Goal: Task Accomplishment & Management: Manage account settings

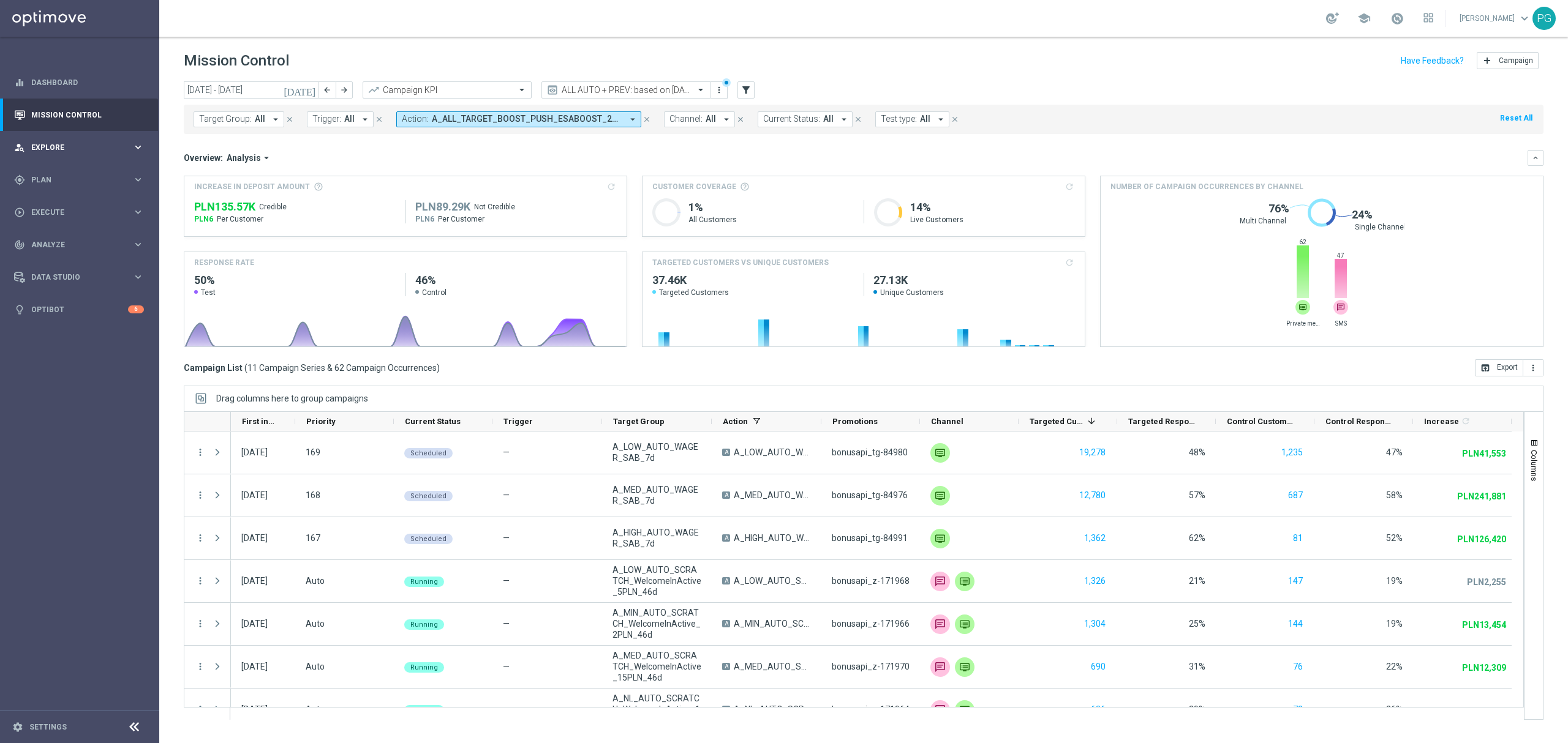
click at [83, 148] on span "Explore" at bounding box center [81, 147] width 101 height 7
click at [67, 171] on link "Customer Explorer" at bounding box center [79, 172] width 95 height 10
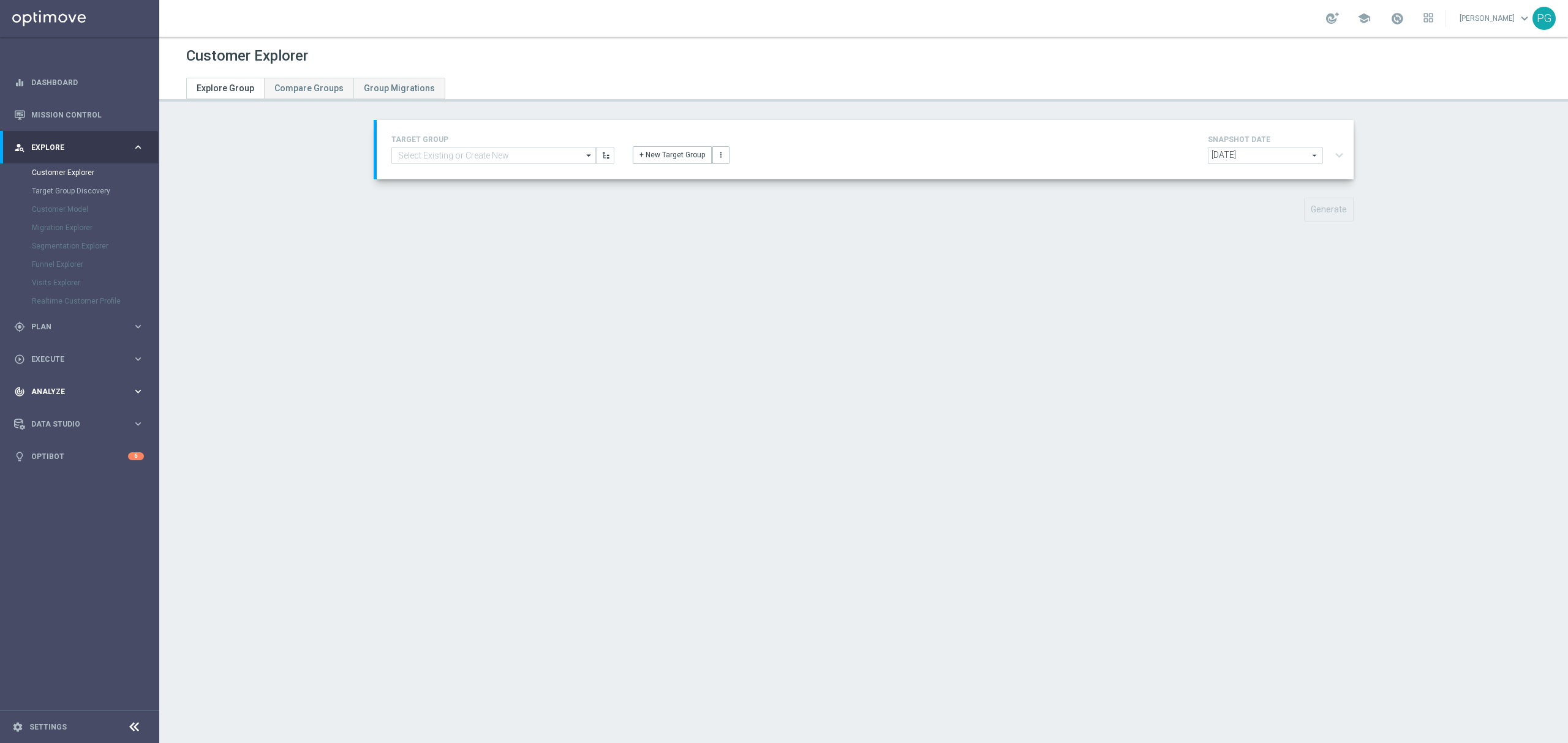
click at [84, 379] on div "track_changes Analyze keyboard_arrow_right" at bounding box center [79, 391] width 158 height 33
click at [74, 271] on link "Customer 360" at bounding box center [79, 270] width 95 height 10
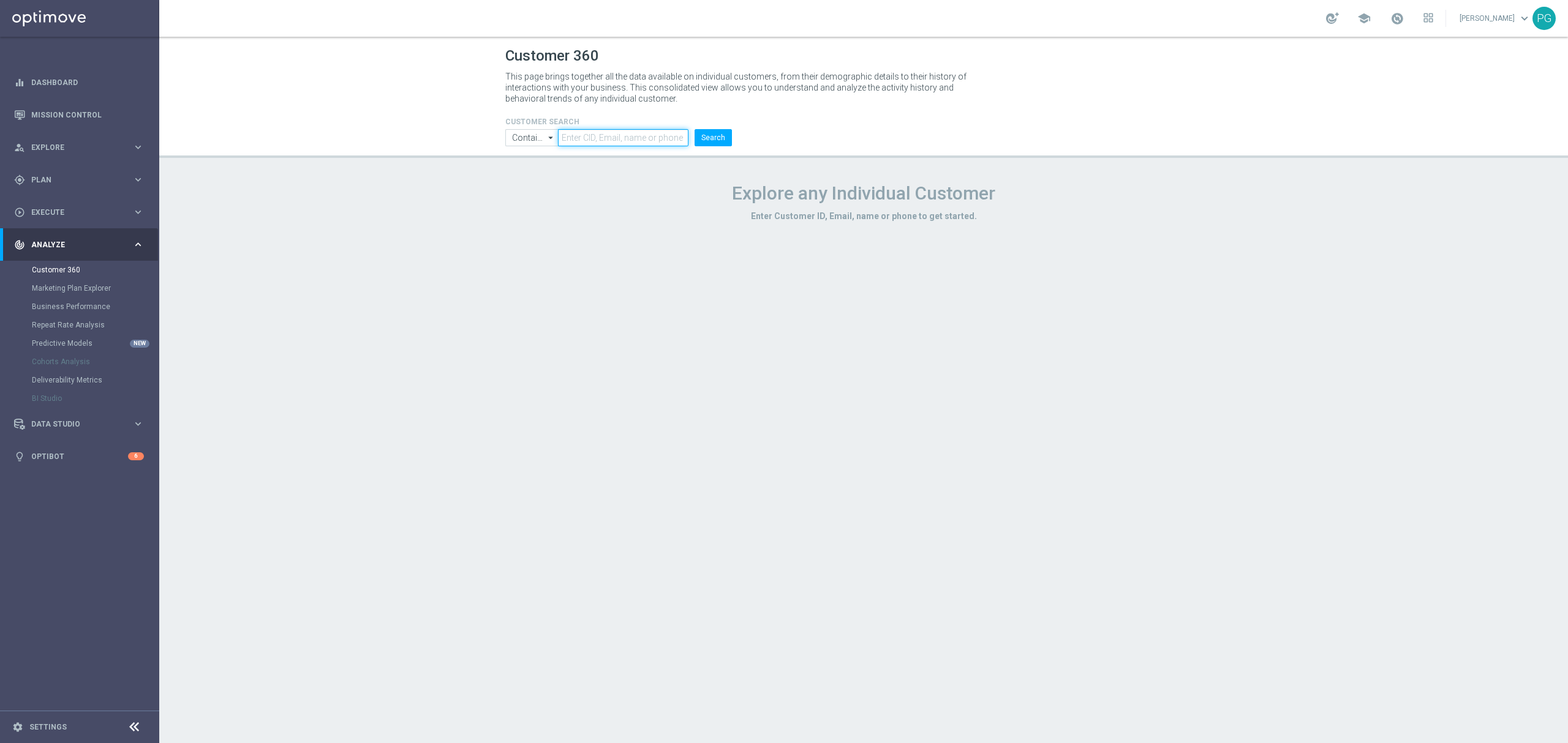
click at [632, 129] on input "text" at bounding box center [624, 138] width 130 height 17
paste input "1756238"
type input "1756238"
click at [709, 142] on button "Search" at bounding box center [713, 138] width 37 height 17
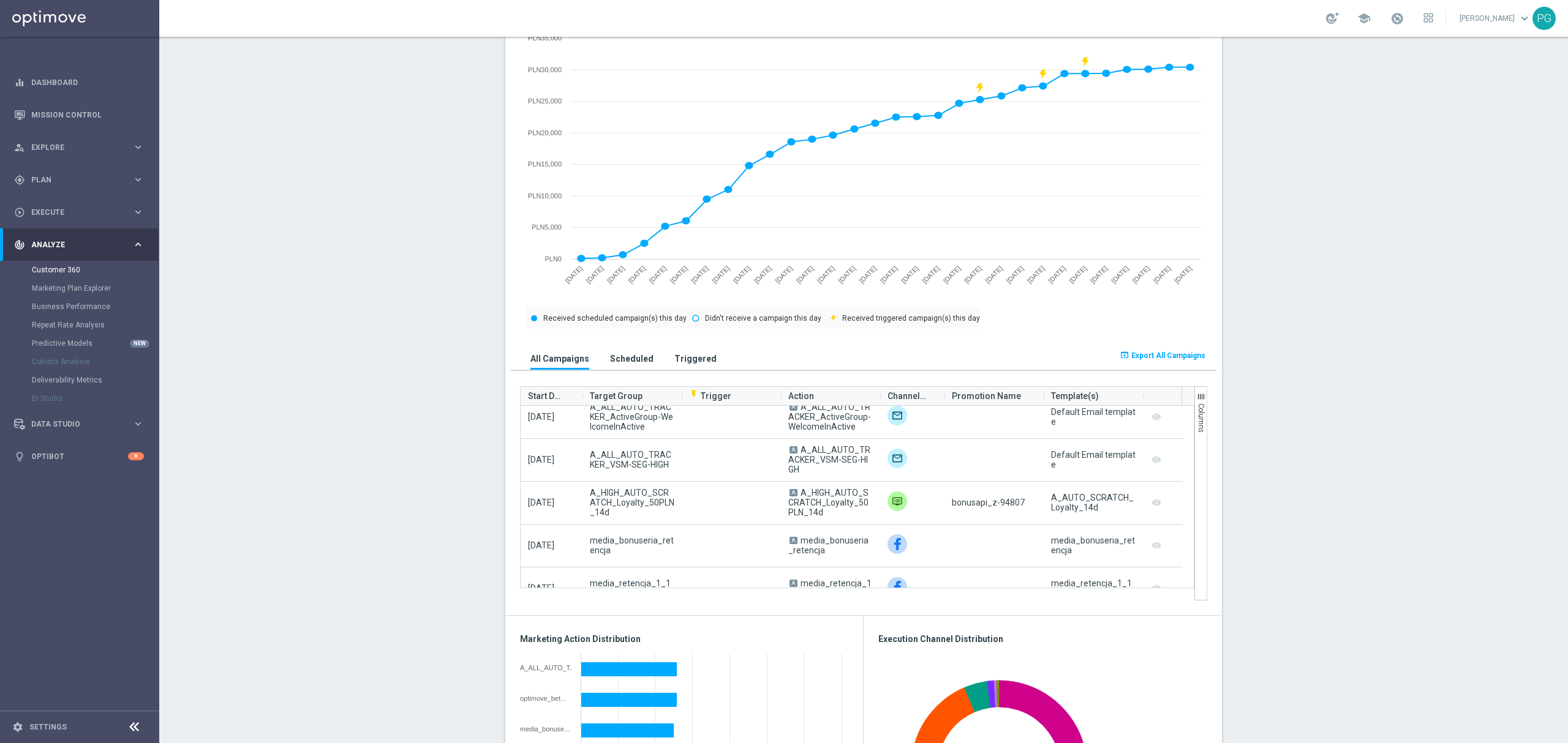
scroll to position [352, 0]
click at [596, 504] on span "A_HIGH_AUTO_SCRATCH_Loyalty_50PLN_14d" at bounding box center [632, 503] width 84 height 29
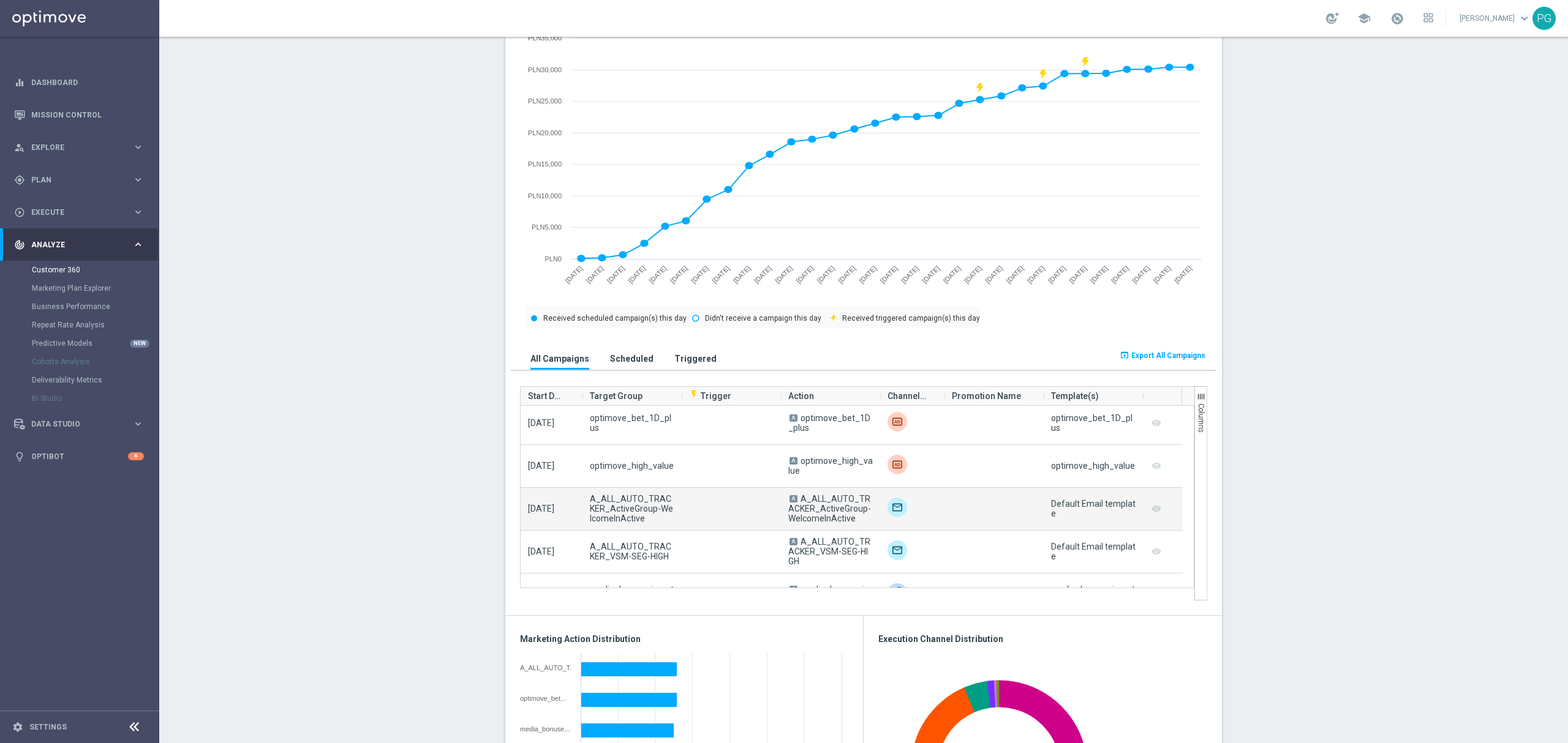
scroll to position [989, 0]
click at [87, 273] on link "Customer 360" at bounding box center [79, 270] width 95 height 10
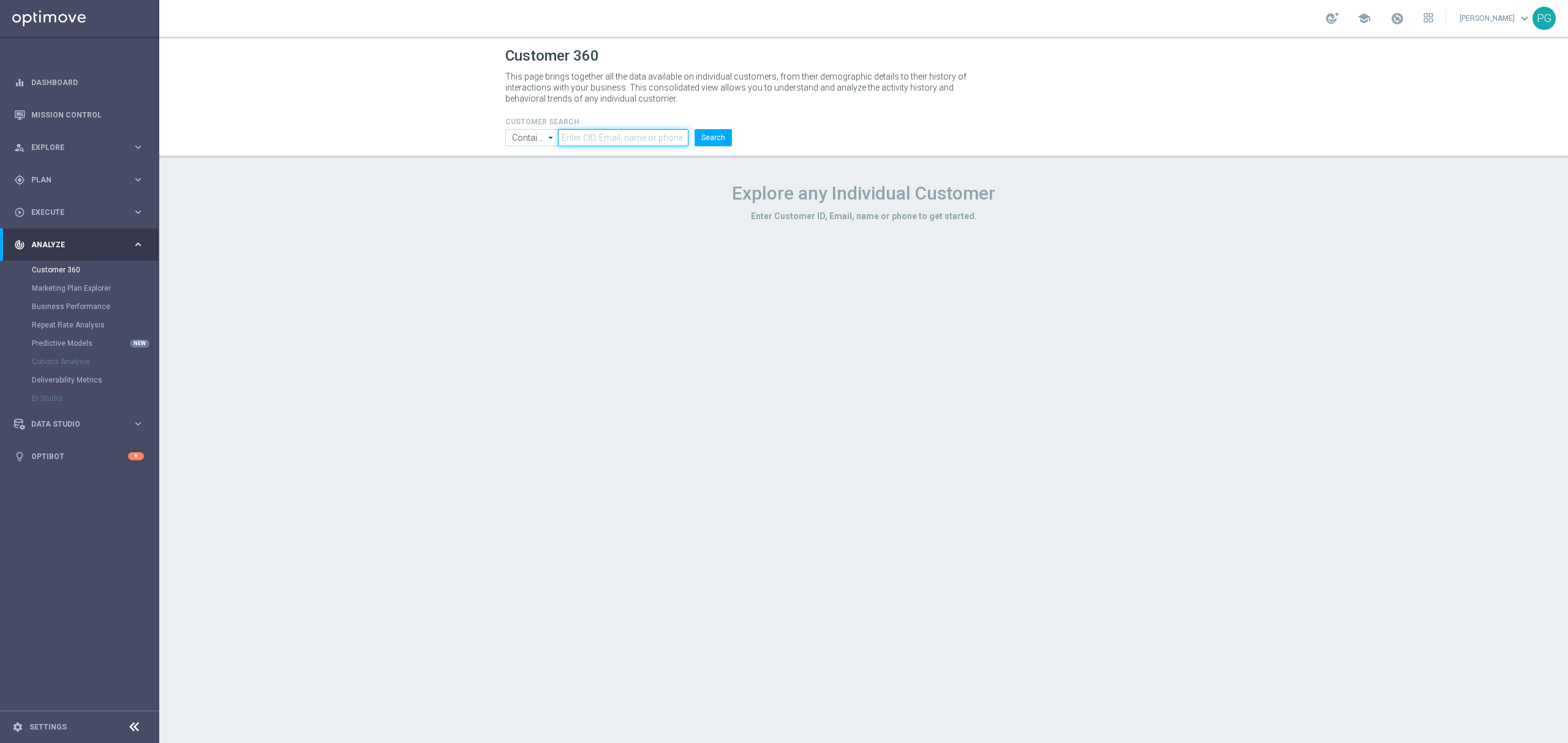
click at [608, 135] on input "text" at bounding box center [624, 138] width 130 height 17
paste input "2492619"
type input "2492619"
click at [731, 138] on button "Search" at bounding box center [713, 138] width 37 height 17
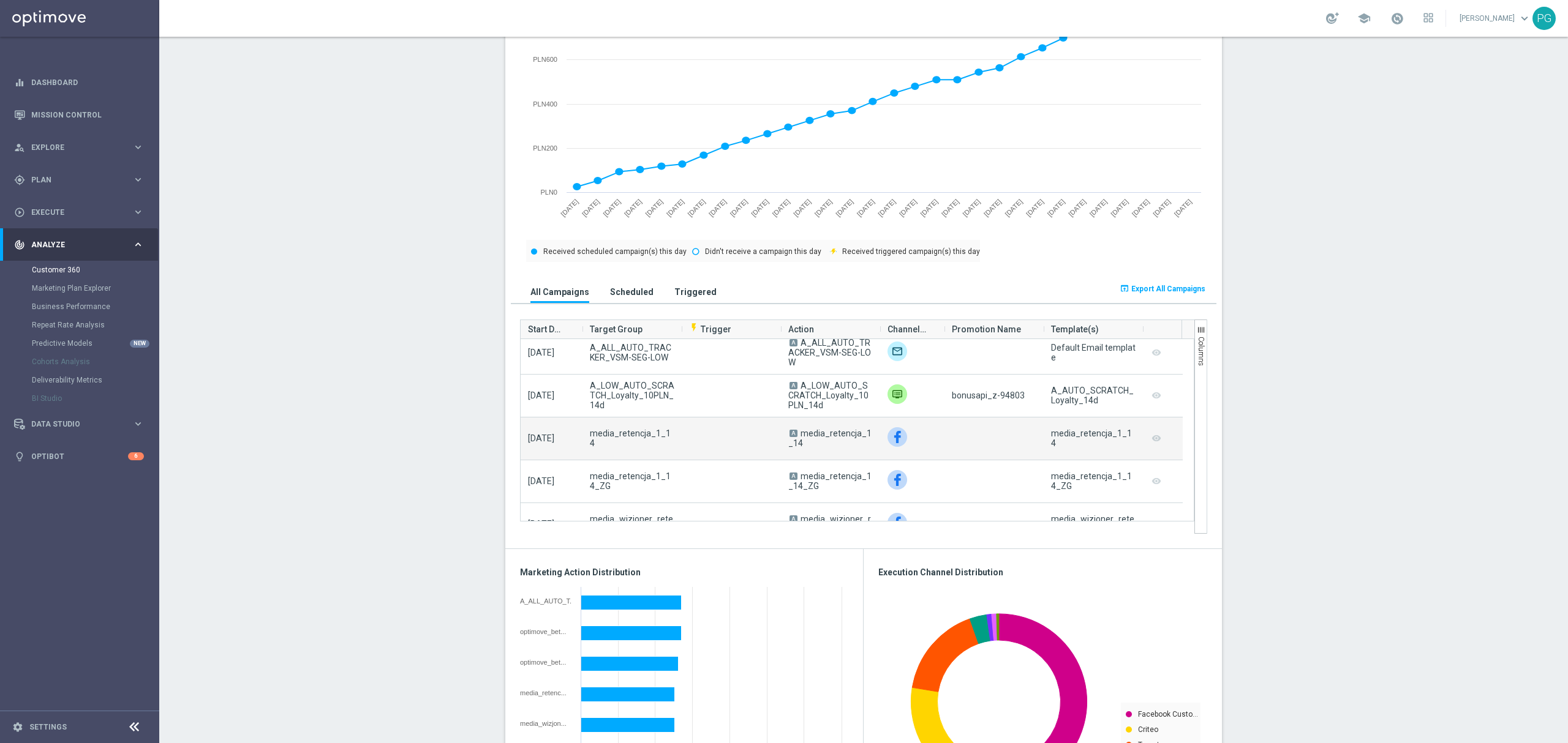
scroll to position [392, 0]
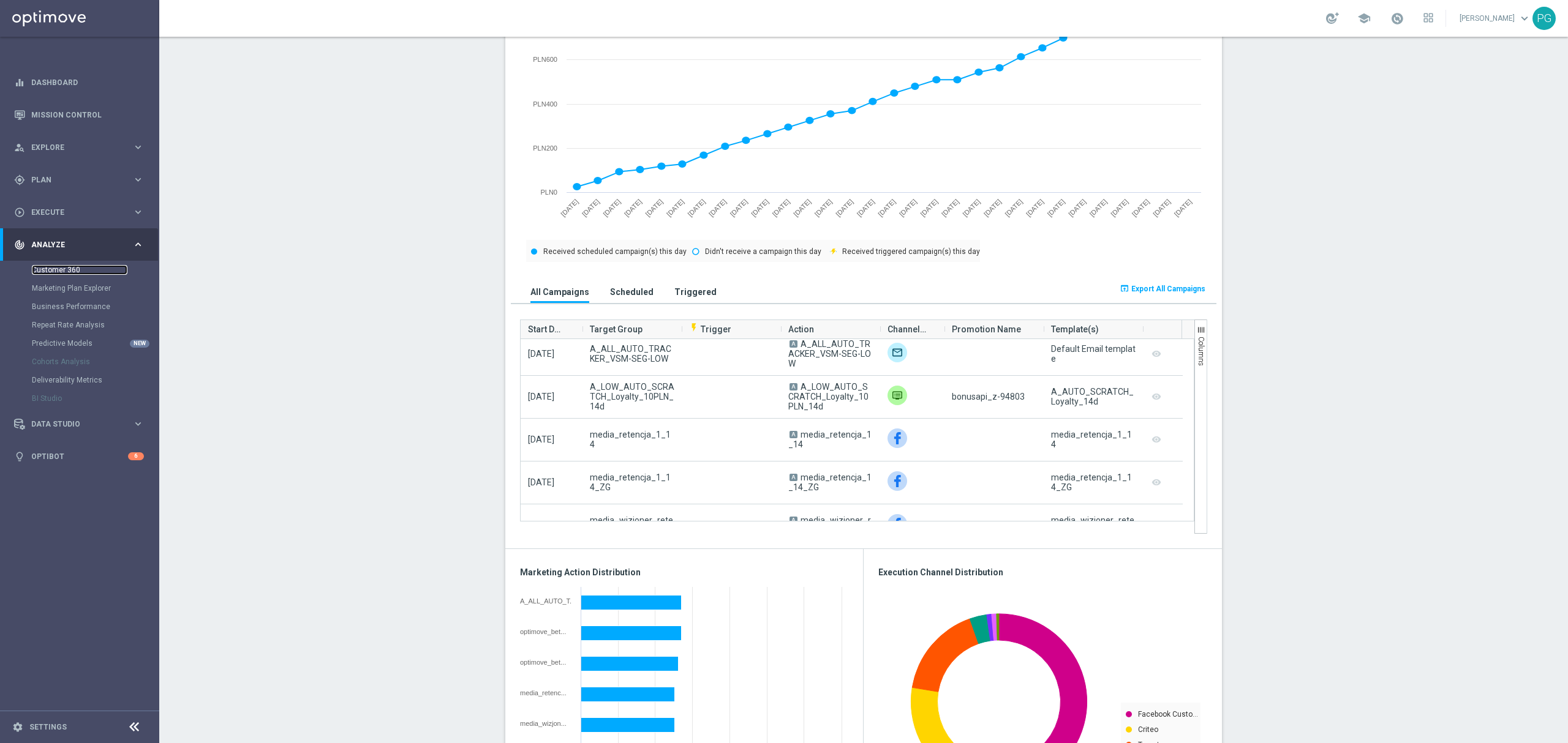
click at [60, 268] on link "Customer 360" at bounding box center [79, 270] width 95 height 10
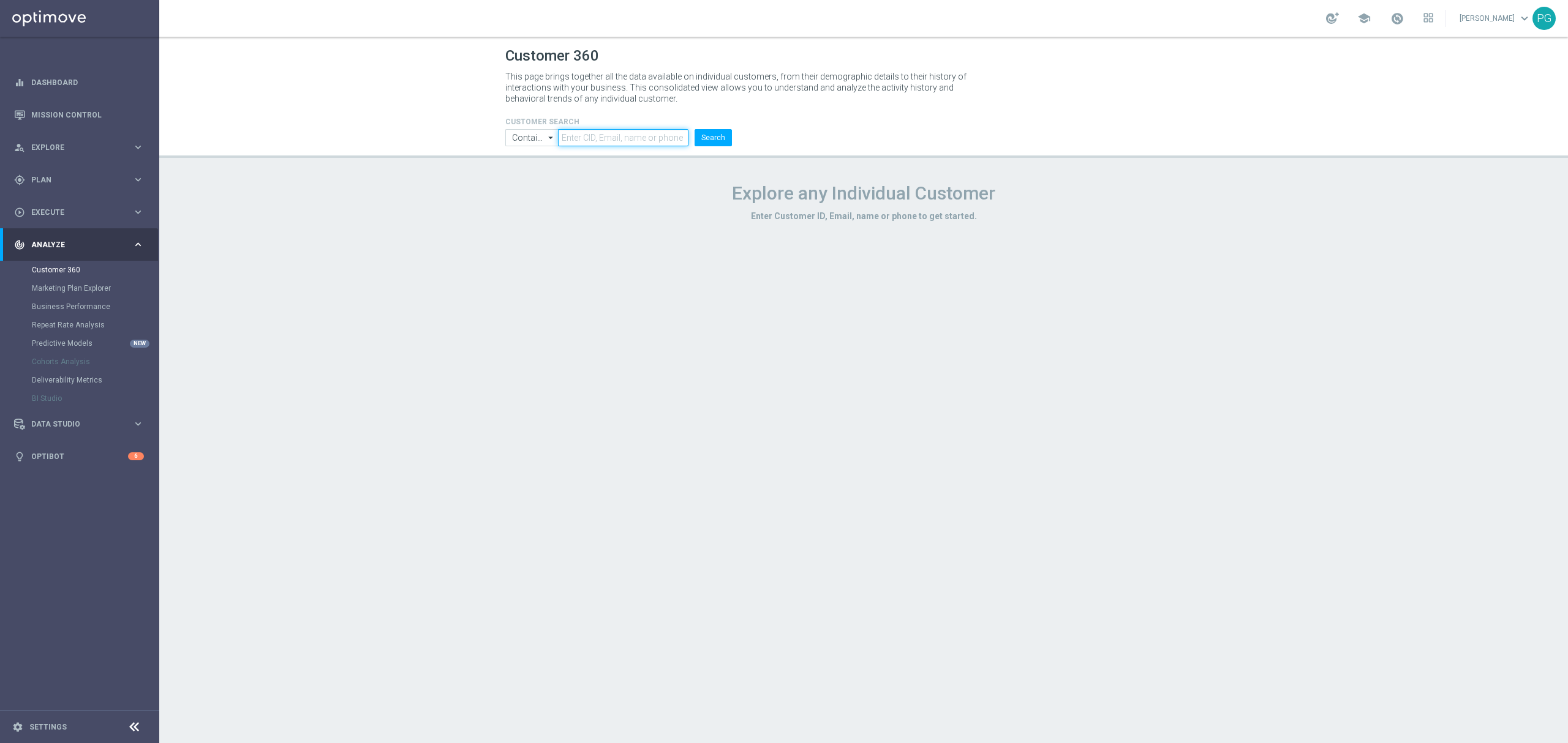
click at [670, 137] on input "text" at bounding box center [624, 138] width 130 height 17
paste input "2801324"
type input "2801324"
click at [705, 141] on button "Search" at bounding box center [713, 138] width 37 height 17
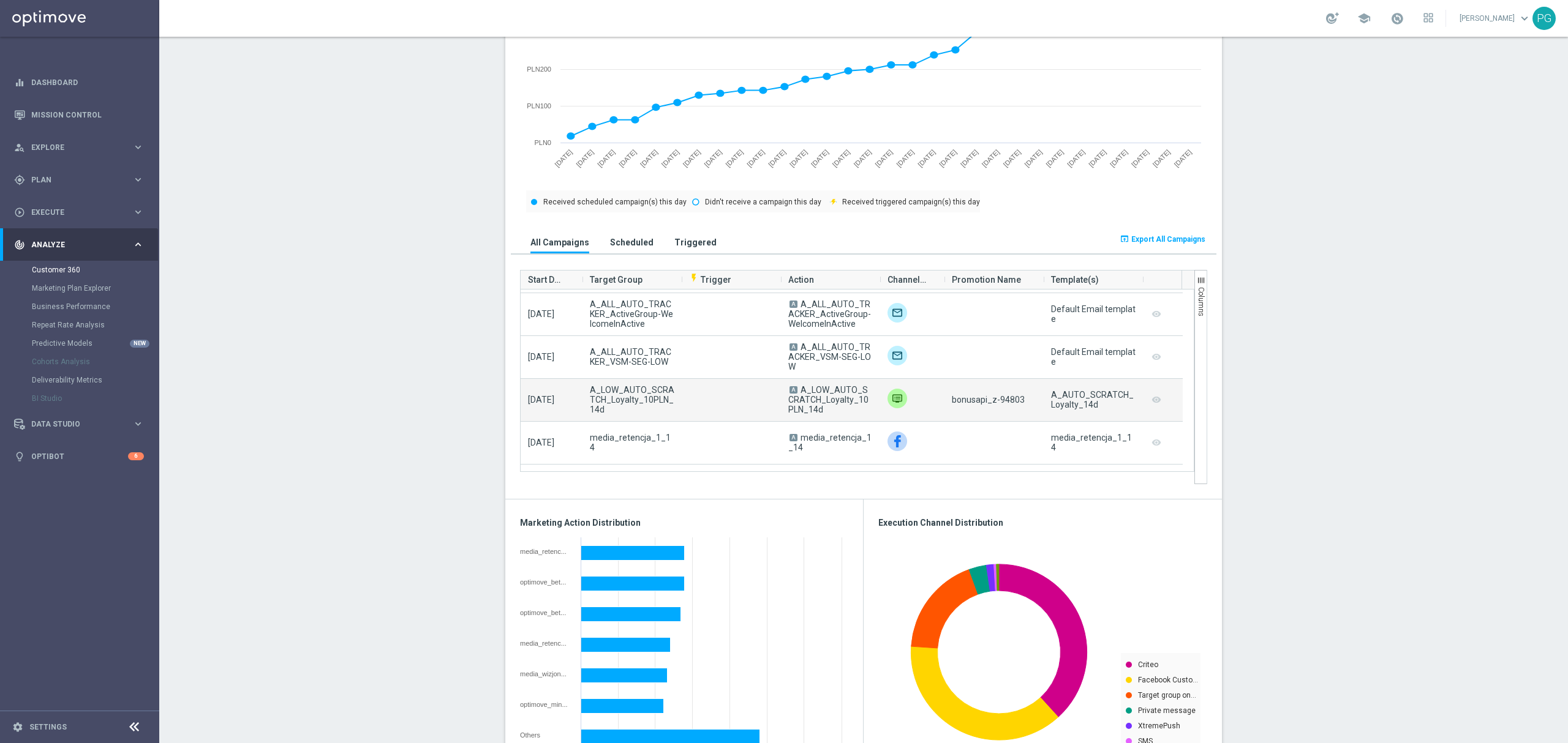
scroll to position [338, 0]
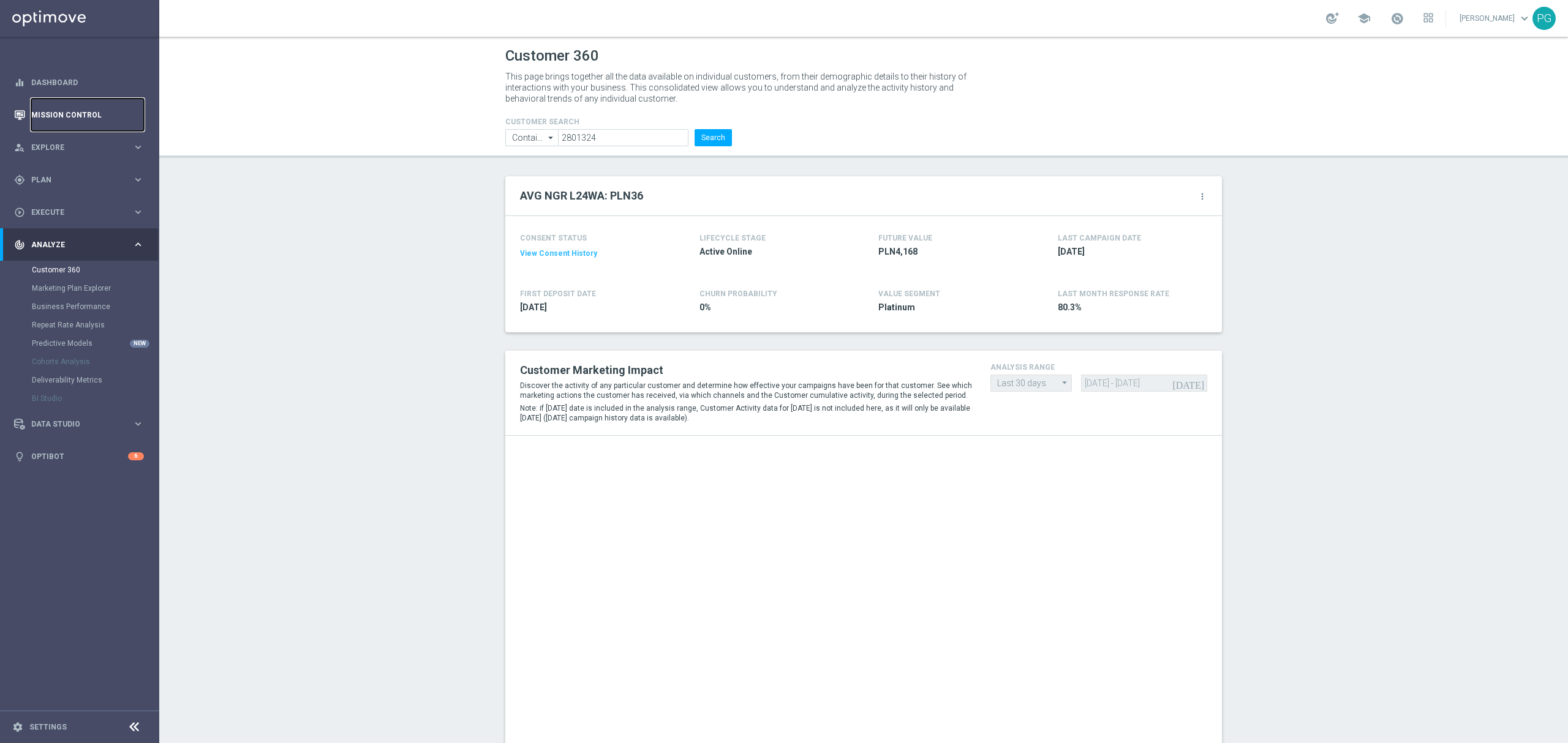
click at [48, 117] on link "Mission Control" at bounding box center [87, 114] width 113 height 33
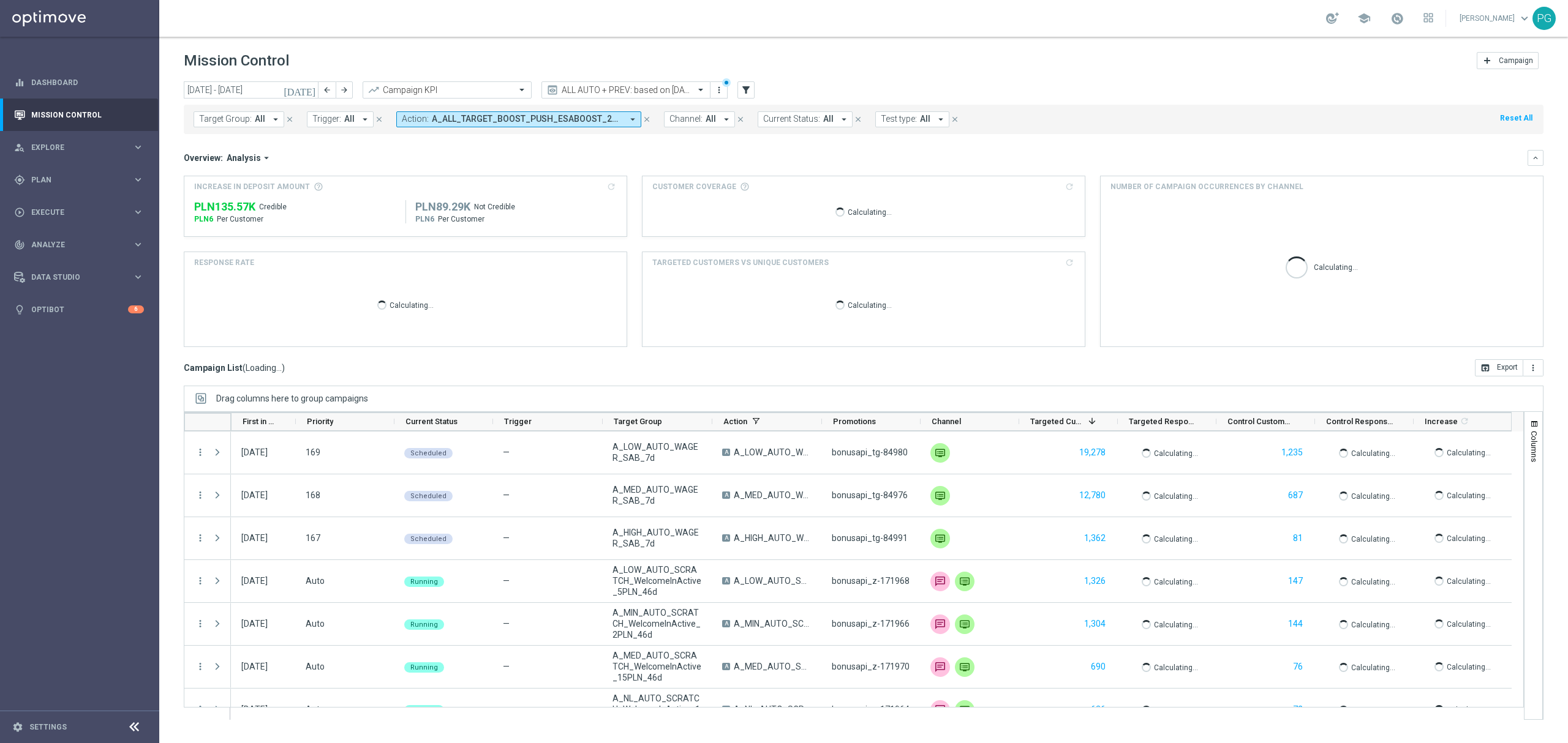
click at [485, 120] on span "A_ALL_TARGET_BOOST_PUSH_ESABOOST_240525, A_HIGH_AUTO_SCRATCH_WelcomeInActive_40…" at bounding box center [527, 118] width 191 height 10
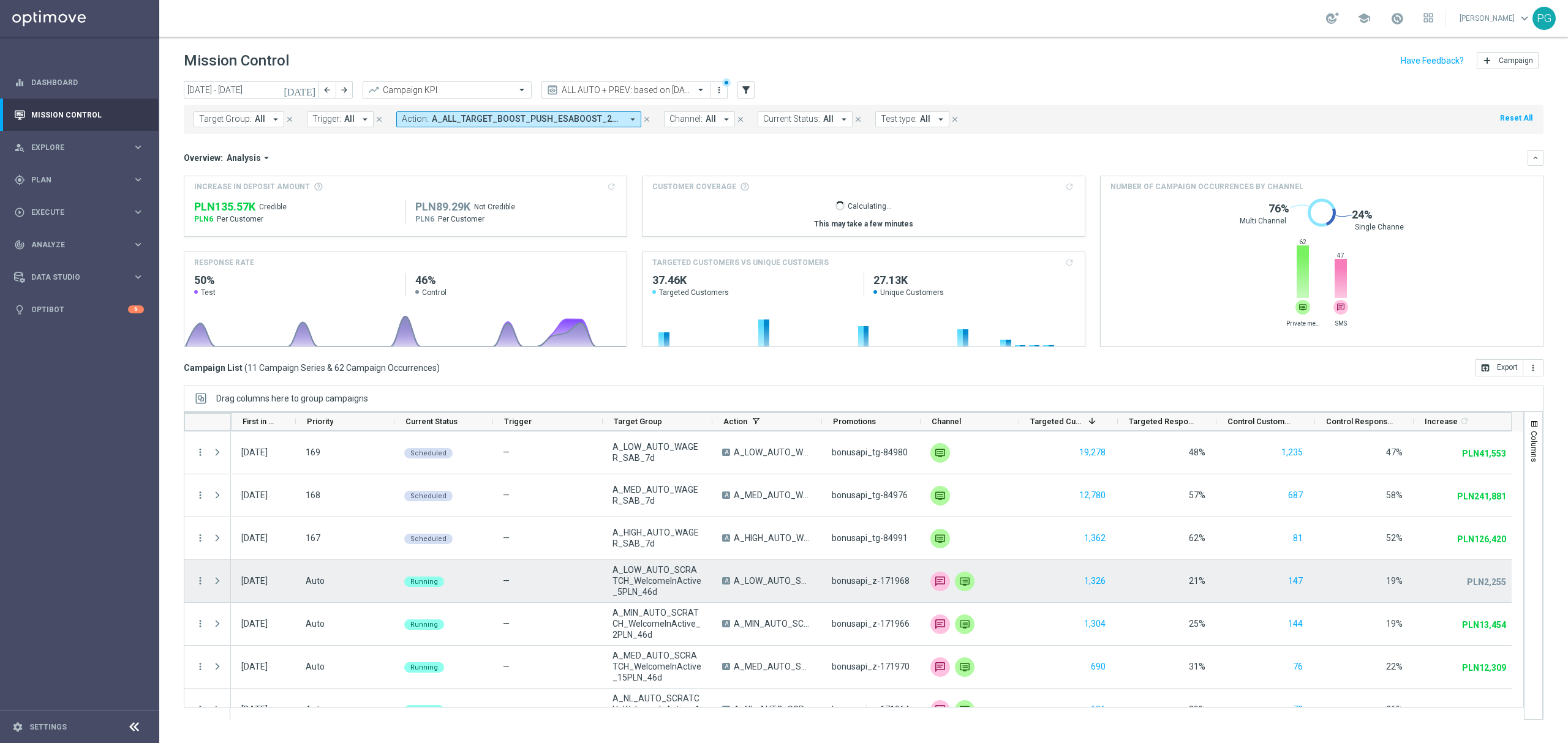
scroll to position [138, 0]
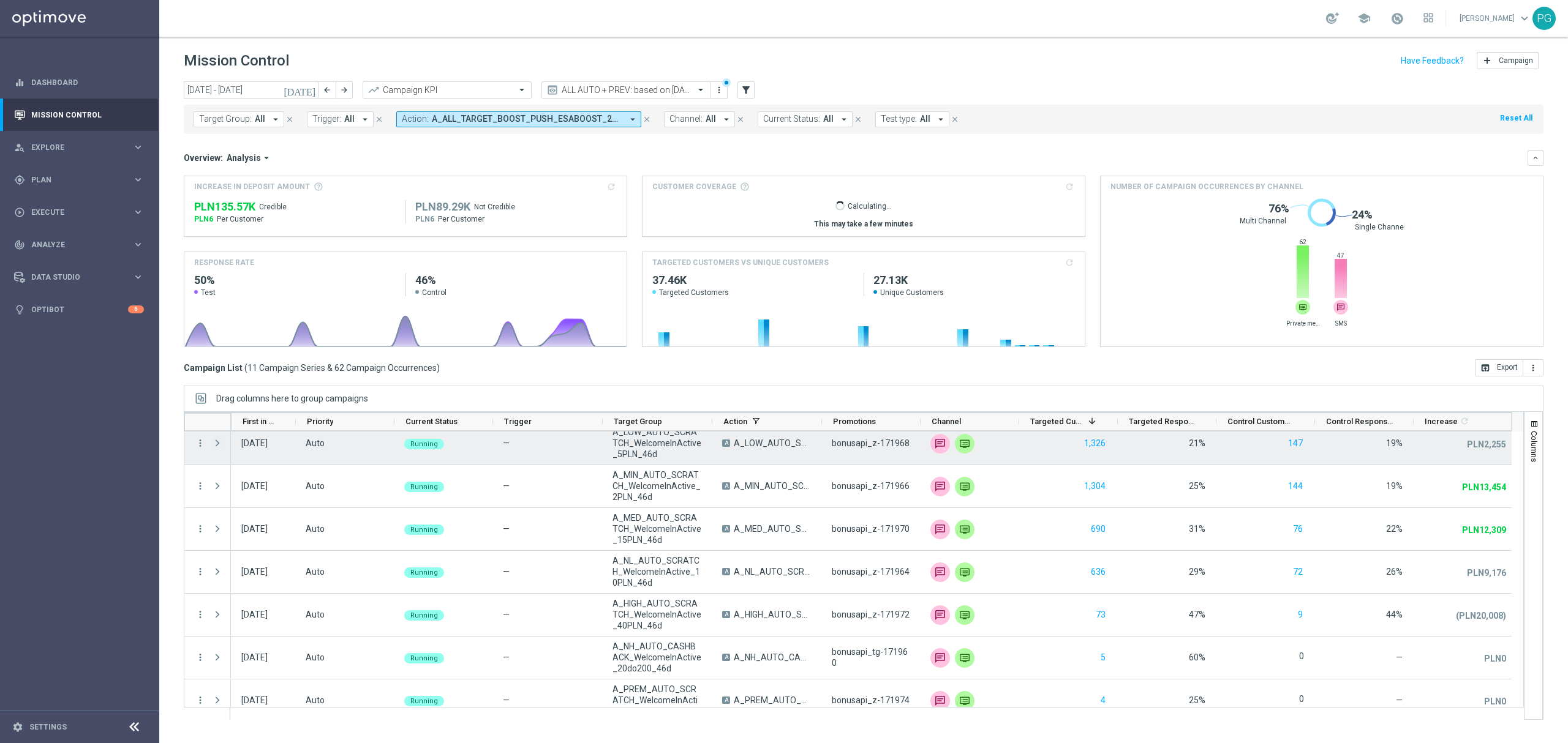
click at [222, 445] on div "more_vert more_vert more_vert more_vert more_vert more_vert more_vert" at bounding box center [207, 529] width 47 height 472
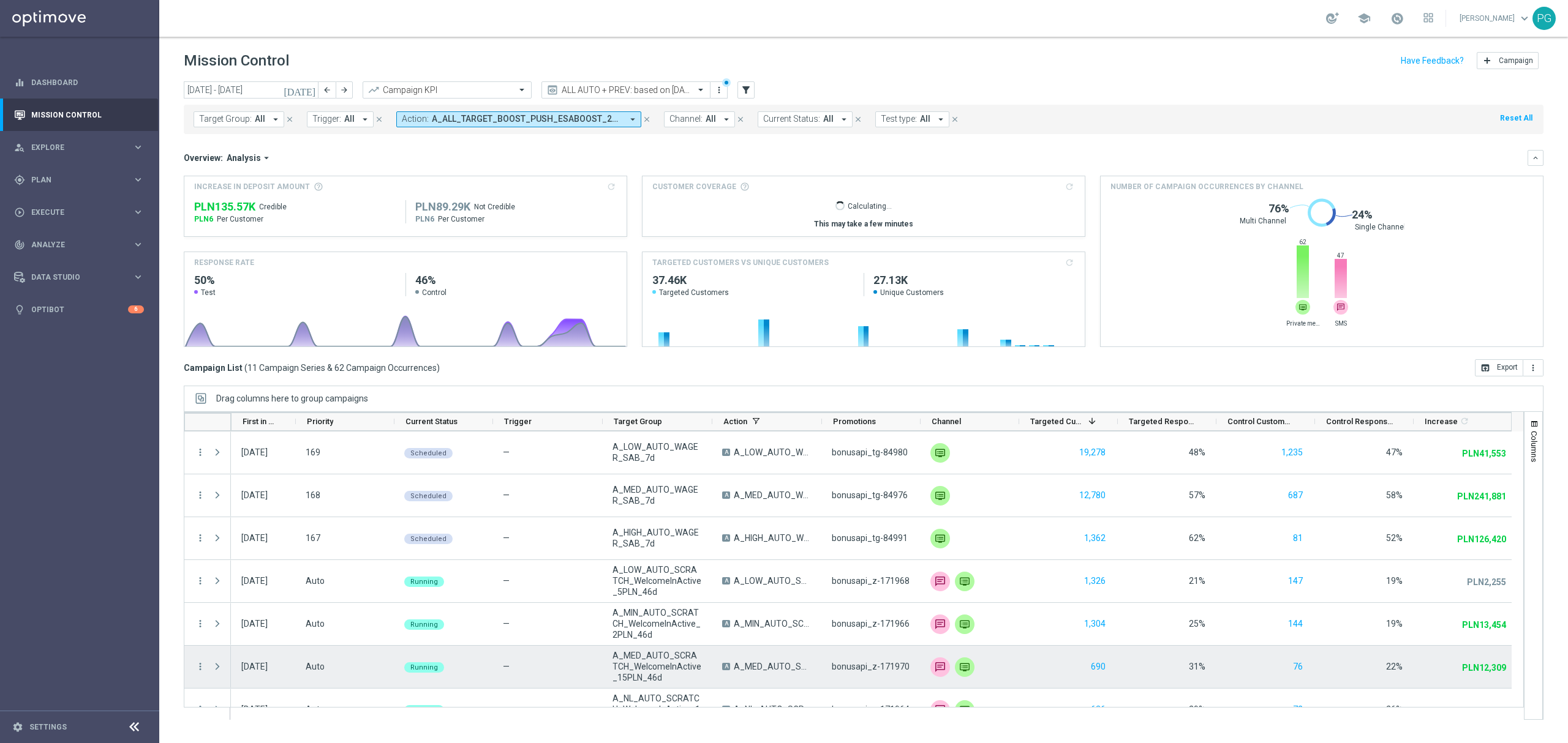
scroll to position [1, 0]
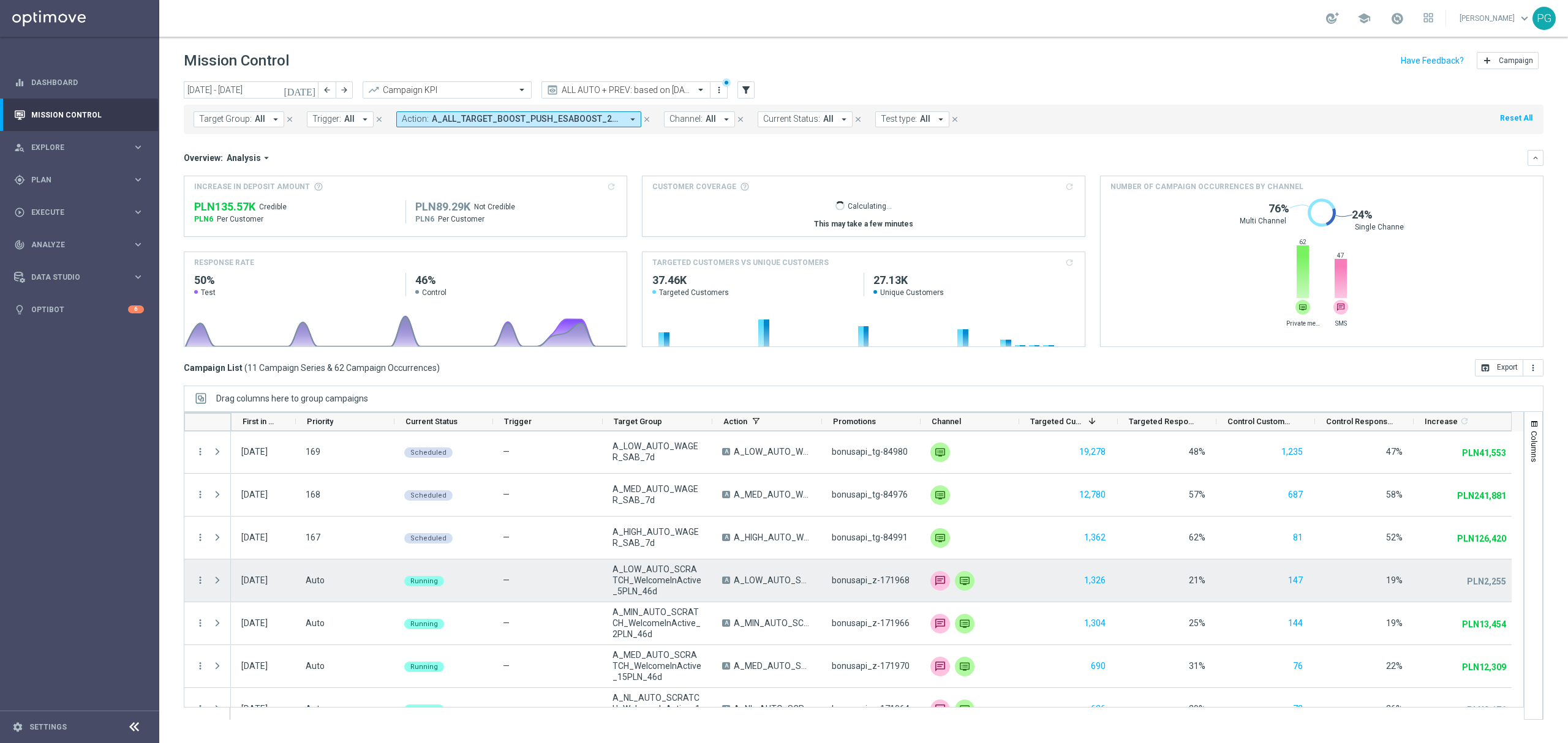
click at [226, 576] on div "Press SPACE to select this row." at bounding box center [218, 580] width 25 height 42
click at [218, 583] on span "Press SPACE to select this row." at bounding box center [218, 580] width 11 height 10
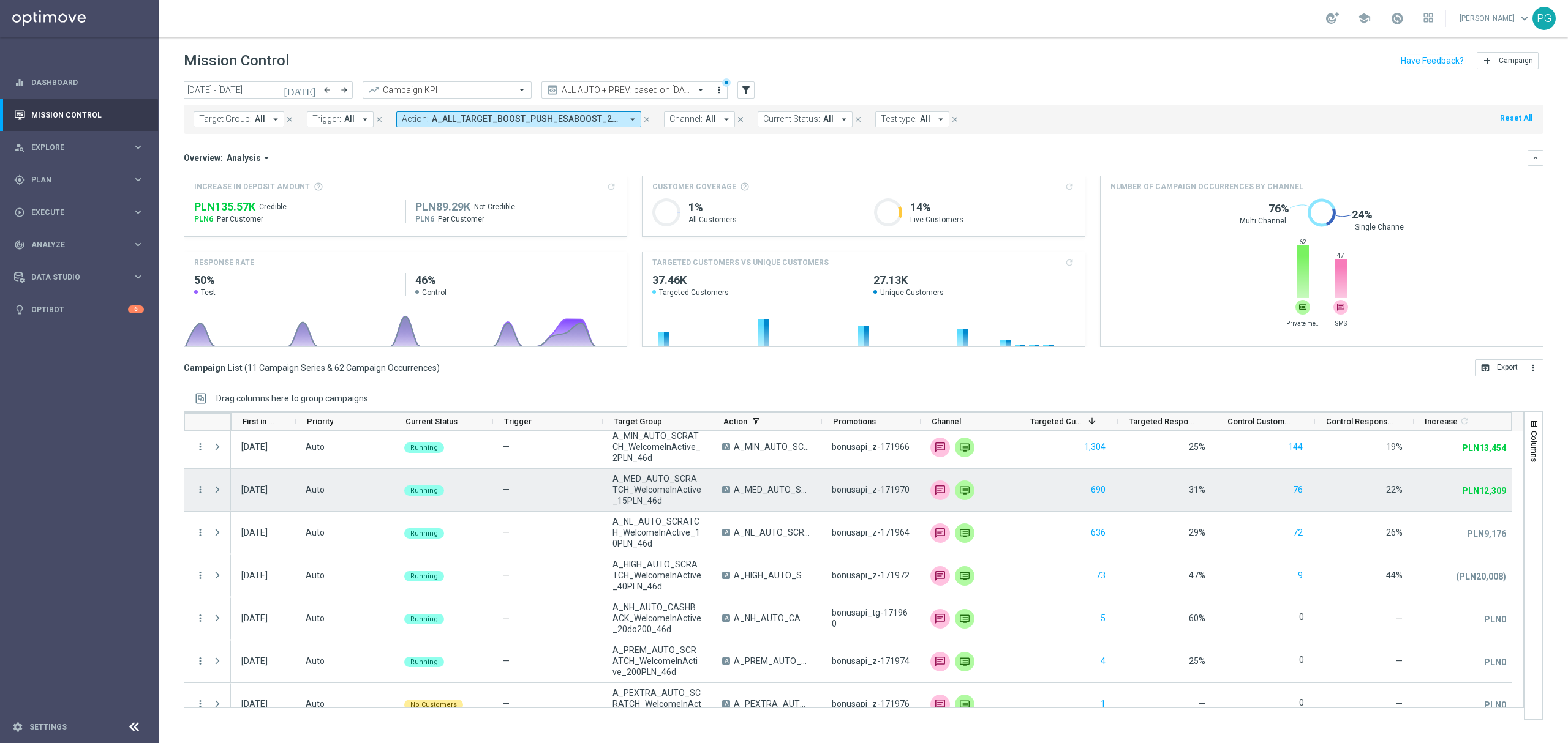
scroll to position [359, 0]
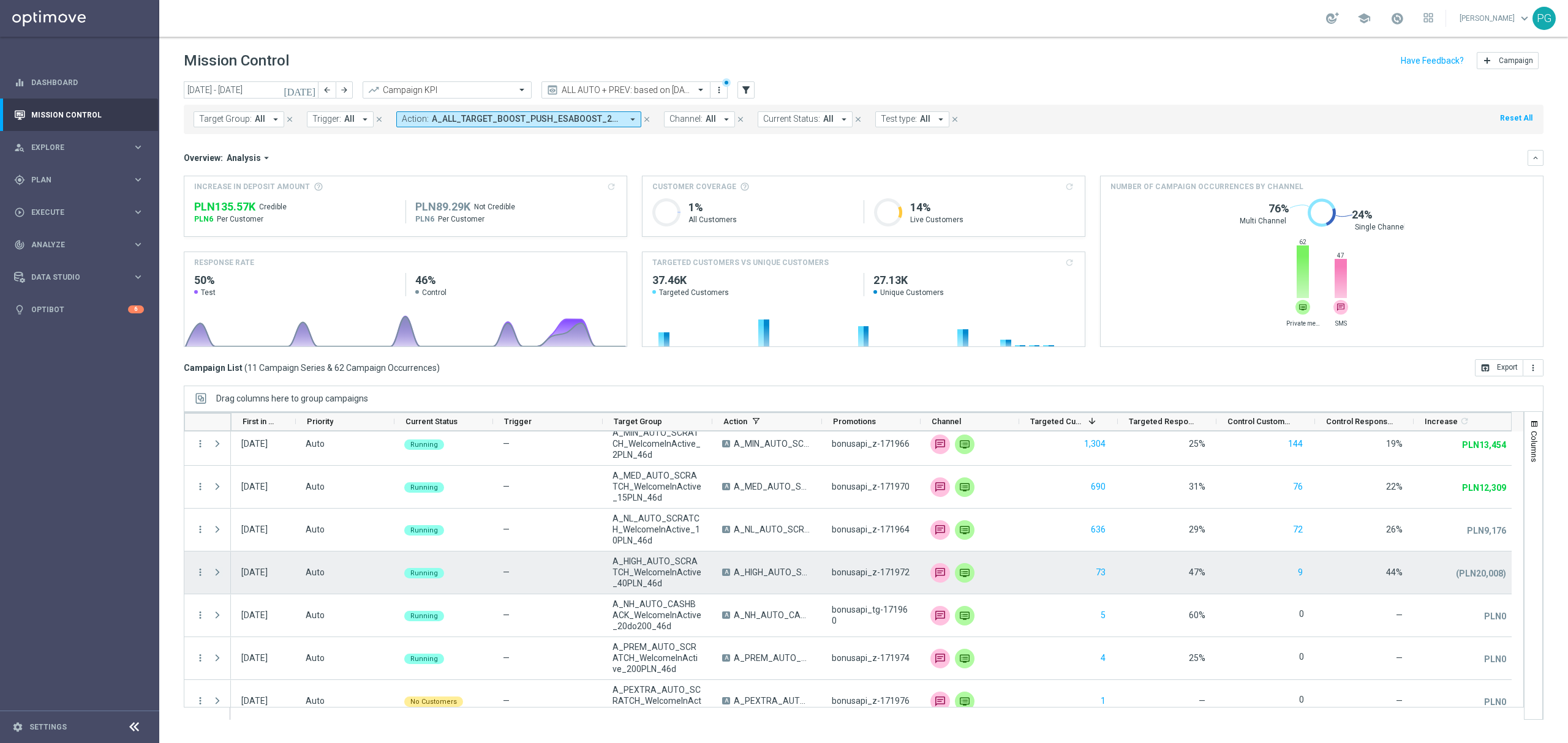
click at [221, 572] on span "Press SPACE to select this row." at bounding box center [218, 572] width 11 height 10
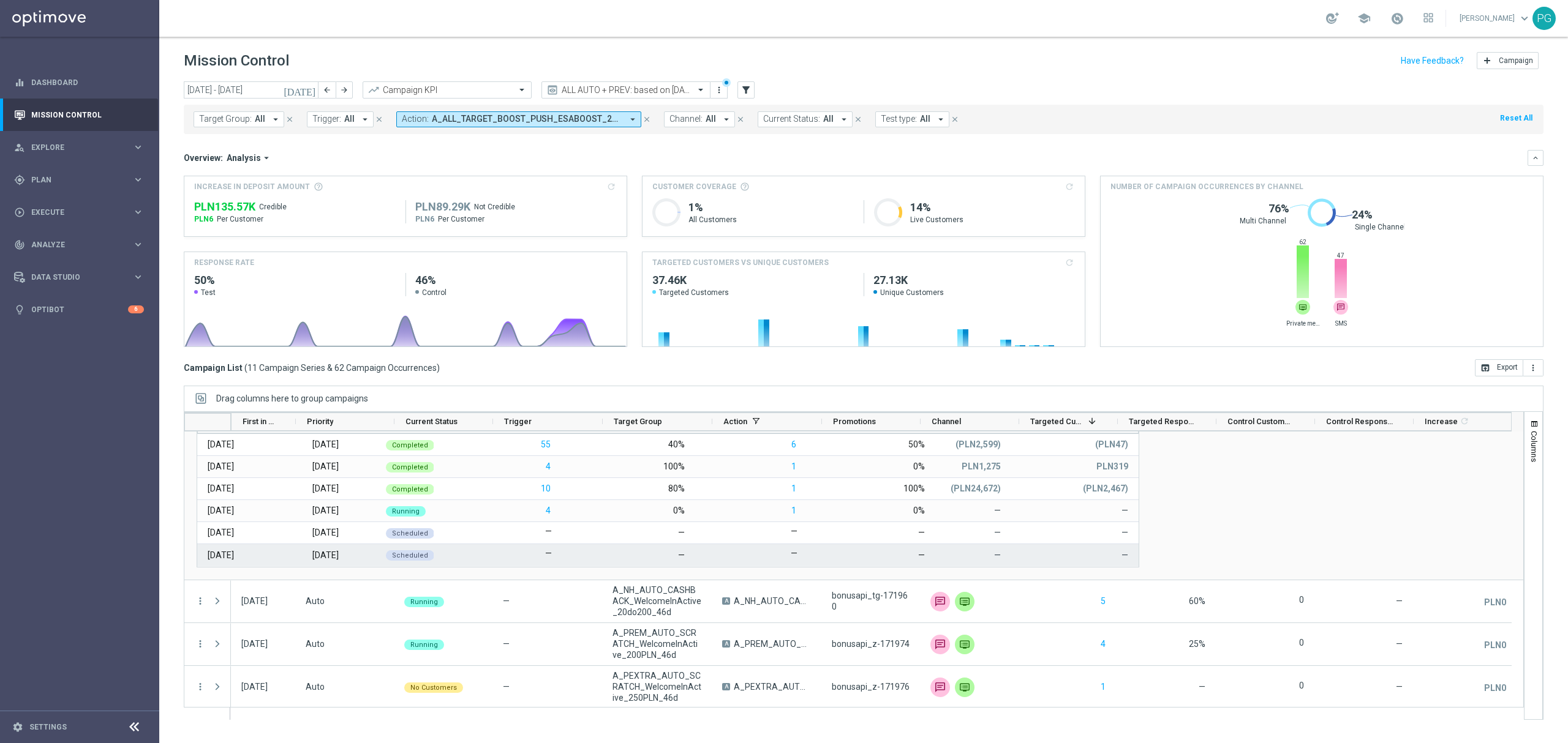
scroll to position [554, 0]
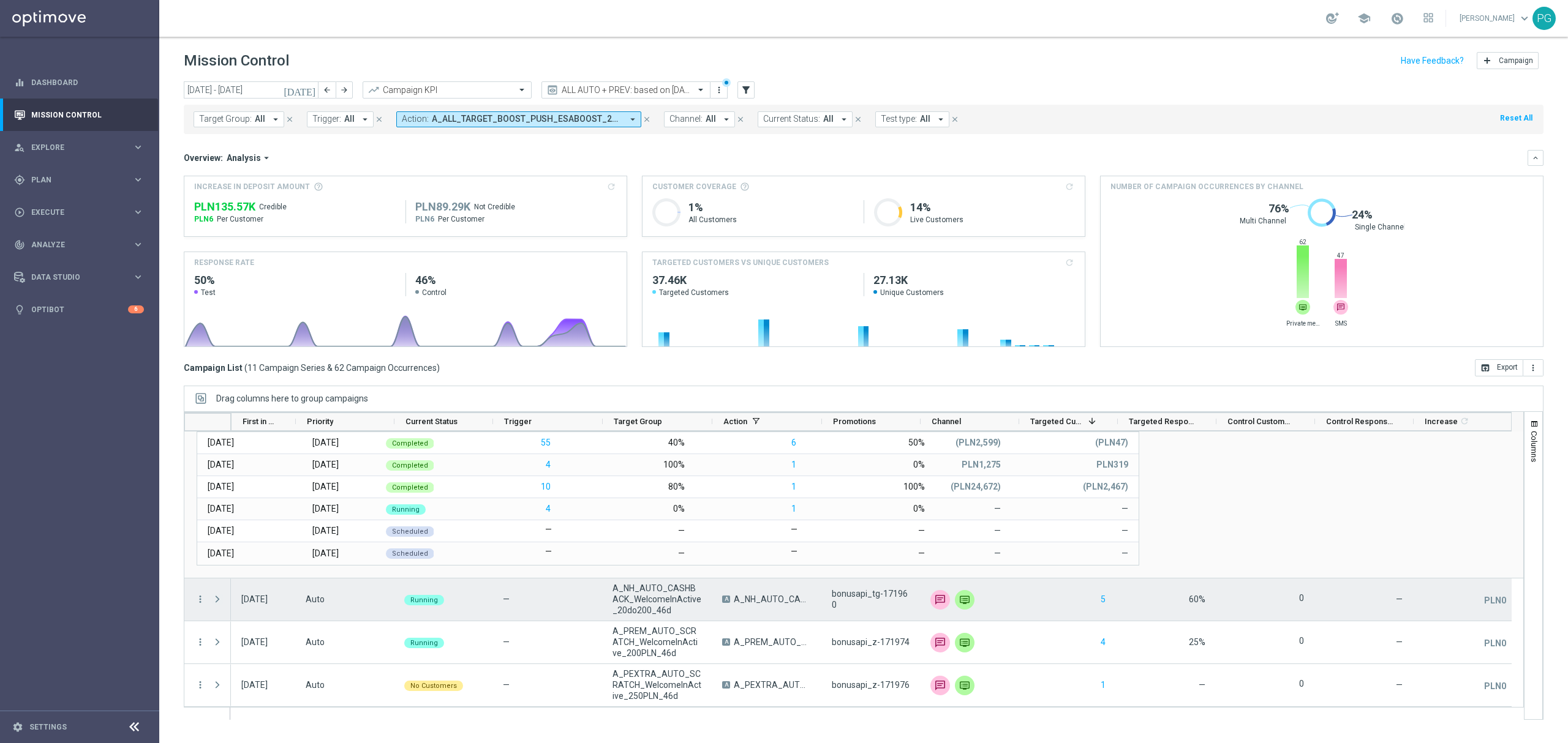
click at [218, 599] on span "Press SPACE to select this row." at bounding box center [218, 599] width 11 height 10
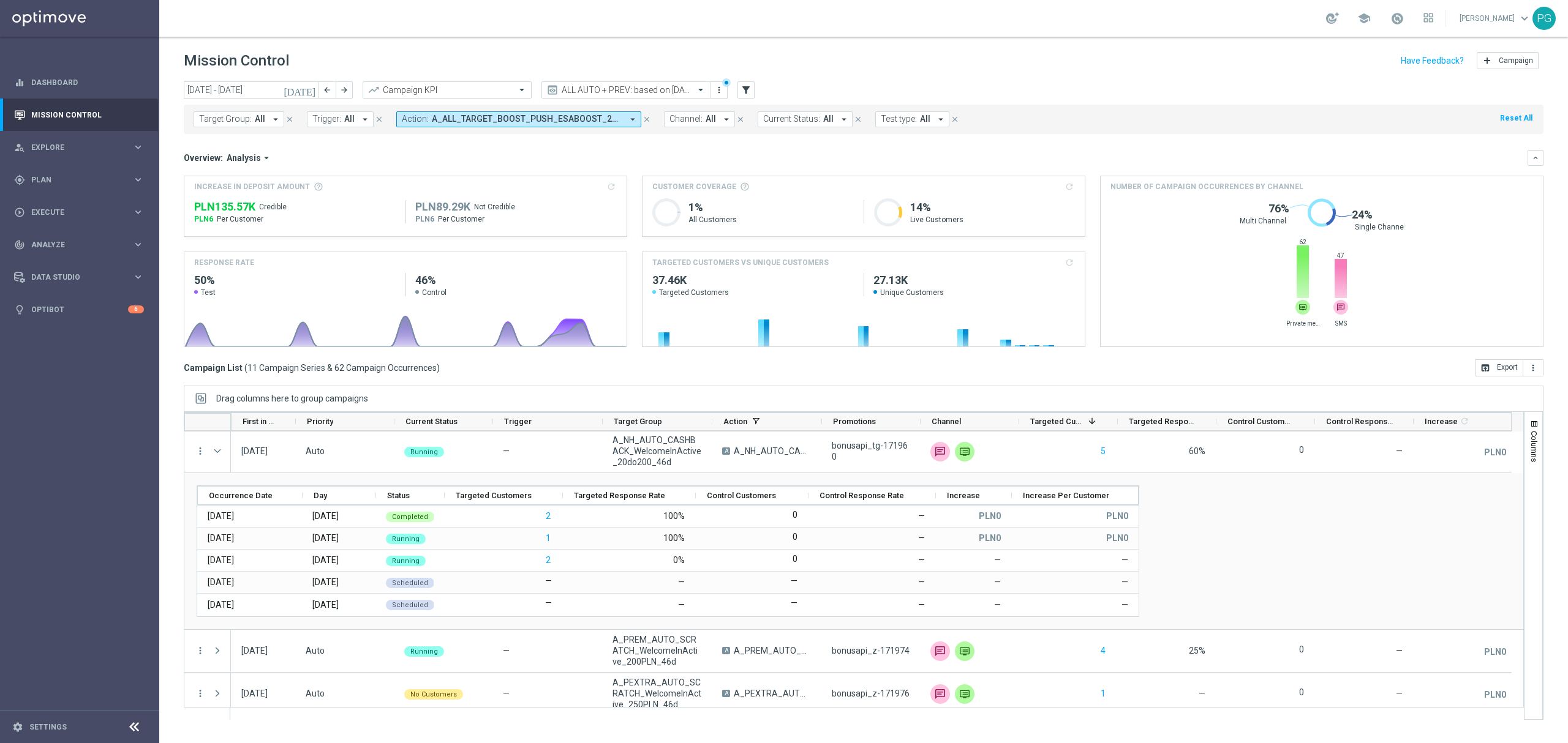
scroll to position [710, 0]
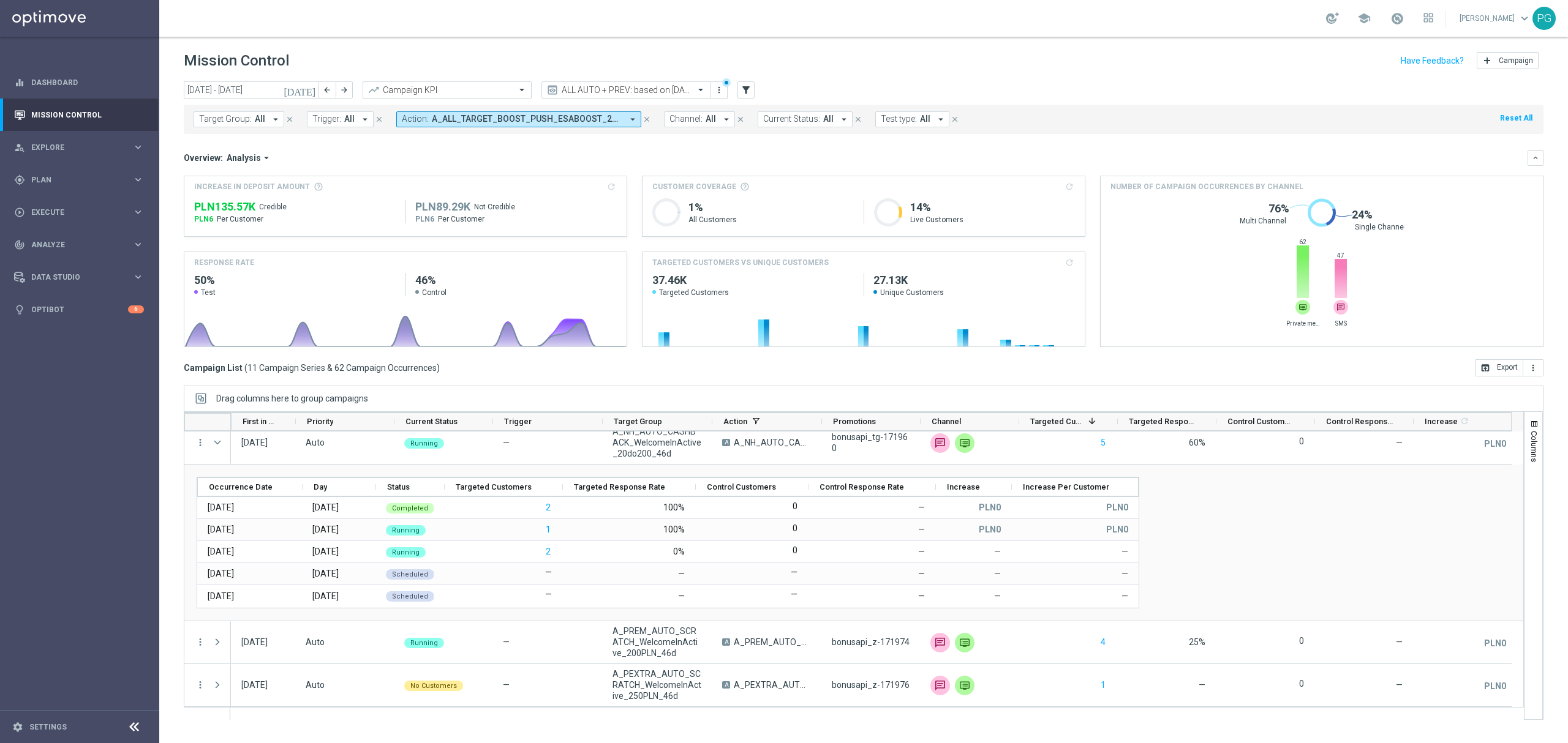
click at [545, 128] on div "Target Group: All arrow_drop_down close Trigger: All arrow_drop_down close Acti…" at bounding box center [863, 119] width 1360 height 29
click at [552, 121] on span "A_ALL_TARGET_BOOST_PUSH_ESABOOST_240525, A_HIGH_AUTO_SCRATCH_WelcomeInActive_40…" at bounding box center [527, 118] width 191 height 10
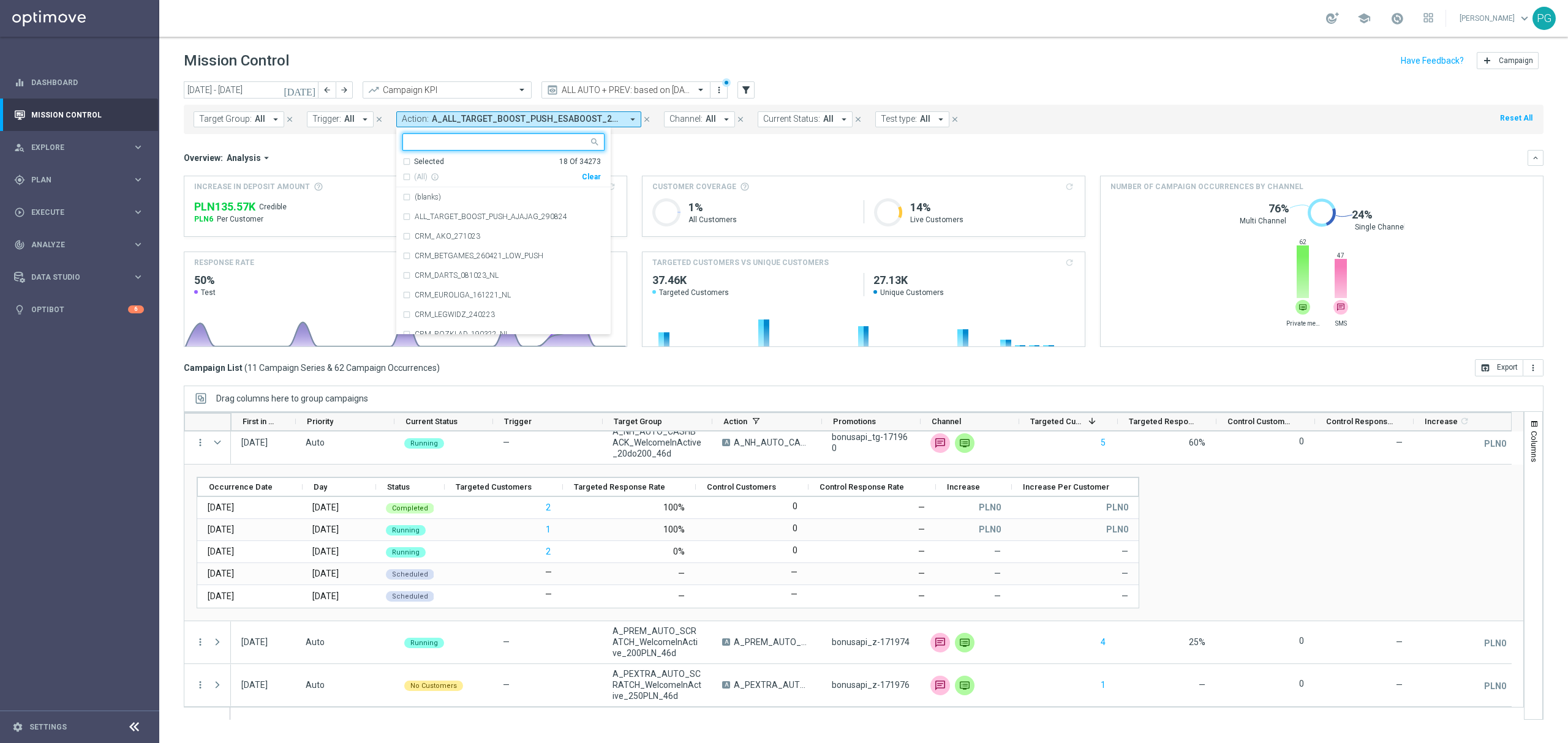
click at [581, 167] on div "(All) info_outline Clear" at bounding box center [502, 175] width 199 height 15
click at [0, 0] on div "Clear" at bounding box center [0, 0] width 0 height 0
click at [562, 143] on input "text" at bounding box center [499, 142] width 180 height 10
click at [464, 177] on span "(All Search Results)" at bounding box center [447, 177] width 68 height 10
type input "loyalt"
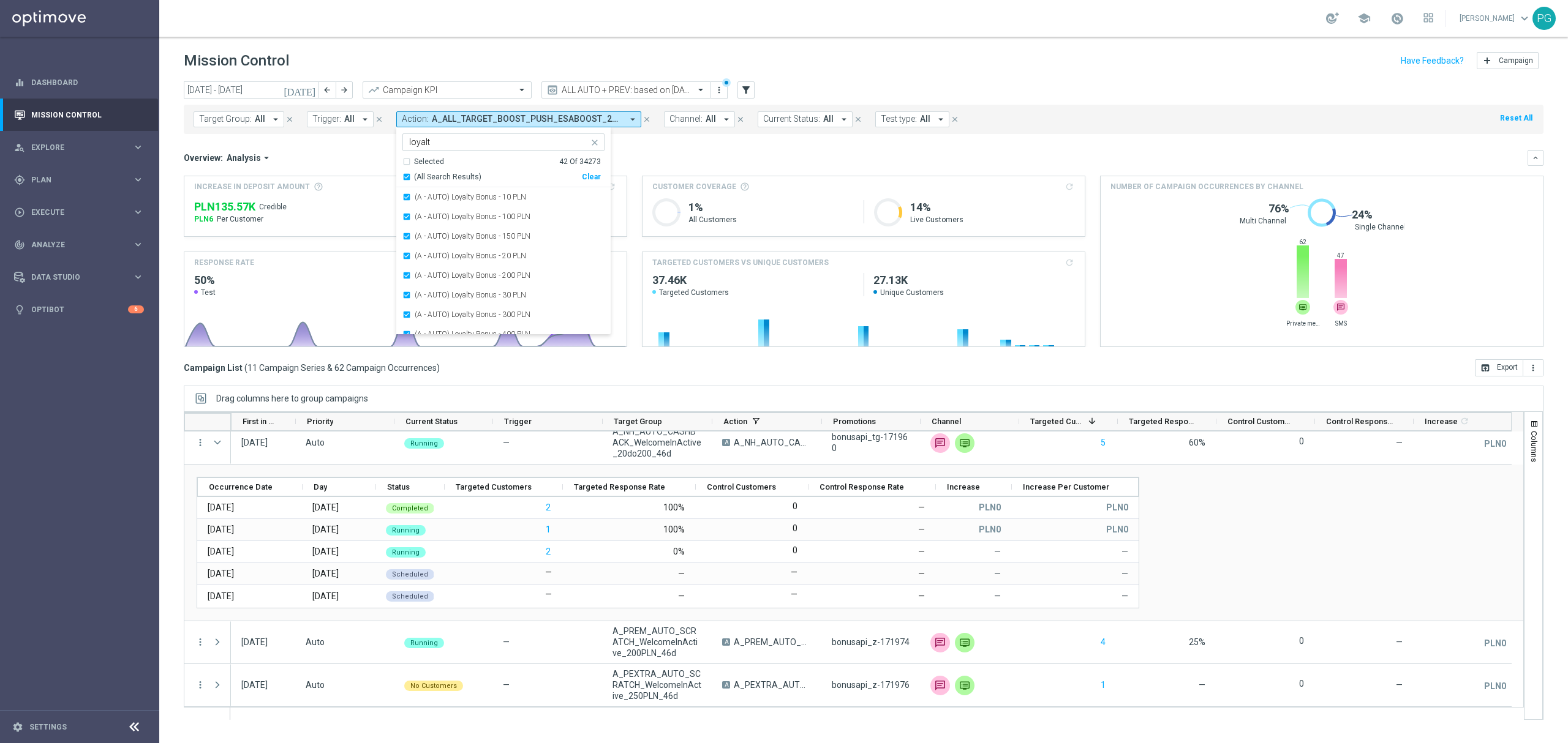
click at [388, 156] on div "Overview: Analysis arrow_drop_down" at bounding box center [855, 158] width 1344 height 11
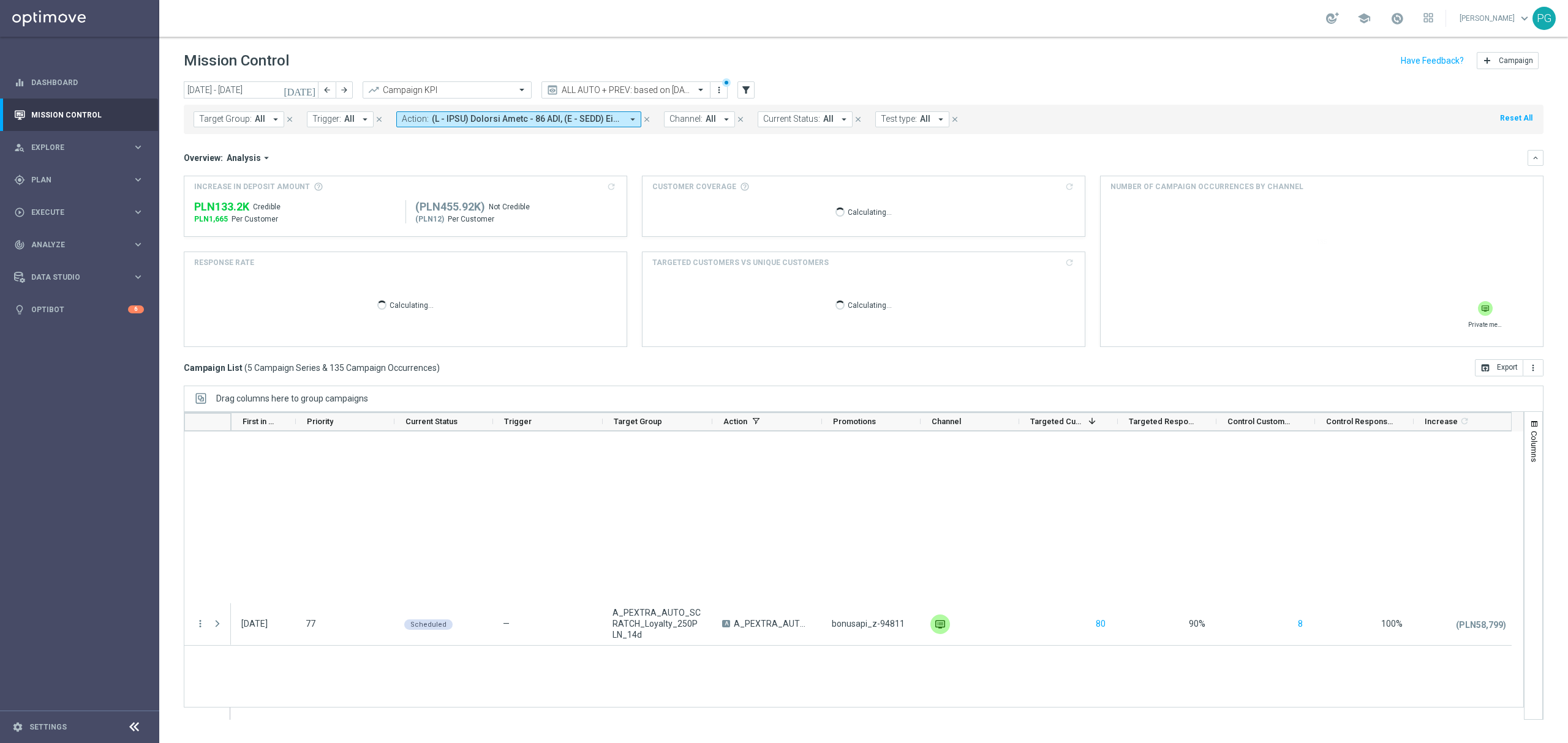
scroll to position [0, 0]
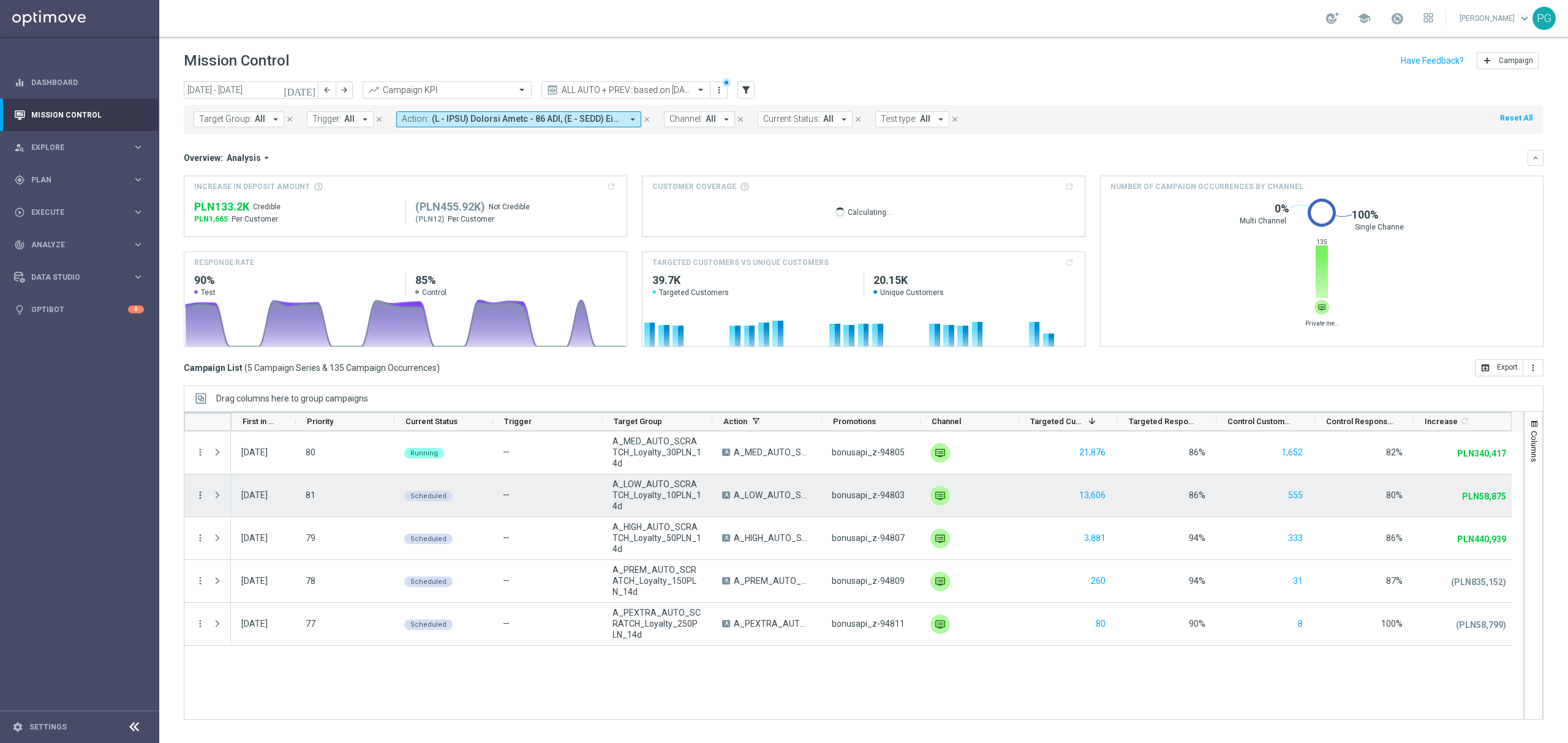
click at [201, 499] on icon "more_vert" at bounding box center [200, 495] width 11 height 11
click at [236, 505] on span "Campaign Details" at bounding box center [256, 503] width 62 height 9
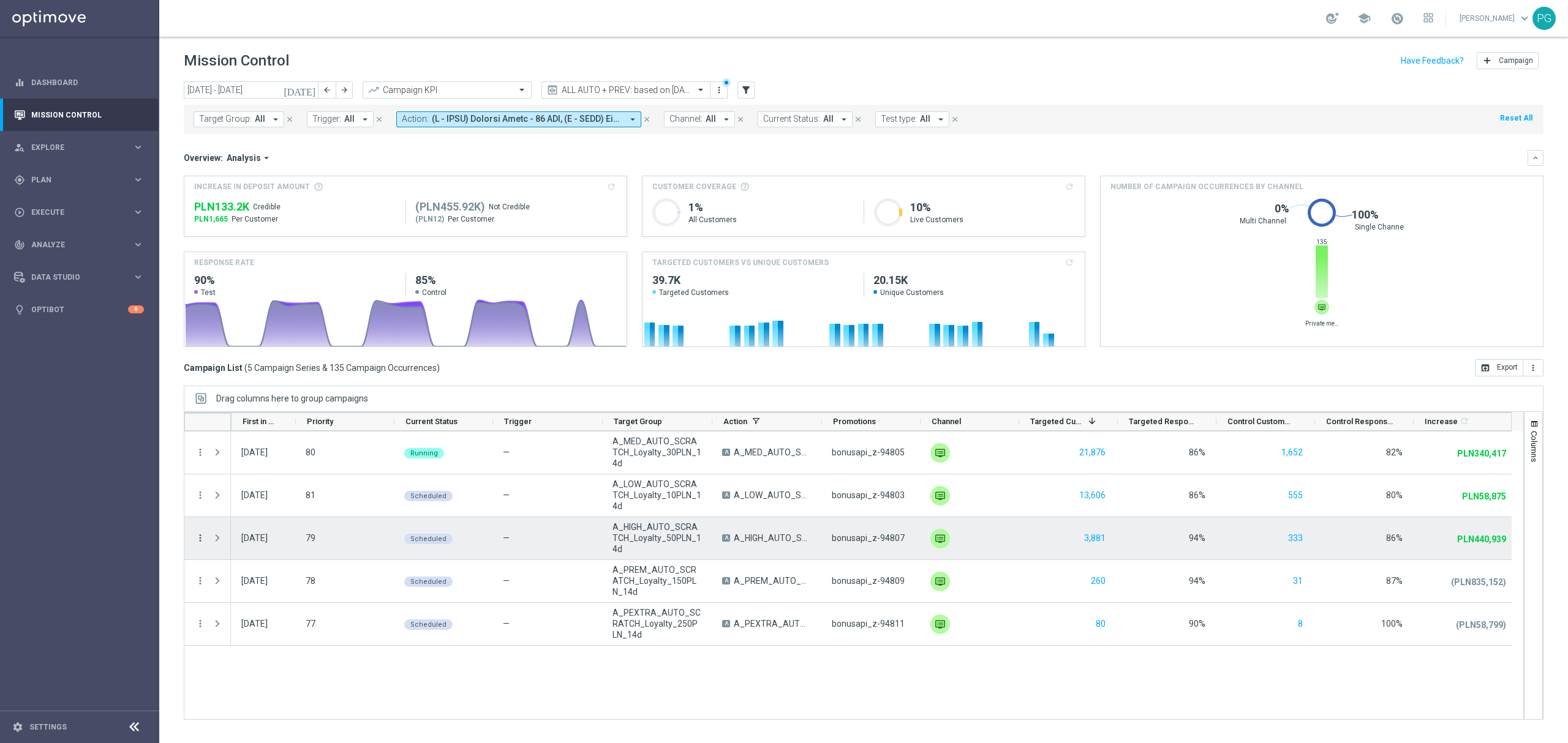
click at [202, 537] on icon "more_vert" at bounding box center [200, 538] width 11 height 11
click at [222, 544] on div "list" at bounding box center [215, 546] width 18 height 9
click at [197, 539] on icon "more_vert" at bounding box center [200, 538] width 11 height 11
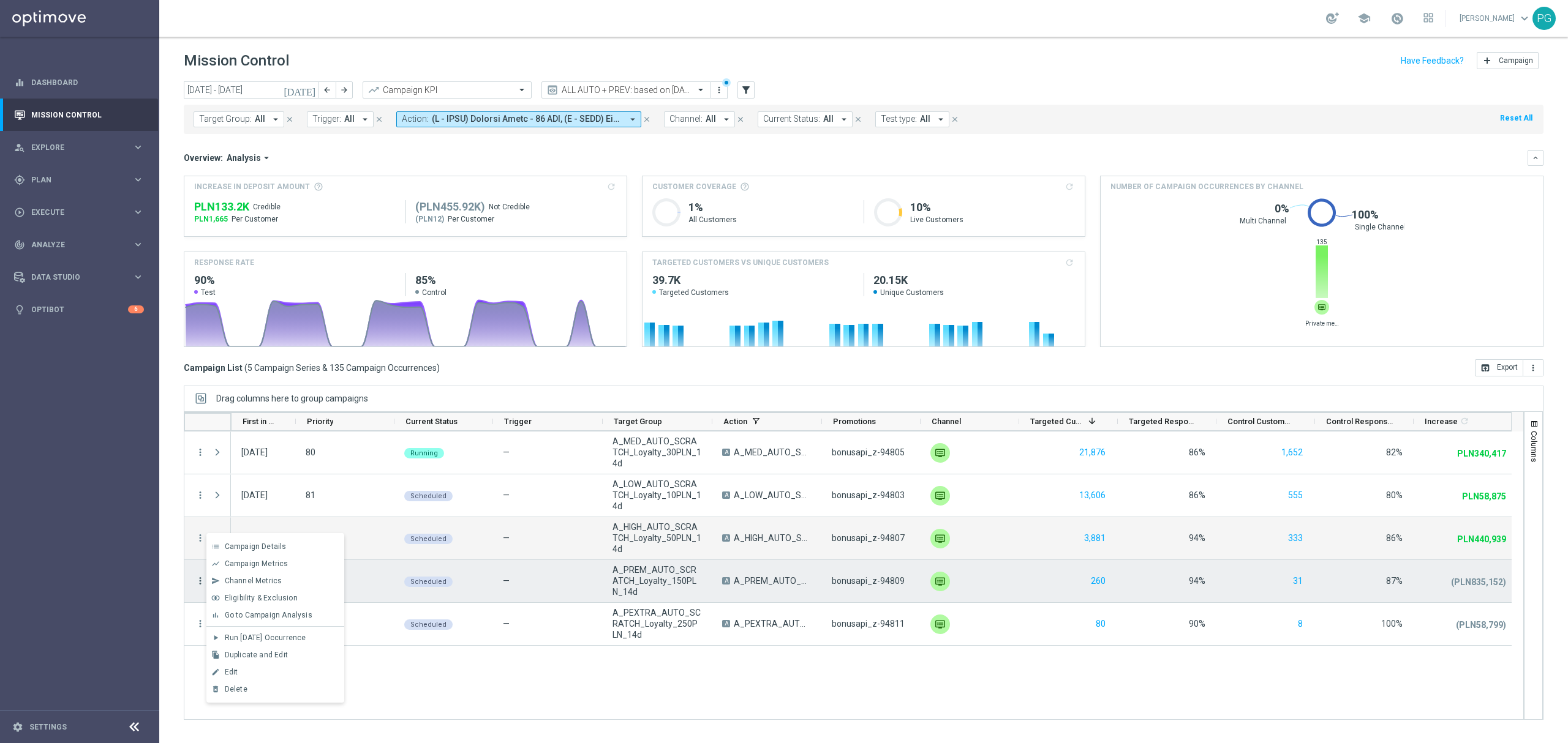
click at [199, 583] on icon "more_vert" at bounding box center [200, 581] width 11 height 11
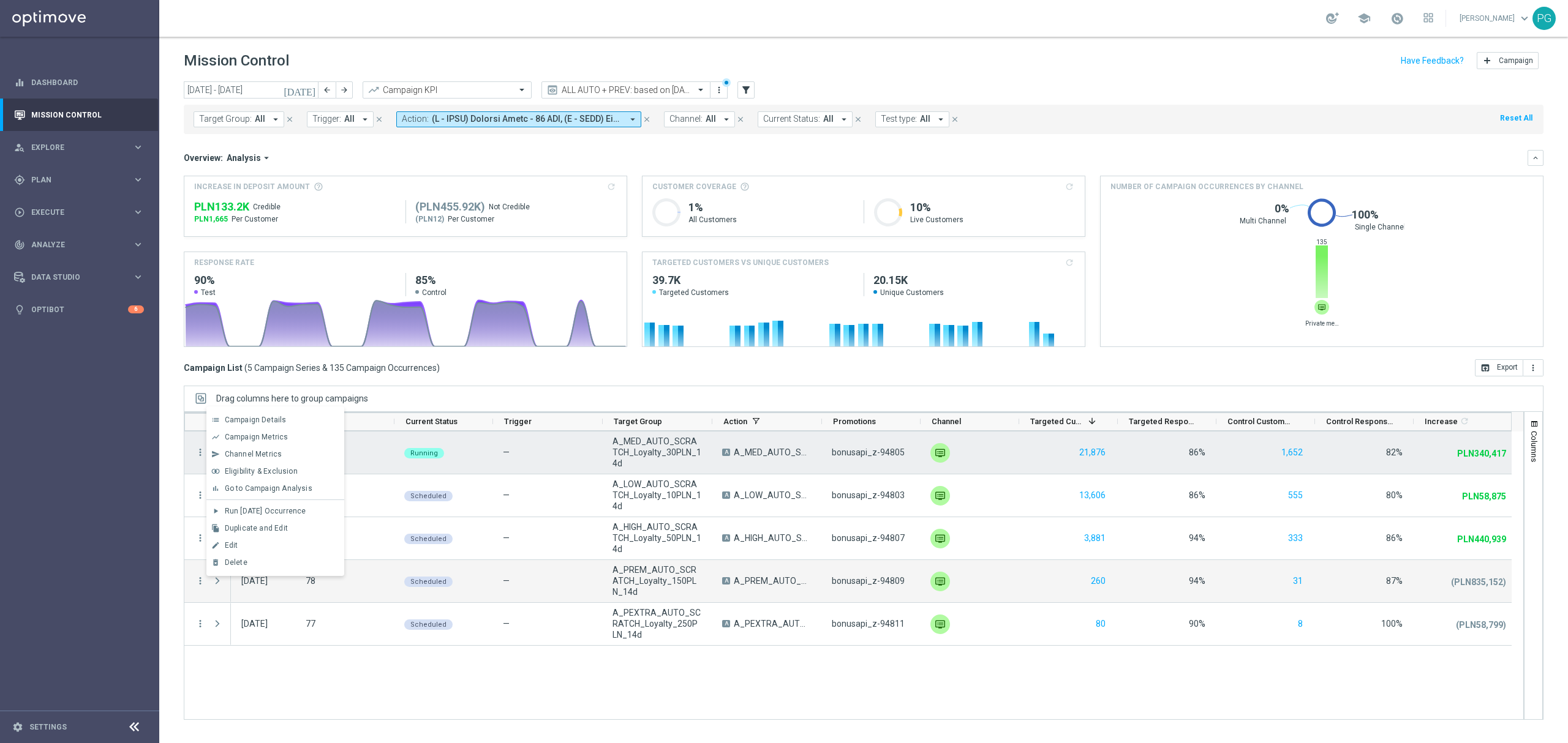
click at [589, 469] on div "—" at bounding box center [547, 452] width 110 height 42
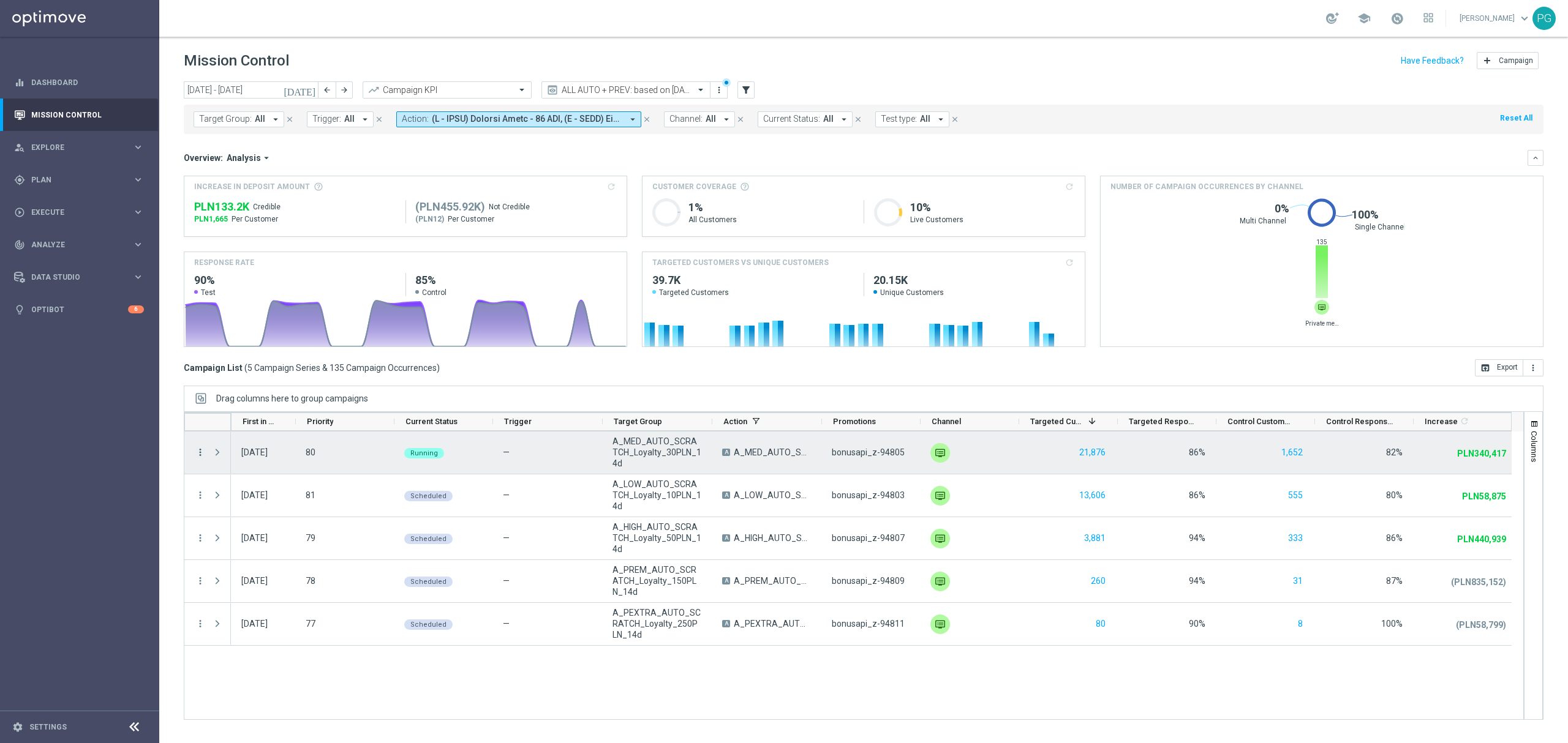
click at [202, 453] on icon "more_vert" at bounding box center [200, 452] width 11 height 11
click at [214, 456] on icon "list" at bounding box center [215, 460] width 9 height 9
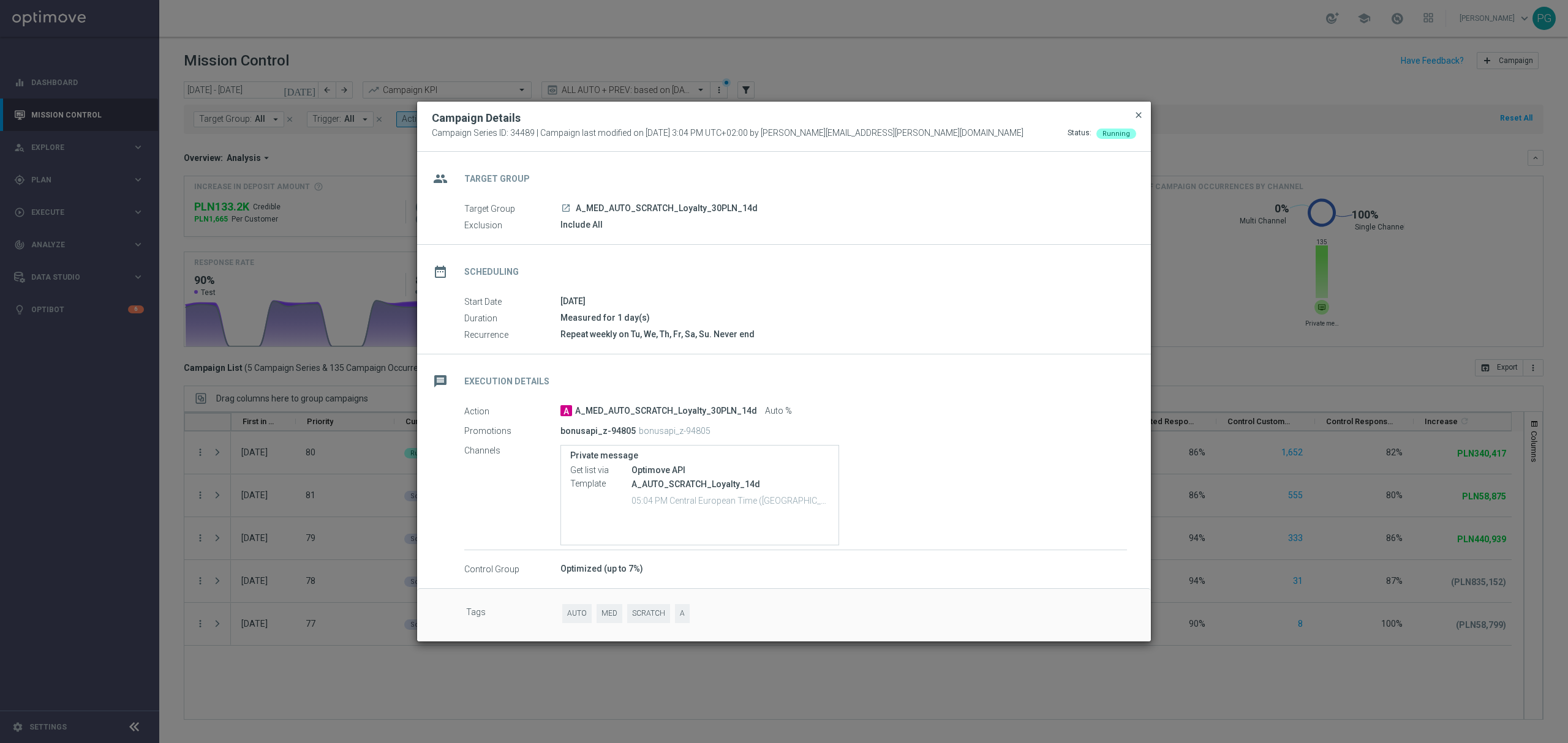
click at [1137, 116] on span "close" at bounding box center [1138, 115] width 10 height 10
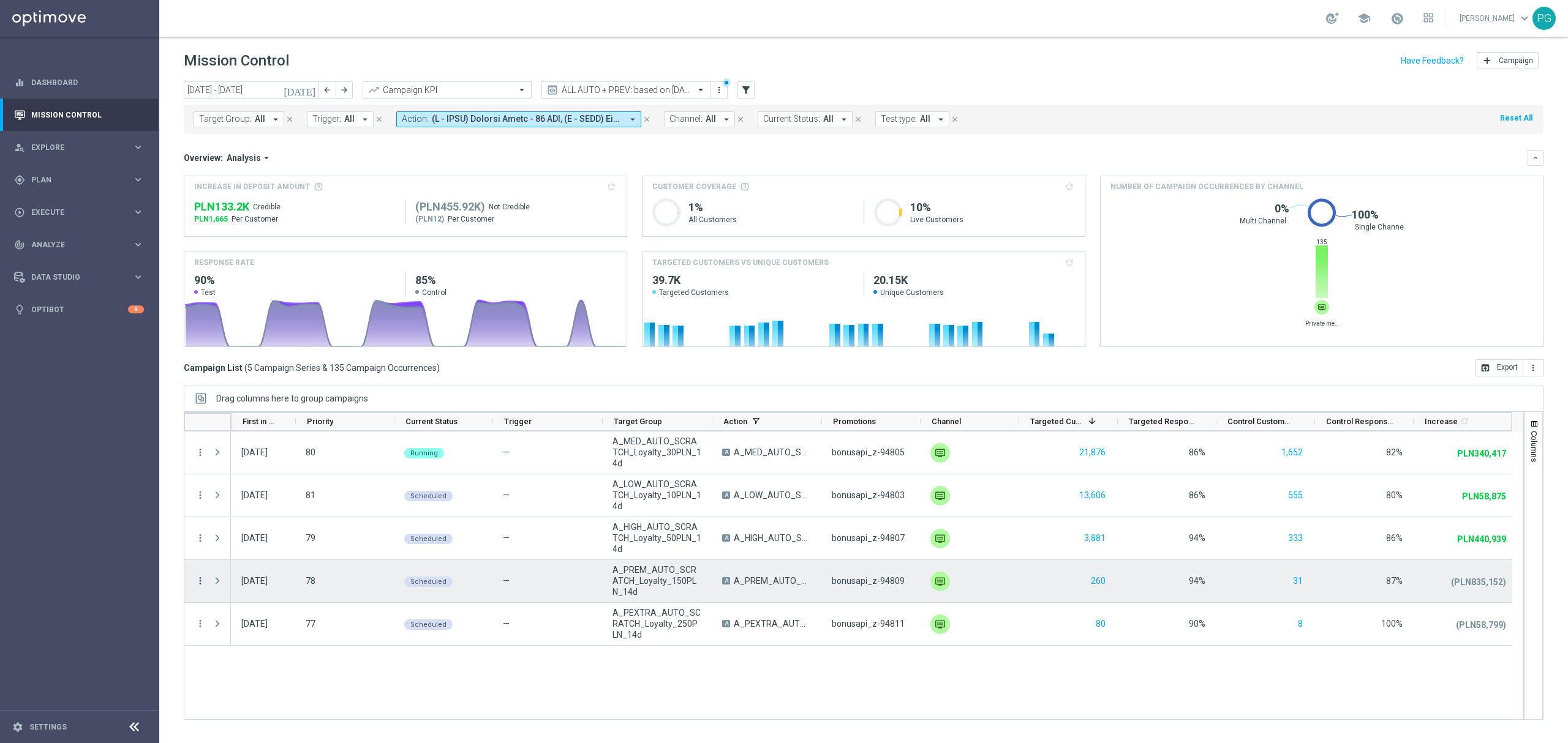
click at [199, 581] on icon "more_vert" at bounding box center [200, 581] width 11 height 11
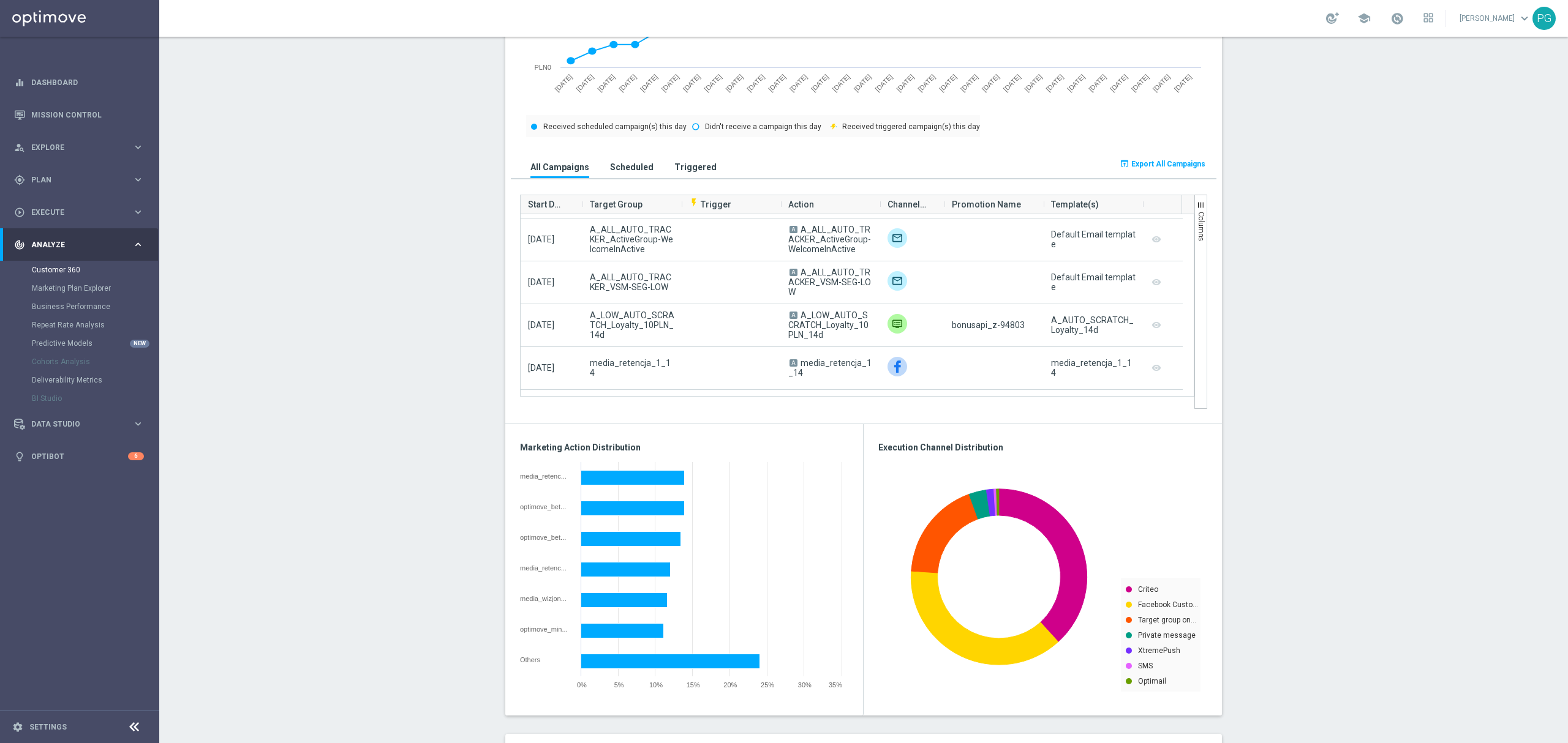
scroll to position [711, 0]
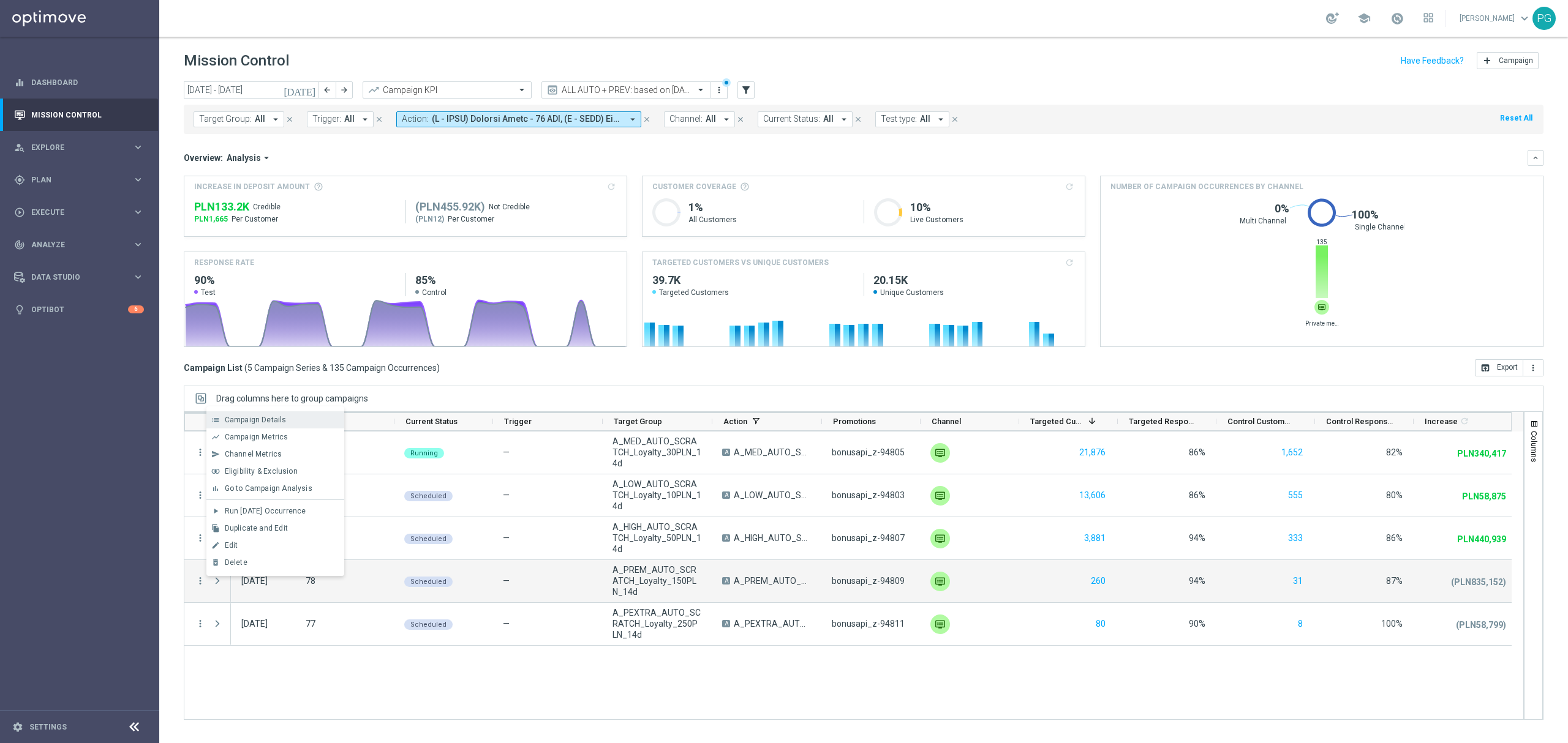
click at [304, 424] on div "Campaign Details" at bounding box center [281, 420] width 114 height 9
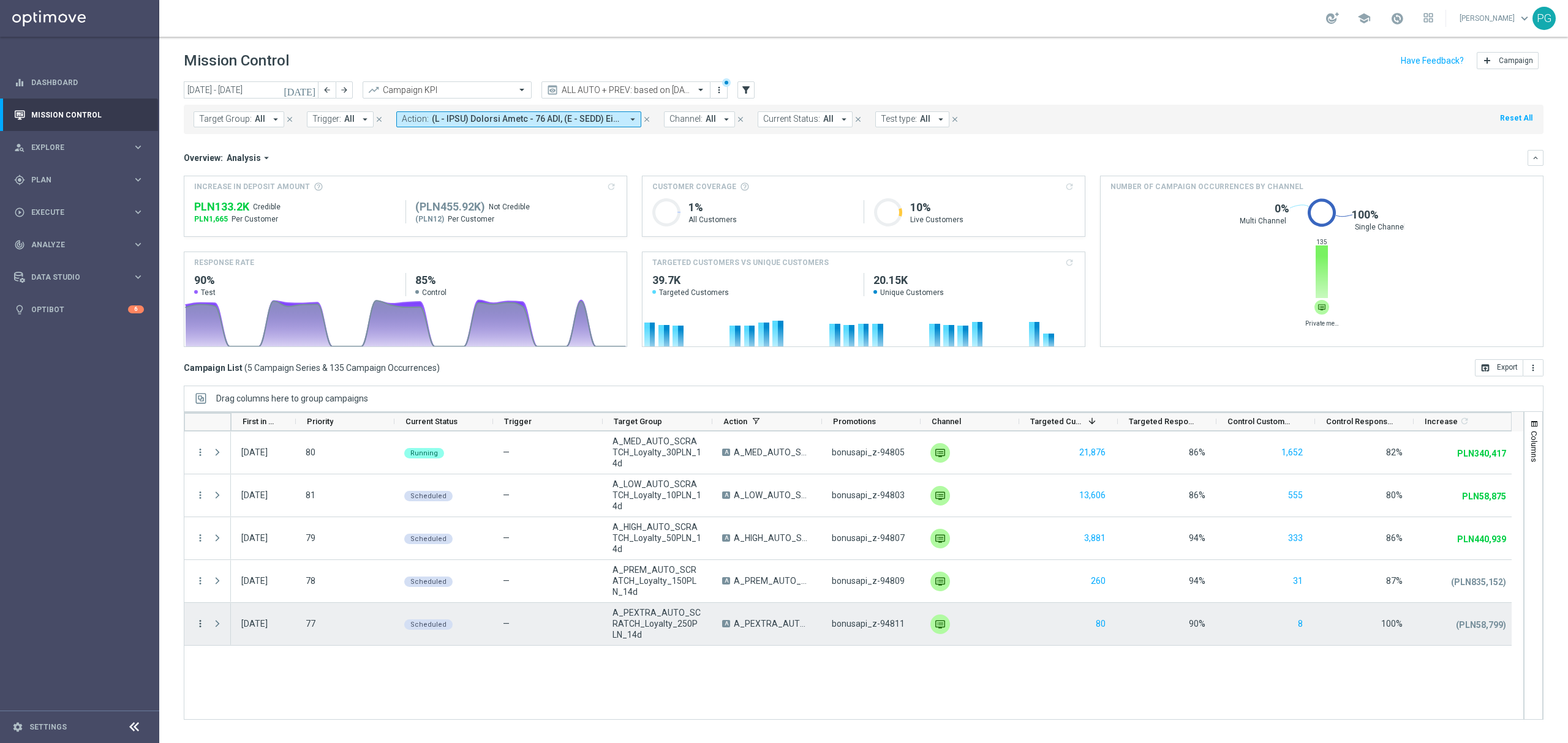
click at [199, 627] on icon "more_vert" at bounding box center [200, 624] width 11 height 11
click at [243, 464] on span "Campaign Details" at bounding box center [256, 463] width 62 height 9
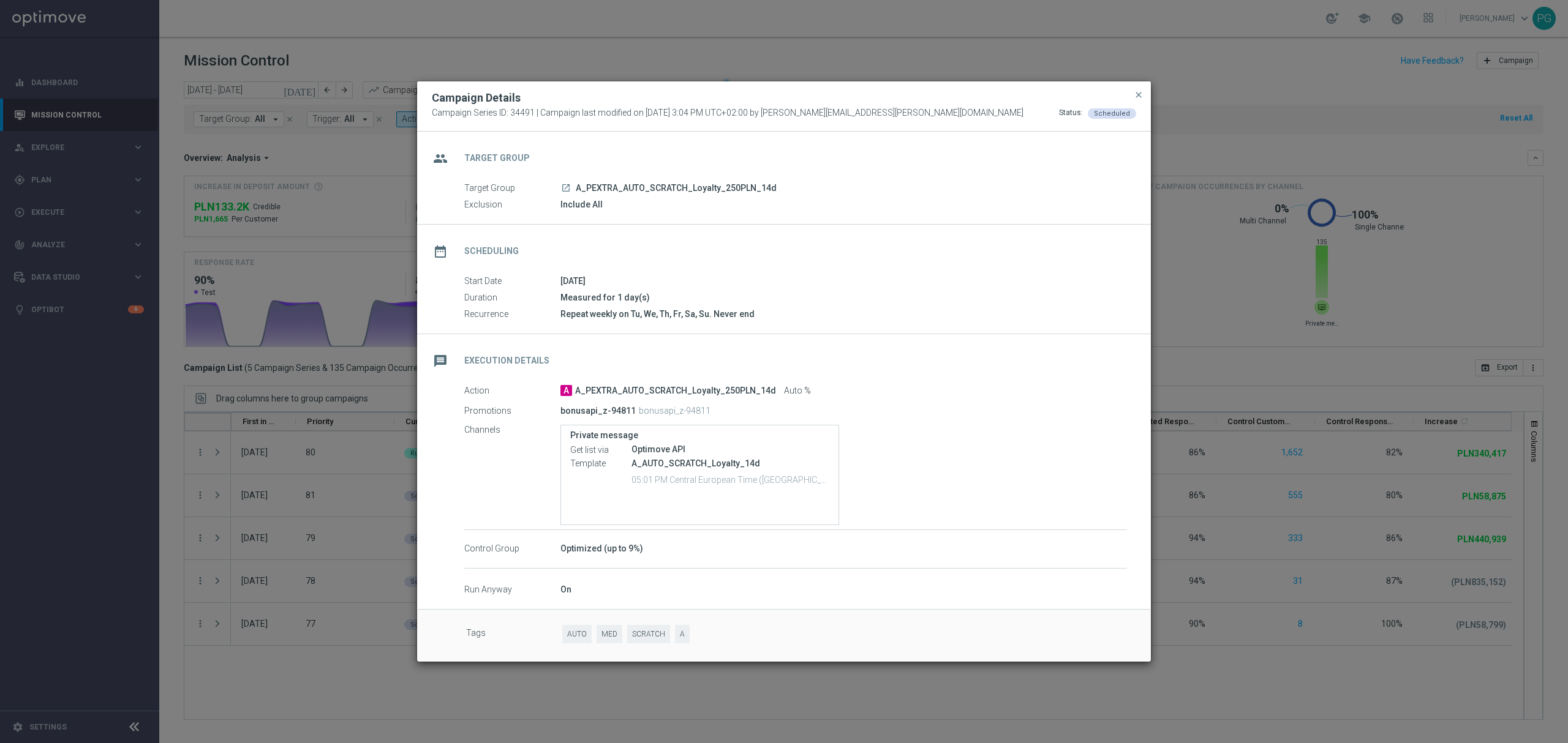
click at [296, 589] on modal-container "Campaign Details Campaign Series ID: 34491 | Campaign last modified on 29 May 2…" at bounding box center [784, 372] width 1568 height 743
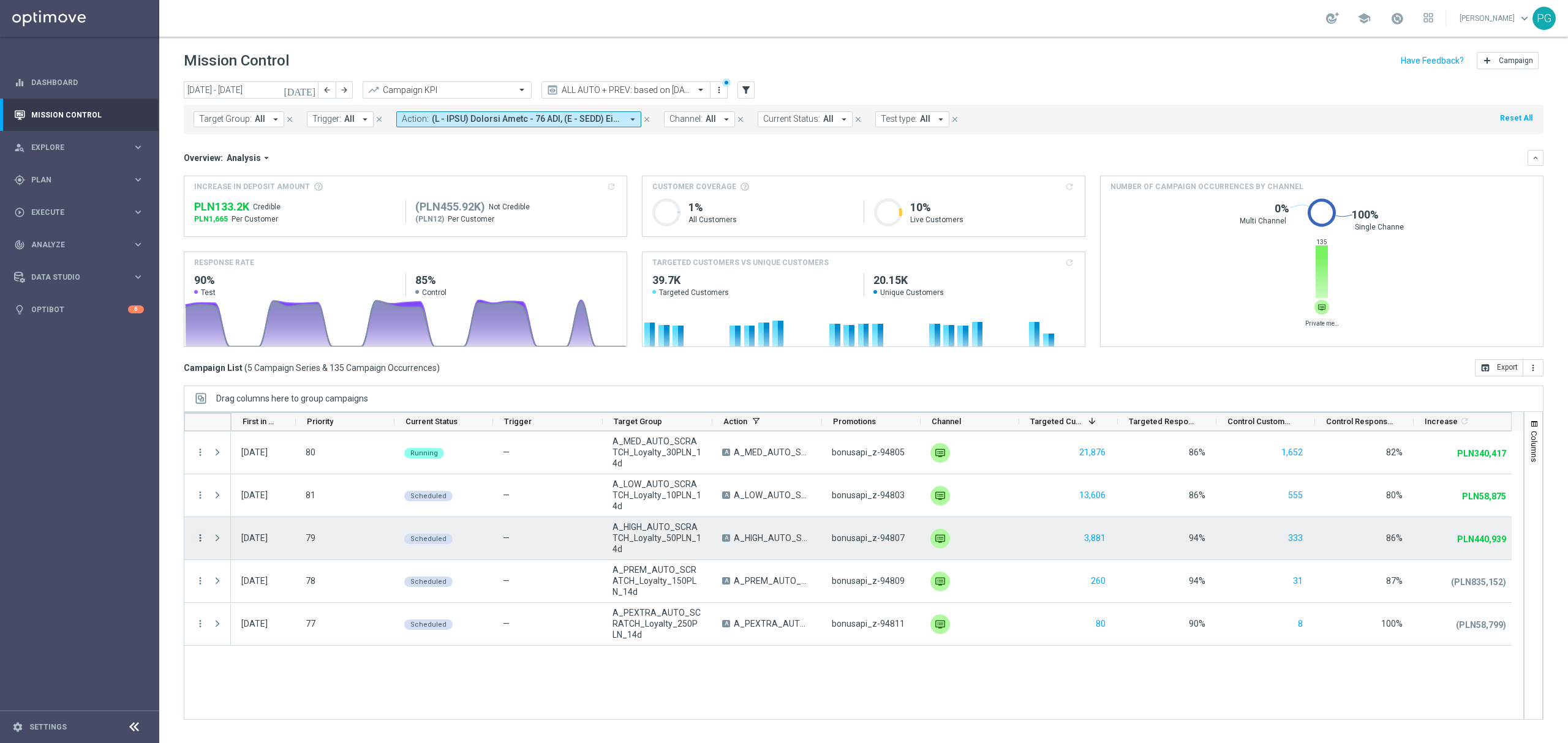
click at [201, 542] on icon "more_vert" at bounding box center [200, 538] width 11 height 11
drag, startPoint x: 215, startPoint y: 545, endPoint x: 266, endPoint y: 671, distance: 135.9
click at [266, 671] on div "list Campaign Details show_chart Campaign Metrics send Channel Metrics" at bounding box center [276, 618] width 138 height 170
click at [266, 671] on div "Edit" at bounding box center [281, 672] width 114 height 9
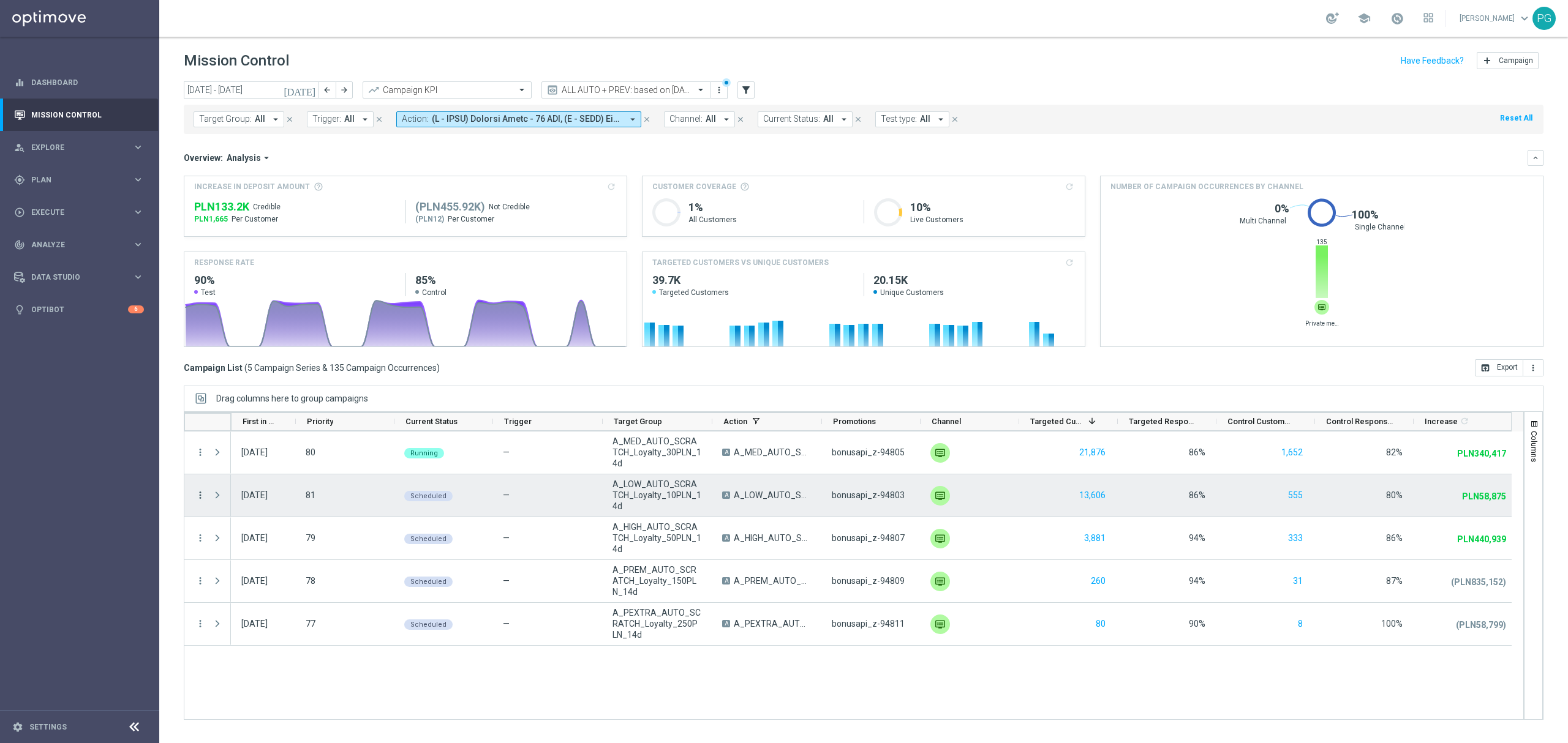
click at [202, 497] on icon "more_vert" at bounding box center [200, 495] width 11 height 11
click at [222, 502] on div "list" at bounding box center [215, 503] width 18 height 9
click at [199, 495] on icon "more_vert" at bounding box center [200, 495] width 11 height 11
click at [251, 625] on div "Edit" at bounding box center [281, 629] width 114 height 9
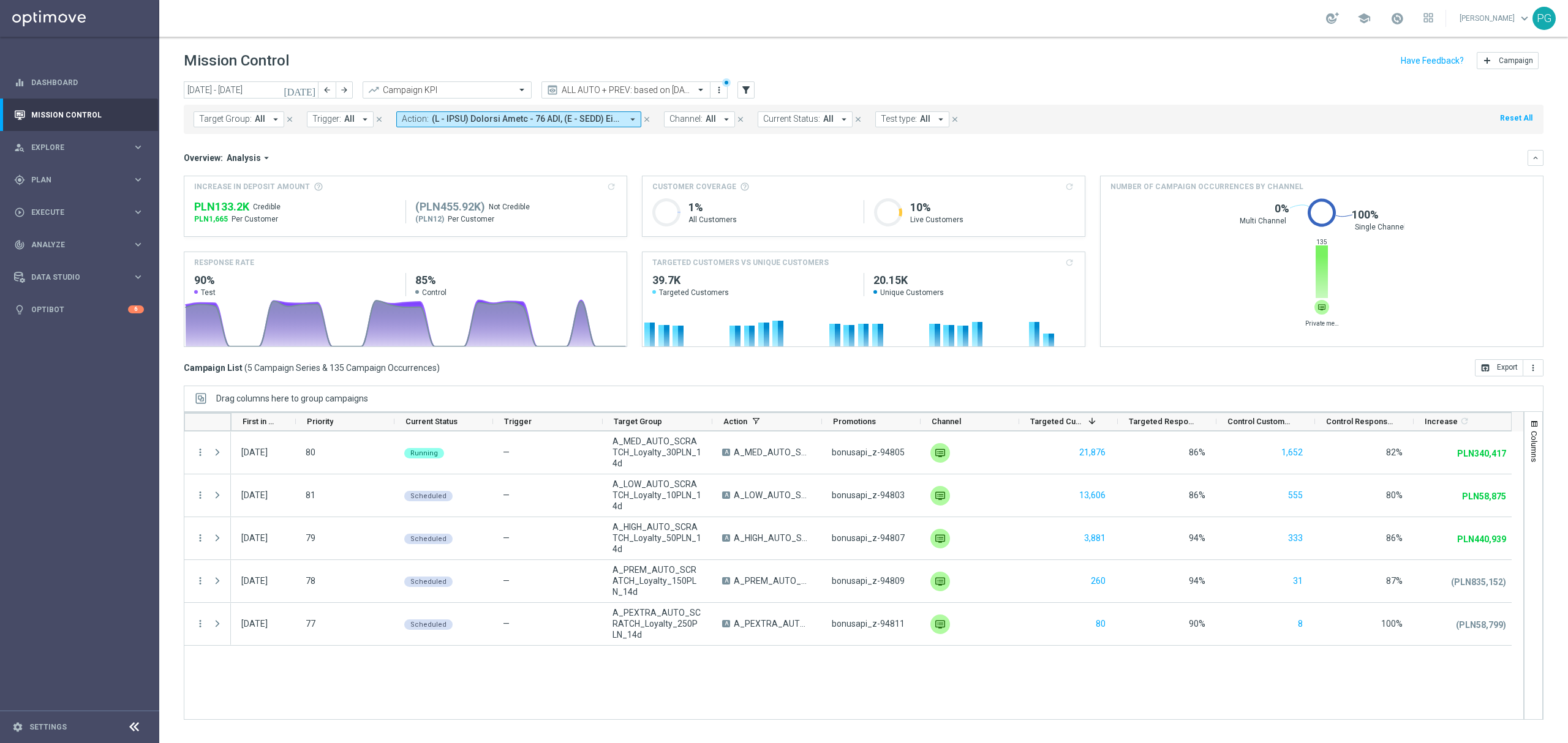
click at [1524, 433] on div "Columns Set-up" at bounding box center [1534, 565] width 20 height 309
click at [1527, 433] on button "Columns" at bounding box center [1533, 565] width 17 height 307
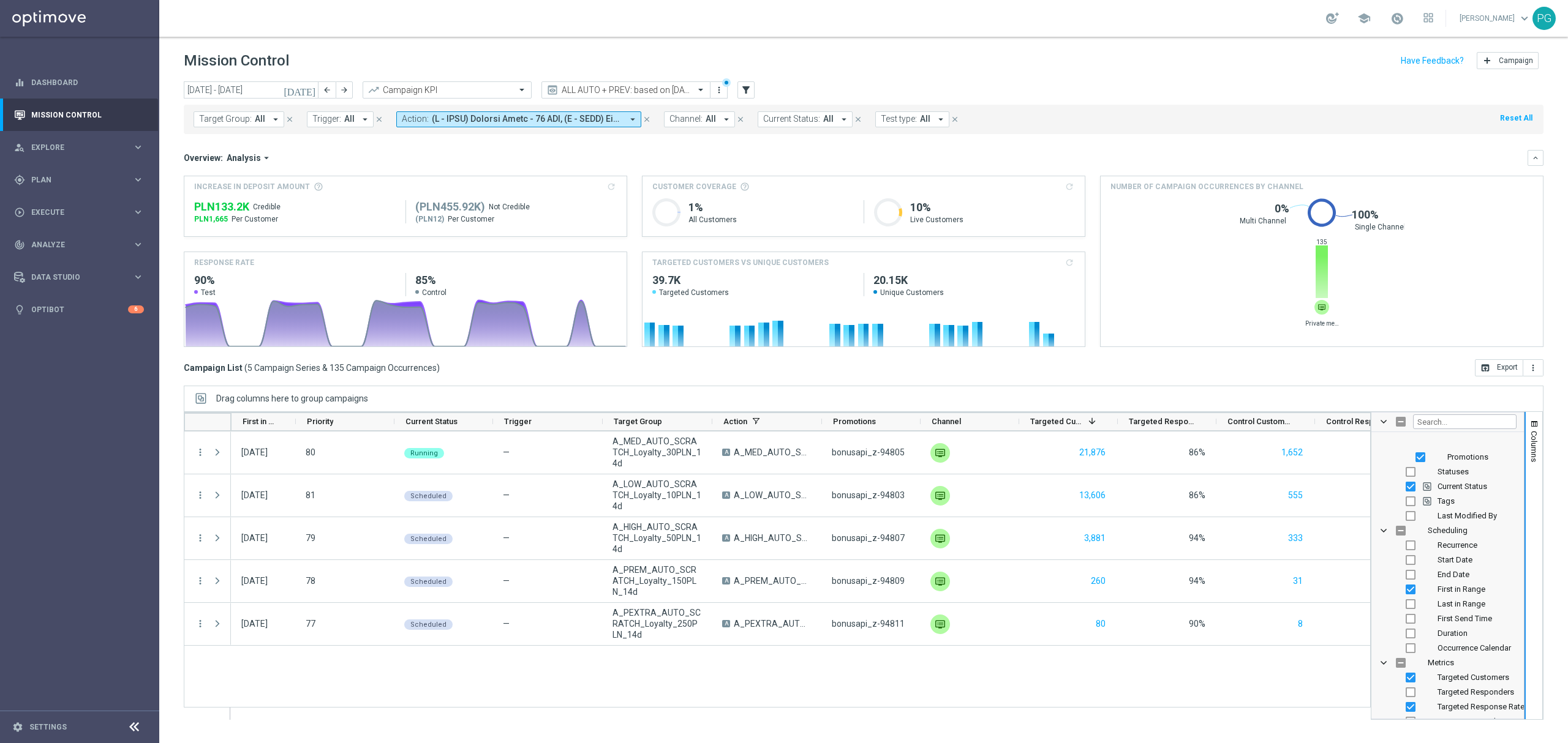
scroll to position [197, 0]
click at [1412, 541] on input "Press SPACE to toggle visibility (hidden)" at bounding box center [1411, 541] width 10 height 10
checkbox input "true"
click at [1412, 541] on input "Press SPACE to toggle visibility (visible)" at bounding box center [1411, 541] width 10 height 10
checkbox input "false"
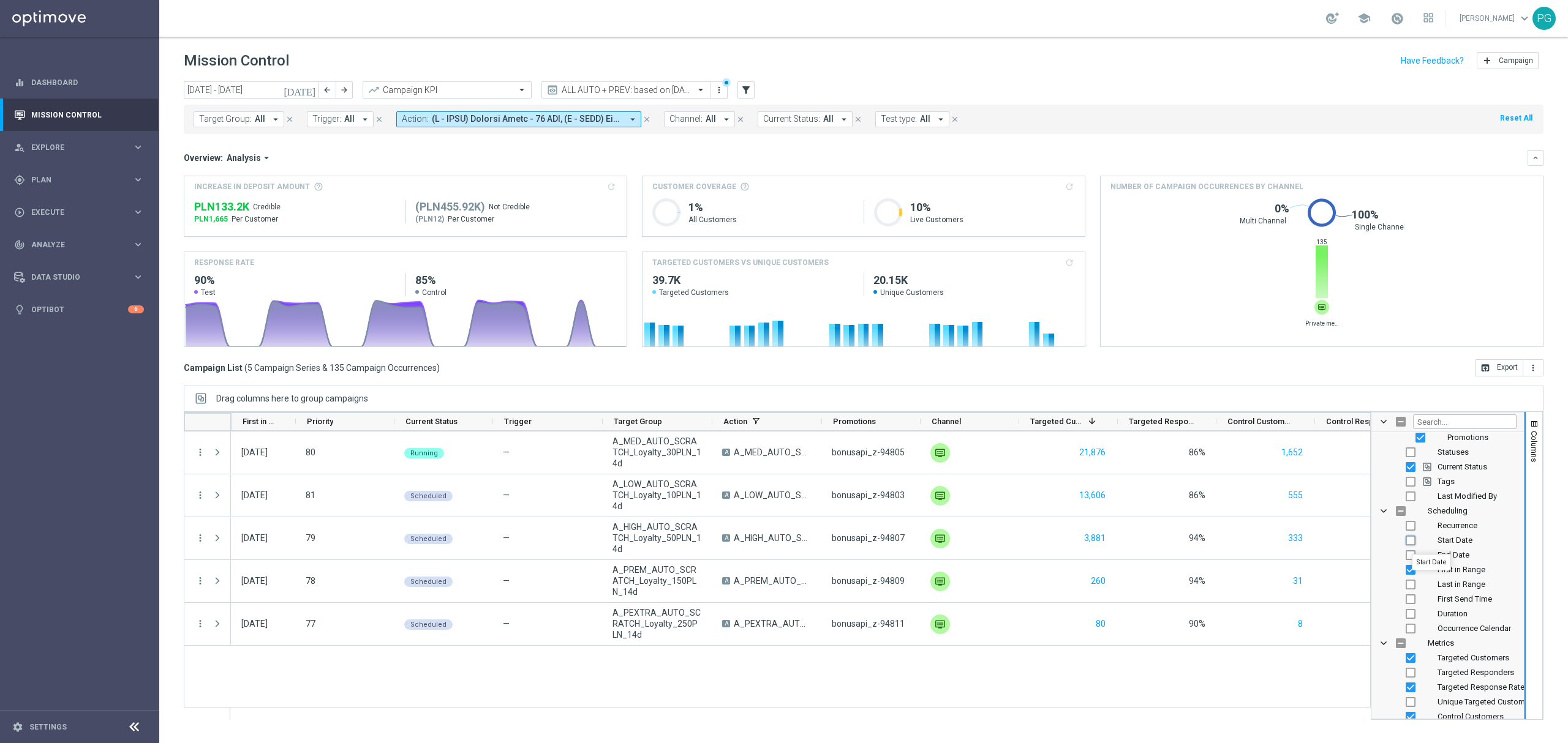
click at [1412, 541] on input "Press SPACE to toggle visibility (hidden)" at bounding box center [1411, 541] width 10 height 10
checkbox input "true"
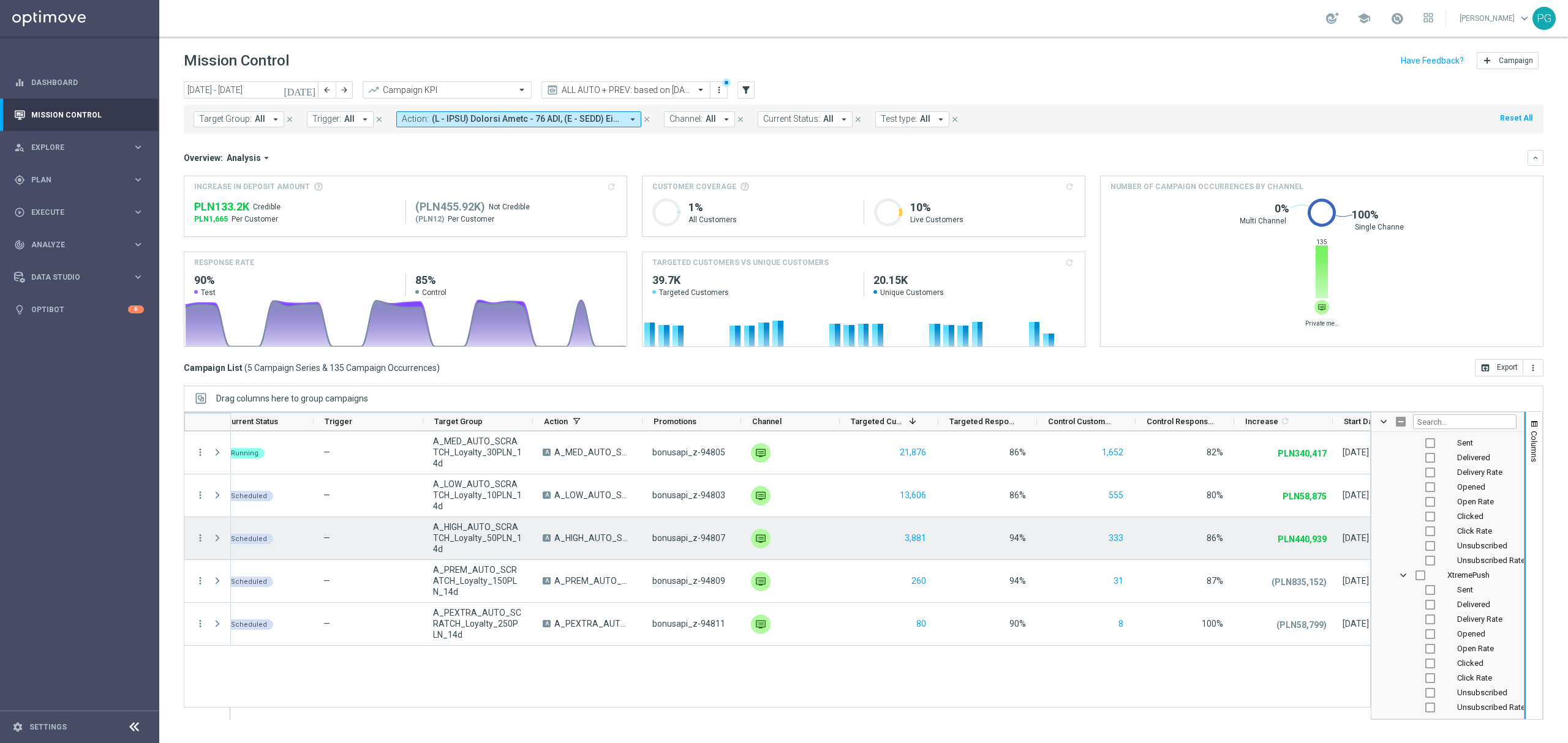
scroll to position [0, 0]
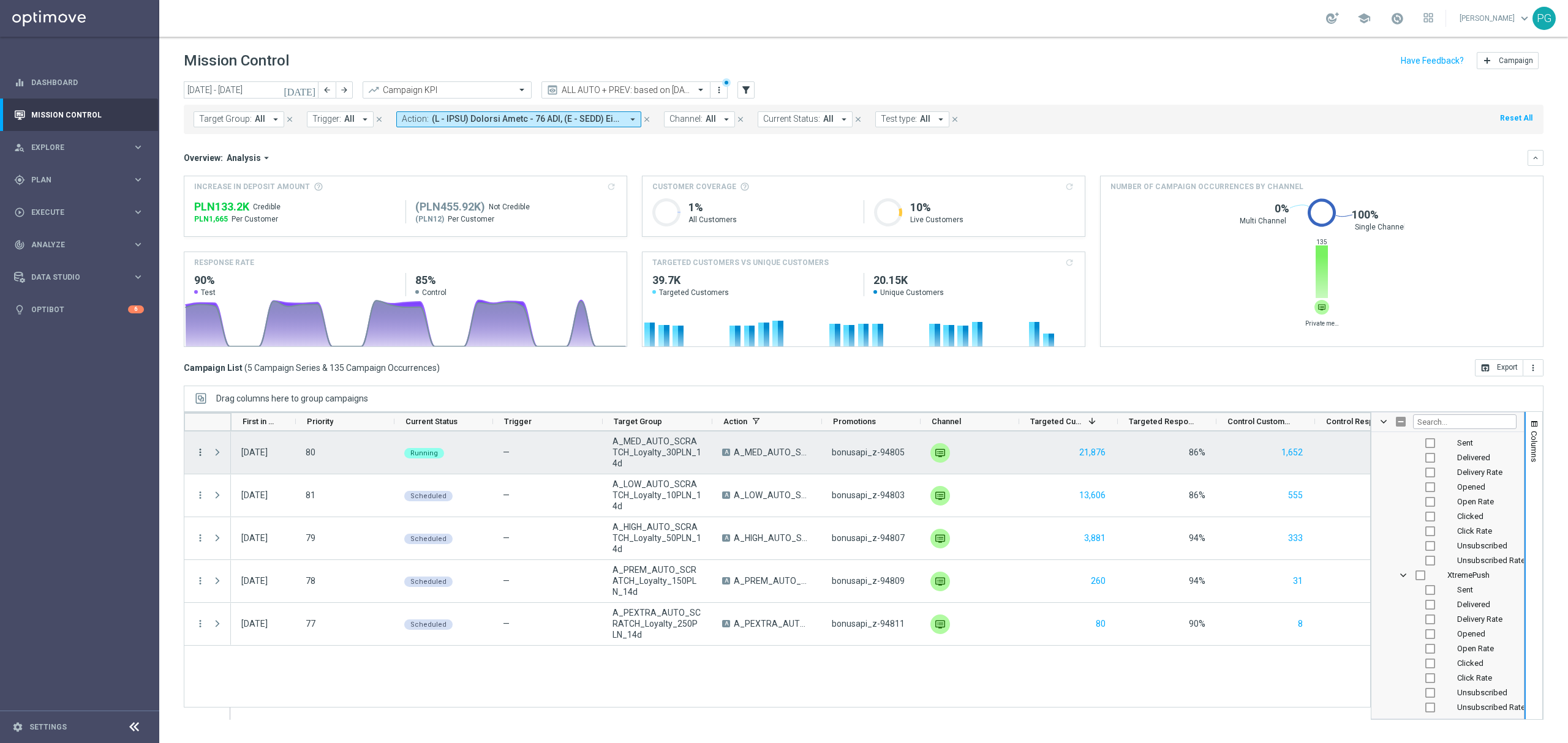
click at [199, 452] on icon "more_vert" at bounding box center [200, 452] width 11 height 11
click at [230, 461] on span "Campaign Details" at bounding box center [256, 460] width 62 height 9
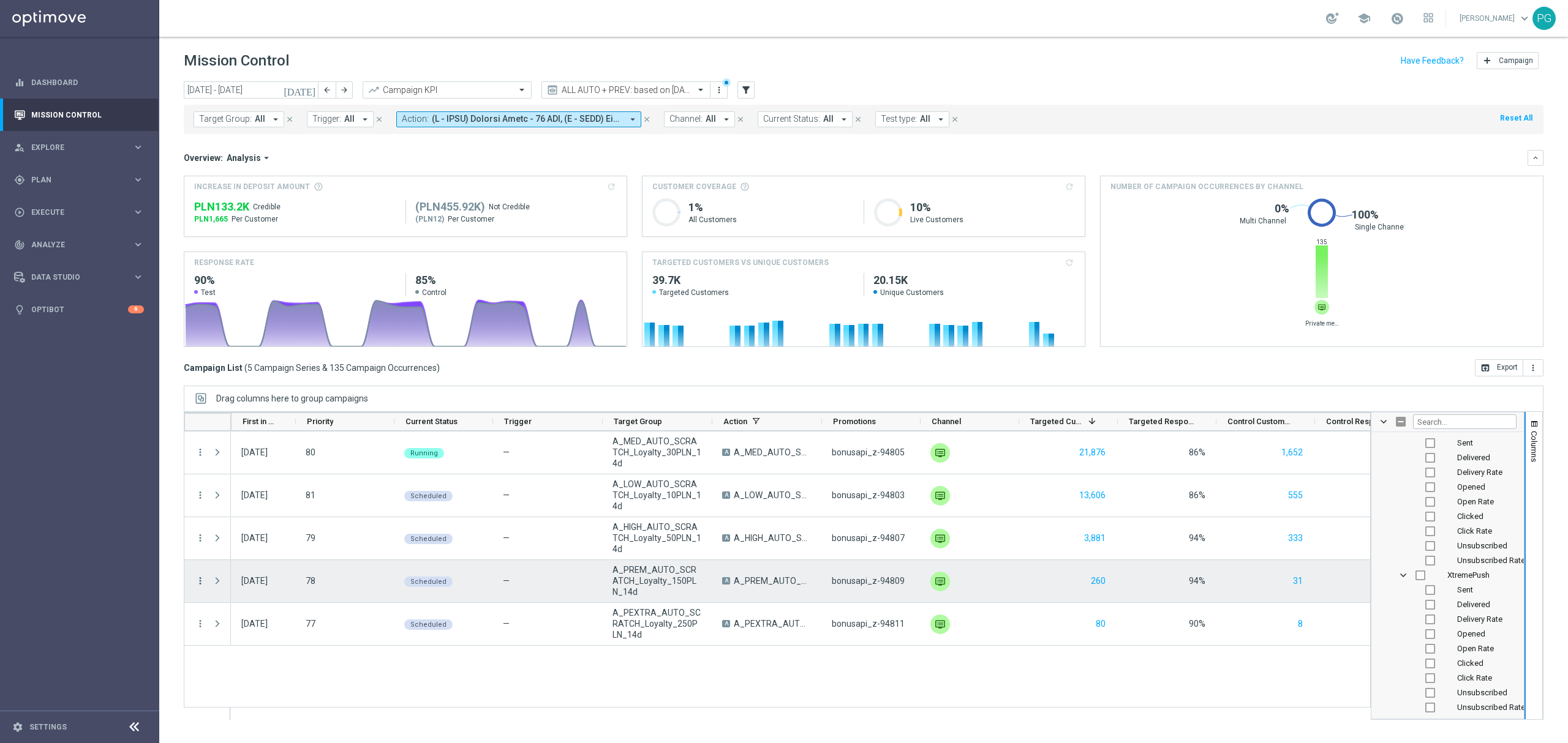
click at [201, 582] on icon "more_vert" at bounding box center [200, 581] width 11 height 11
click at [302, 420] on div "Campaign Details" at bounding box center [281, 420] width 114 height 9
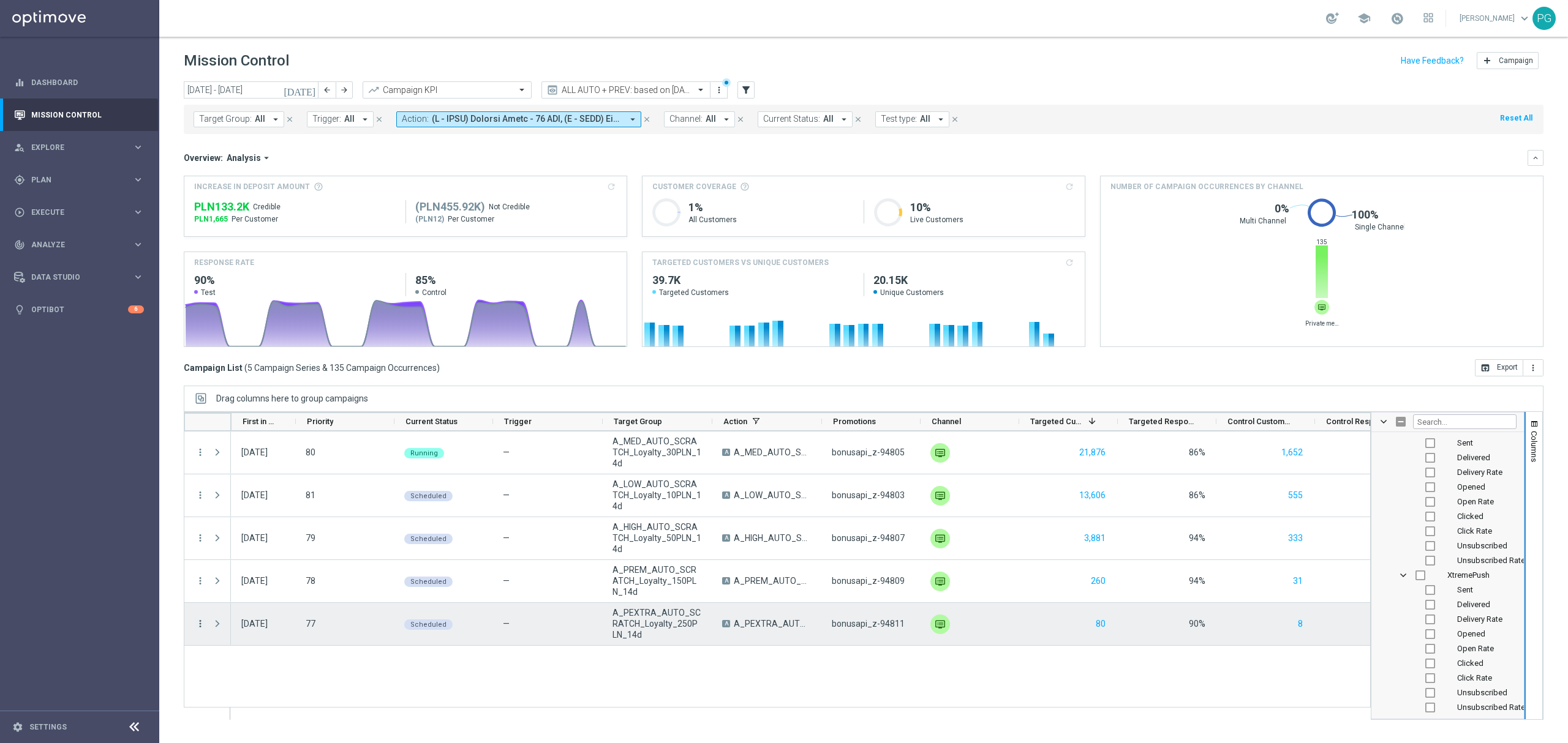
click at [199, 627] on icon "more_vert" at bounding box center [200, 624] width 11 height 11
click at [278, 464] on span "Campaign Details" at bounding box center [256, 463] width 62 height 9
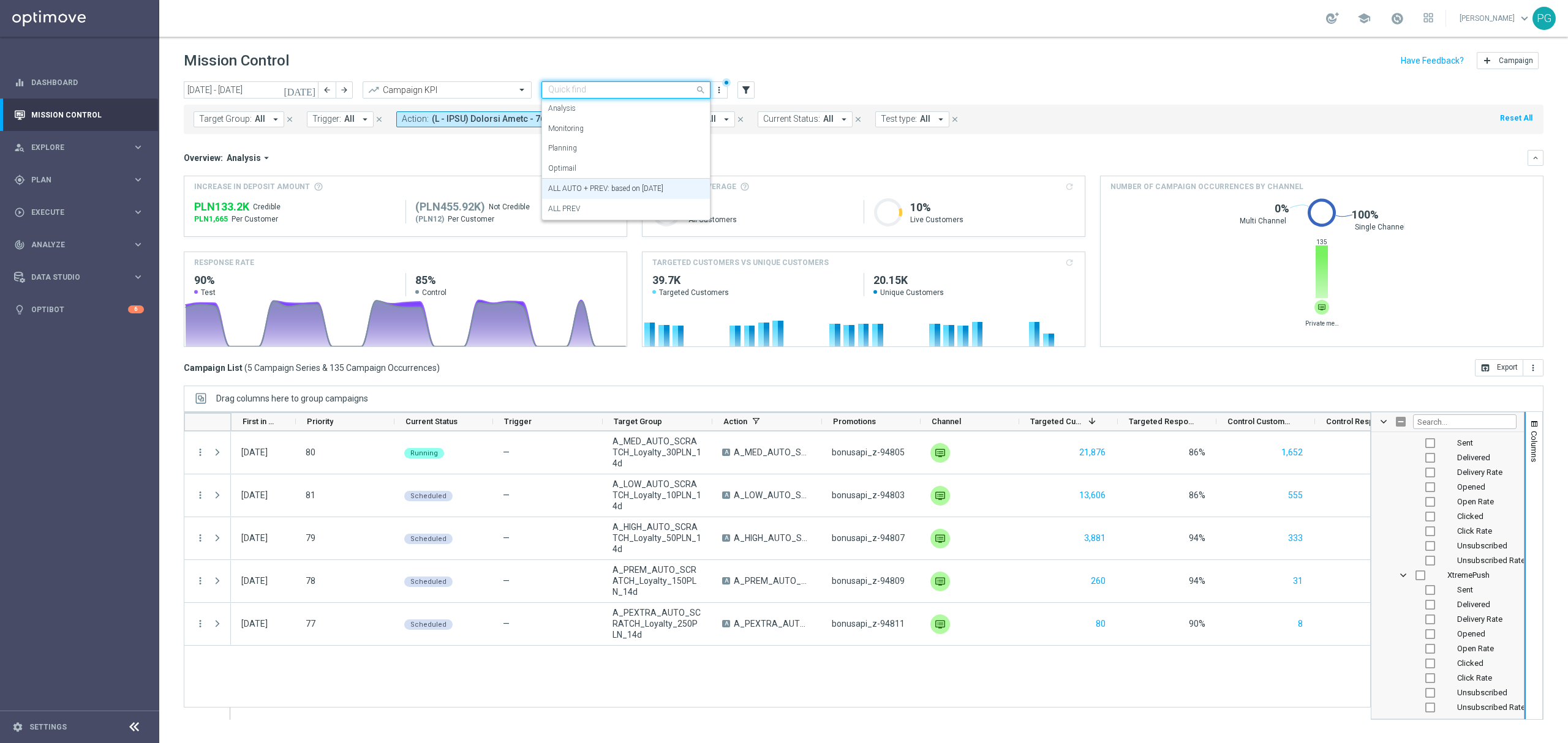
click at [631, 91] on input "text" at bounding box center [613, 90] width 131 height 10
click at [601, 210] on div "ALL PREV" at bounding box center [626, 209] width 156 height 20
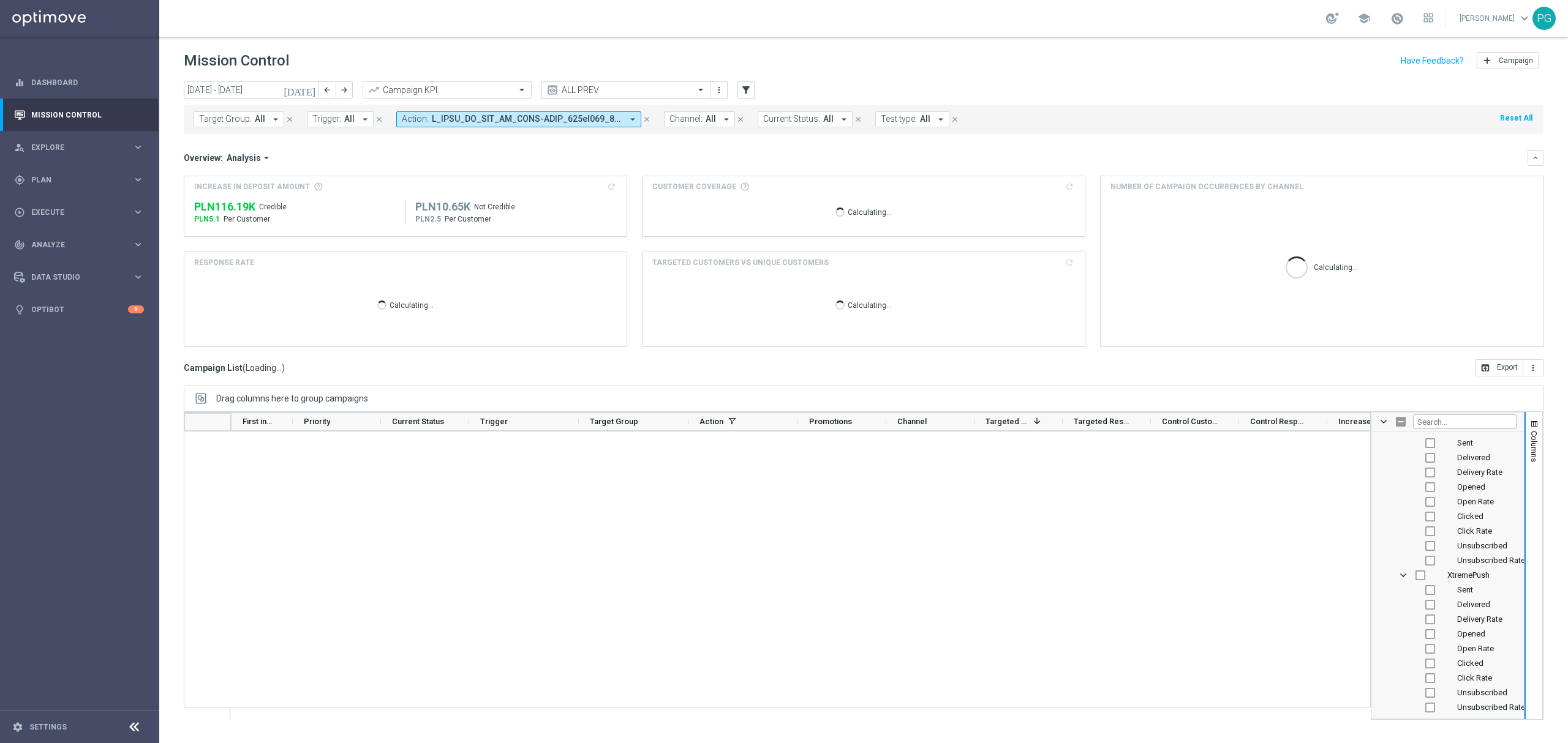
click at [601, 86] on input "text" at bounding box center [613, 90] width 131 height 10
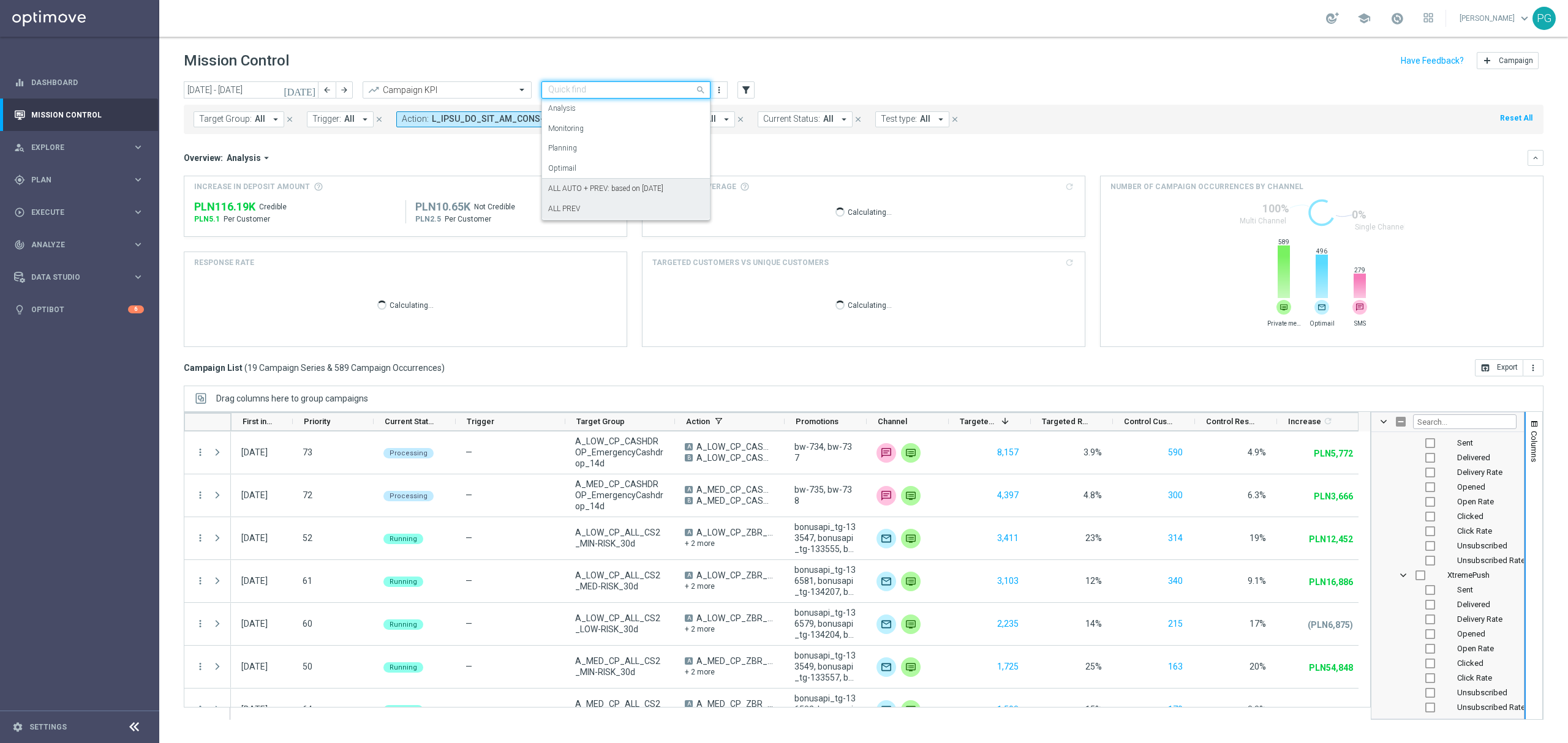
click at [601, 184] on label "ALL AUTO + PREV: based on 09.07.2025" at bounding box center [605, 188] width 115 height 10
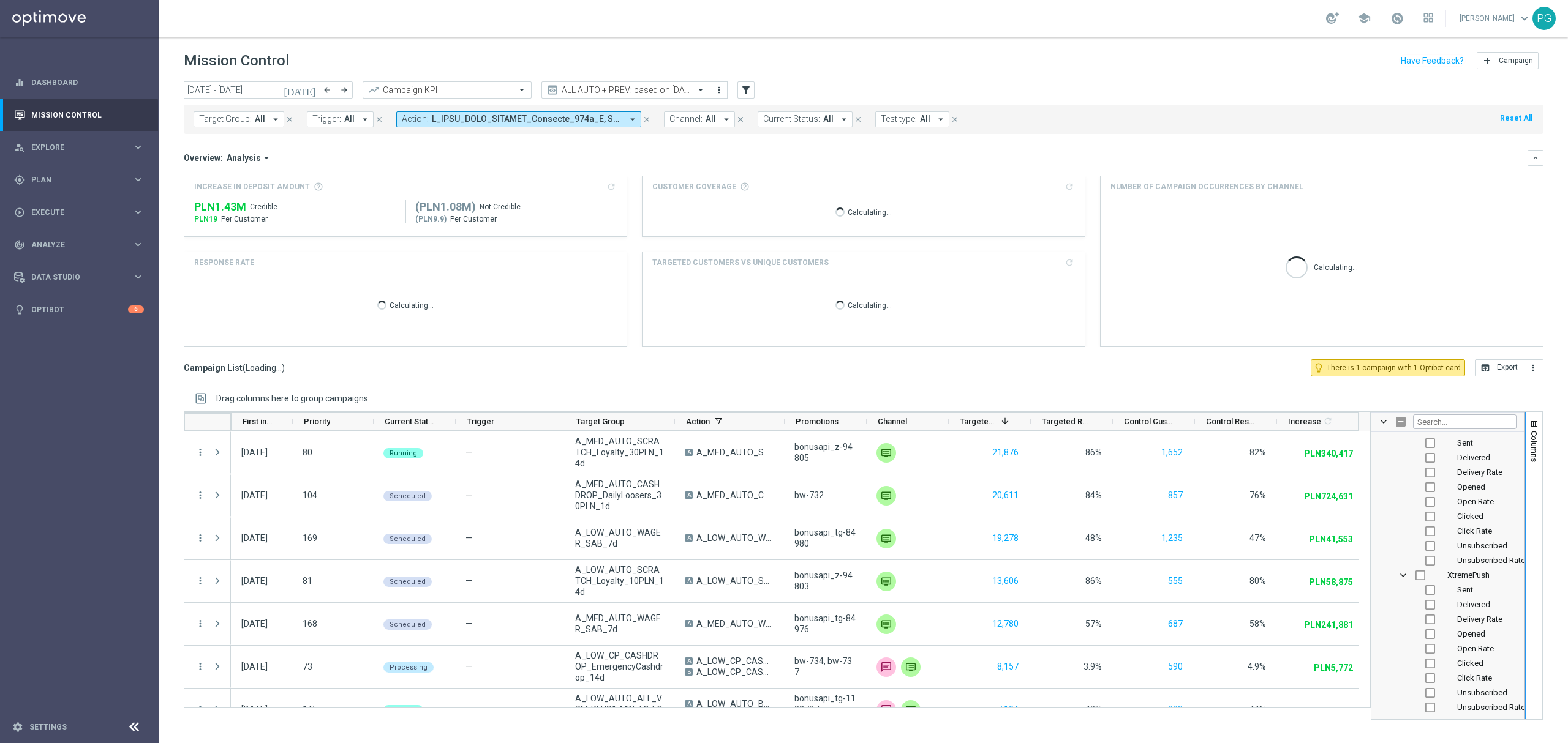
click at [464, 111] on button "Action: arrow_drop_down" at bounding box center [519, 119] width 245 height 16
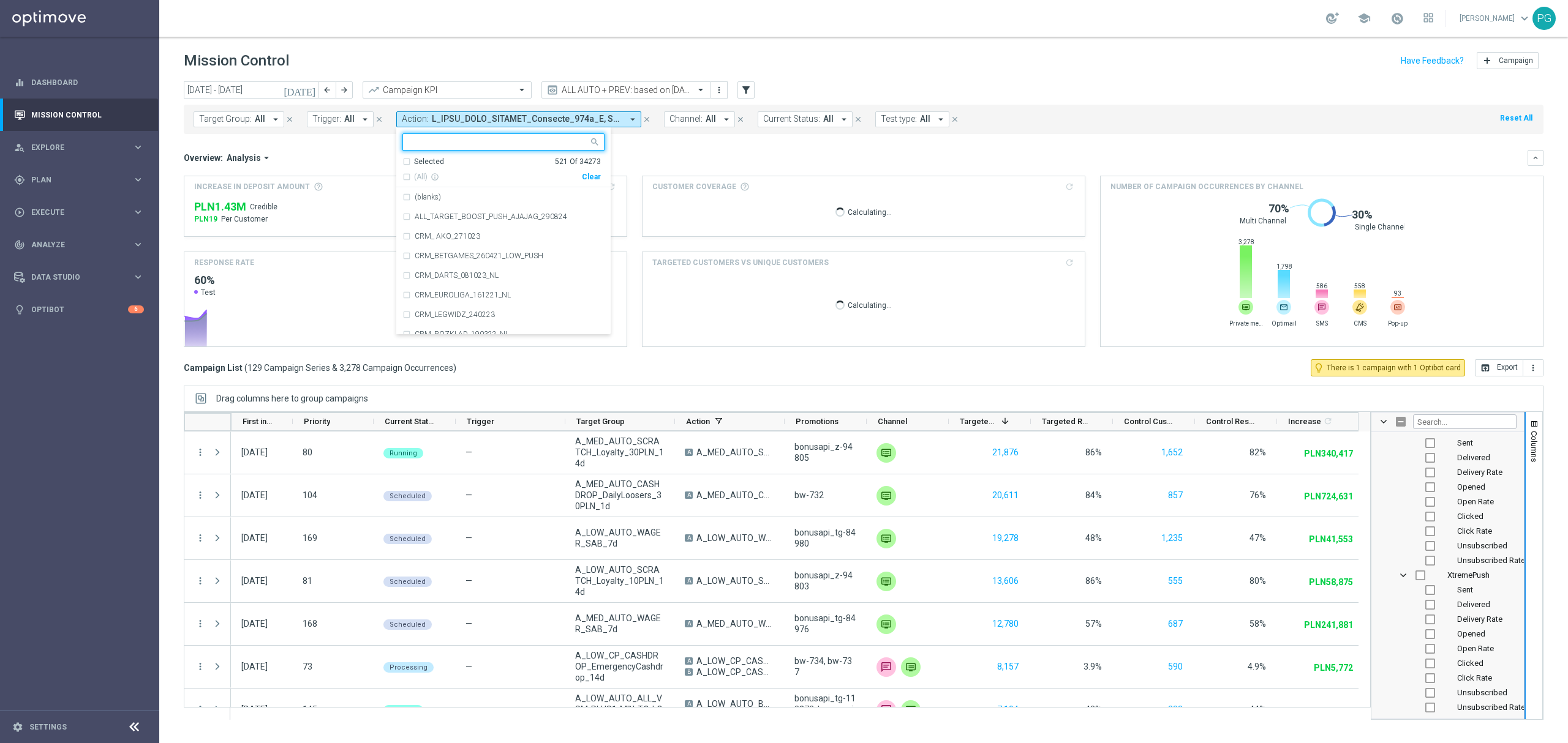
click at [431, 162] on div "Selected" at bounding box center [429, 161] width 30 height 10
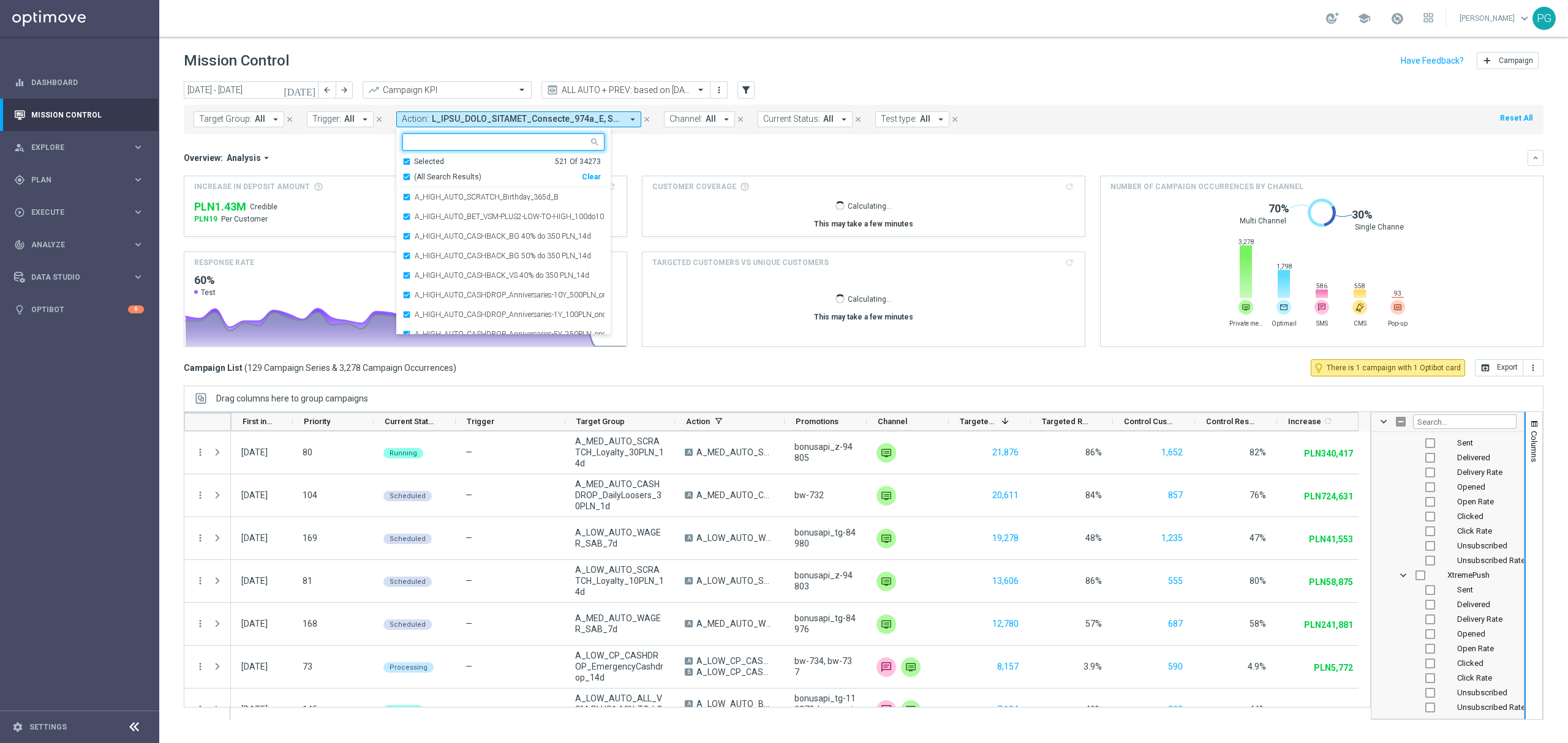
click at [429, 153] on ng-select "Selected 521 of 34273 Selected 521 Of 34273 (All Search Results) Clear A_HIGH_A…" at bounding box center [504, 234] width 214 height 202
click at [429, 158] on div "Selected" at bounding box center [429, 161] width 30 height 10
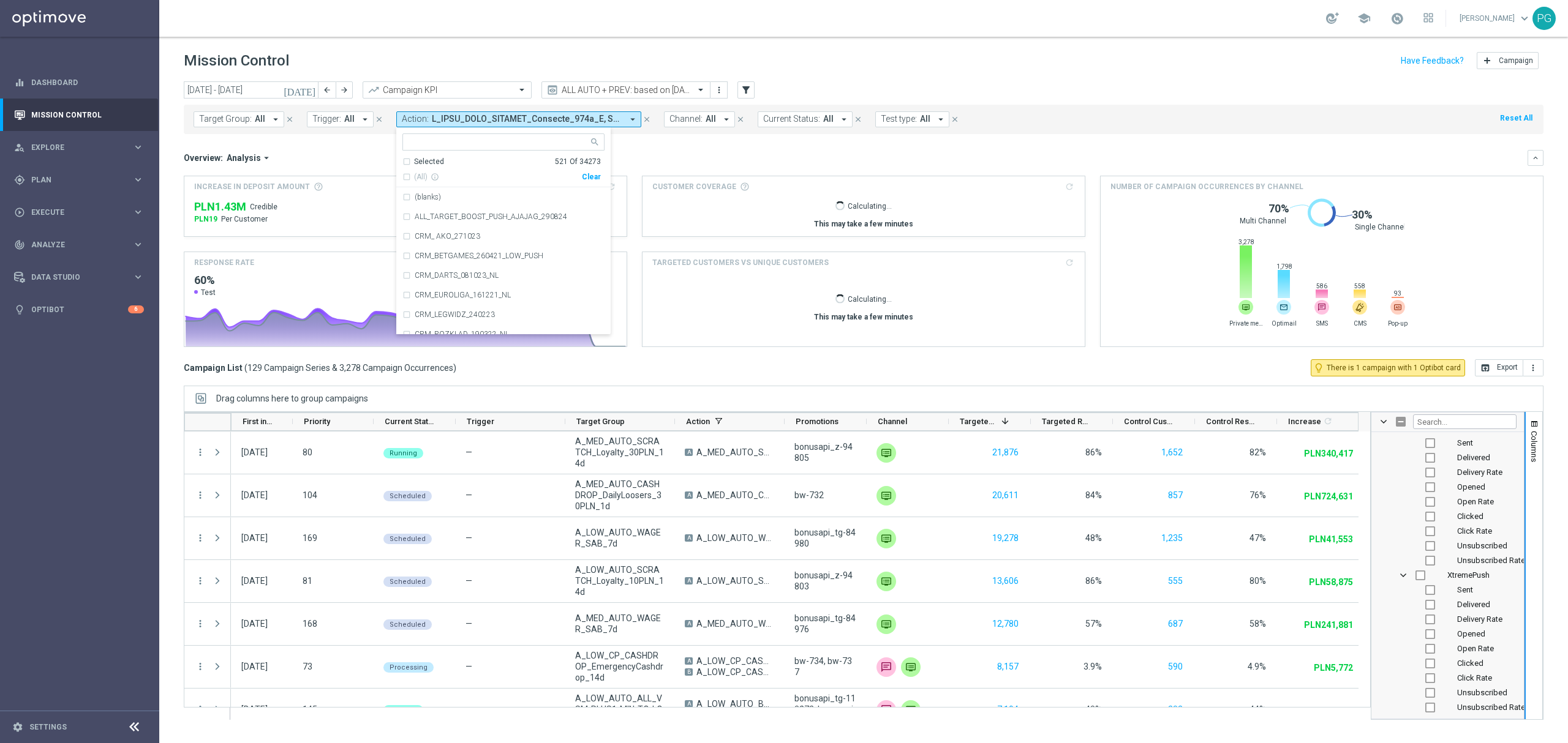
click at [417, 156] on div "Selected" at bounding box center [429, 161] width 30 height 10
click at [414, 176] on span "(All Search Results)" at bounding box center [447, 177] width 68 height 10
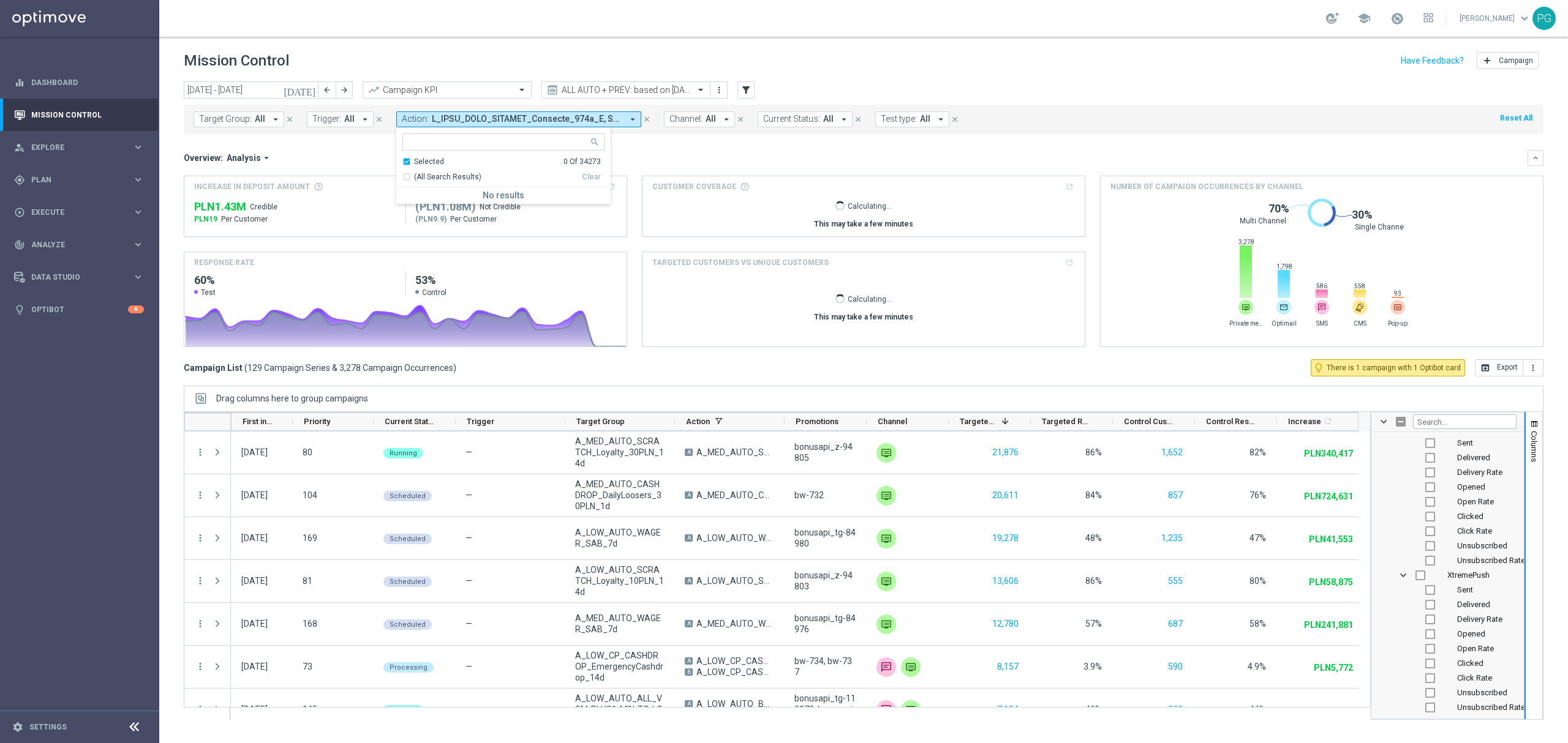
click at [435, 153] on ng-select "Selected 0 Of 34273 (All Search Results) Clear No results" at bounding box center [504, 168] width 214 height 71
click at [419, 162] on div "Selected" at bounding box center [429, 161] width 30 height 10
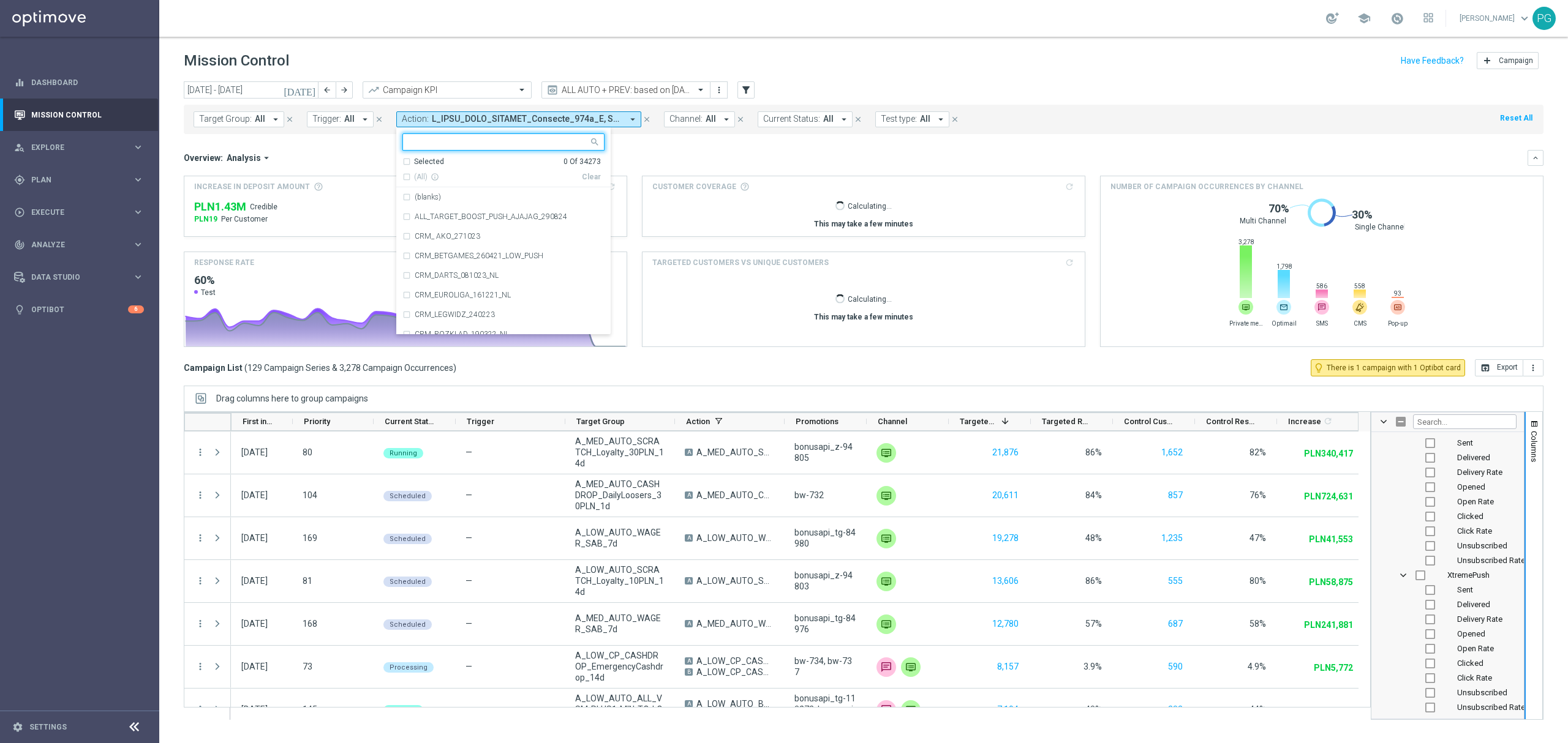
click at [431, 144] on input "text" at bounding box center [499, 142] width 180 height 10
click at [432, 177] on span "(All Search Results)" at bounding box center [447, 177] width 68 height 10
type input "scratch"
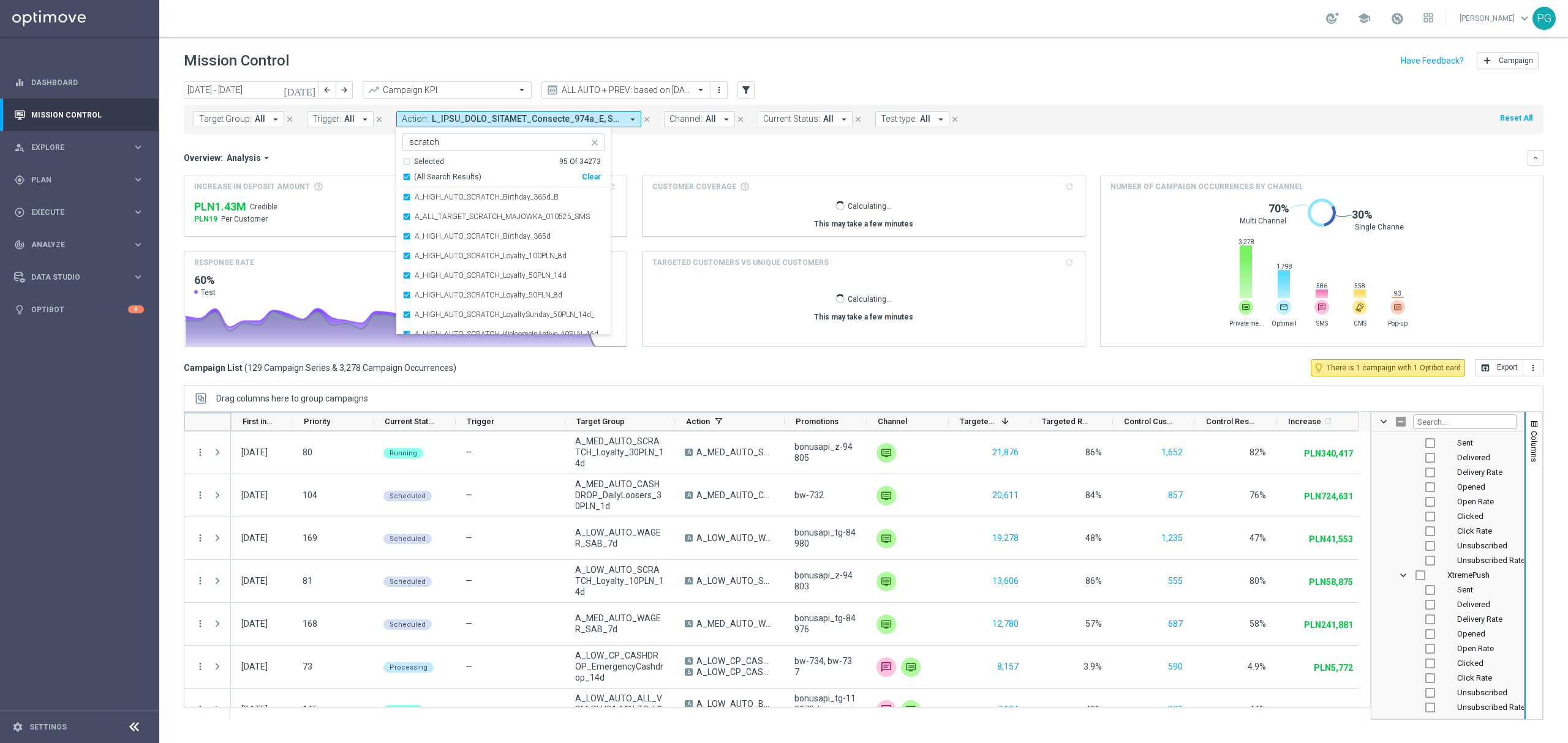
click at [670, 149] on mini-dashboard "Overview: Analysis arrow_drop_down keyboard_arrow_down Increase In Deposit Amou…" at bounding box center [863, 247] width 1360 height 225
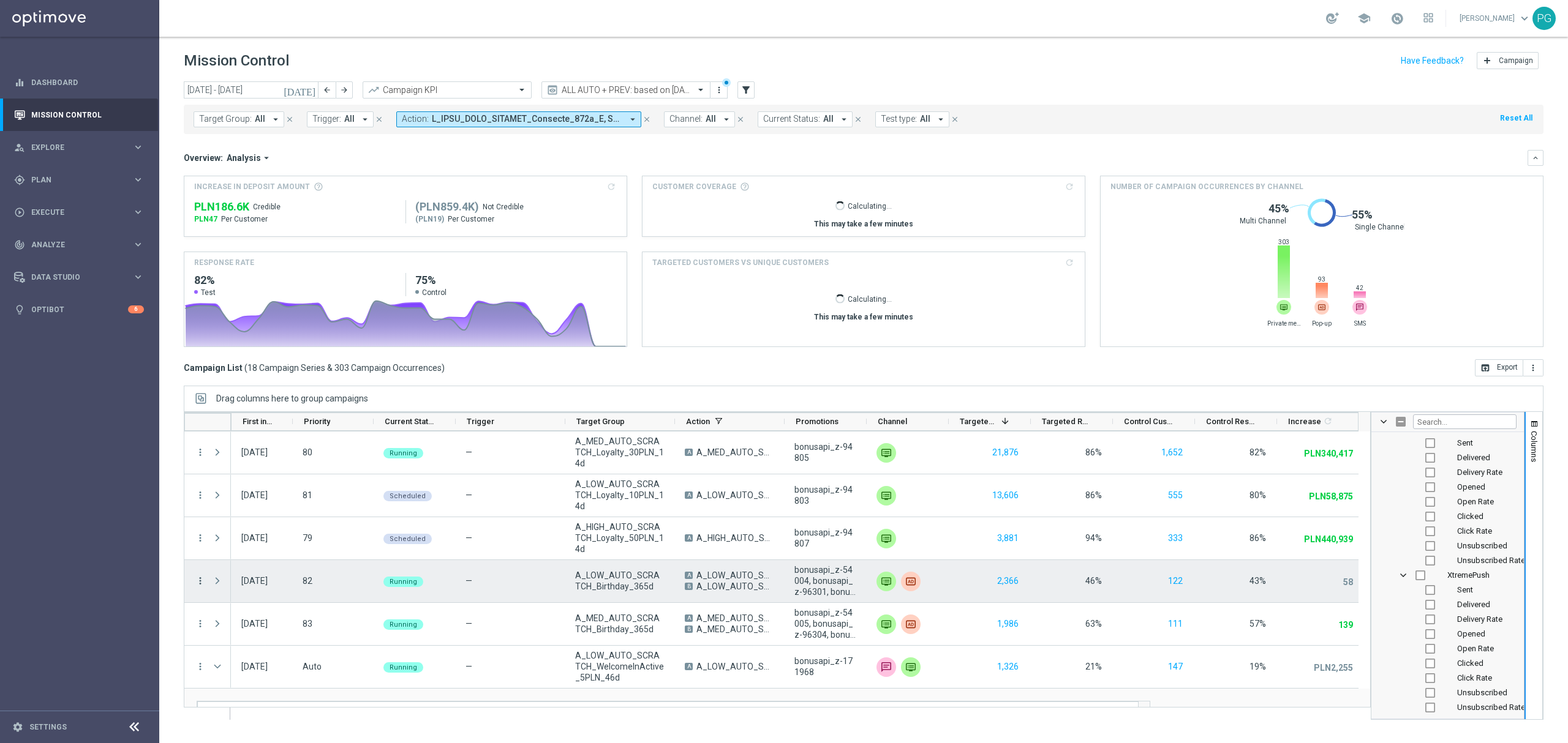
click at [201, 579] on icon "more_vert" at bounding box center [200, 581] width 11 height 11
click at [226, 585] on span "Campaign Details" at bounding box center [256, 589] width 62 height 9
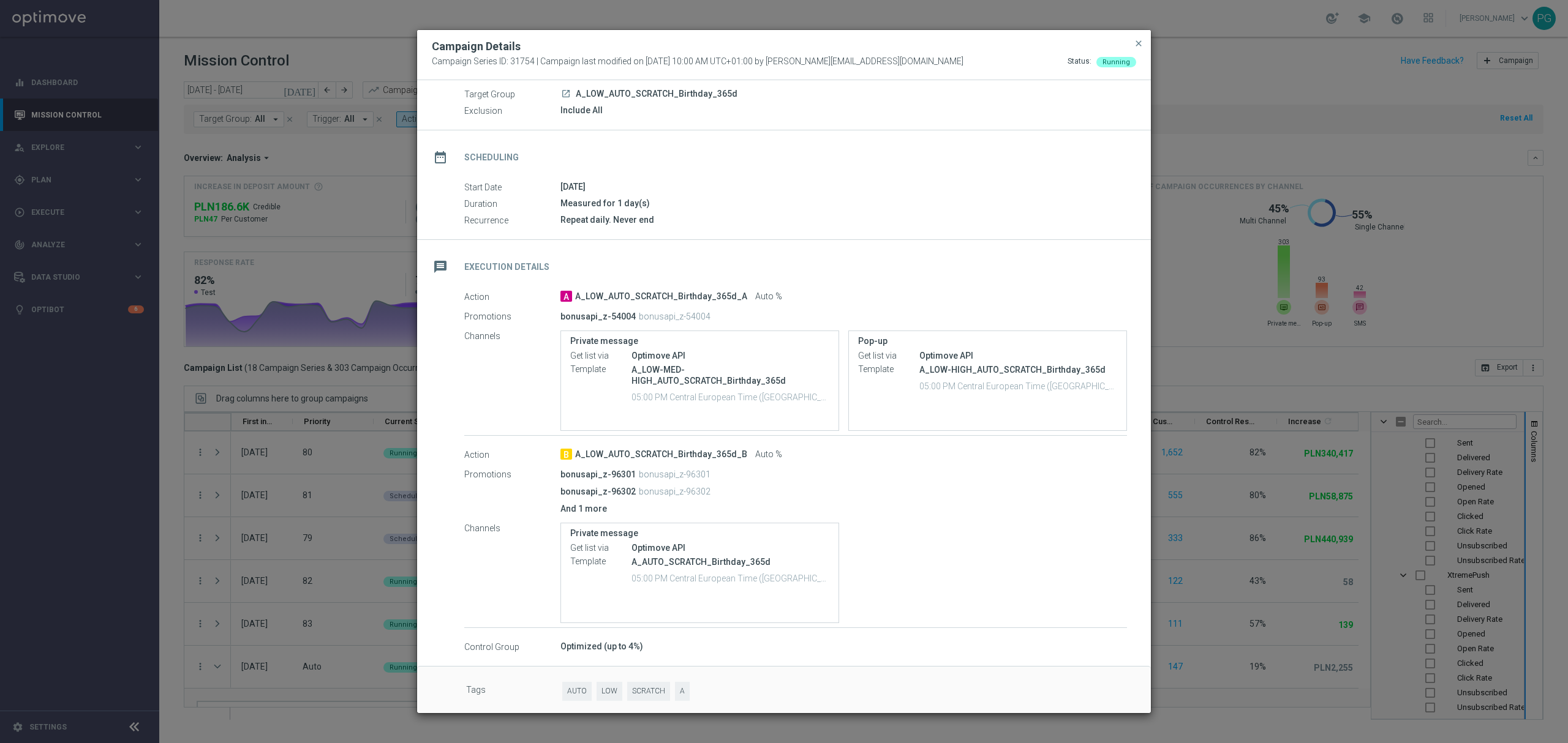
scroll to position [49, 0]
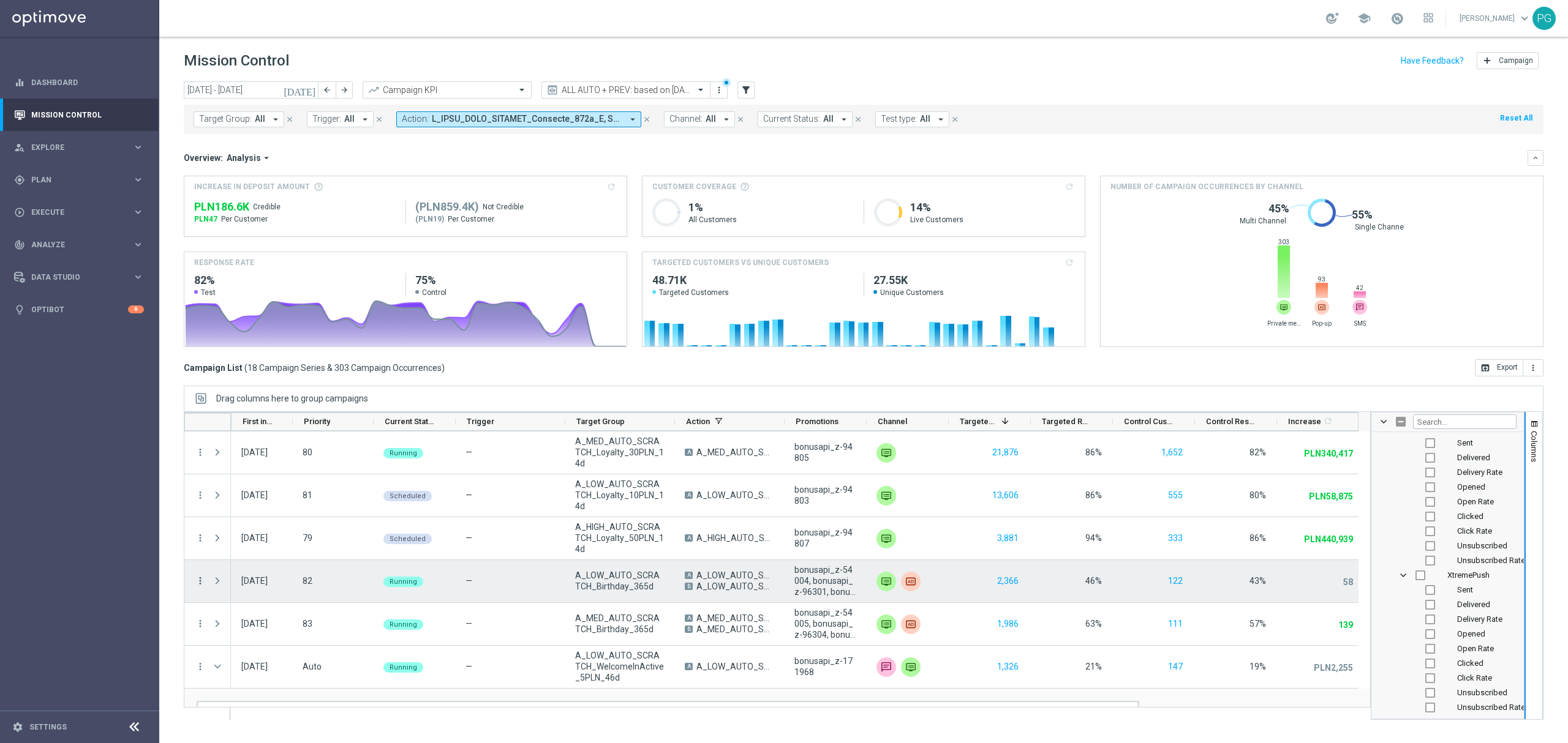
click at [199, 578] on icon "more_vert" at bounding box center [200, 581] width 11 height 11
click at [285, 662] on div "bar_chart Go to Campaign Analysis" at bounding box center [276, 658] width 138 height 17
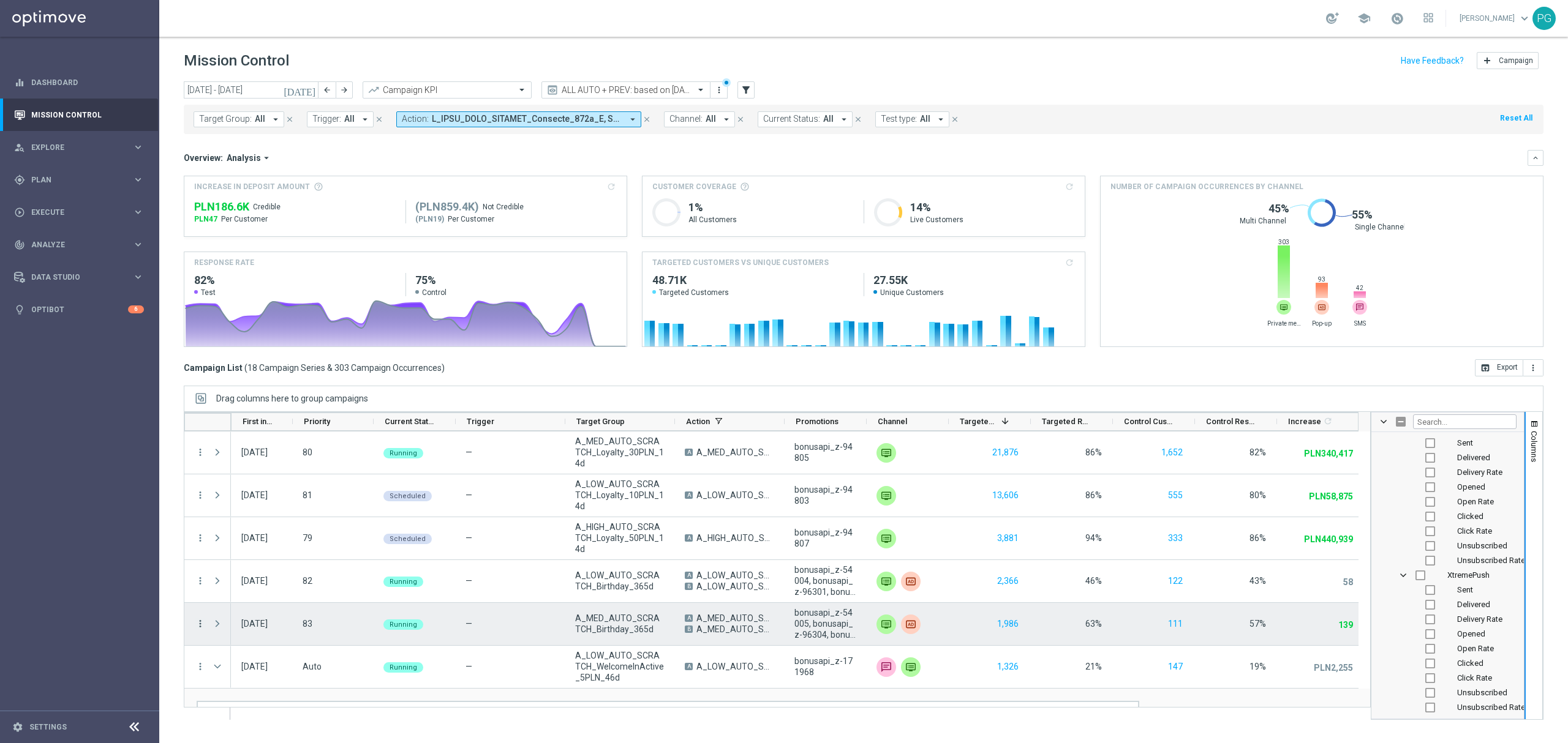
click at [201, 623] on icon "more_vert" at bounding box center [200, 624] width 11 height 11
click at [283, 480] on span "Campaign Details" at bounding box center [256, 479] width 62 height 9
click at [202, 625] on icon "more_vert" at bounding box center [200, 624] width 11 height 11
click at [272, 545] on span "Go to Campaign Analysis" at bounding box center [268, 549] width 87 height 9
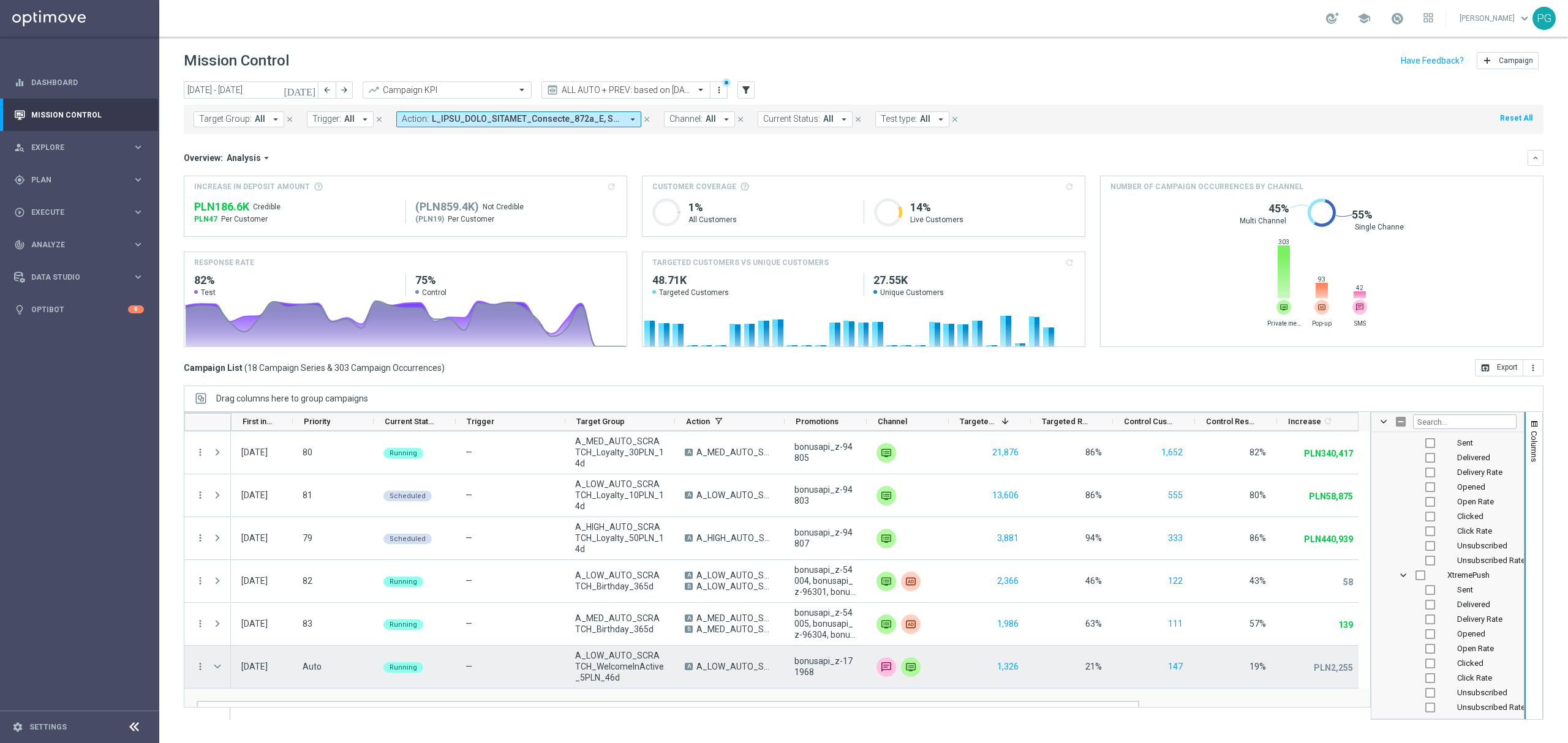
scroll to position [124, 0]
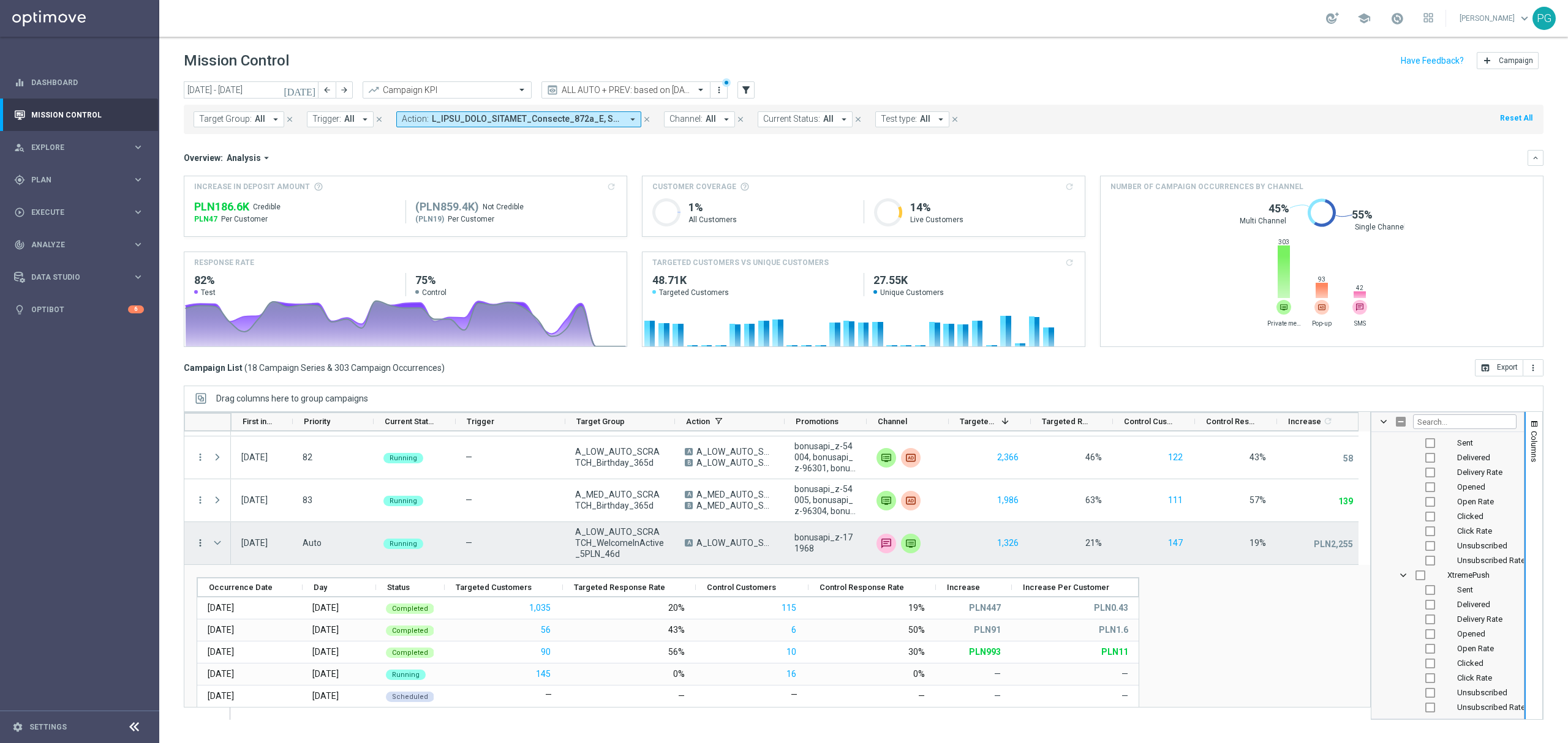
click at [199, 541] on icon "more_vert" at bounding box center [200, 543] width 11 height 11
click at [226, 549] on span "Campaign Details" at bounding box center [256, 551] width 62 height 9
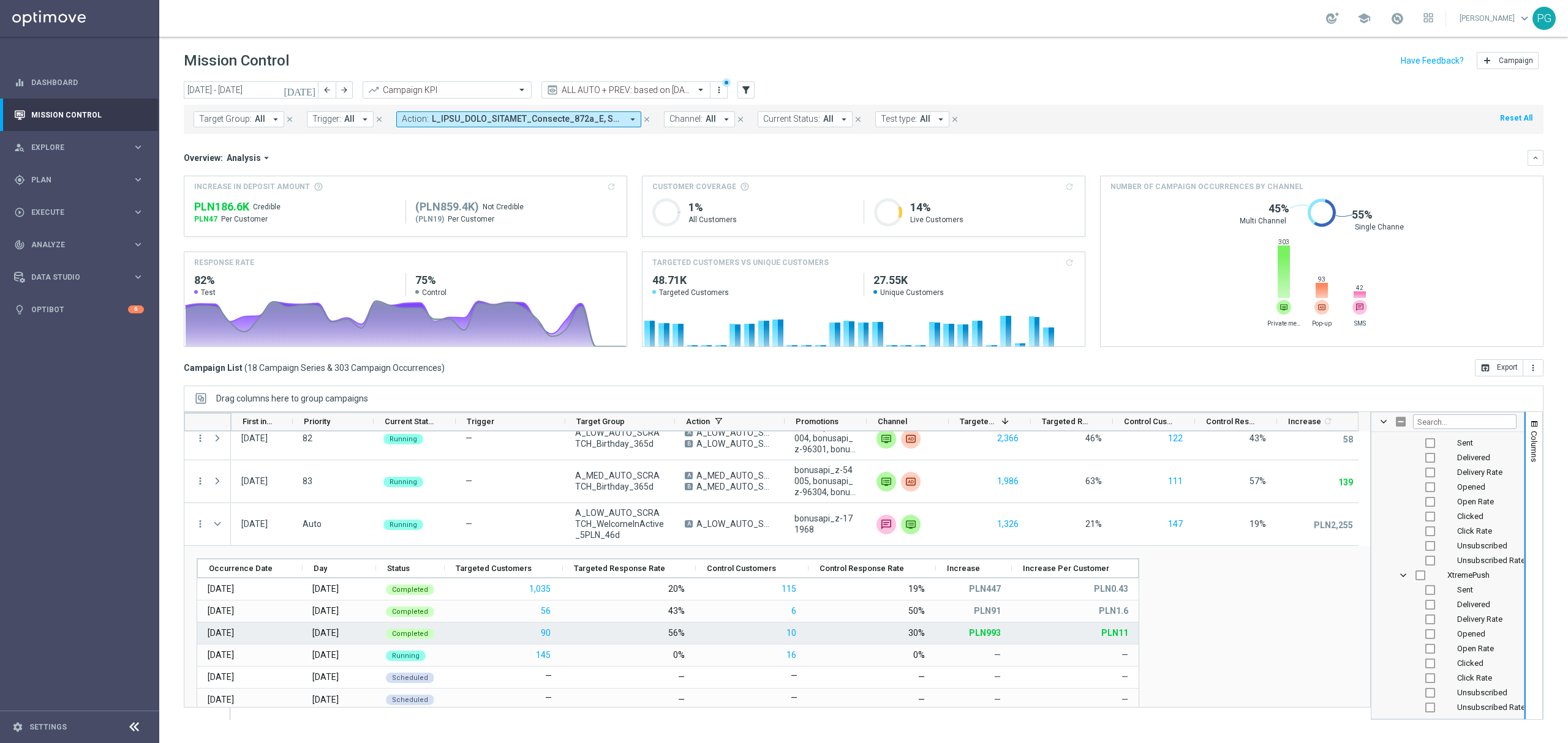
scroll to position [142, 0]
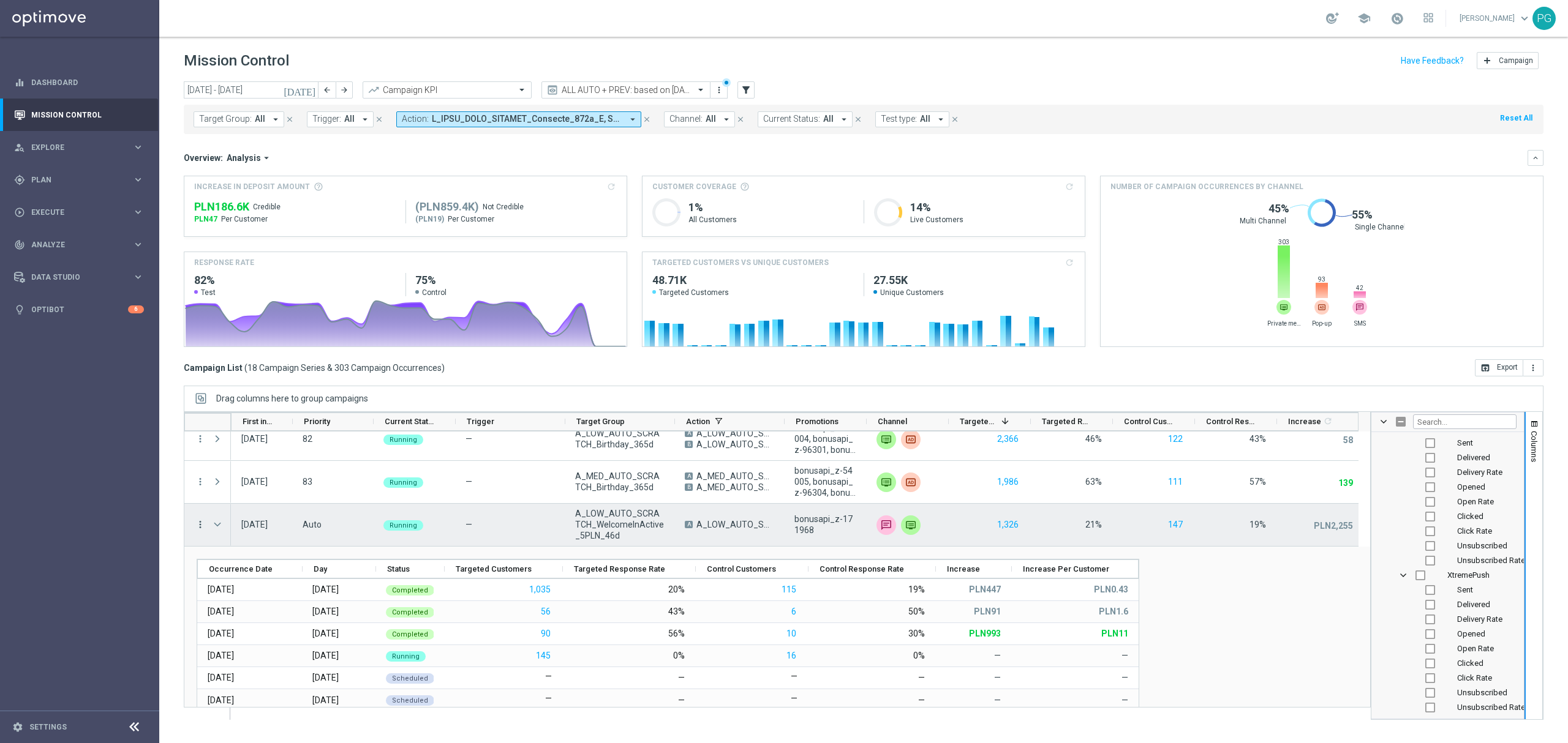
click at [204, 525] on icon "more_vert" at bounding box center [200, 525] width 11 height 11
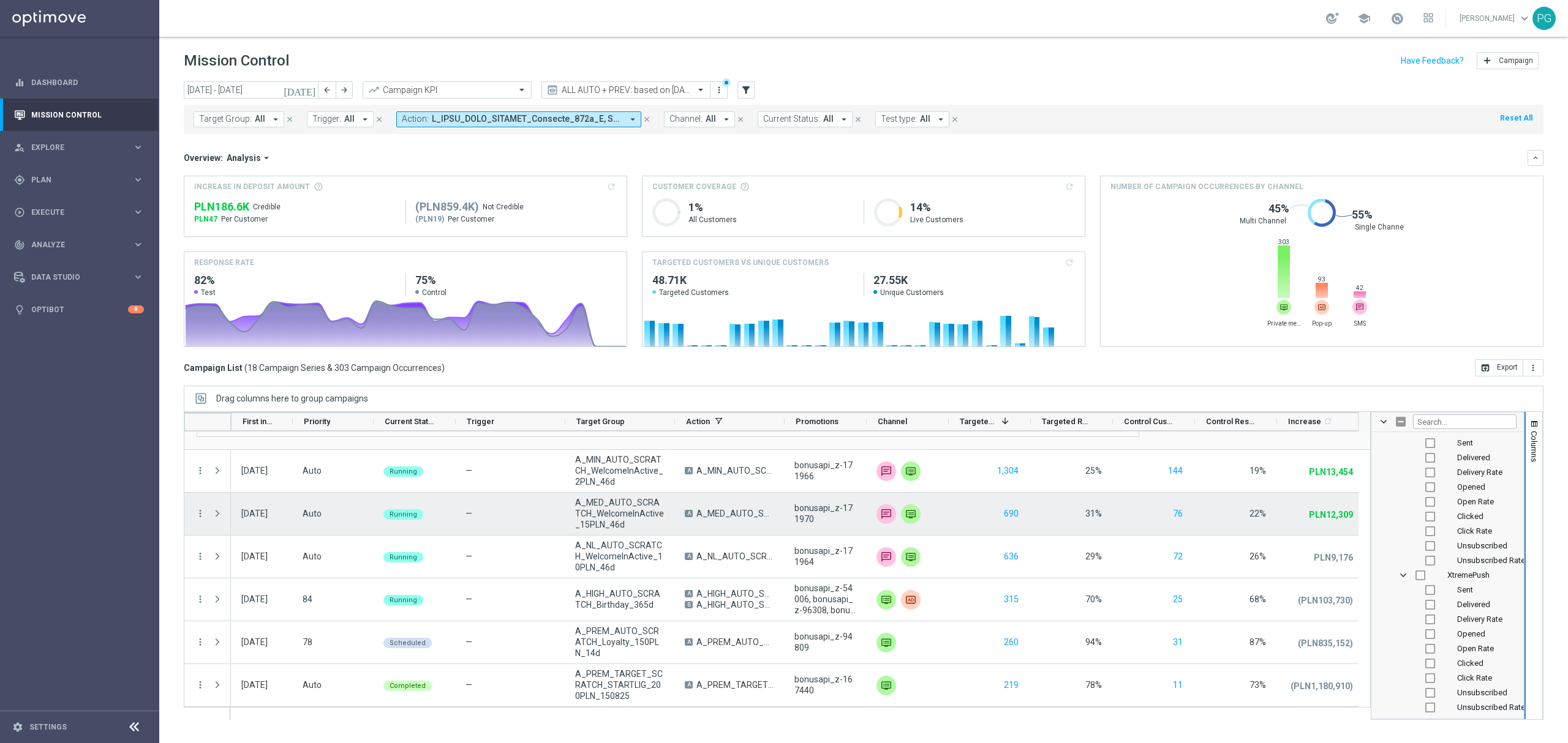
scroll to position [418, 0]
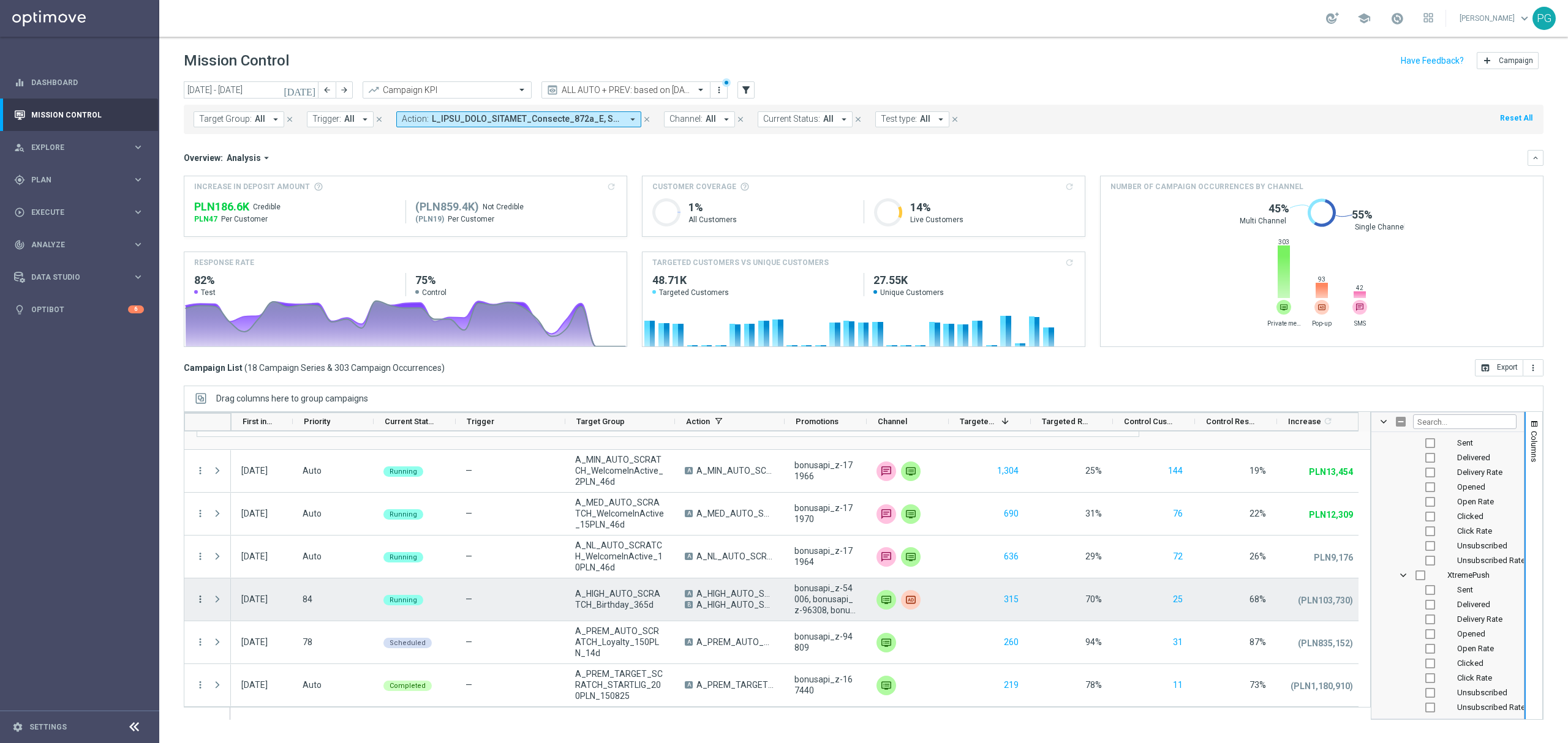
click at [197, 600] on icon "more_vert" at bounding box center [200, 599] width 11 height 11
click at [272, 453] on span "Campaign Details" at bounding box center [256, 455] width 62 height 9
click at [202, 598] on icon "more_vert" at bounding box center [200, 599] width 11 height 11
click at [261, 522] on span "Go to Campaign Analysis" at bounding box center [268, 523] width 87 height 9
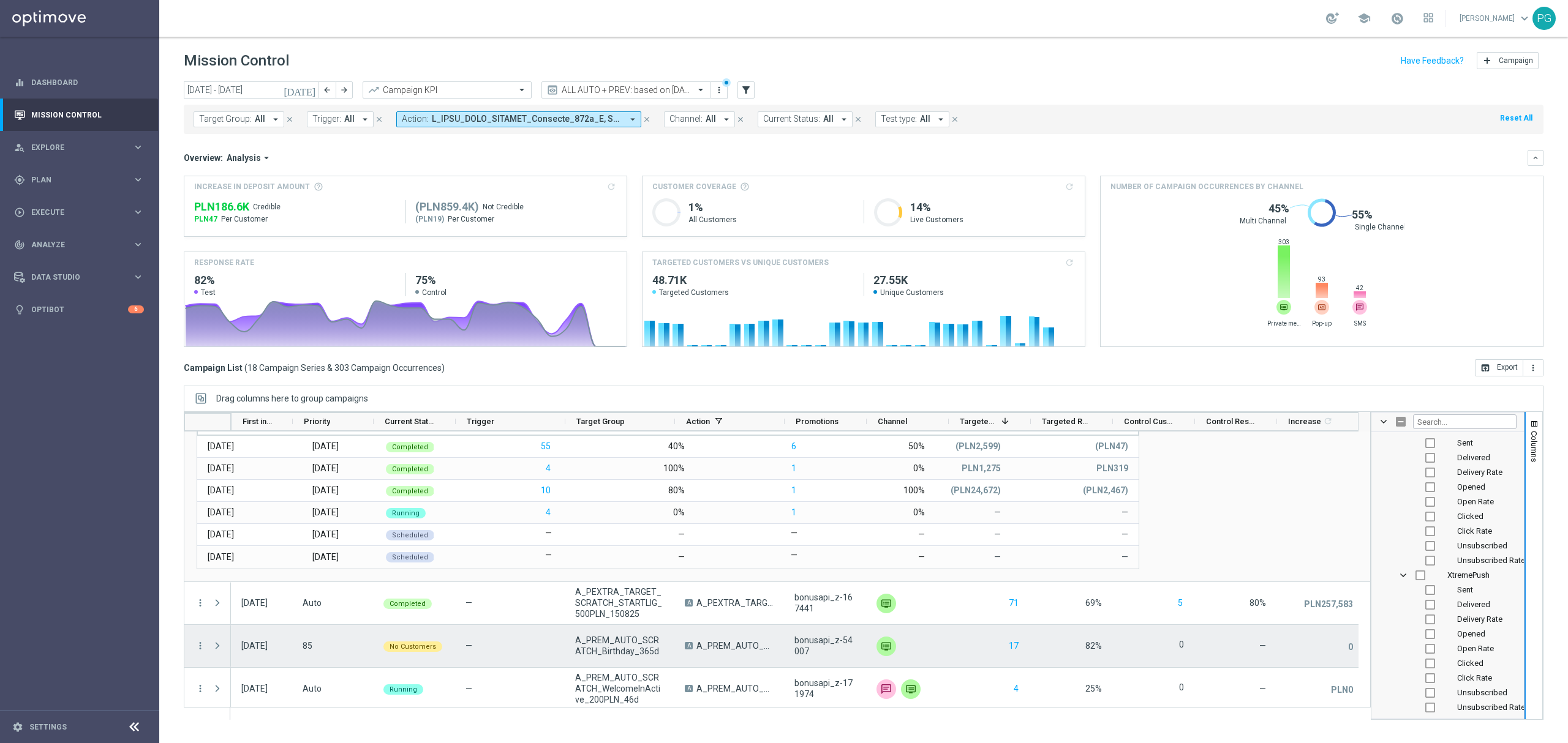
scroll to position [853, 0]
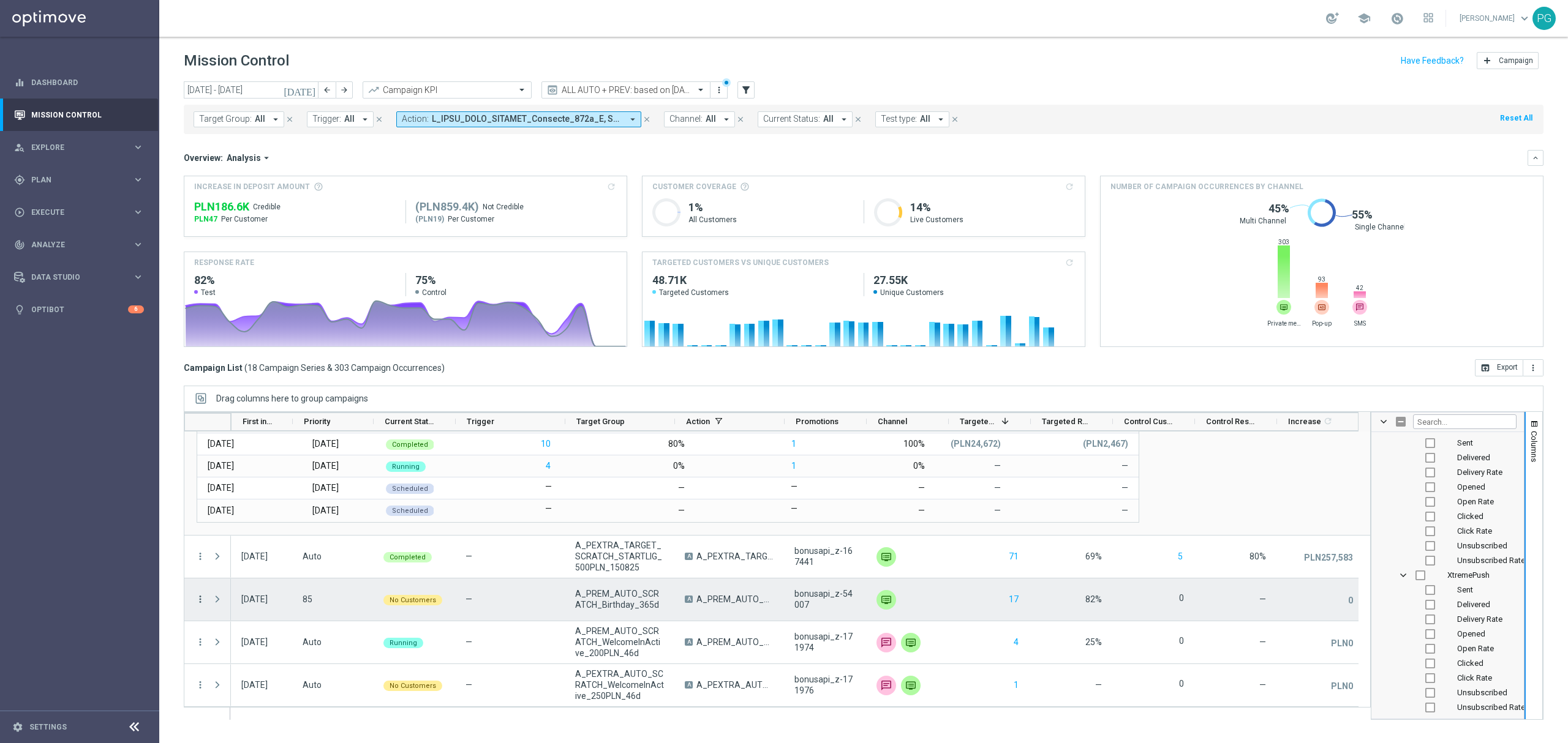
click at [202, 601] on icon "more_vert" at bounding box center [200, 599] width 11 height 11
click at [283, 451] on span "Campaign Details" at bounding box center [256, 455] width 62 height 9
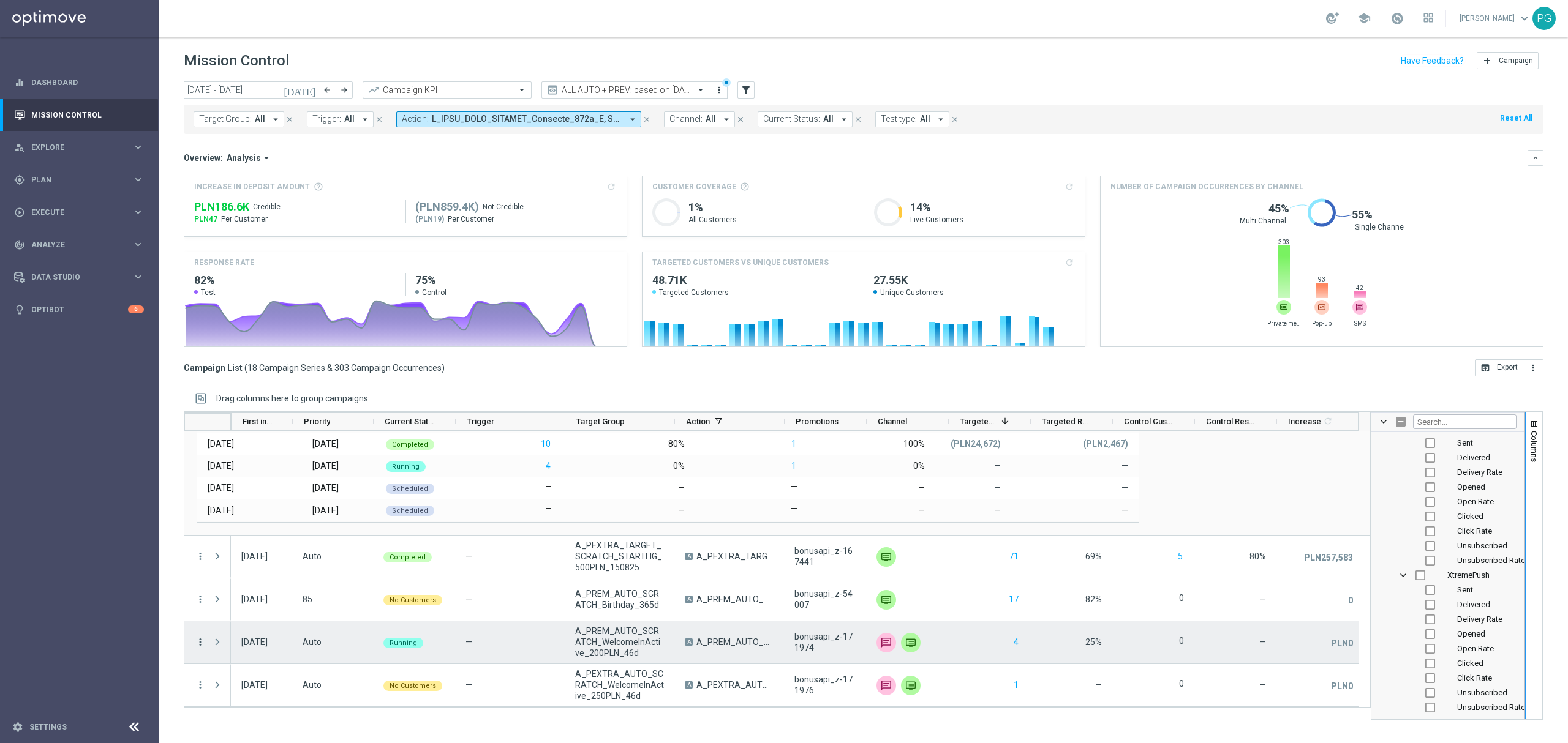
click at [202, 643] on icon "more_vert" at bounding box center [200, 642] width 11 height 11
click at [307, 495] on div "Campaign Details" at bounding box center [281, 498] width 114 height 9
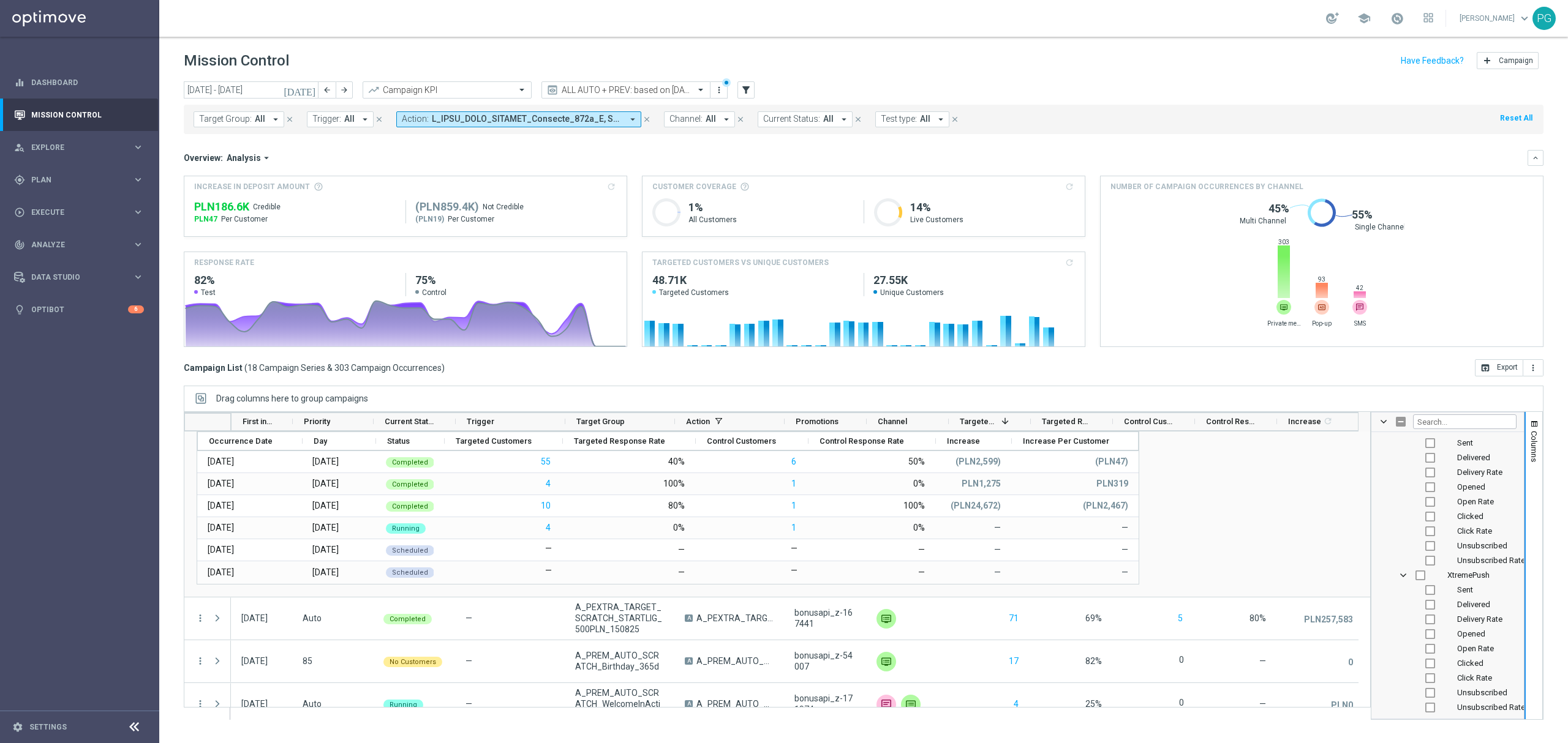
scroll to position [791, 0]
click at [566, 119] on span at bounding box center [527, 118] width 191 height 10
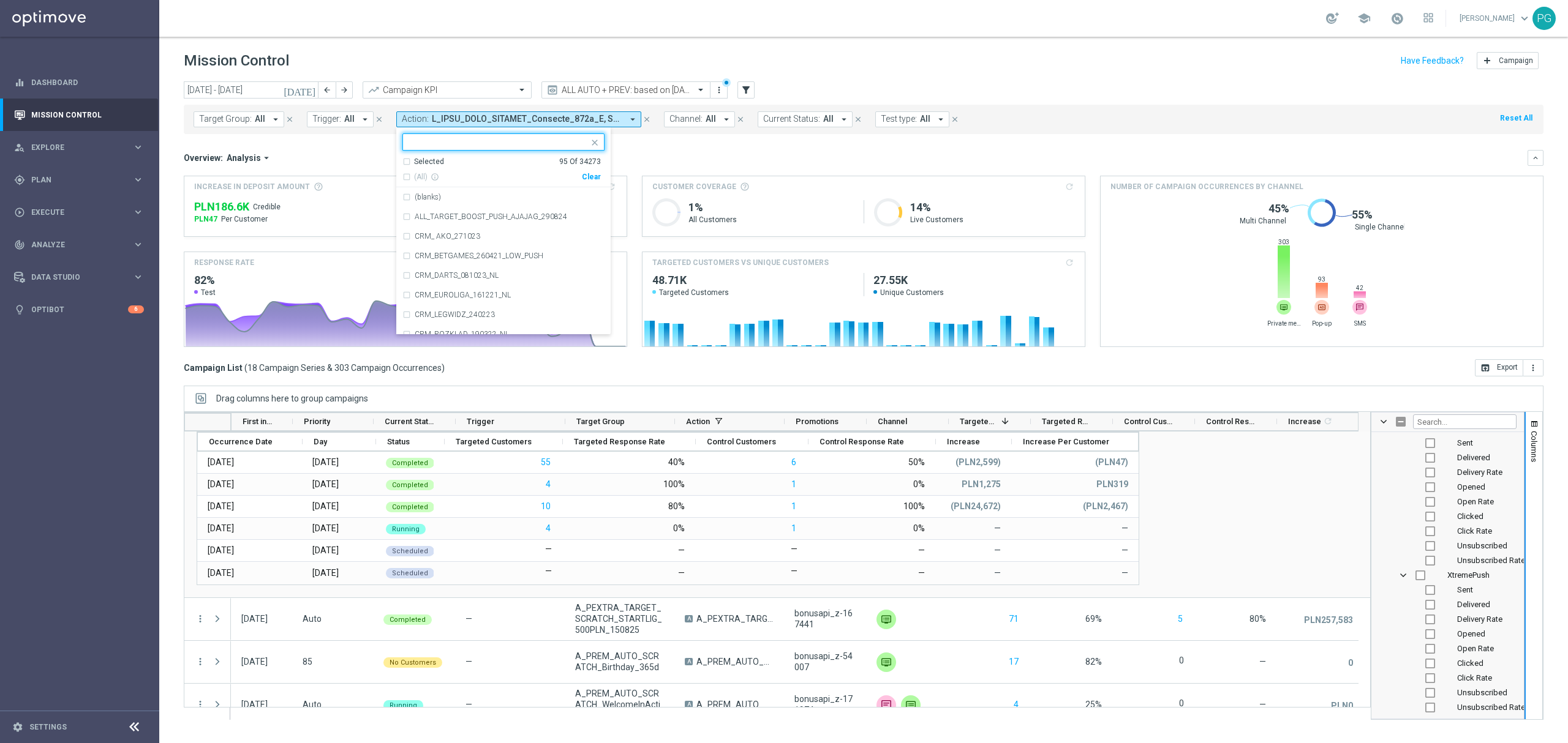
click at [587, 170] on div "(All) info_outline Clear" at bounding box center [502, 175] width 199 height 15
click at [0, 0] on div "Clear" at bounding box center [0, 0] width 0 height 0
click at [559, 148] on div at bounding box center [498, 143] width 181 height 12
click at [445, 179] on span "(All Search Results)" at bounding box center [447, 177] width 68 height 10
type input "birthd"
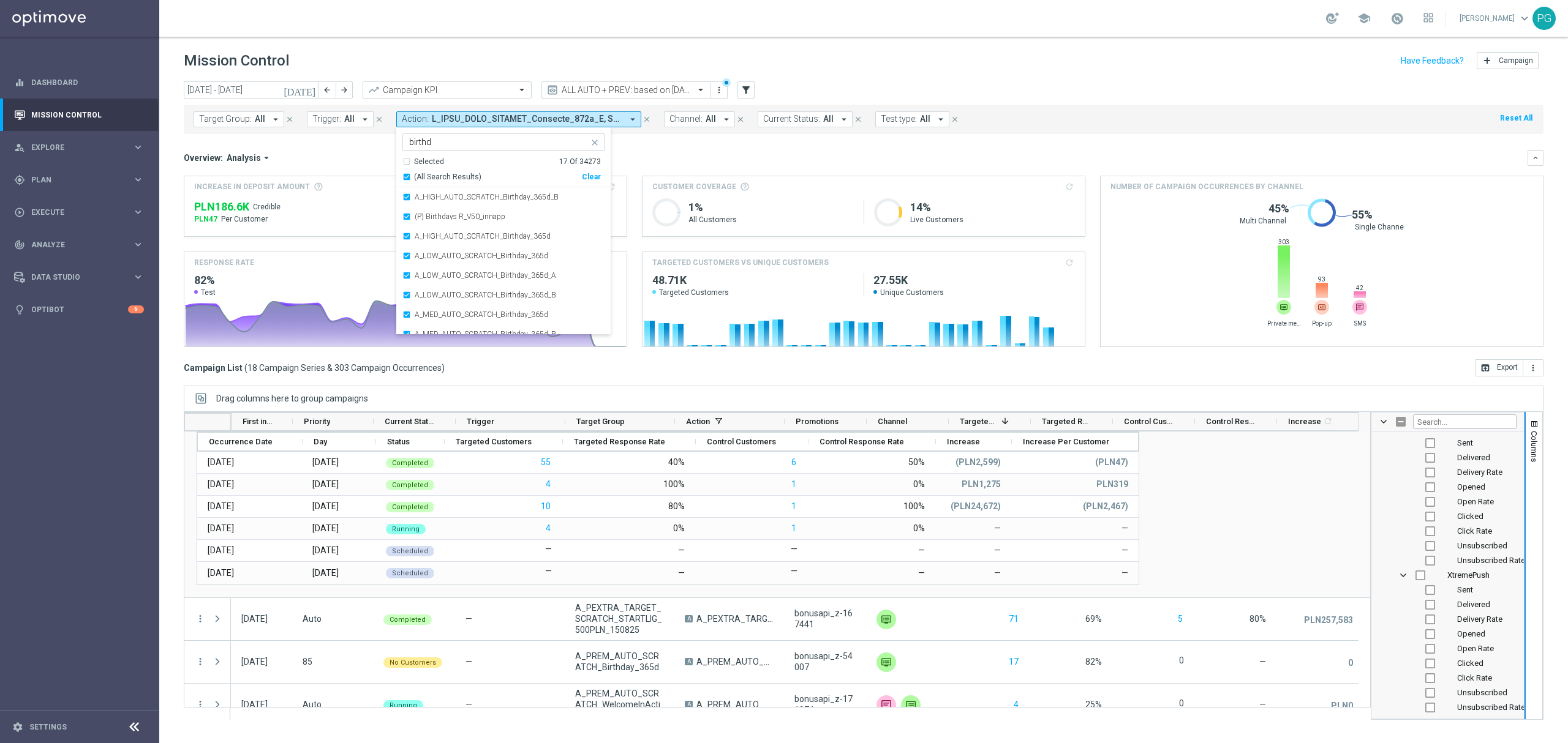
click at [365, 156] on div "Overview: Analysis arrow_drop_down" at bounding box center [855, 158] width 1344 height 11
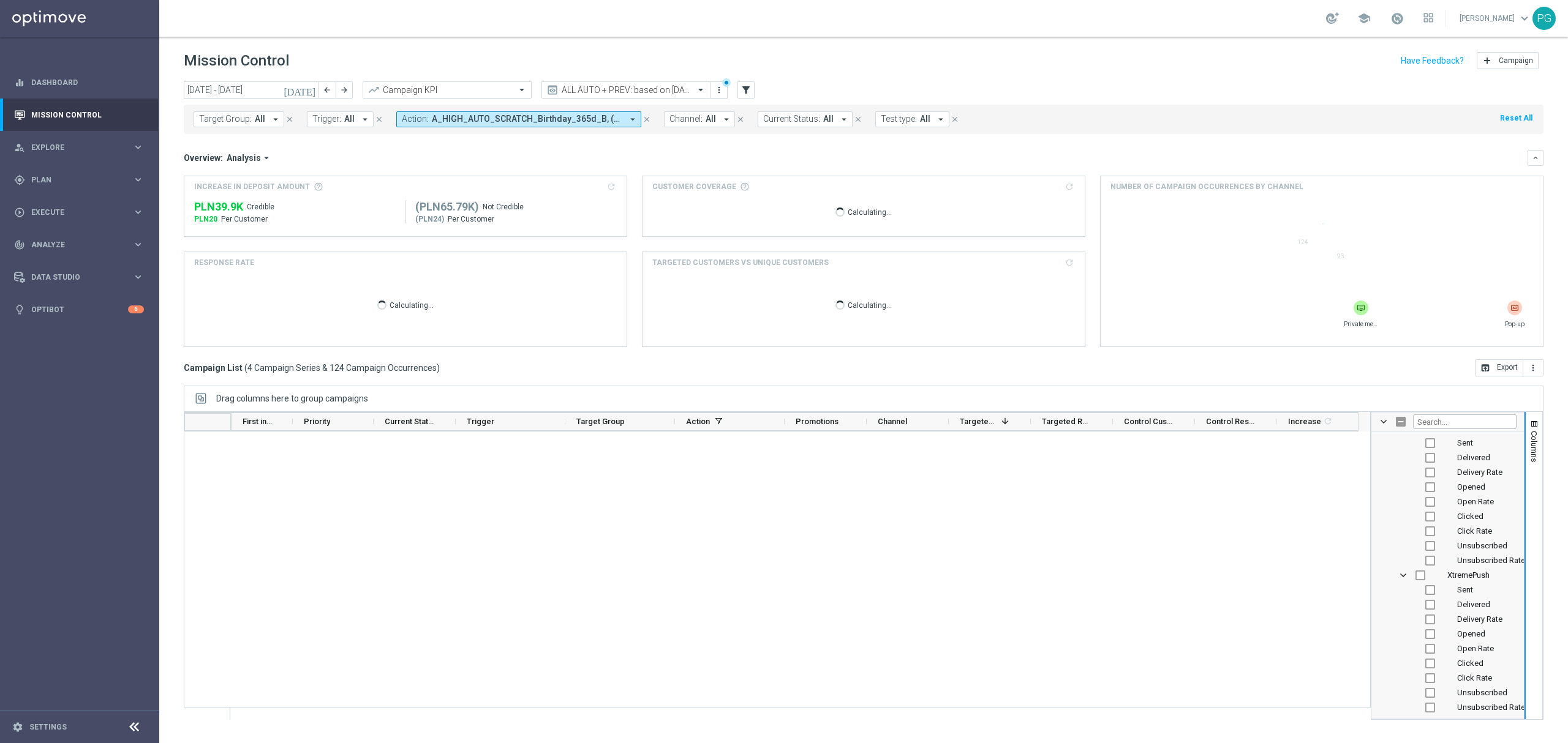
scroll to position [0, 0]
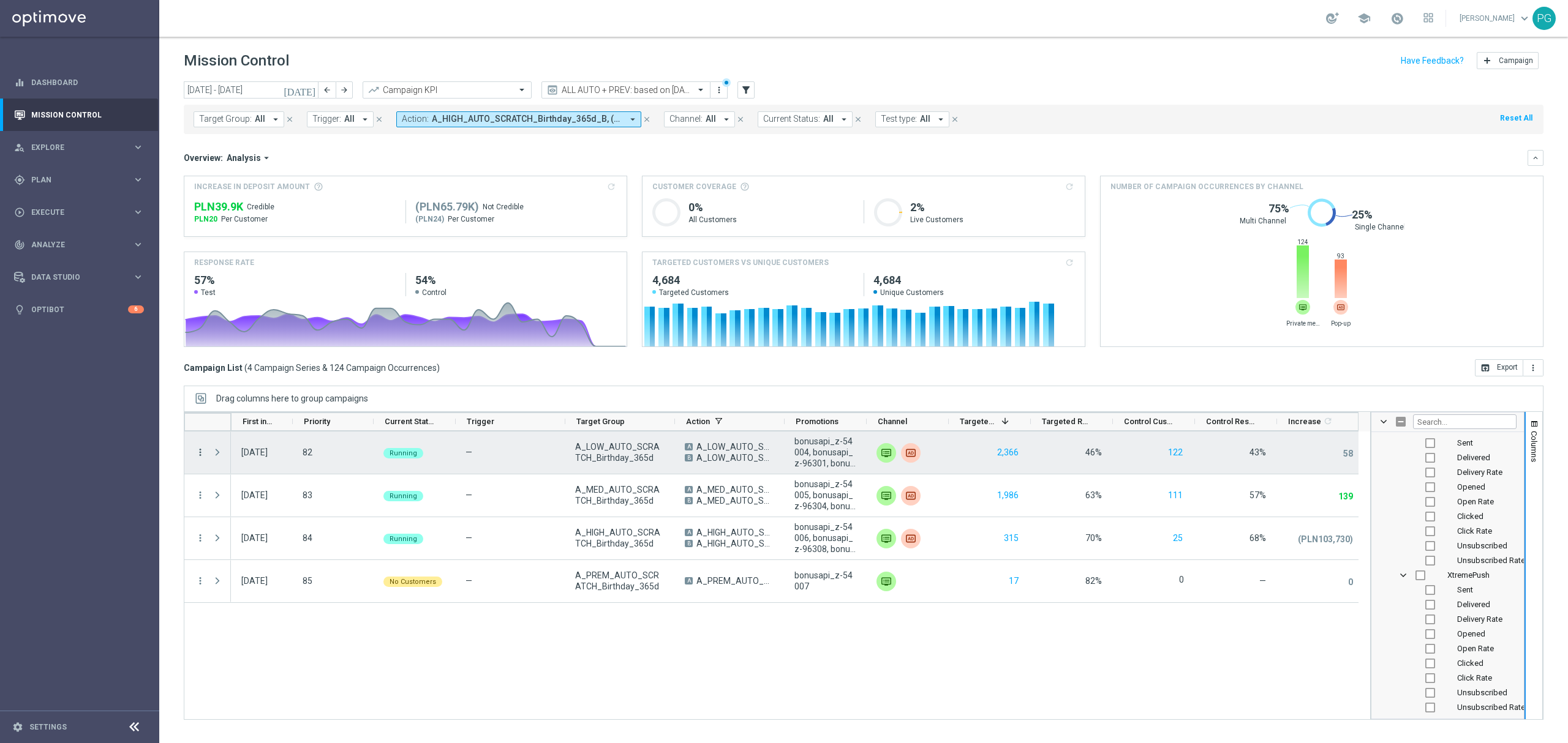
click at [197, 449] on icon "more_vert" at bounding box center [200, 452] width 11 height 11
click at [285, 483] on div "Campaign Metrics" at bounding box center [281, 478] width 114 height 9
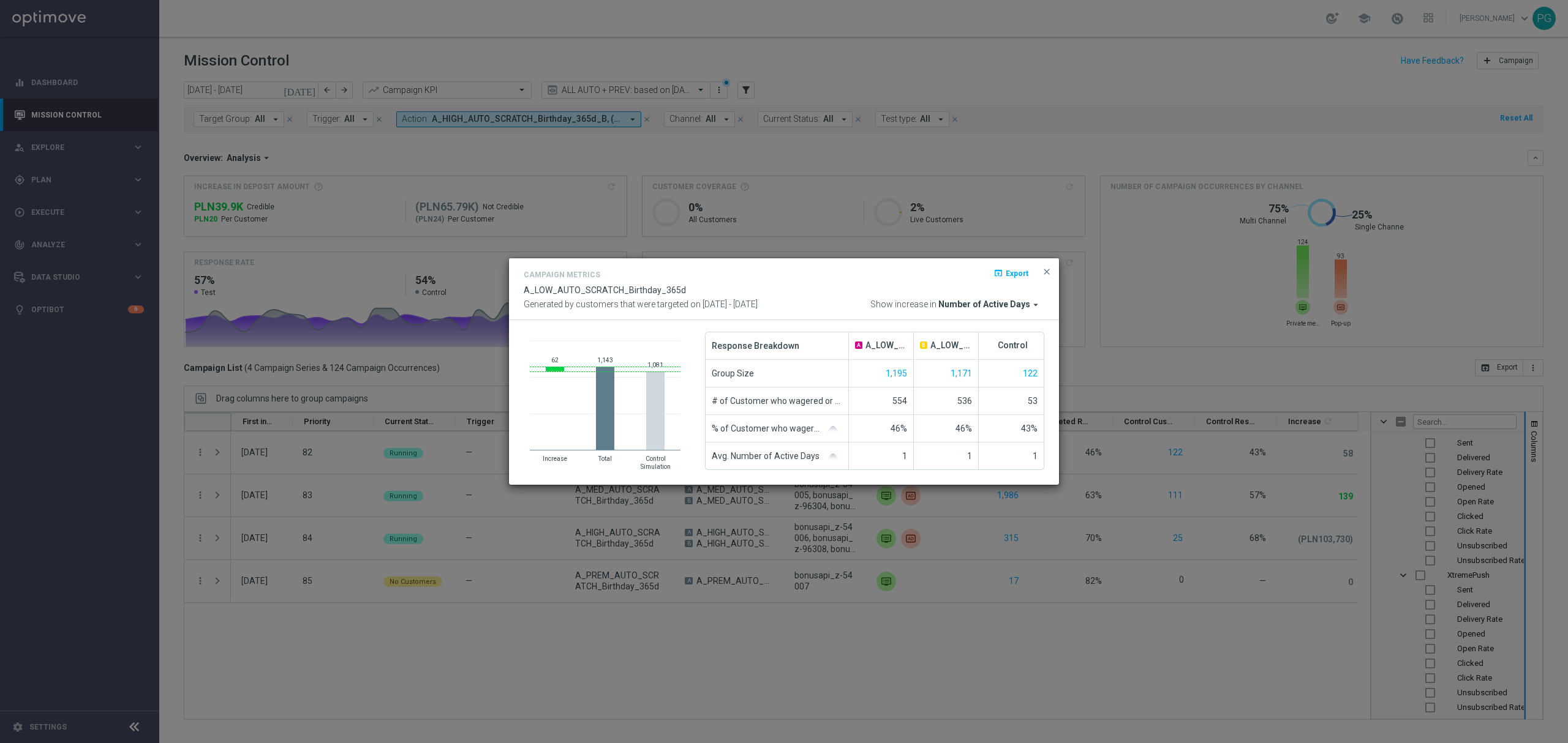
click at [997, 306] on span "Number of Active Days" at bounding box center [984, 305] width 92 height 11
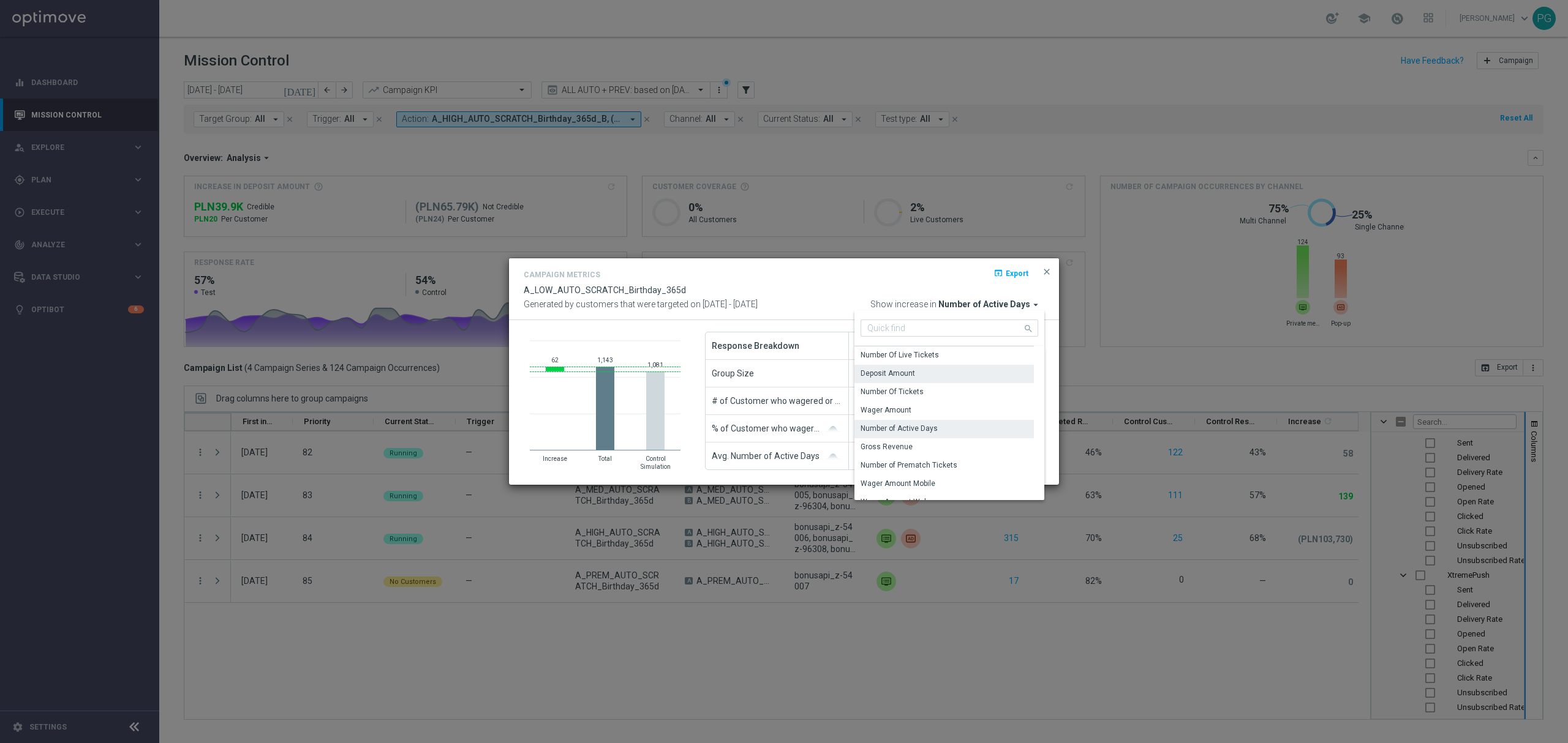
click at [960, 372] on div "Deposit Amount" at bounding box center [944, 374] width 180 height 17
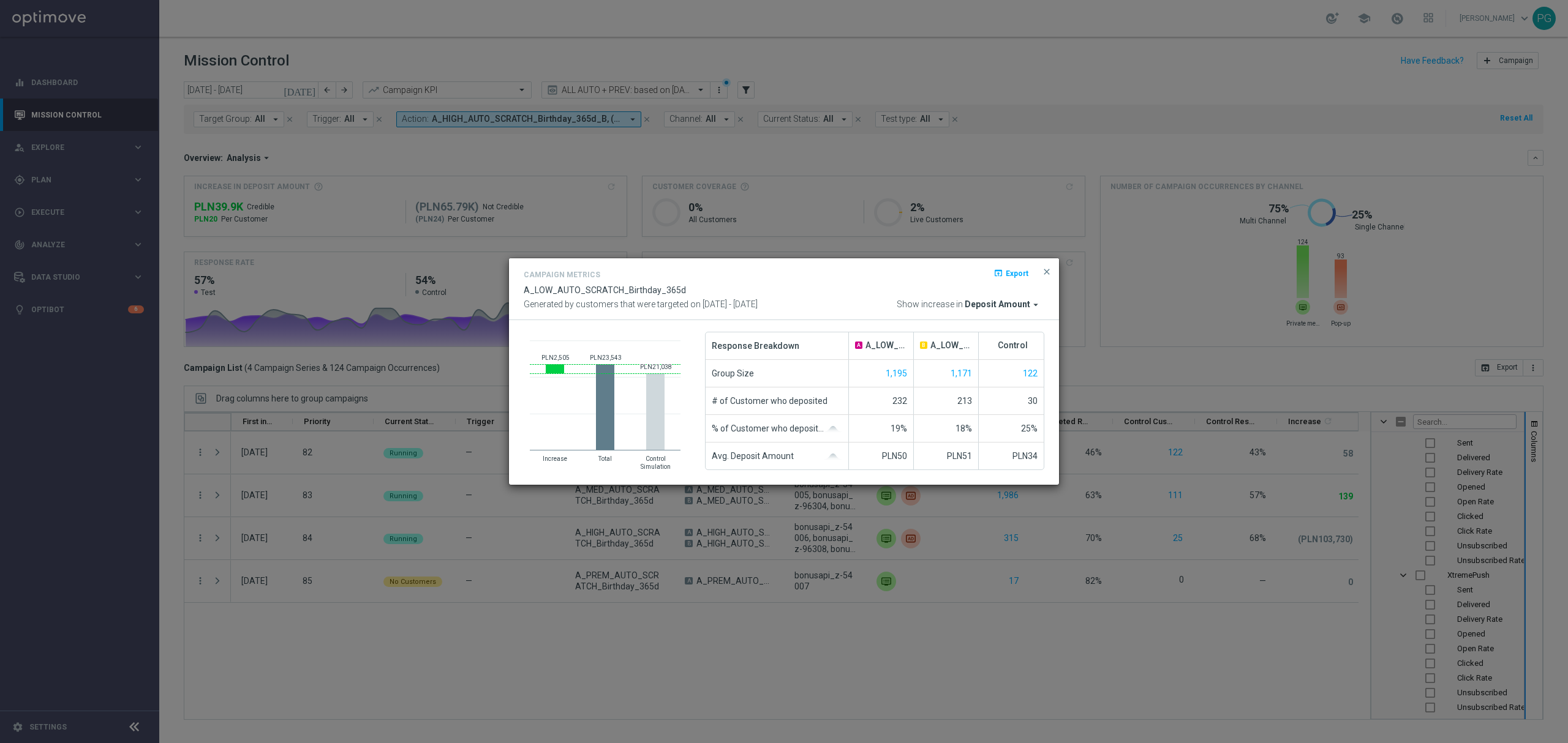
click at [1000, 302] on span "Deposit Amount" at bounding box center [998, 305] width 66 height 11
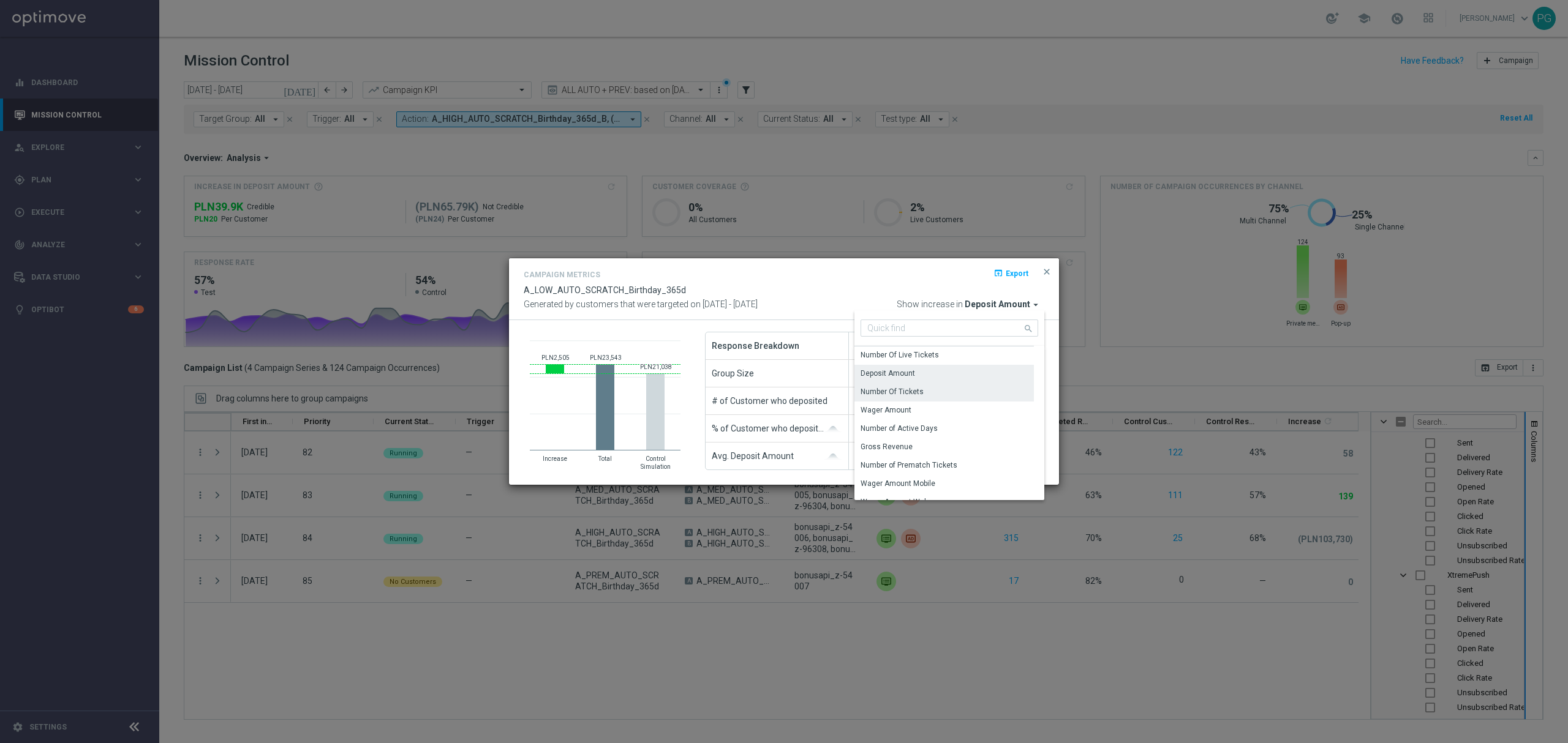
click at [965, 389] on div "Number Of Tickets" at bounding box center [944, 392] width 180 height 17
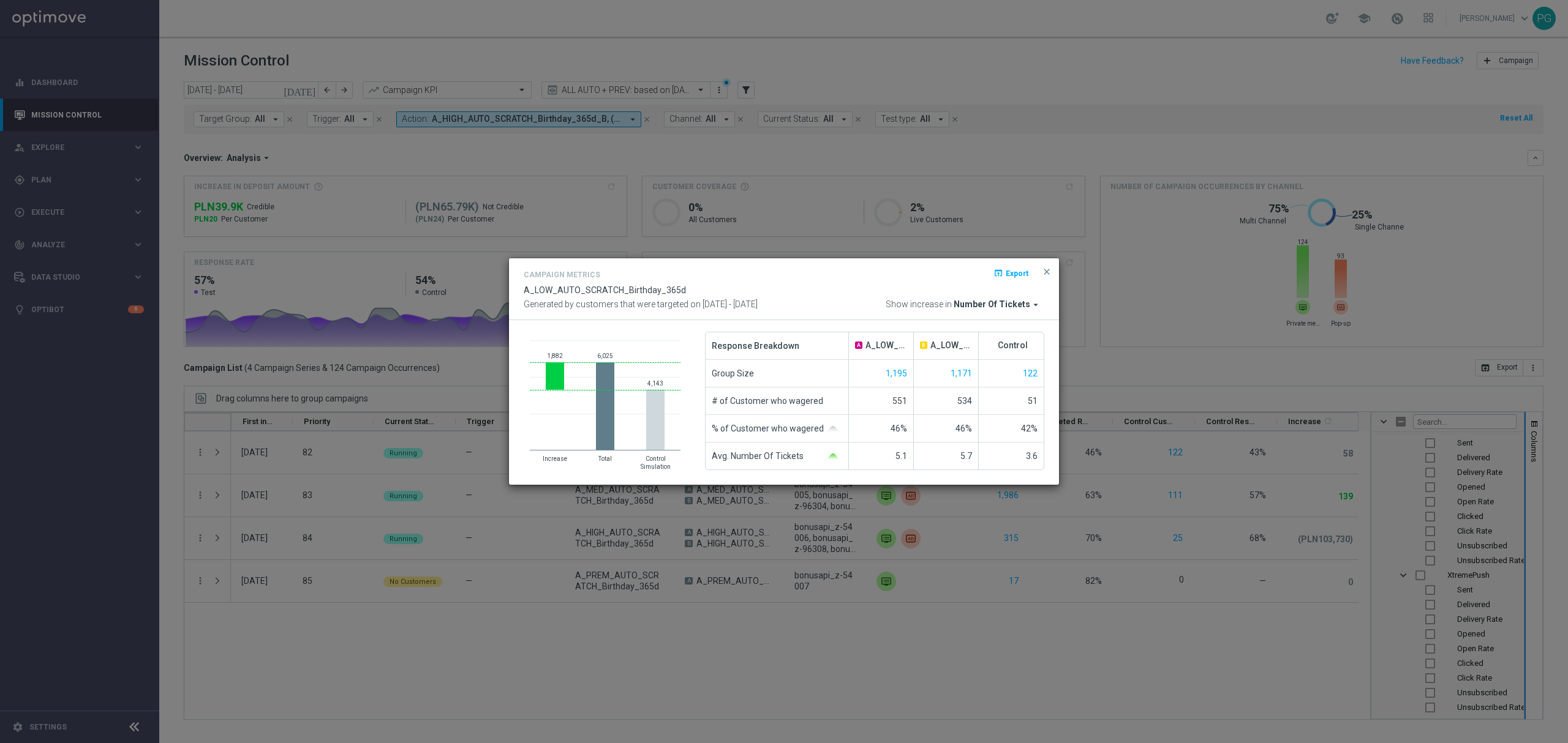
click at [1013, 302] on span "Number Of Tickets" at bounding box center [992, 305] width 76 height 11
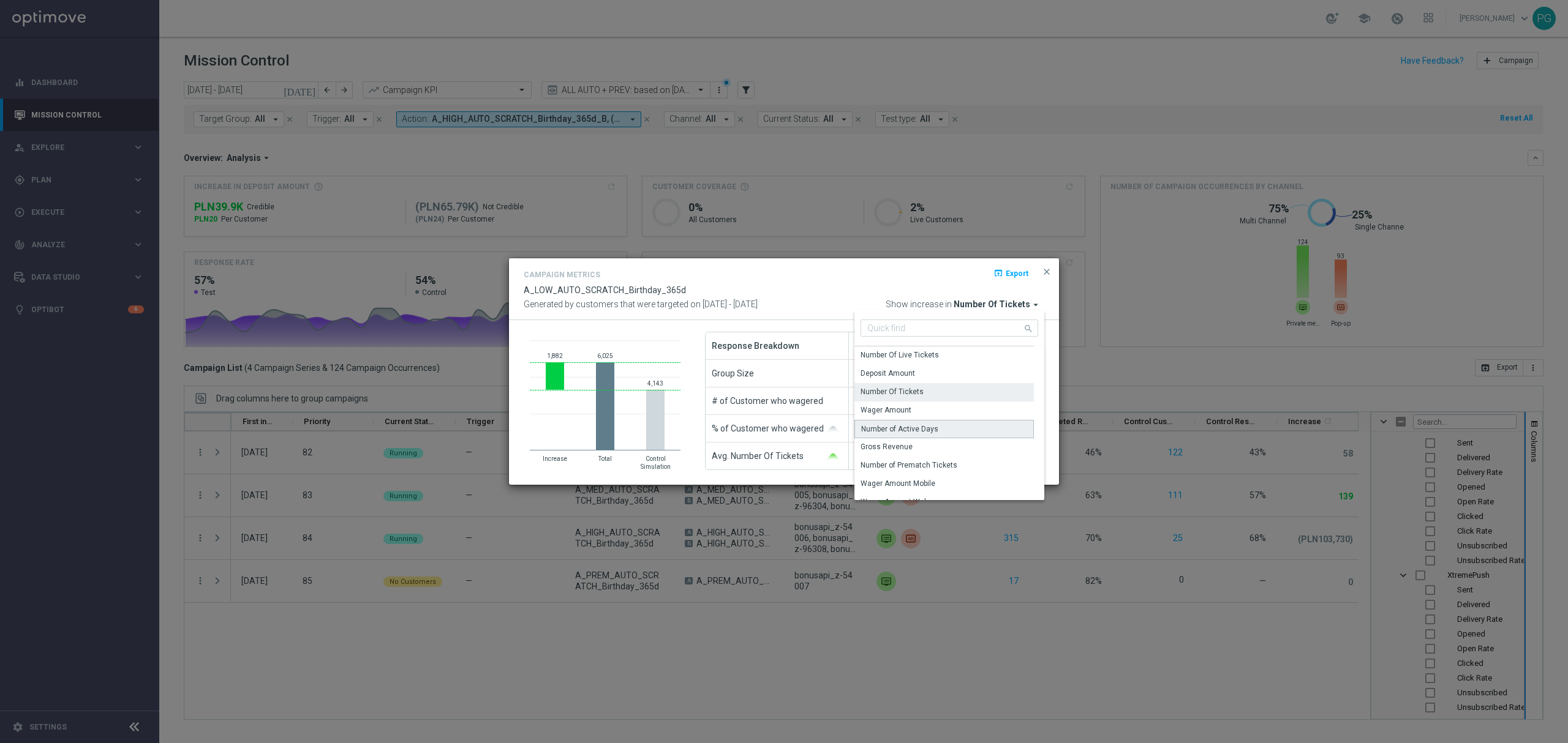
click at [956, 425] on div "Number of Active Days" at bounding box center [944, 429] width 180 height 18
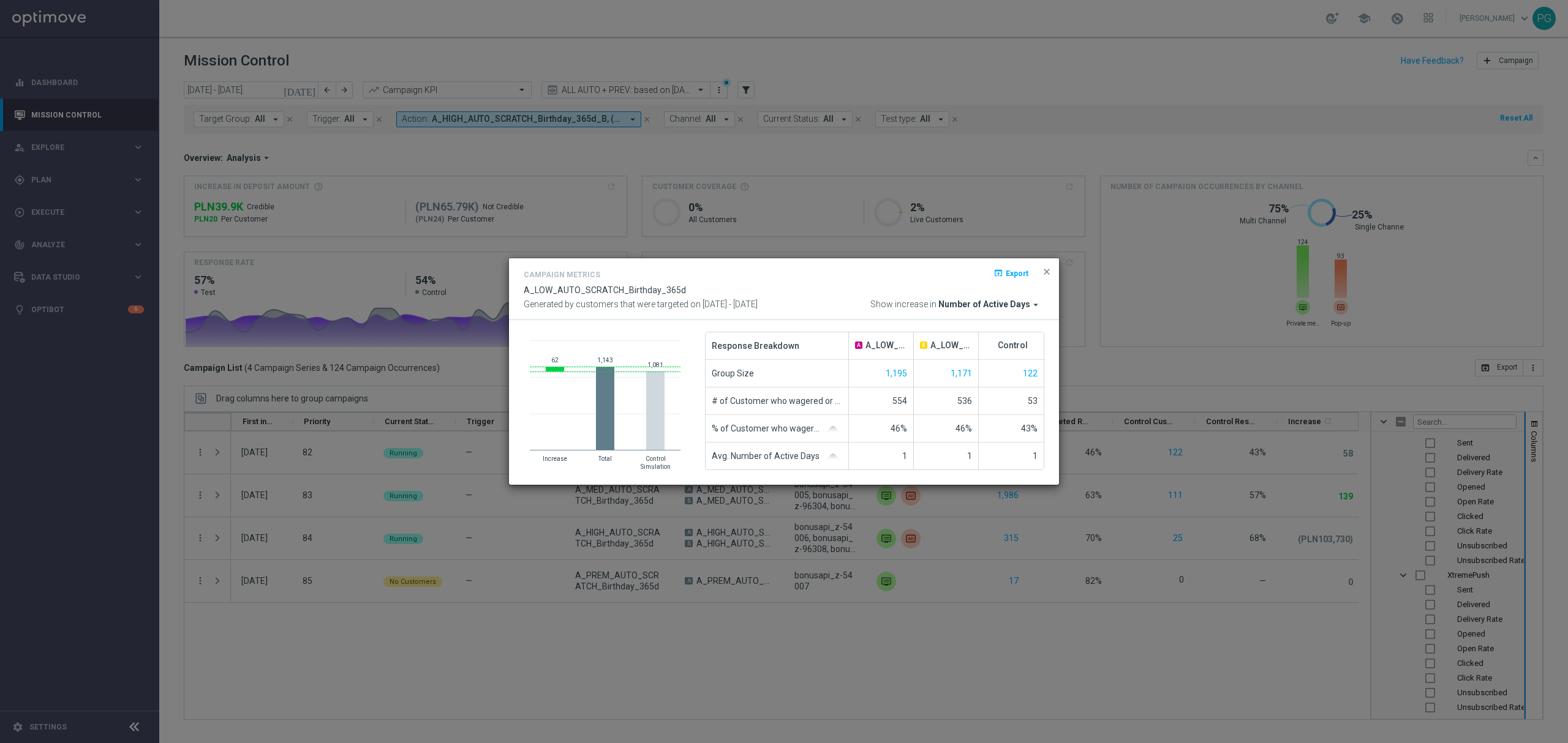
click at [994, 307] on span "Number of Active Days" at bounding box center [984, 305] width 92 height 11
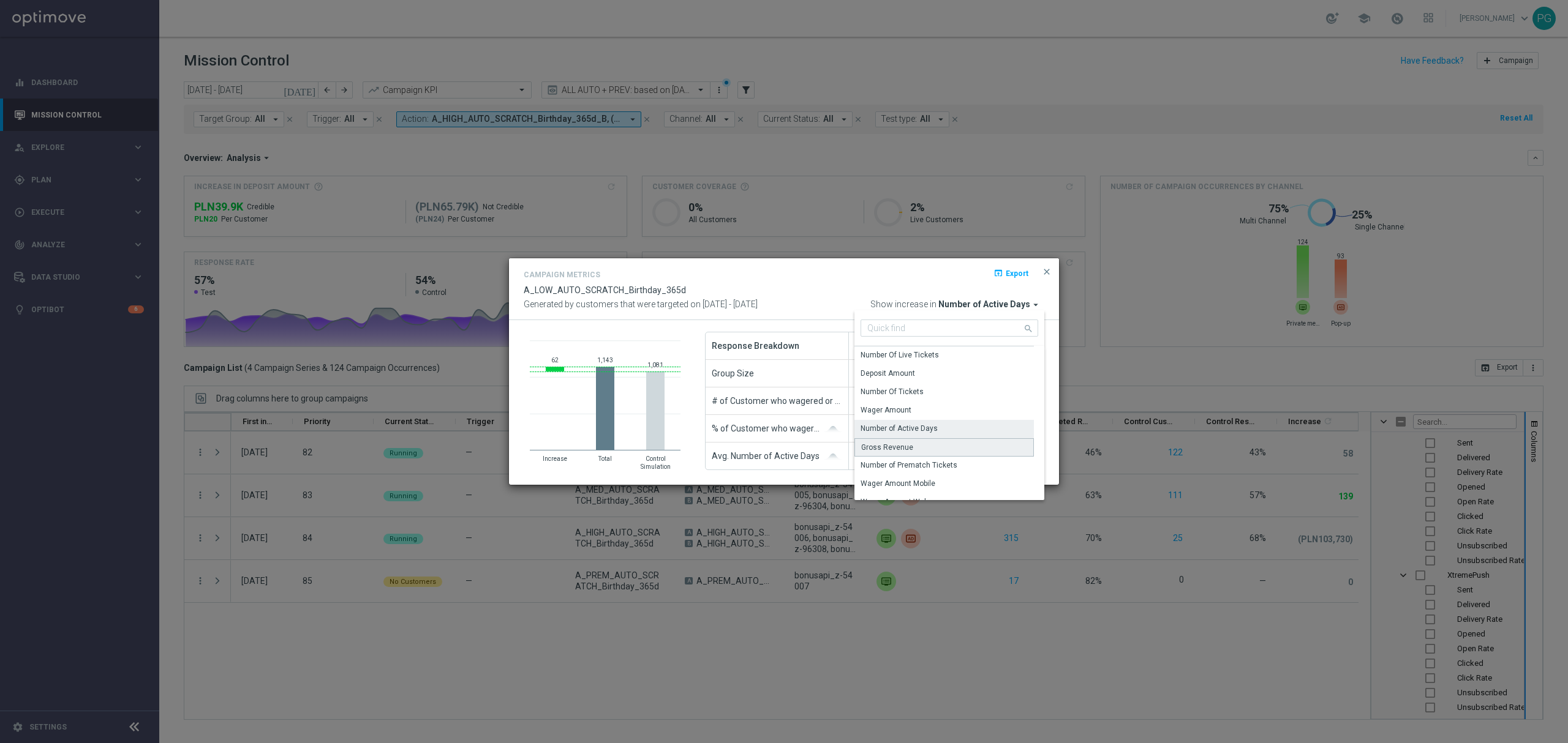
click at [978, 445] on div "Gross Revenue" at bounding box center [944, 447] width 180 height 18
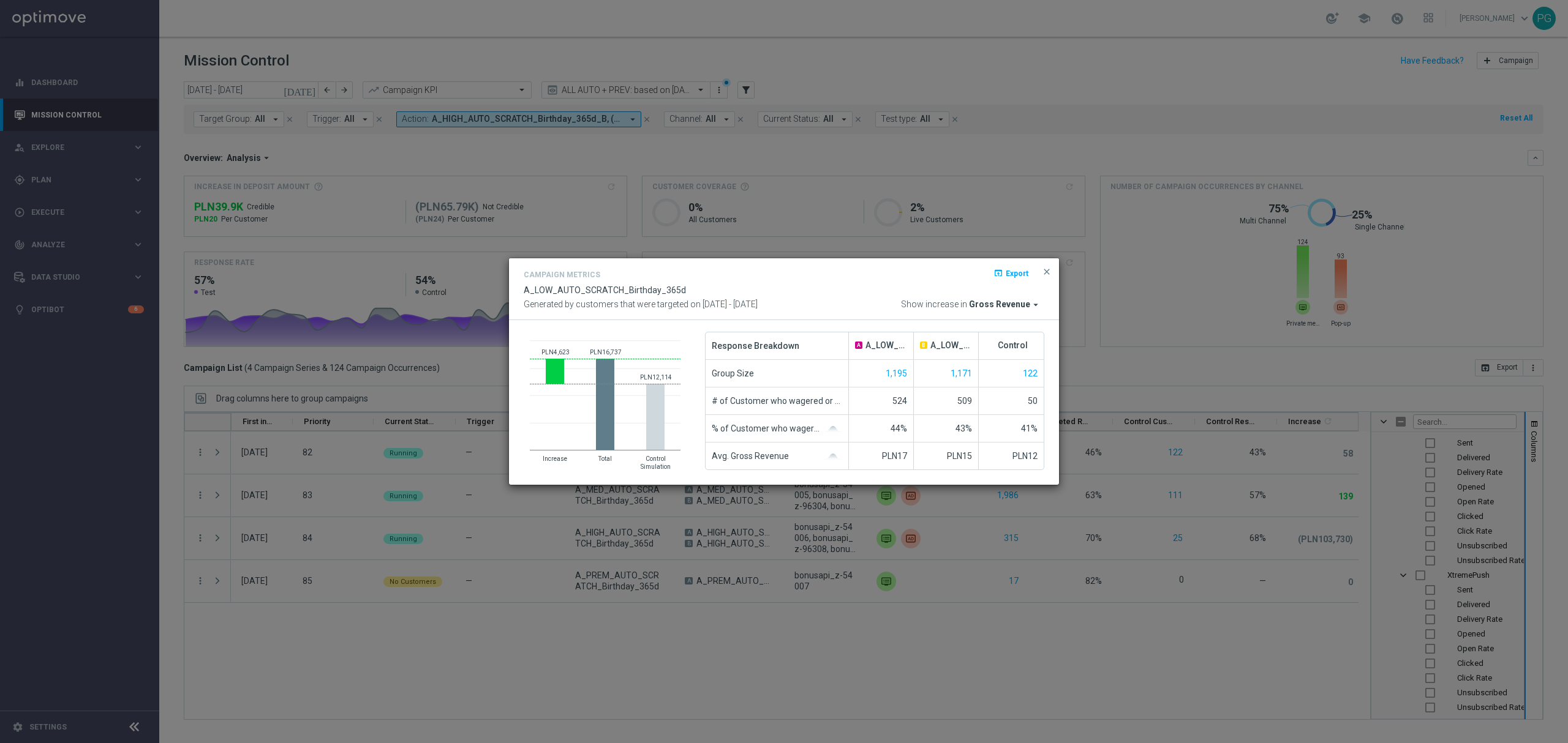
click at [1003, 305] on span "Gross Revenue" at bounding box center [999, 305] width 61 height 11
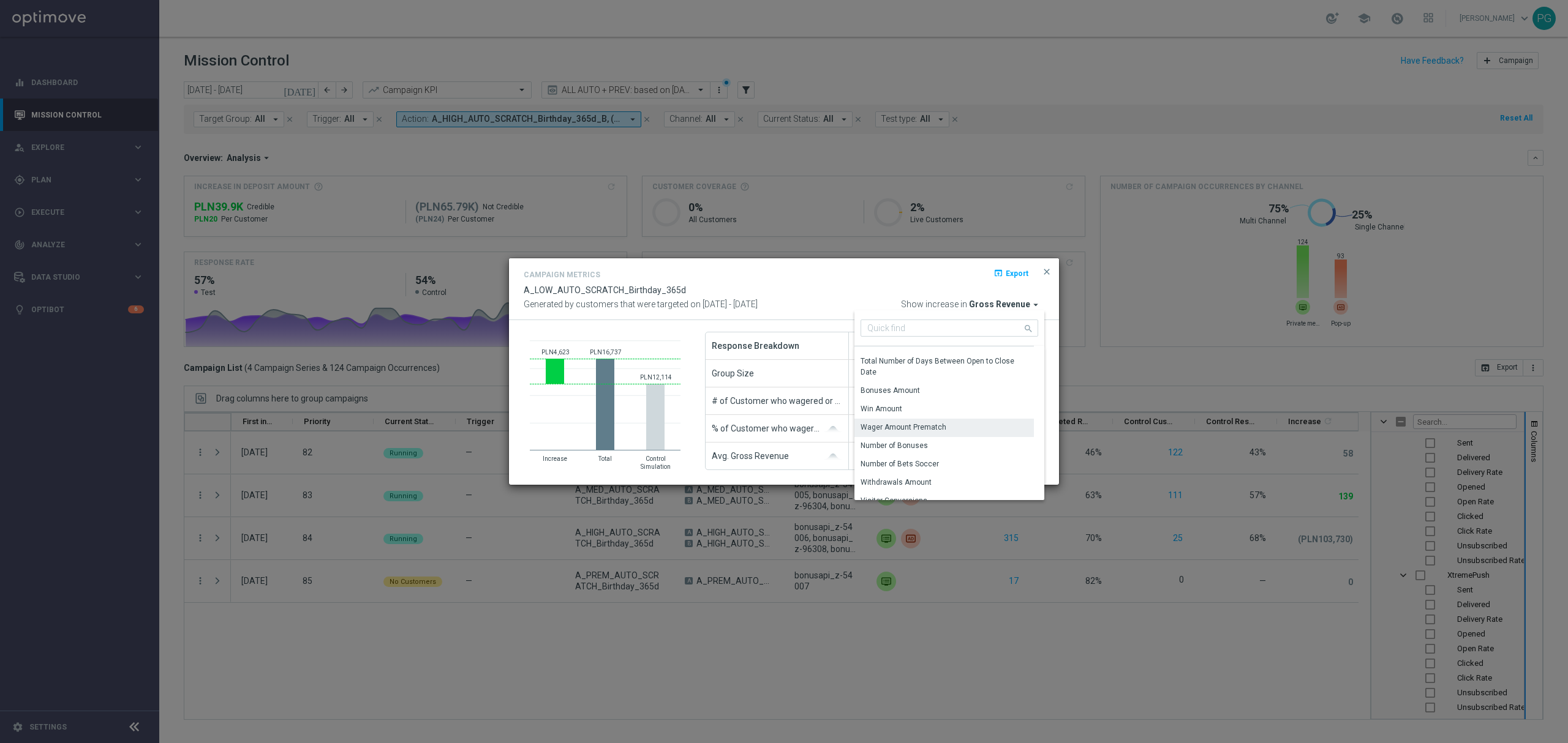
scroll to position [248, 0]
click at [930, 395] on div "Bonuses Amount" at bounding box center [944, 394] width 180 height 17
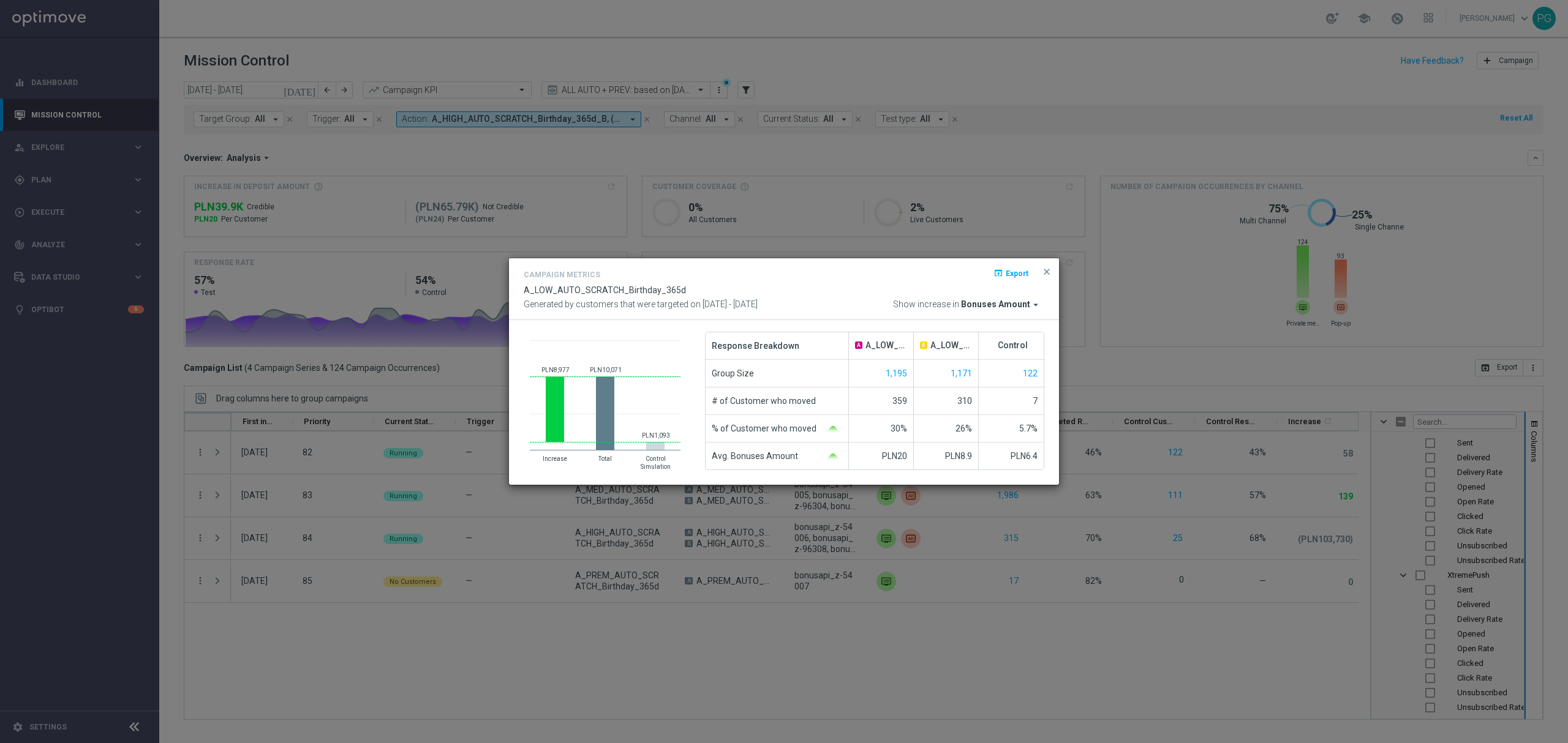
click at [1019, 304] on span "Bonuses Amount" at bounding box center [995, 305] width 69 height 11
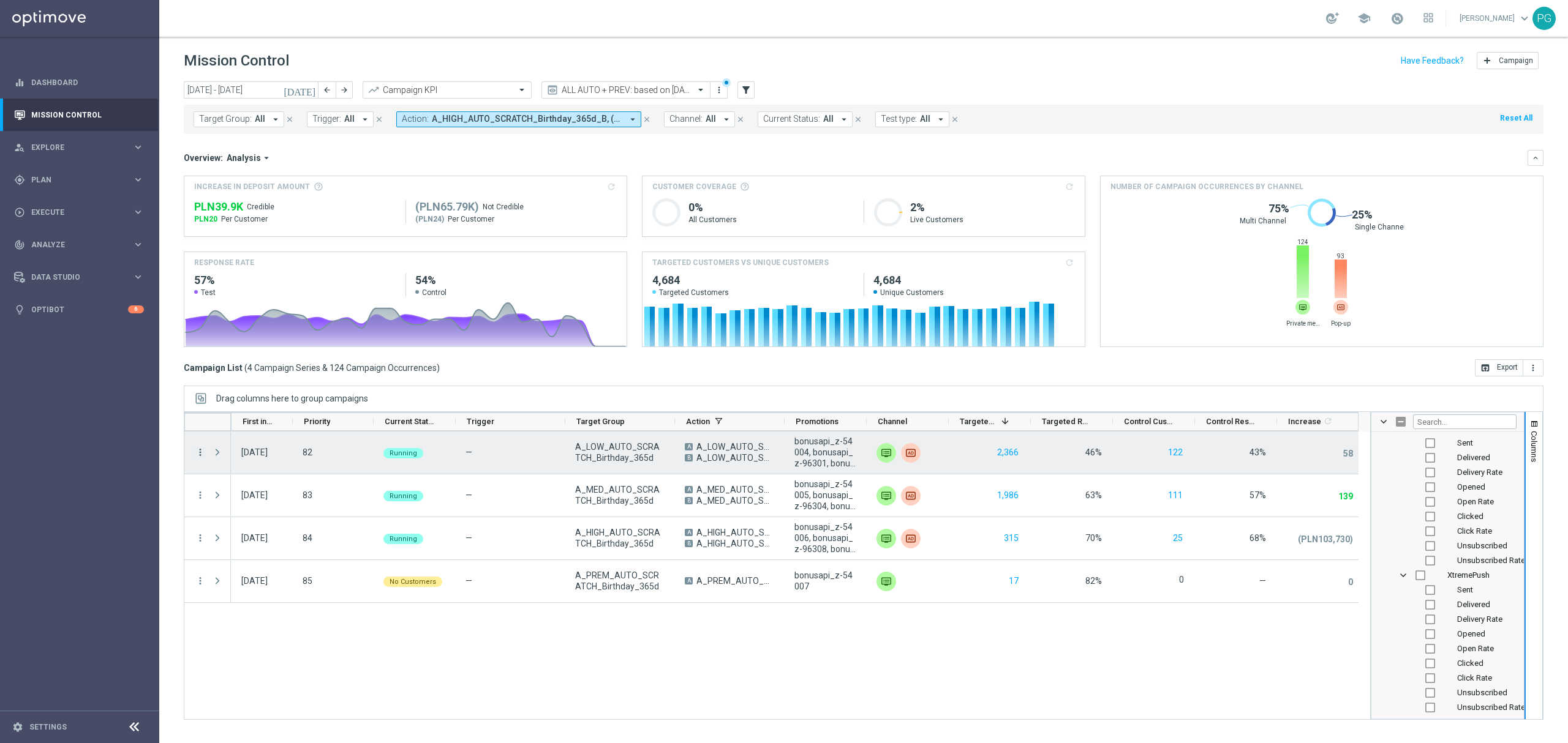
click at [202, 452] on icon "more_vert" at bounding box center [200, 452] width 11 height 11
click at [250, 569] on div "Edit" at bounding box center [281, 569] width 114 height 9
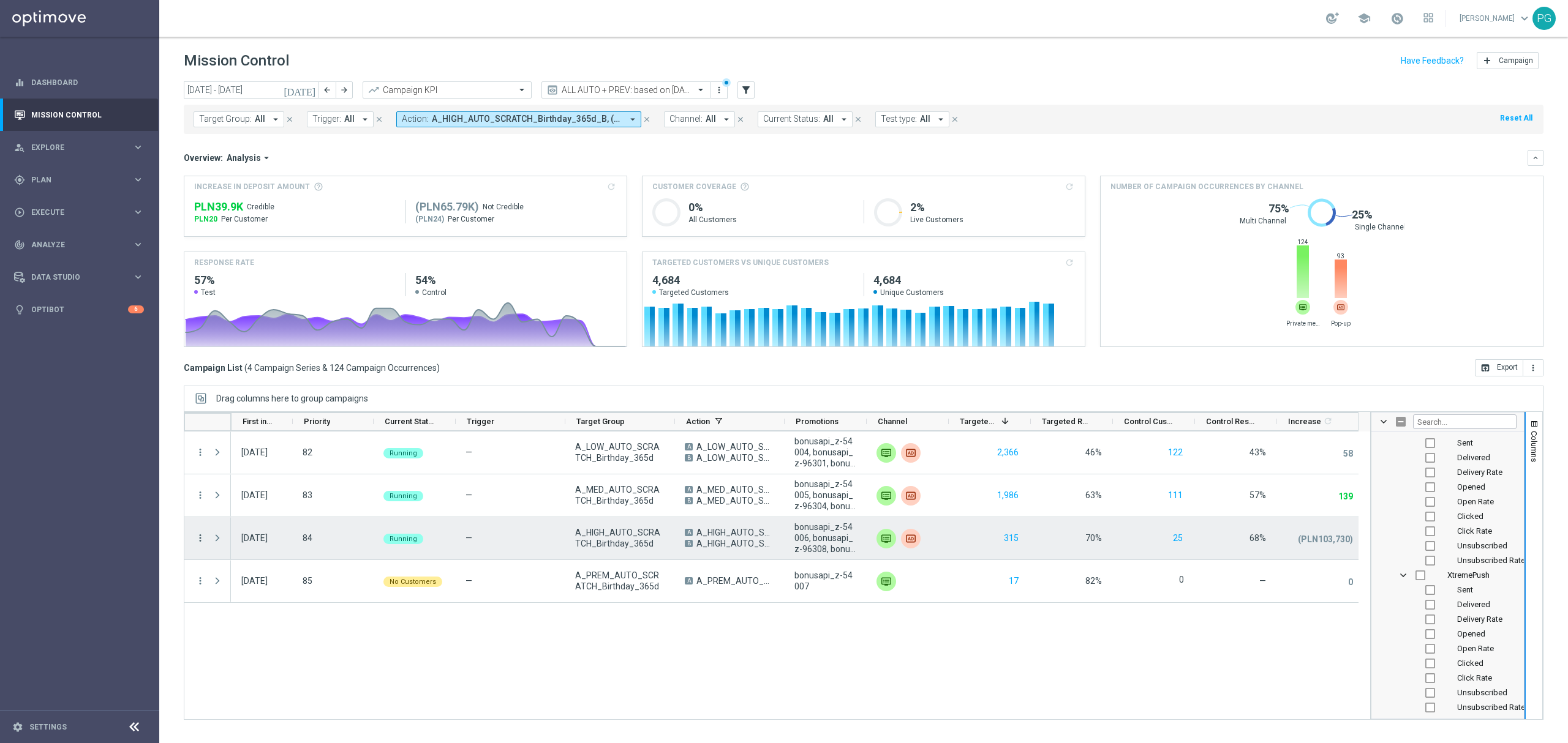
click at [202, 537] on icon "more_vert" at bounding box center [200, 538] width 11 height 11
click at [246, 568] on div "Campaign Metrics" at bounding box center [281, 564] width 114 height 9
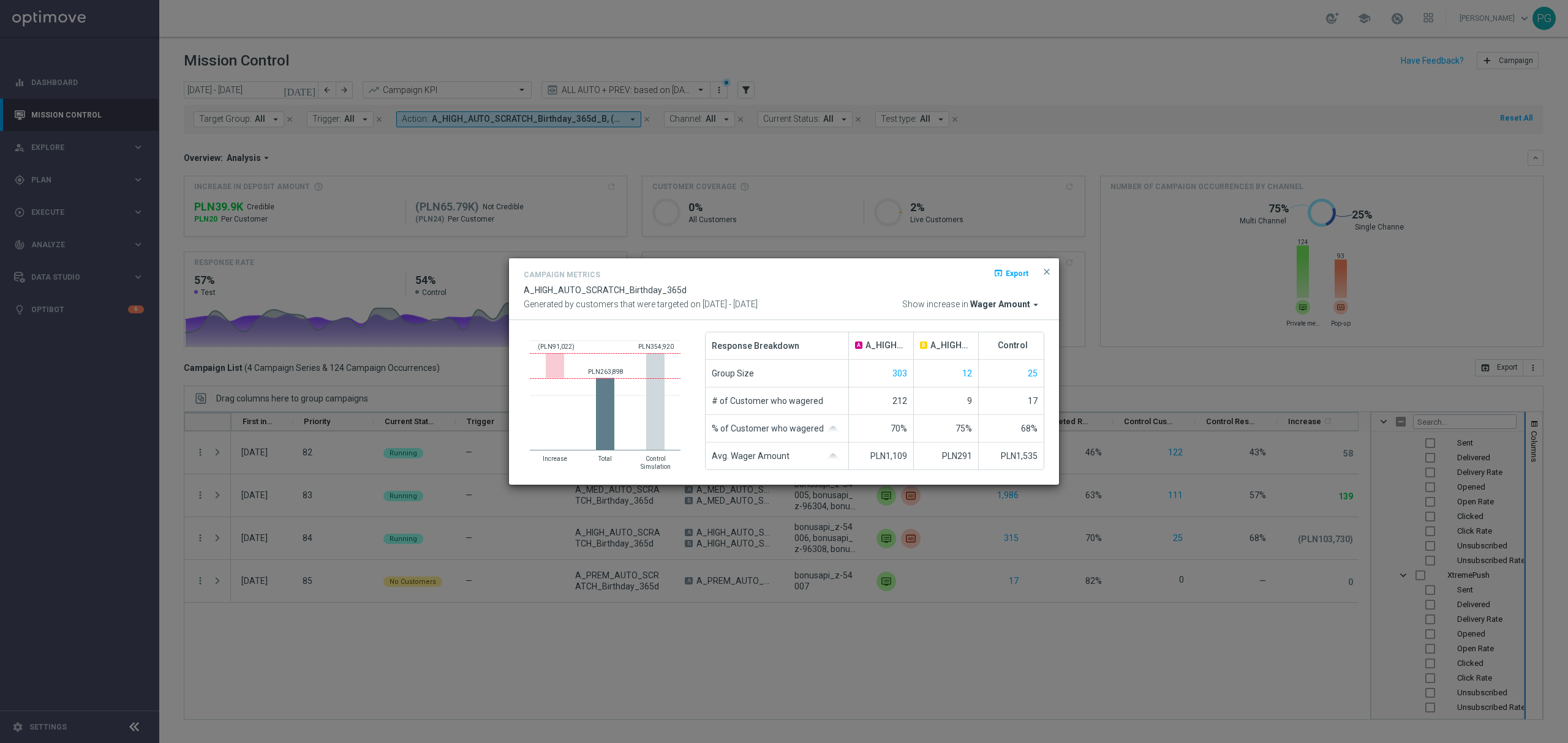
click at [988, 301] on span "Wager Amount" at bounding box center [1001, 305] width 60 height 11
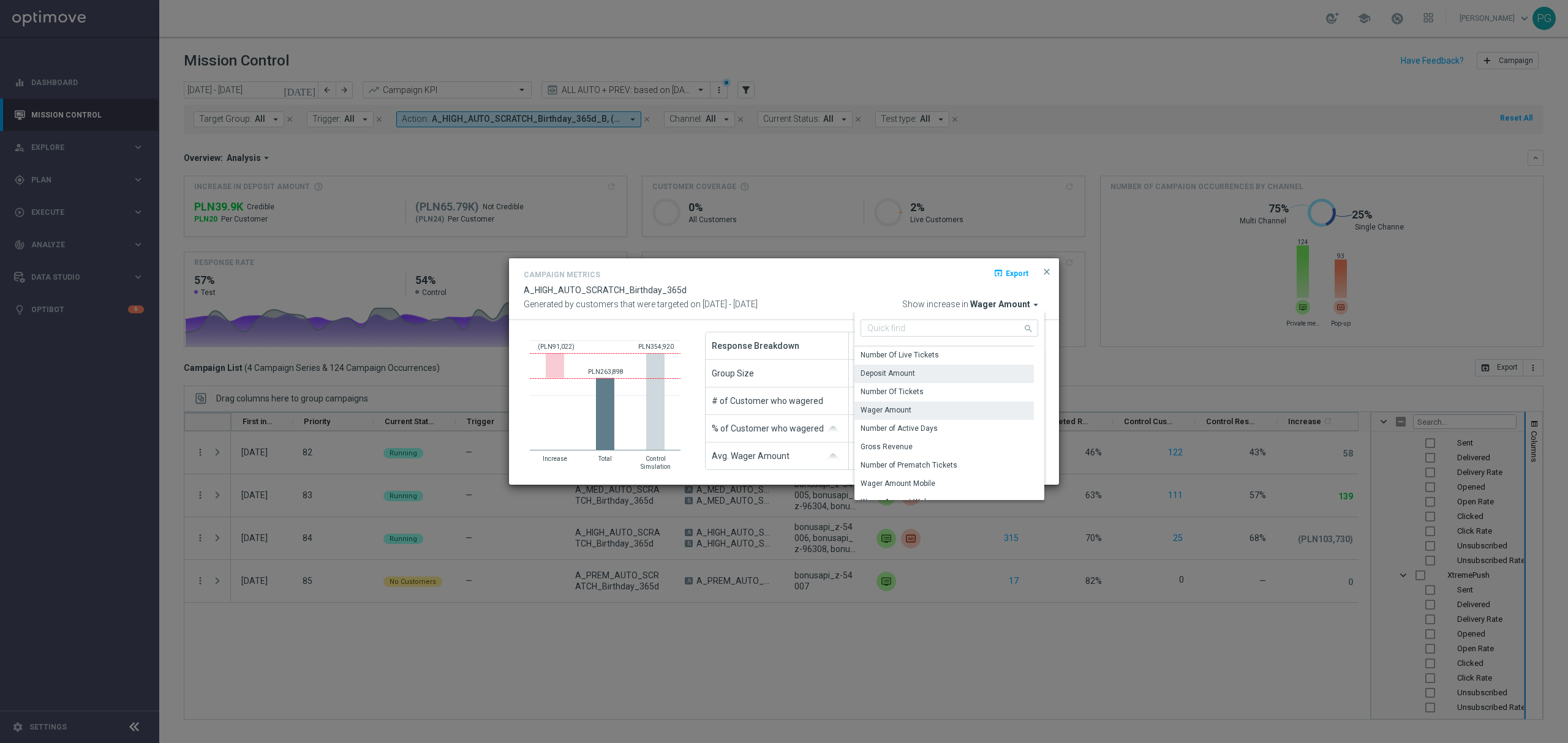
click at [971, 368] on div "Deposit Amount" at bounding box center [944, 374] width 180 height 17
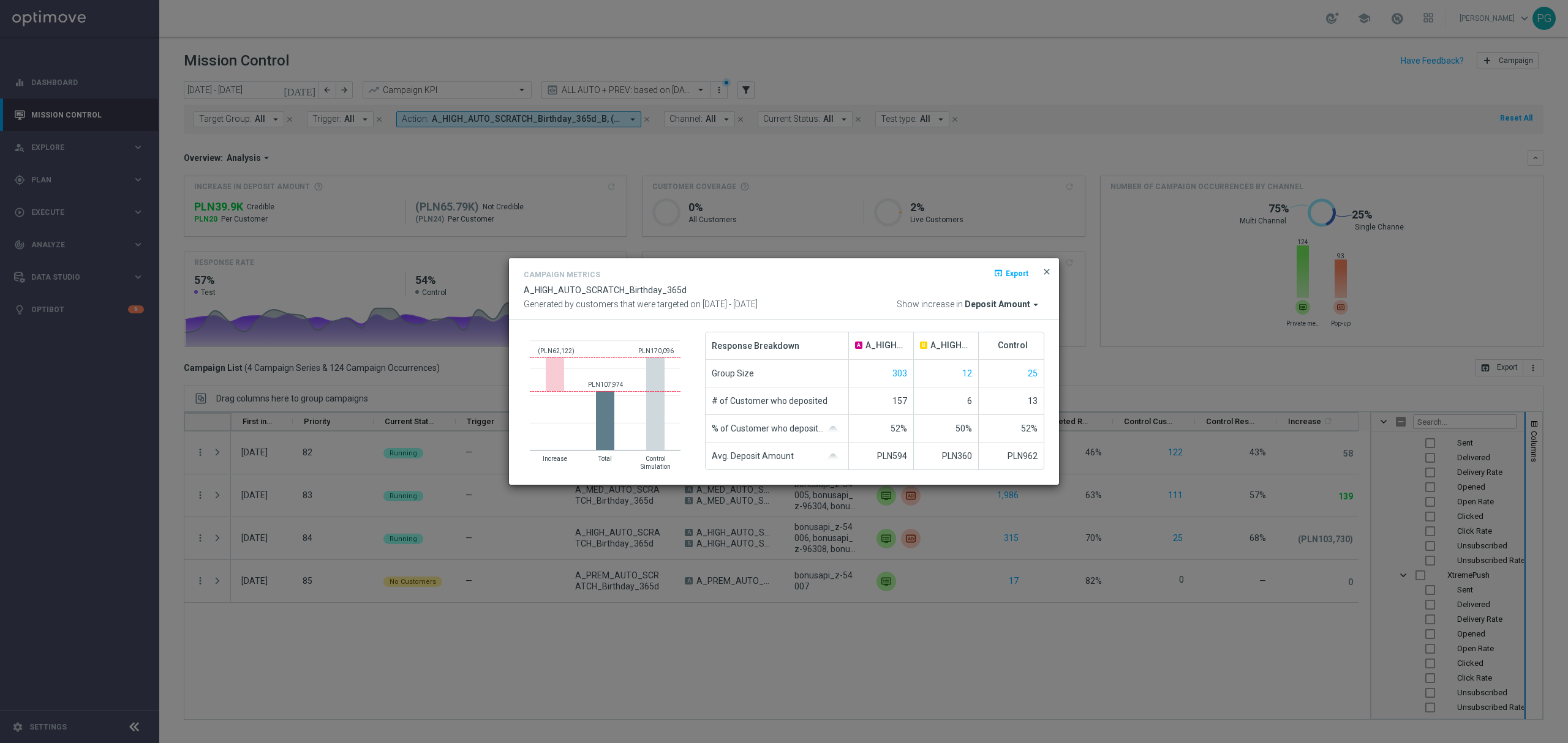
click at [1048, 275] on span "close" at bounding box center [1047, 271] width 10 height 10
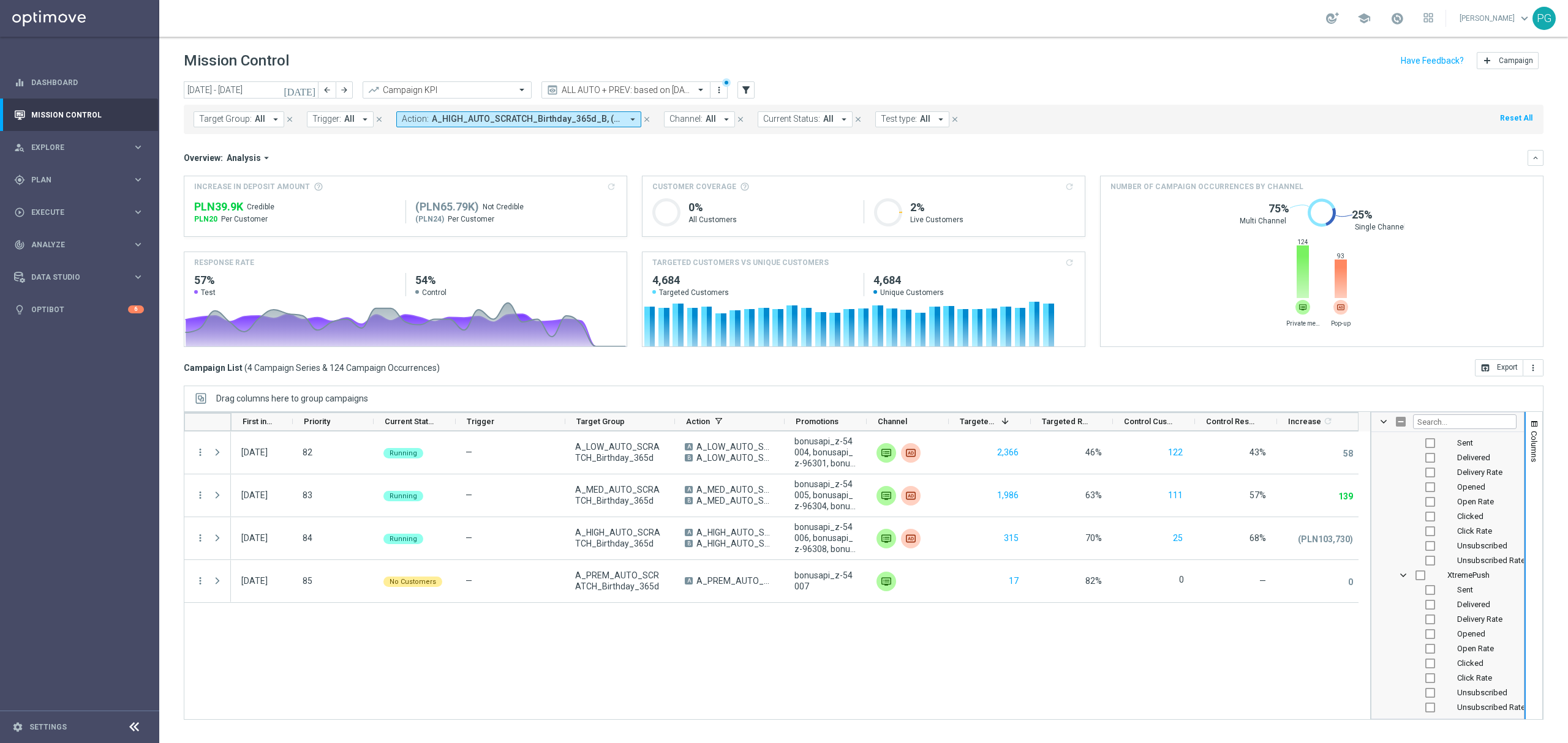
click at [897, 115] on span "Test type:" at bounding box center [898, 118] width 36 height 10
click at [898, 192] on div "A/B" at bounding box center [917, 187] width 70 height 20
click at [898, 209] on label "A/B/N" at bounding box center [904, 206] width 21 height 7
click at [908, 246] on label "Self-Optimizing" at bounding box center [918, 245] width 50 height 7
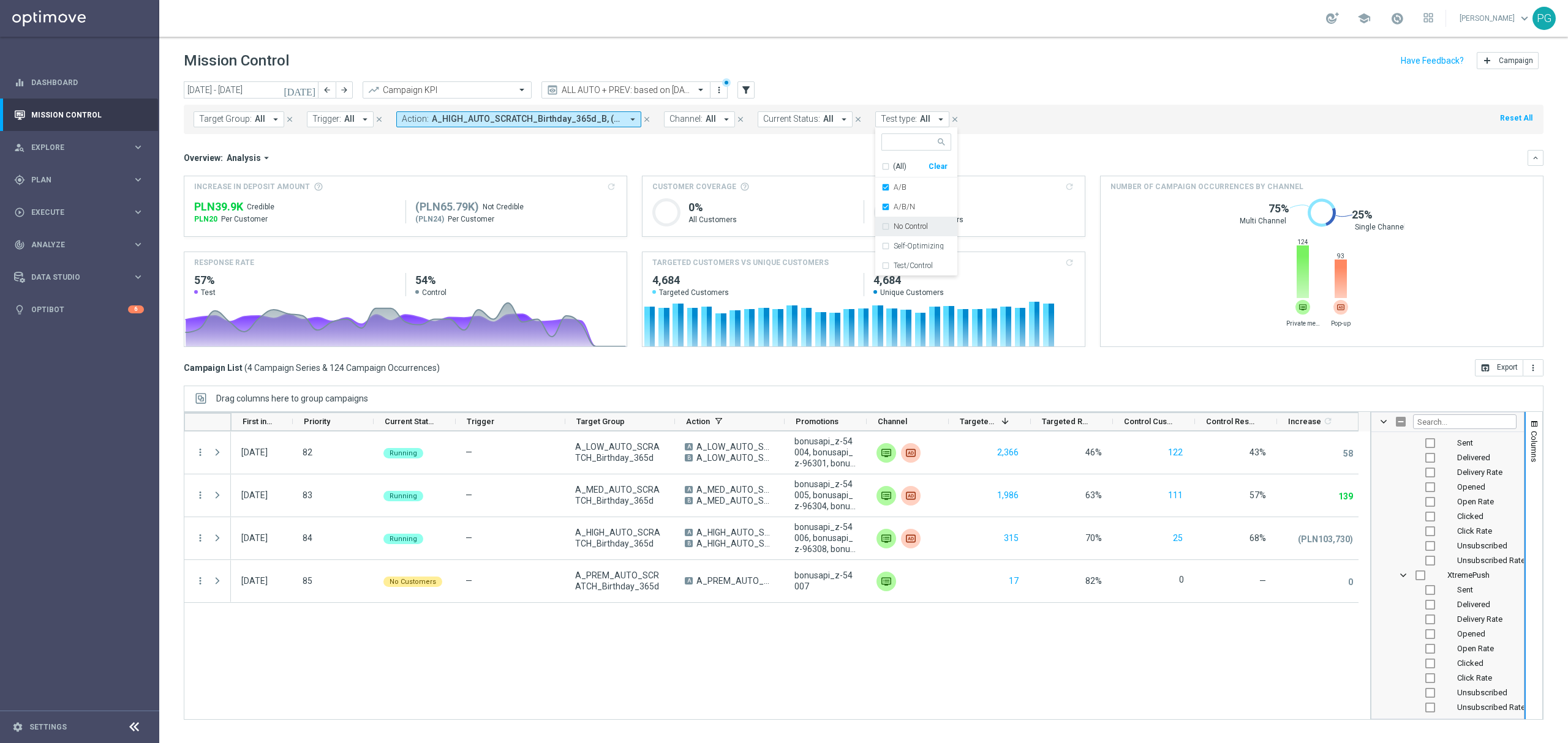
click at [713, 137] on mini-dashboard "Overview: Analysis arrow_drop_down keyboard_arrow_down Increase In Deposit Amou…" at bounding box center [863, 247] width 1360 height 225
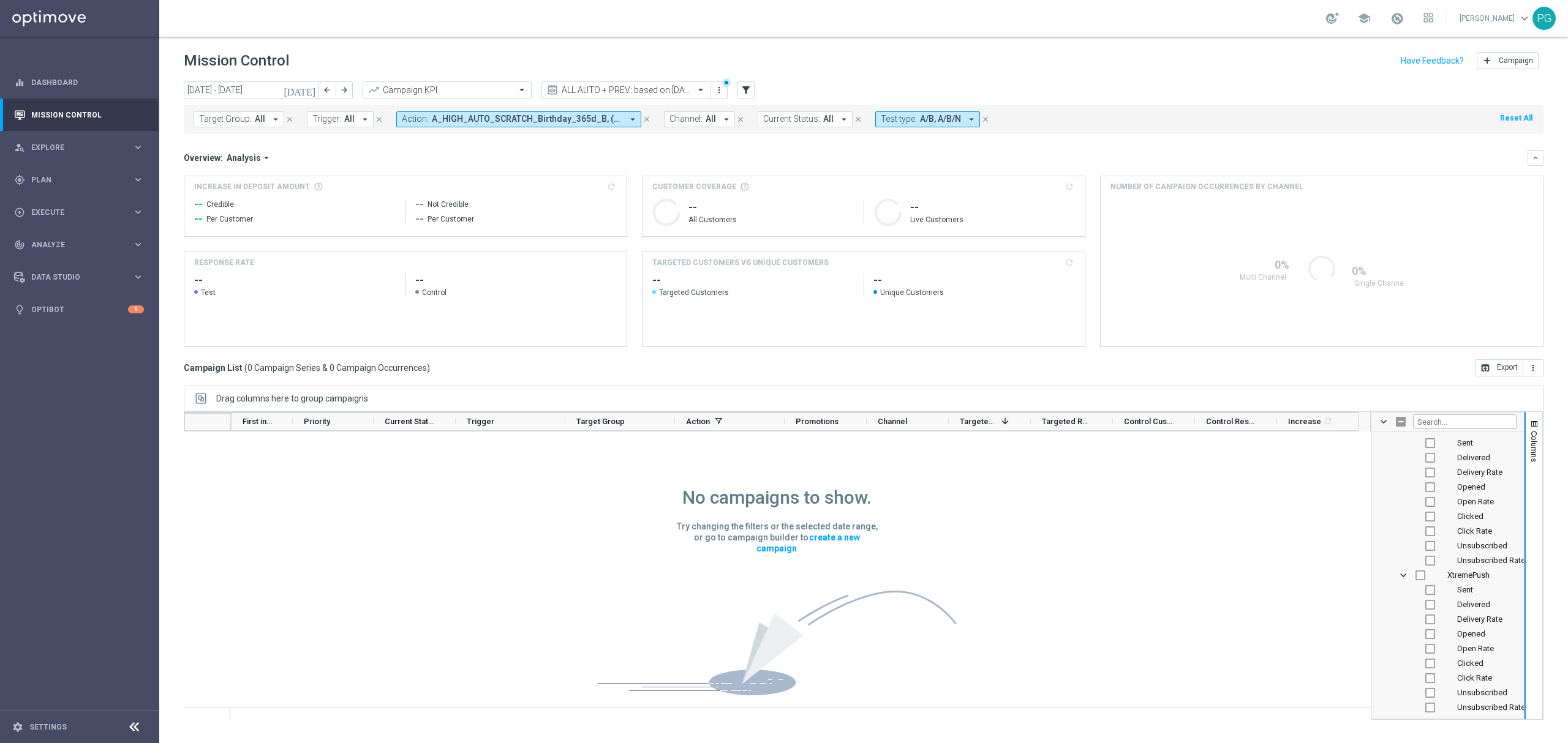
click at [648, 121] on icon "close" at bounding box center [647, 119] width 9 height 9
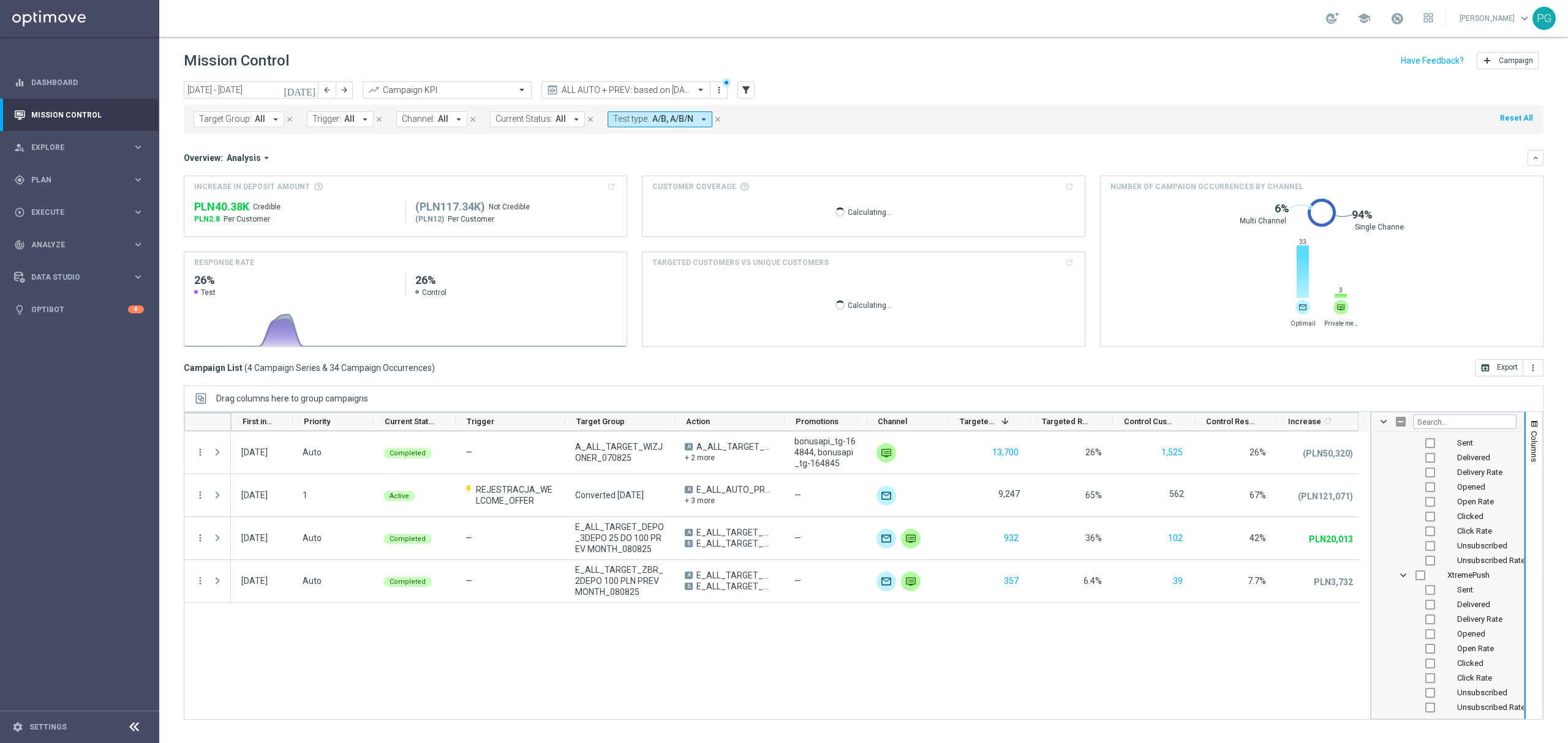
click at [701, 122] on icon "arrow_drop_down" at bounding box center [704, 119] width 11 height 11
click at [643, 250] on label "Self-Optimizing" at bounding box center [651, 245] width 50 height 7
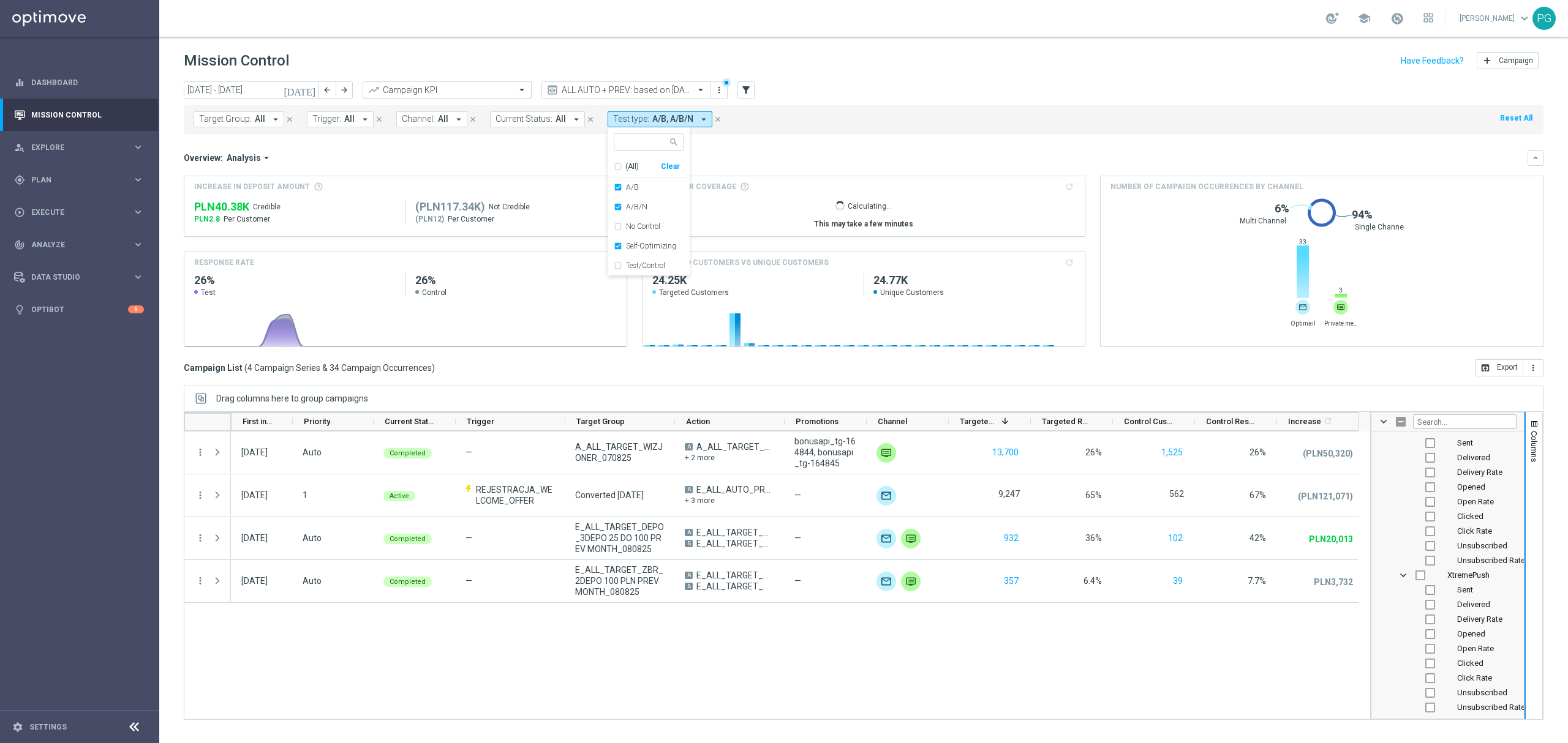
click at [839, 119] on div "Target Group: All arrow_drop_down close Trigger: All arrow_drop_down close Chan…" at bounding box center [863, 119] width 1360 height 29
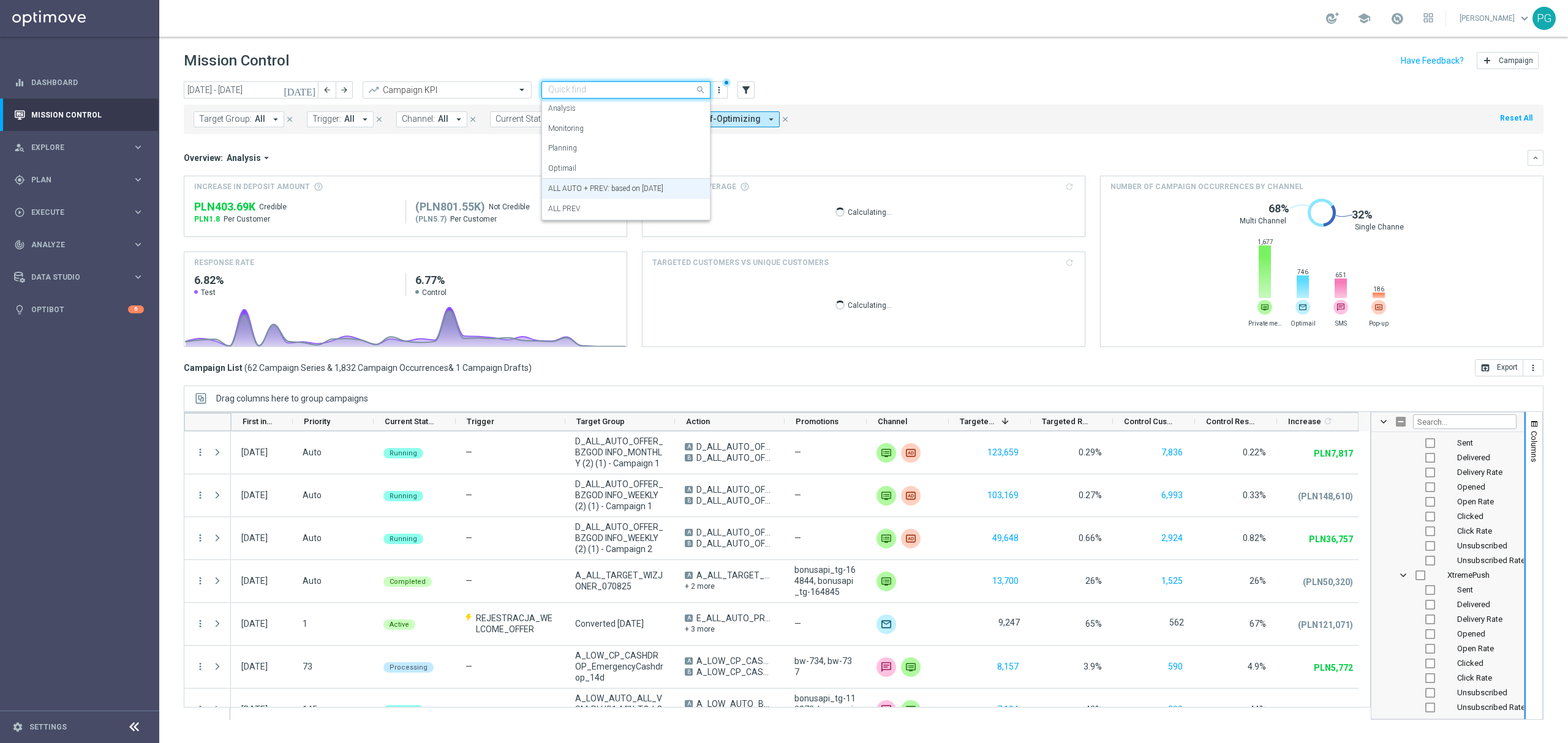
click at [596, 89] on input "text" at bounding box center [613, 90] width 131 height 10
click at [589, 208] on div "ALL PREV" at bounding box center [626, 209] width 156 height 20
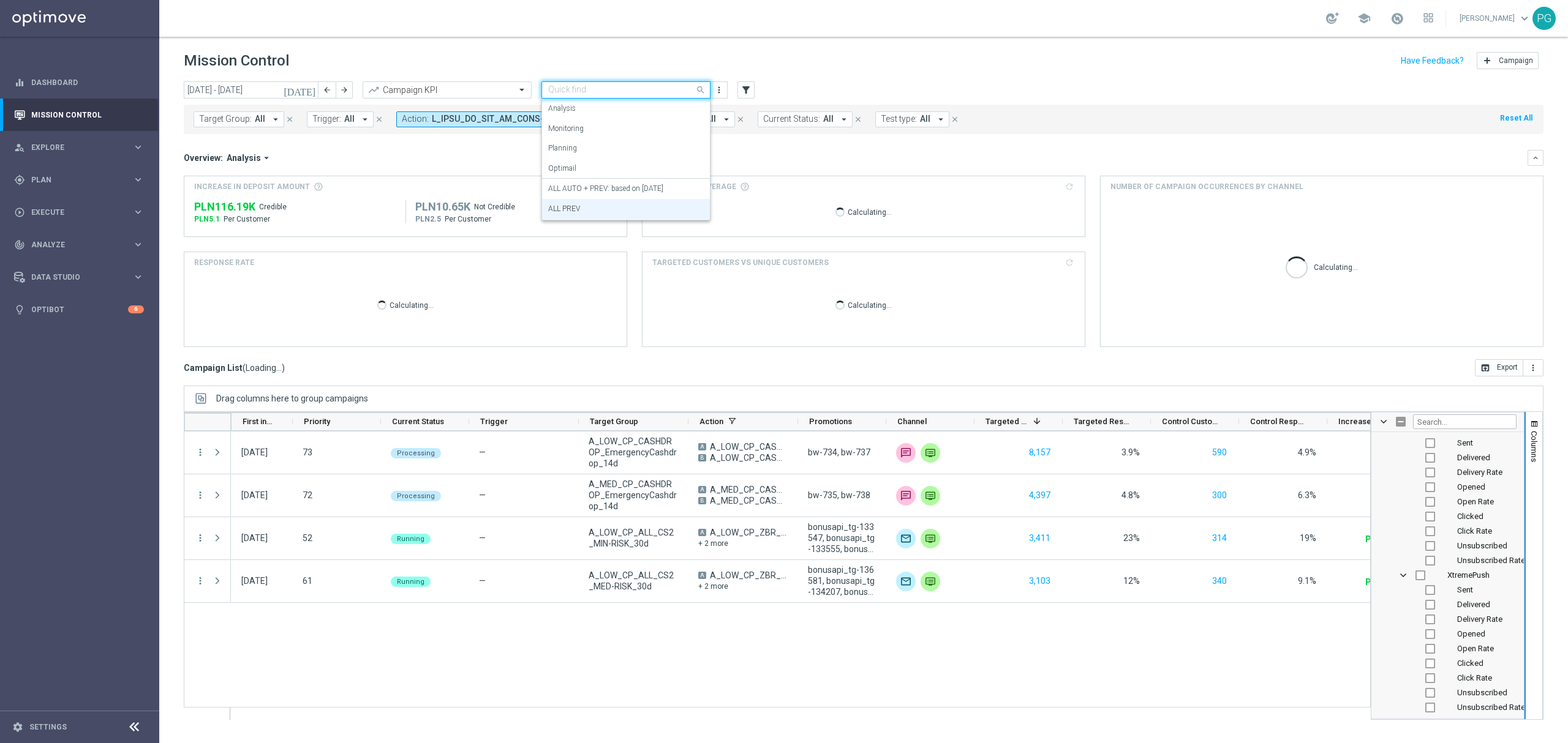
click at [638, 89] on input "text" at bounding box center [613, 90] width 131 height 10
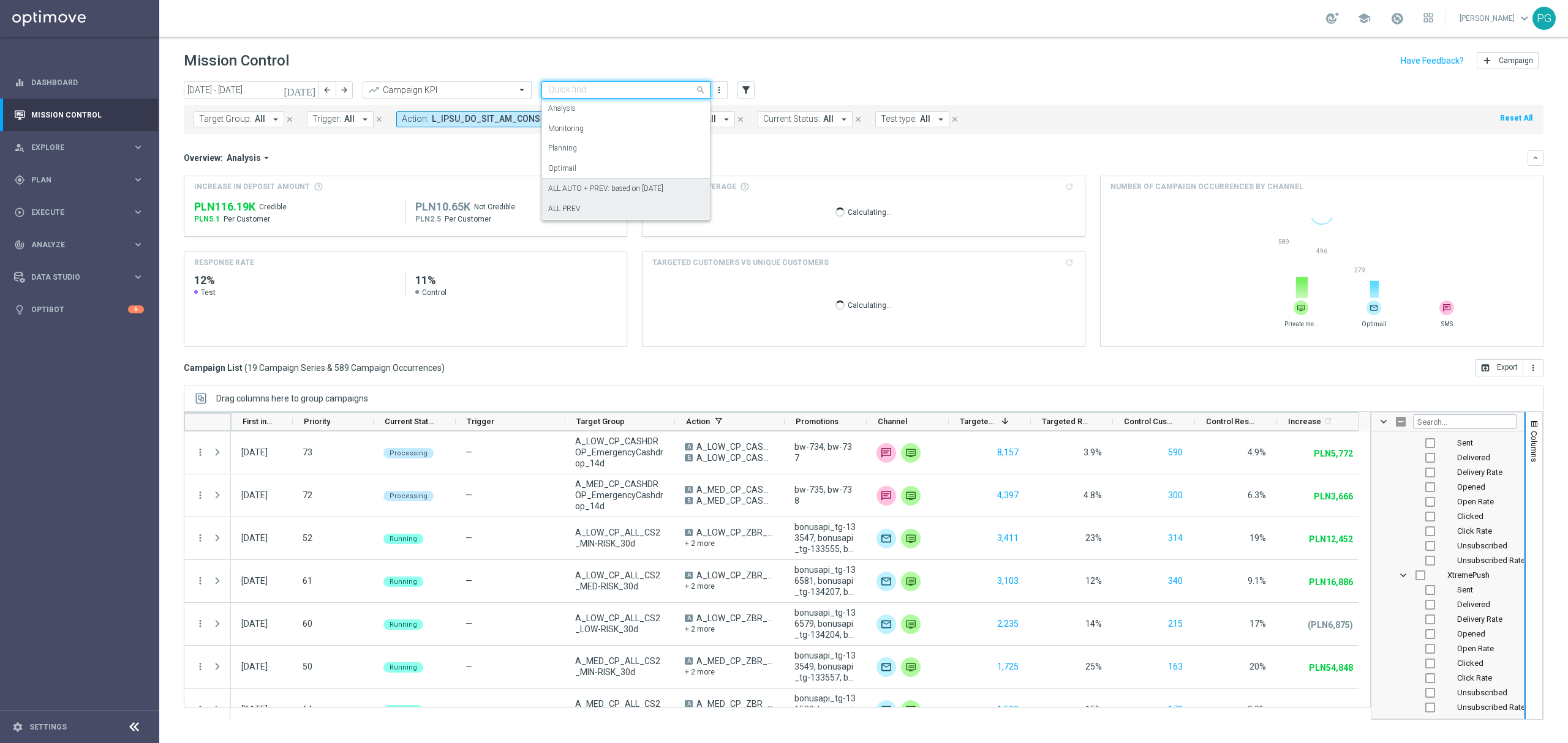
click at [625, 184] on label "ALL AUTO + PREV: based on 09.07.2025" at bounding box center [605, 188] width 115 height 10
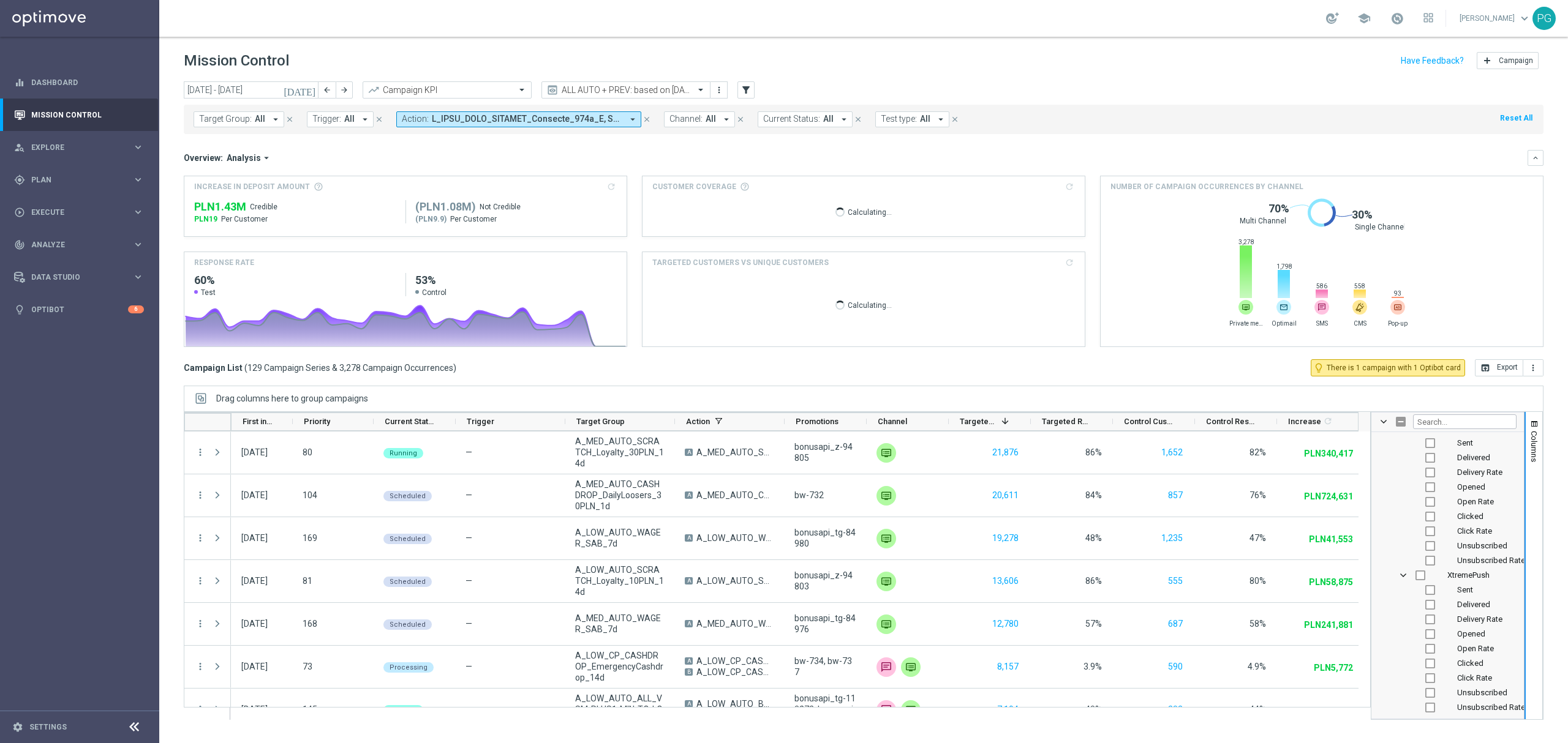
click at [594, 111] on button "Action: arrow_drop_down" at bounding box center [519, 119] width 245 height 16
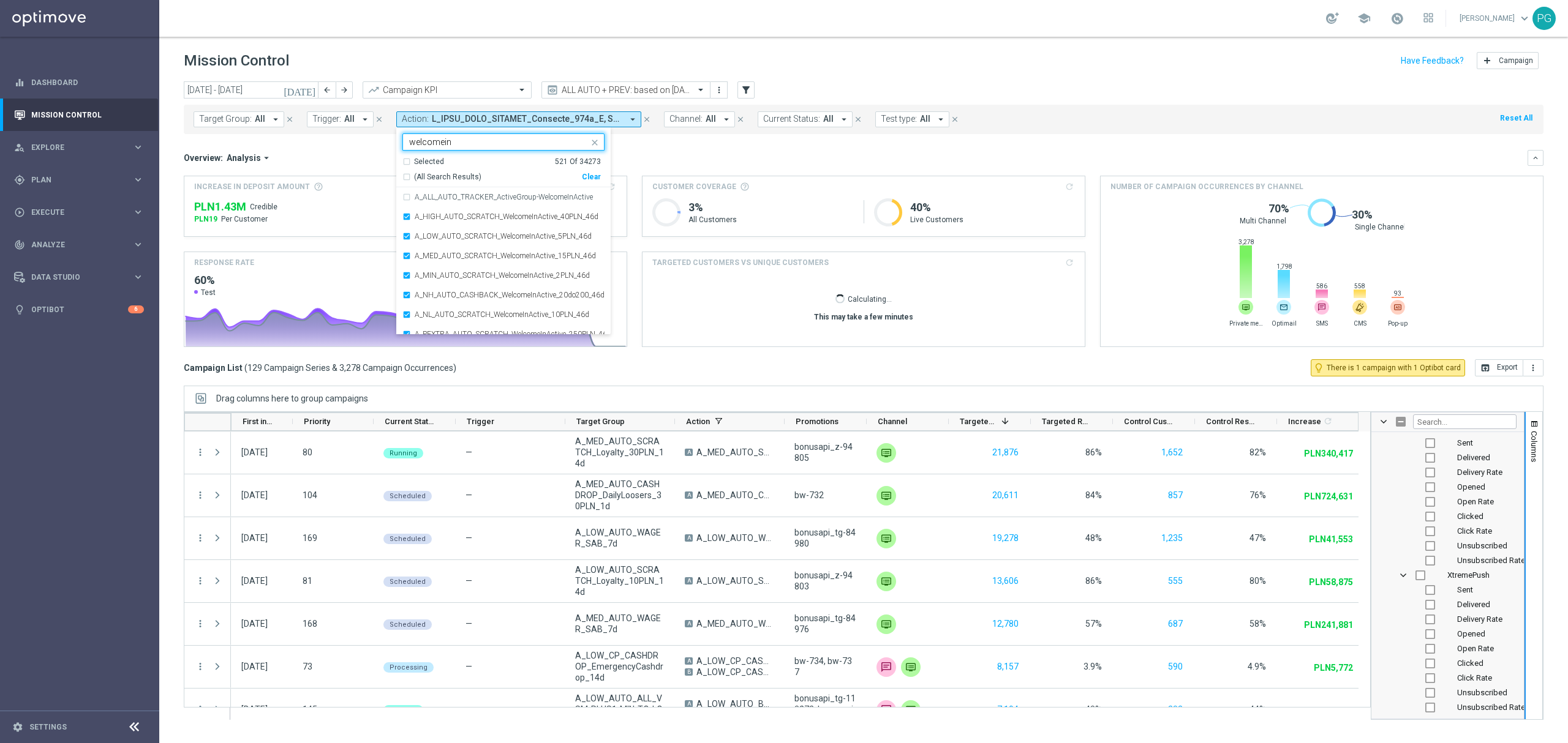
type input "welcomeina"
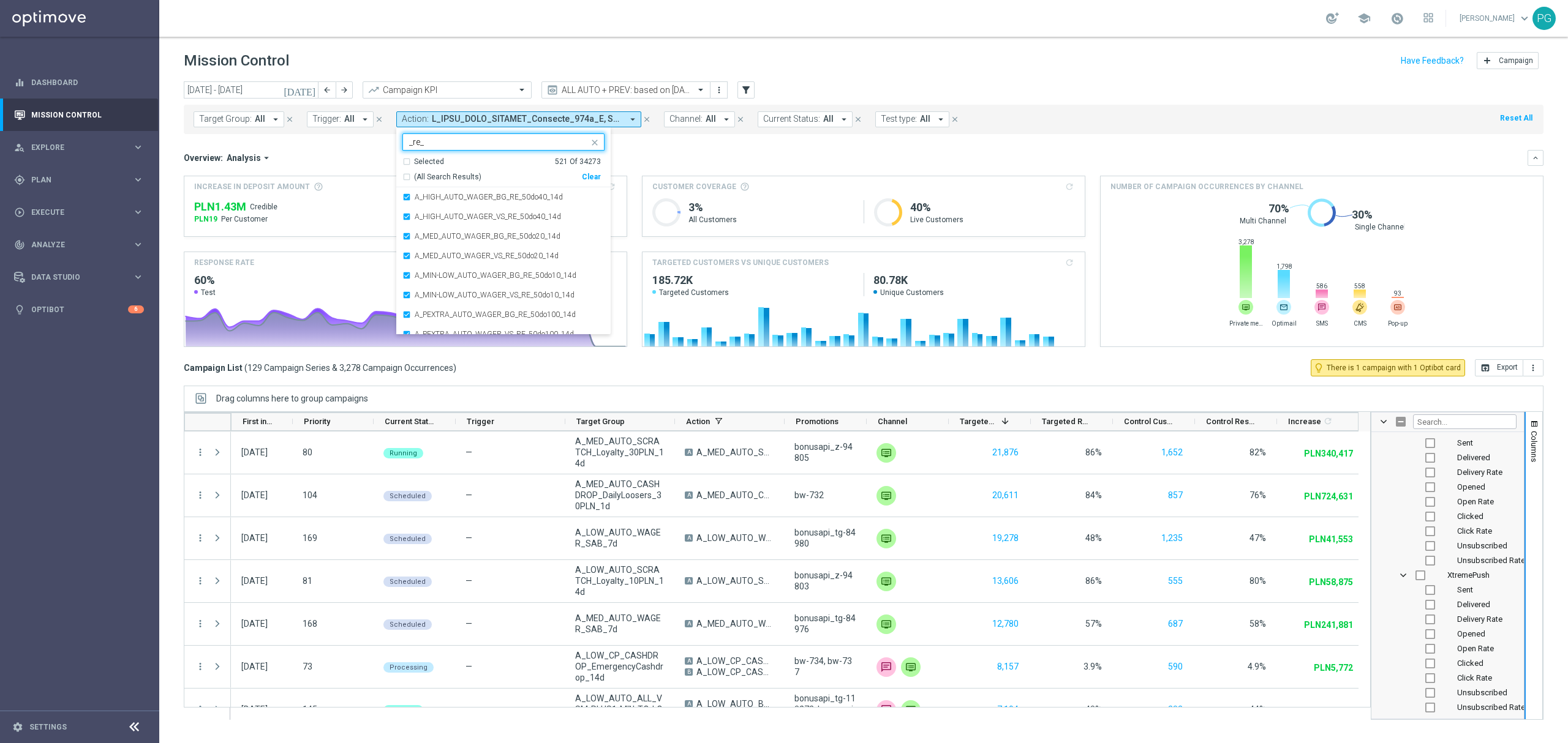
type input "_re_"
click at [720, 133] on div "Target Group: All arrow_drop_down close Trigger: All arrow_drop_down close Acti…" at bounding box center [863, 119] width 1360 height 29
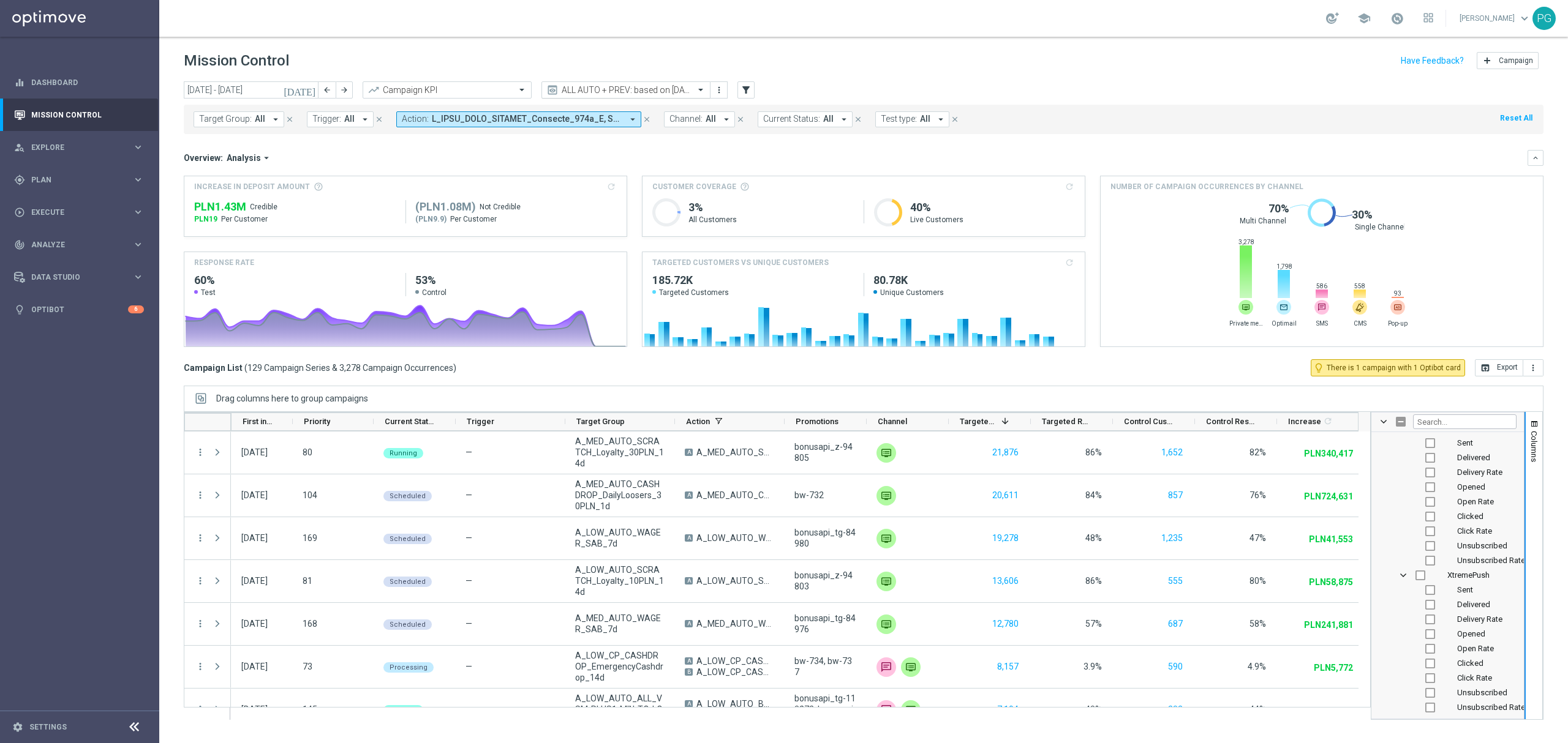
click at [616, 93] on input "text" at bounding box center [613, 90] width 131 height 10
click at [632, 204] on div "ALL PREV" at bounding box center [626, 209] width 156 height 20
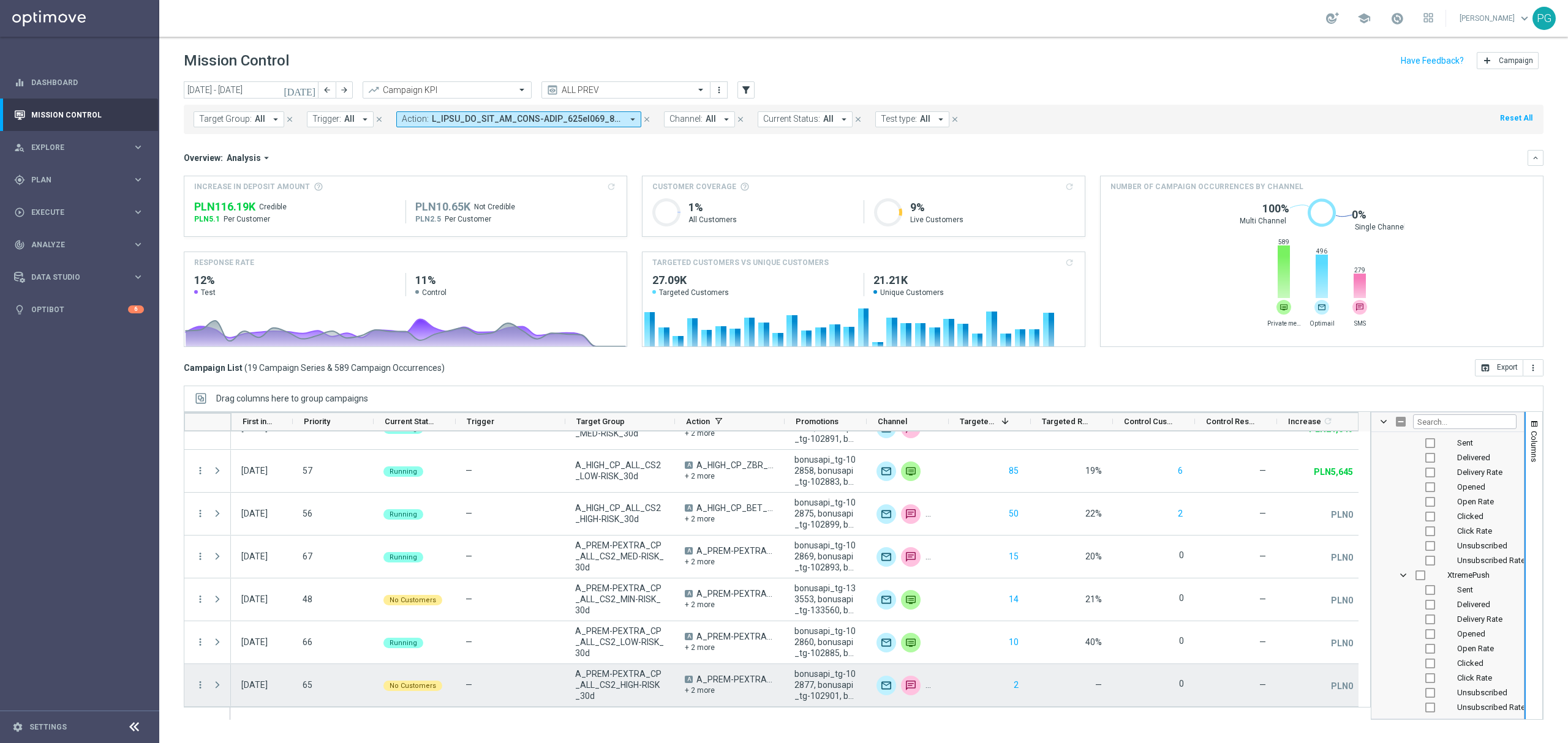
scroll to position [539, 0]
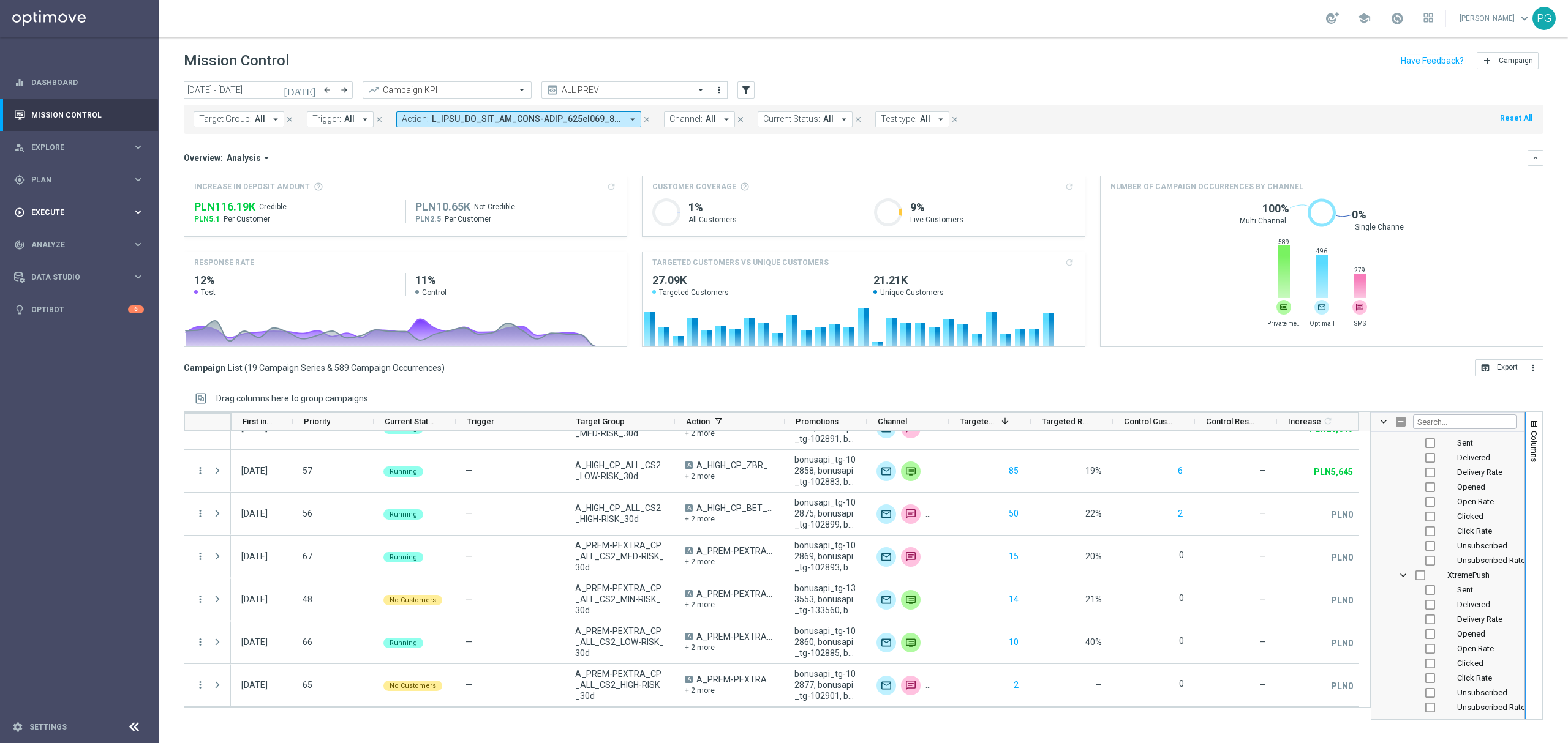
click at [127, 209] on span "Execute" at bounding box center [81, 212] width 101 height 7
click at [64, 180] on span "Plan" at bounding box center [81, 179] width 101 height 7
click at [59, 204] on link "Target Groups" at bounding box center [79, 205] width 95 height 10
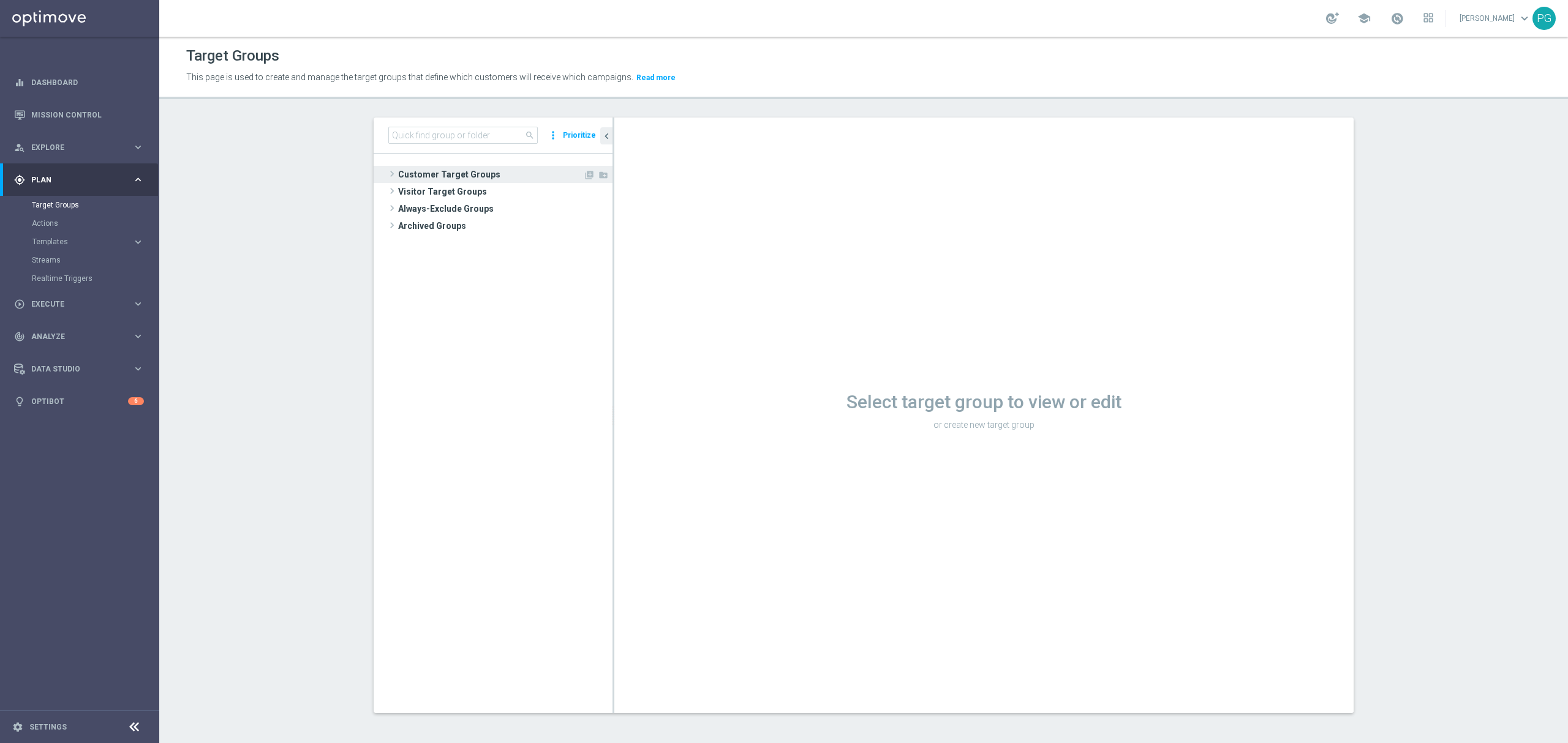
click at [441, 172] on span "Customer Target Groups" at bounding box center [490, 175] width 185 height 17
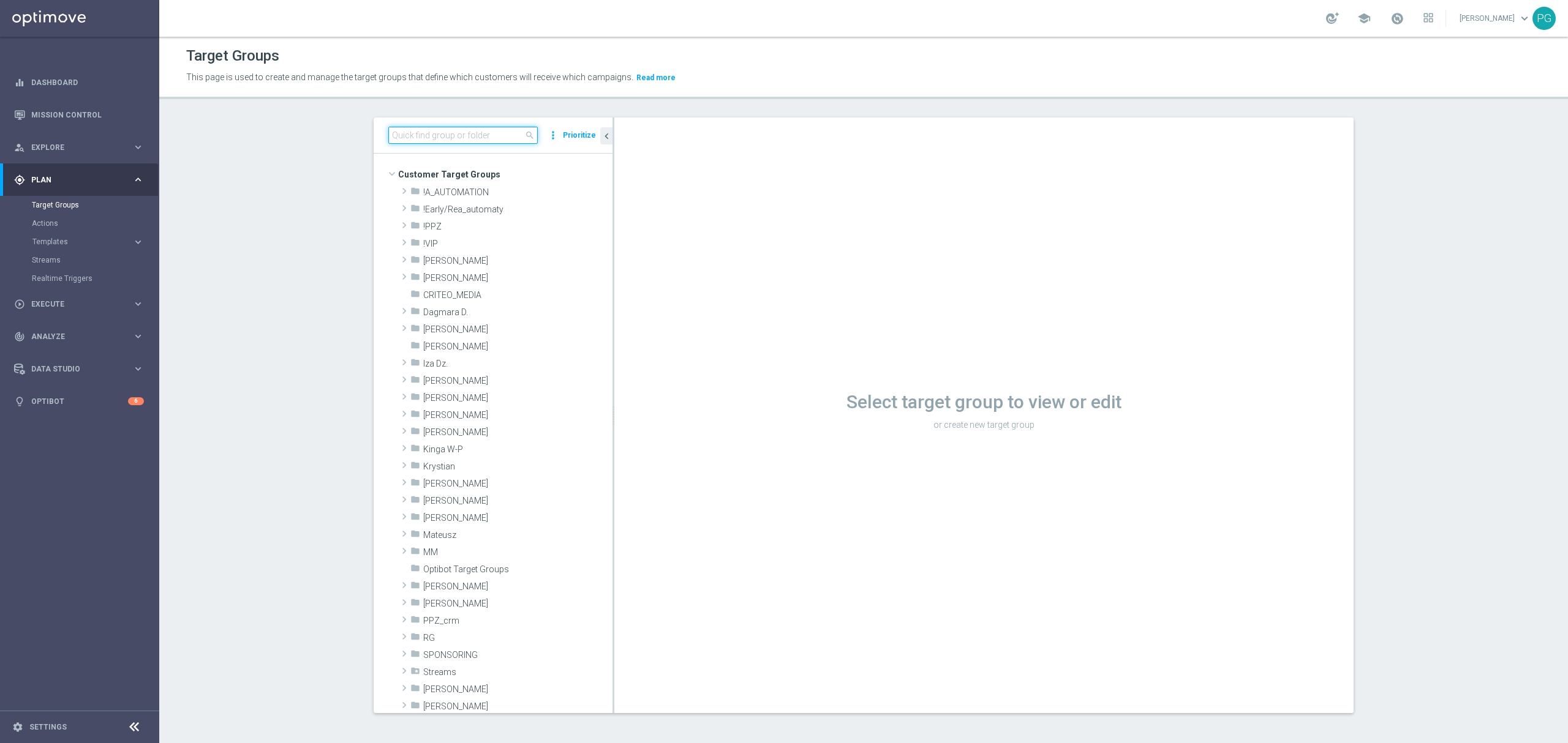
click at [459, 133] on input at bounding box center [463, 136] width 149 height 17
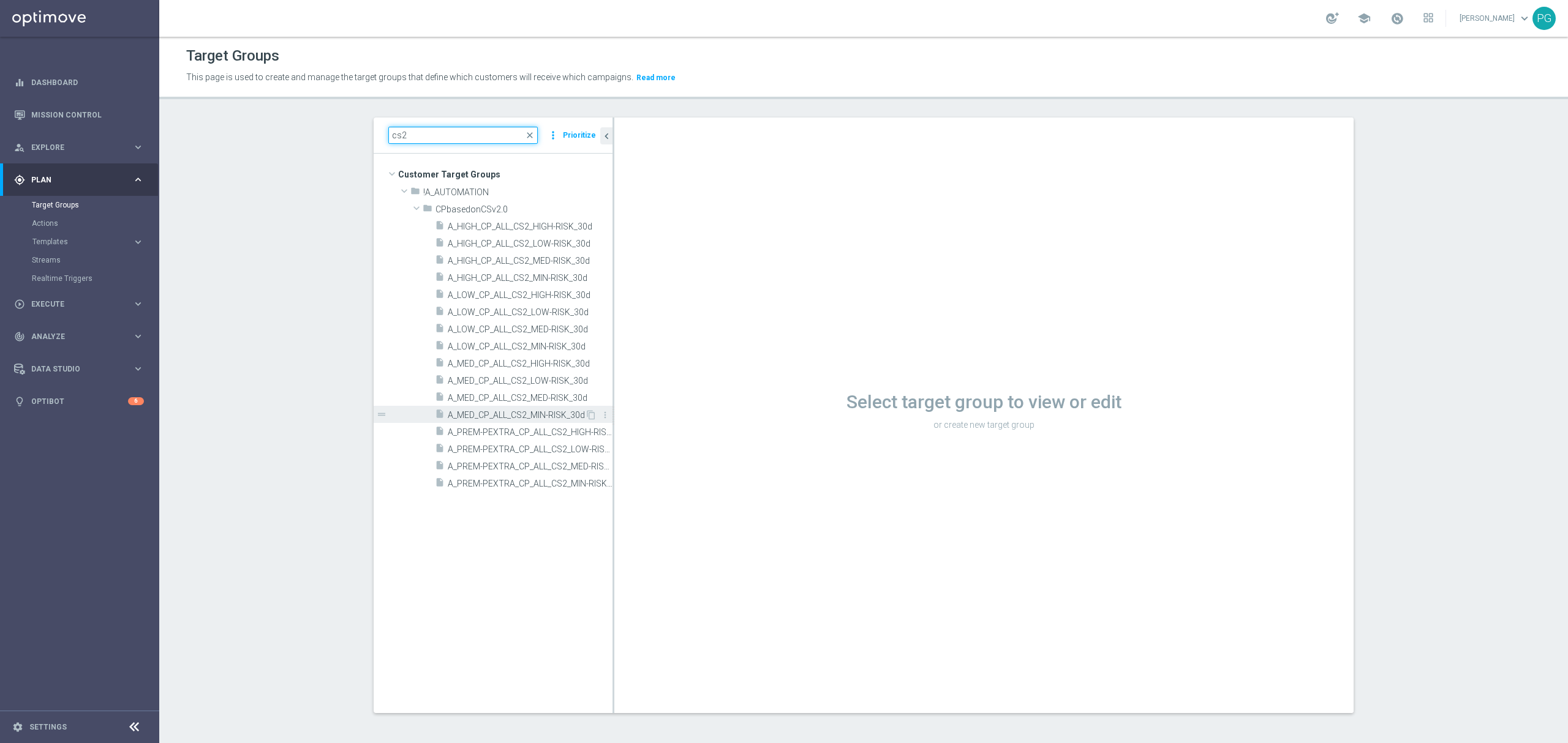
type input "cs2"
click at [500, 408] on div "insert_drive_file A_MED_CP_ALL_CS2_MIN-RISK_30d" at bounding box center [510, 414] width 150 height 17
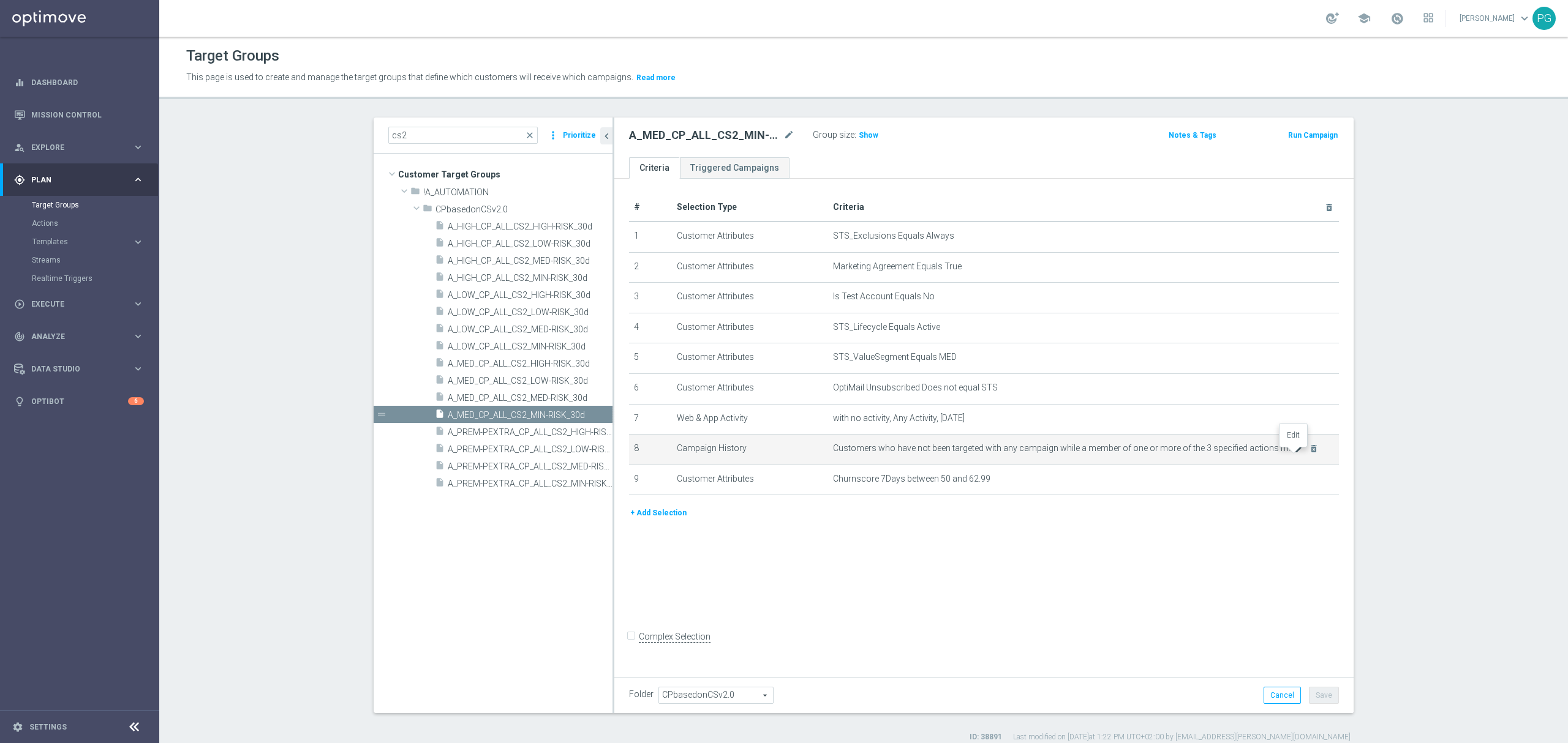
click at [1294, 453] on icon "mode_edit" at bounding box center [1299, 448] width 10 height 10
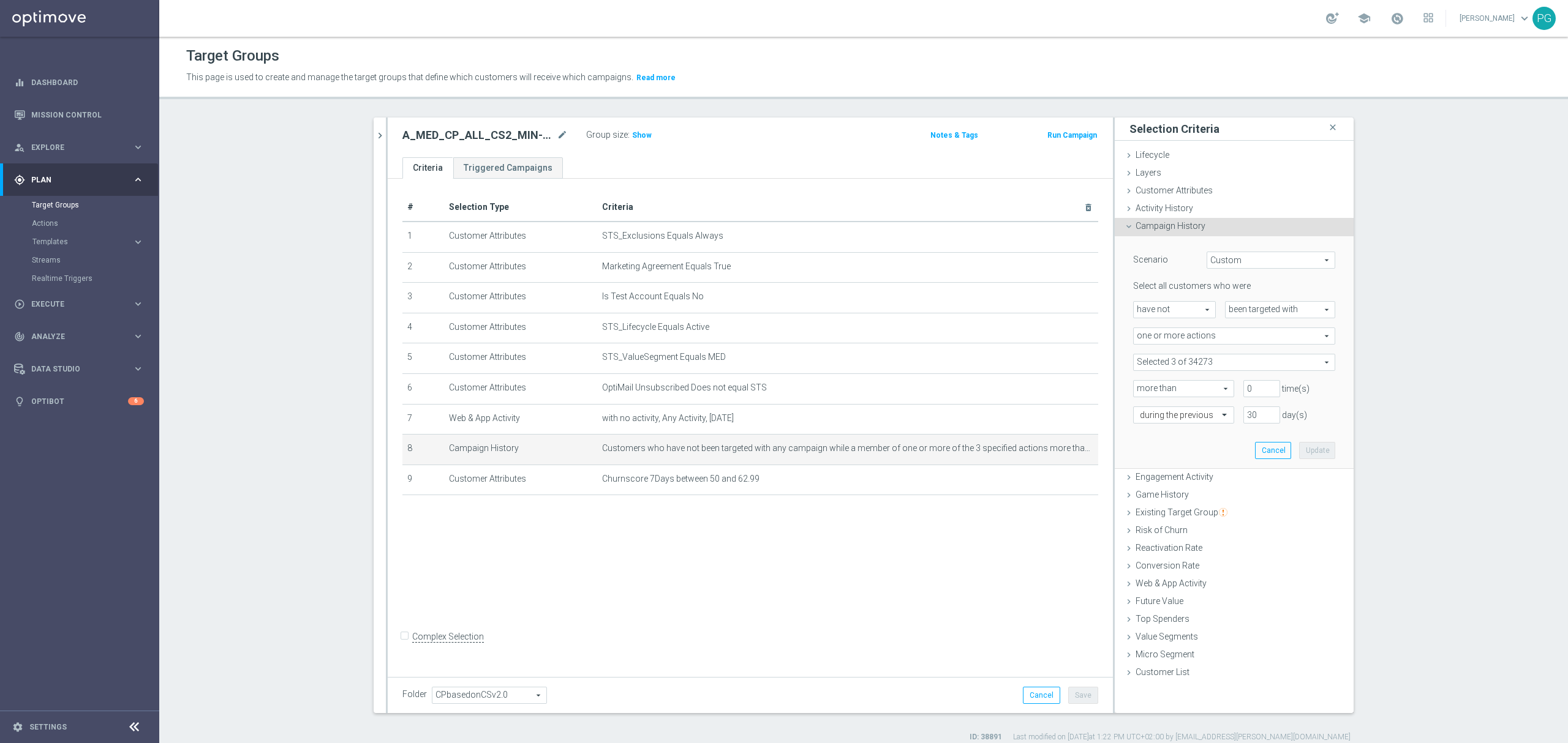
click at [1202, 363] on span at bounding box center [1234, 362] width 201 height 16
click at [1170, 383] on span "Show Selected" at bounding box center [1172, 387] width 45 height 9
click at [1146, 385] on input "Show Selected" at bounding box center [1142, 389] width 8 height 8
checkbox input "true"
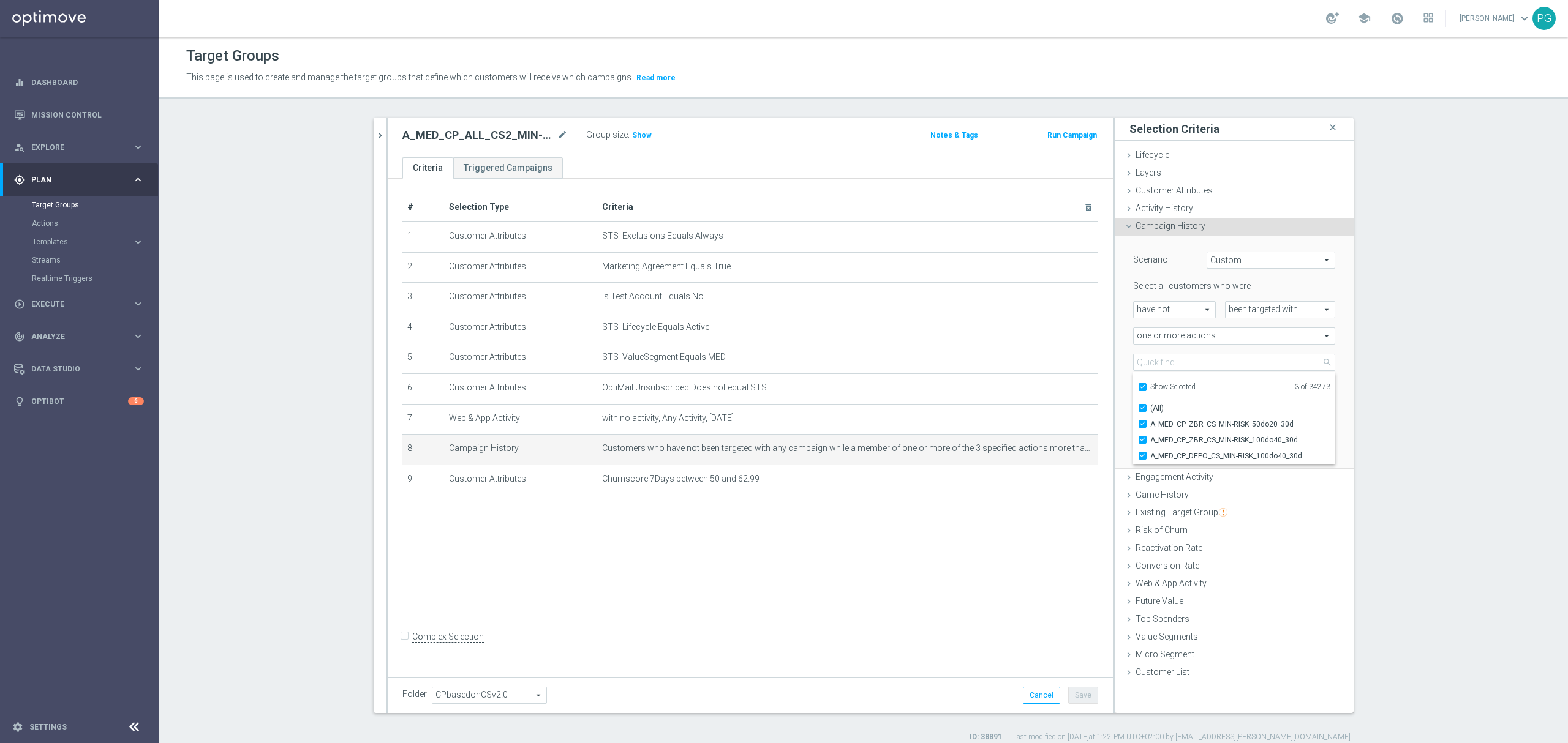
click at [1436, 383] on section "cs2 close more_vert Prioritize Customer Target Groups library_add create_new_fo…" at bounding box center [864, 429] width 1409 height 625
click at [632, 133] on span "Show" at bounding box center [642, 135] width 20 height 9
click at [374, 133] on icon "chevron_right" at bounding box center [380, 135] width 12 height 12
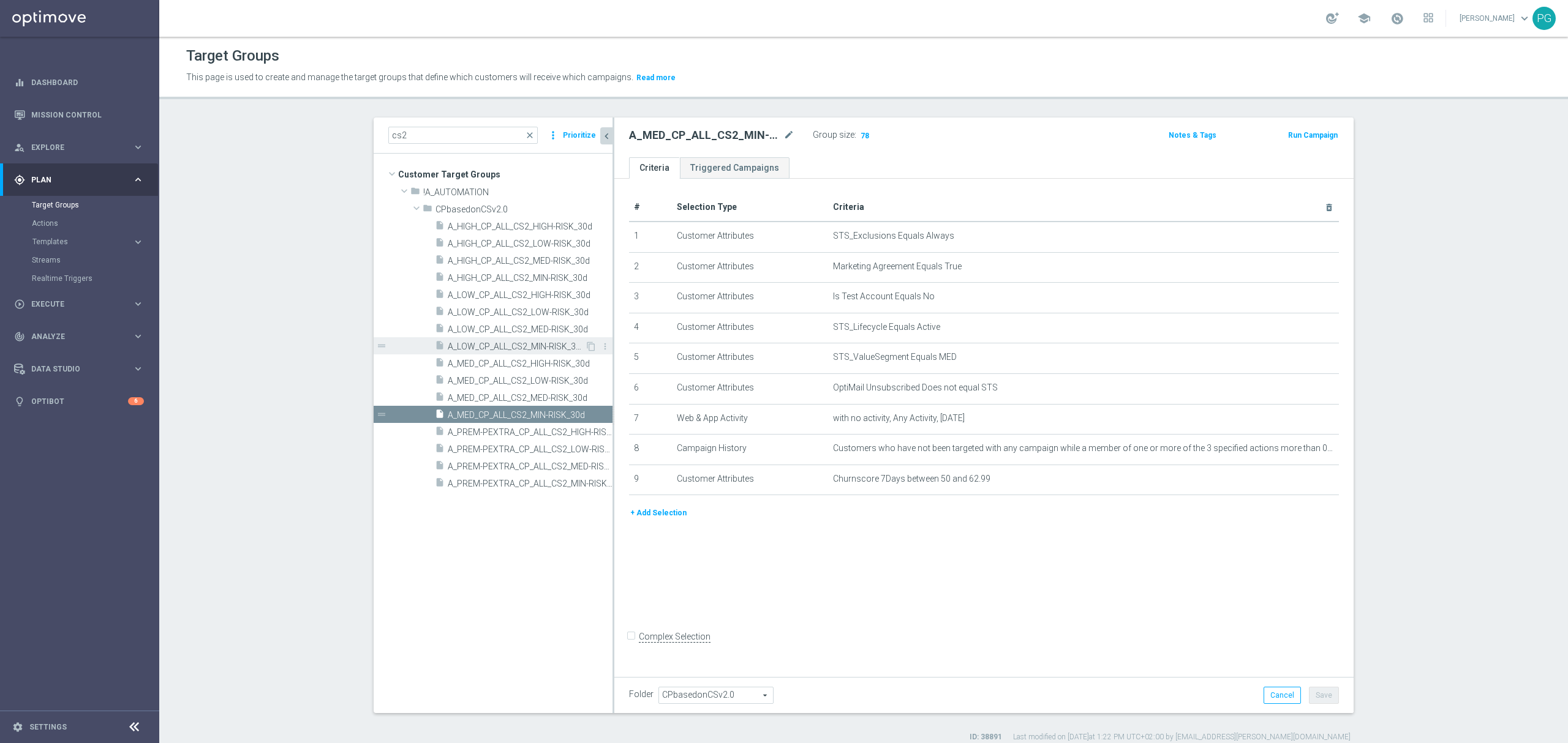
click at [534, 351] on span "A_LOW_CP_ALL_CS2_MIN-RISK_30d" at bounding box center [516, 346] width 137 height 10
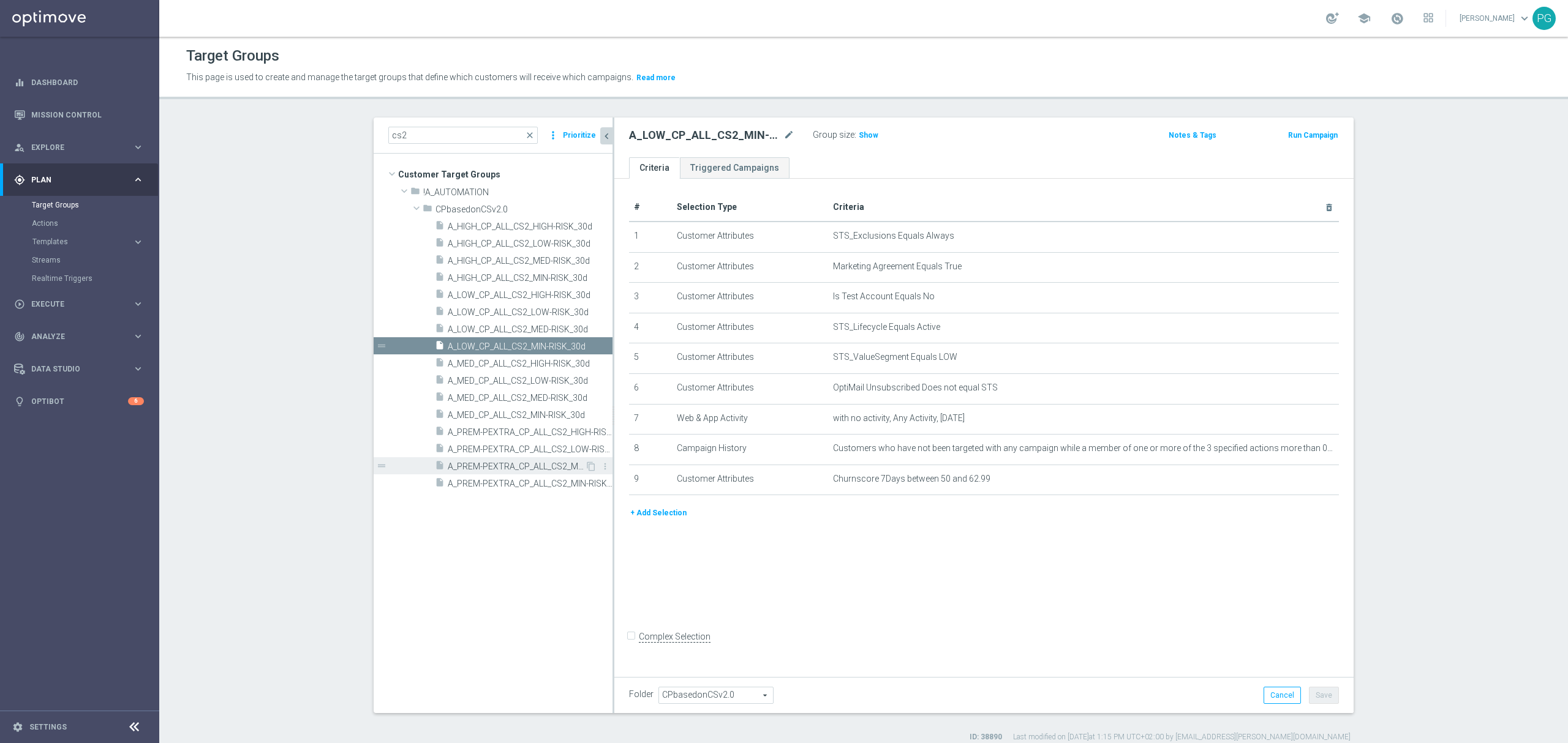
click at [516, 461] on div "insert_drive_file A_PREM-PEXTRA_CP_ALL_CS2_MED-RISK_30d" at bounding box center [510, 466] width 150 height 17
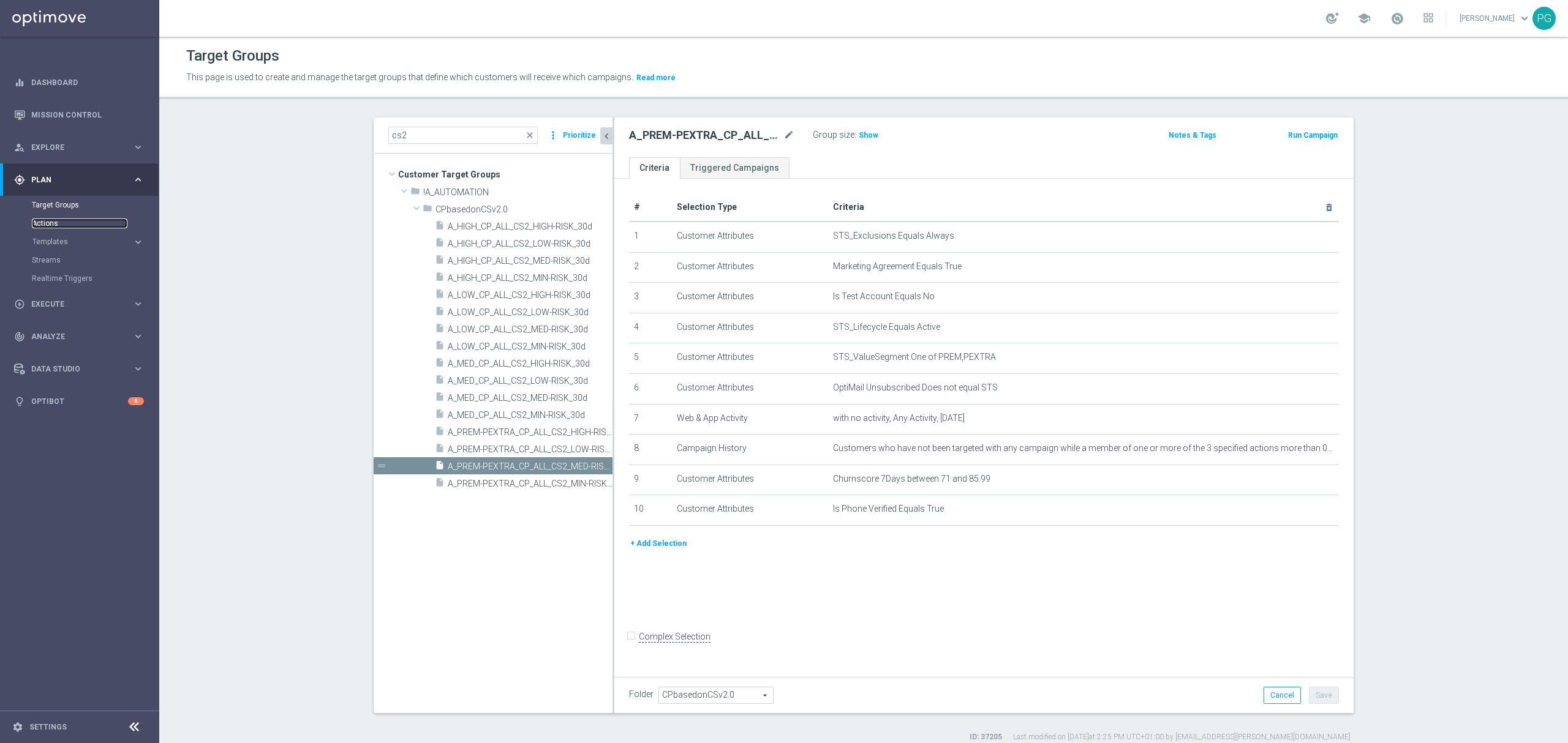
click at [49, 221] on link "Actions" at bounding box center [79, 223] width 95 height 10
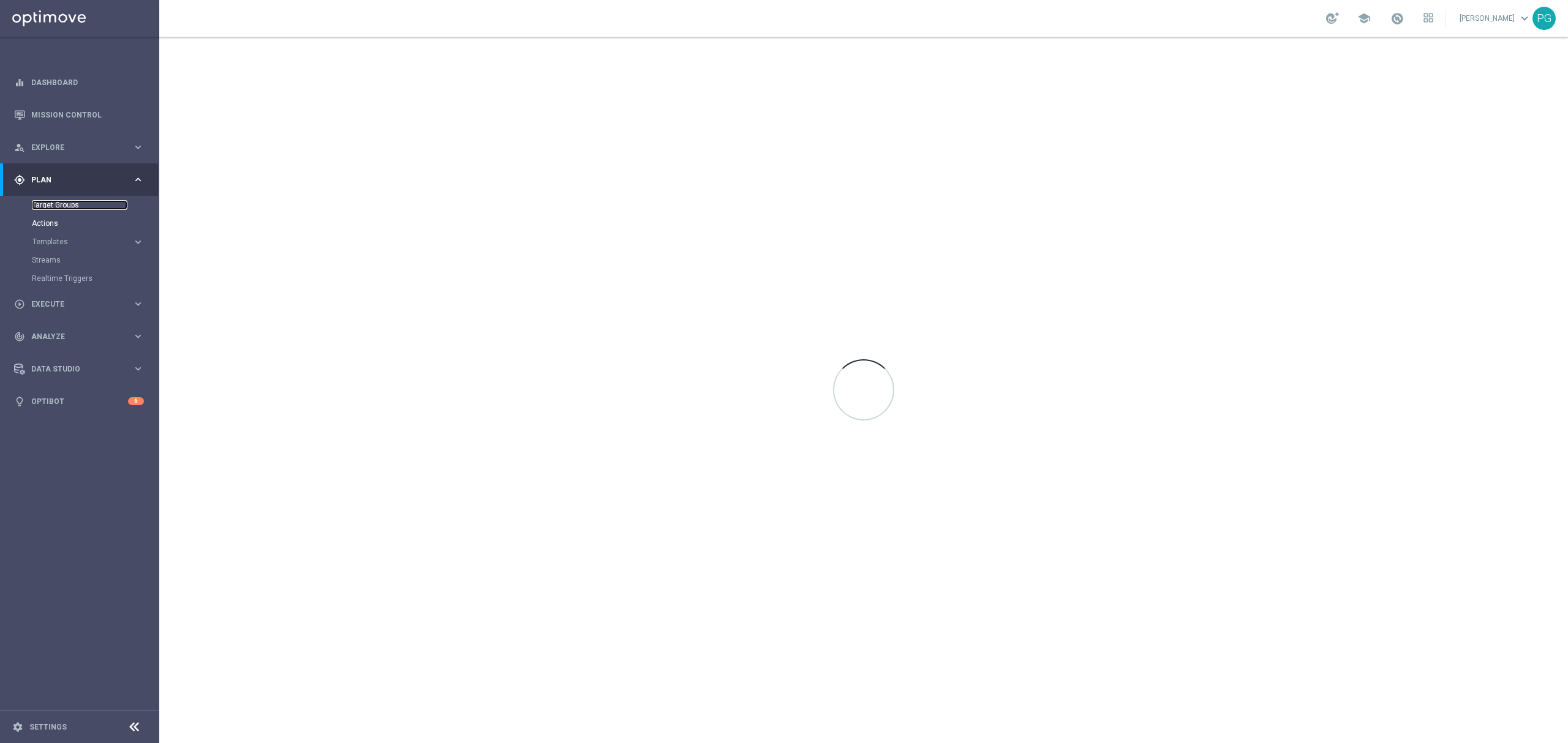
click at [59, 205] on link "Target Groups" at bounding box center [79, 205] width 95 height 10
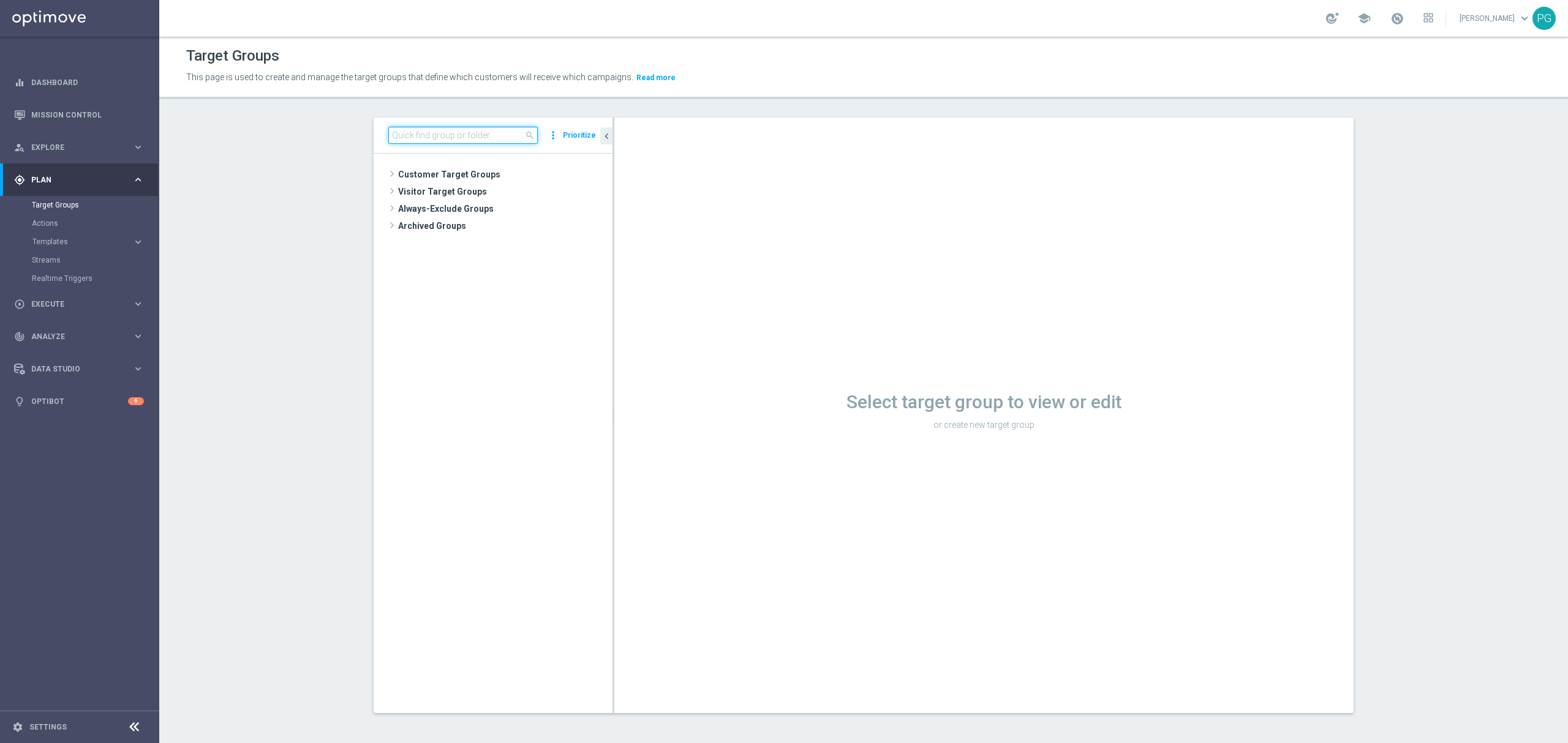
click at [407, 133] on input at bounding box center [463, 136] width 149 height 17
type input "emergencyc"
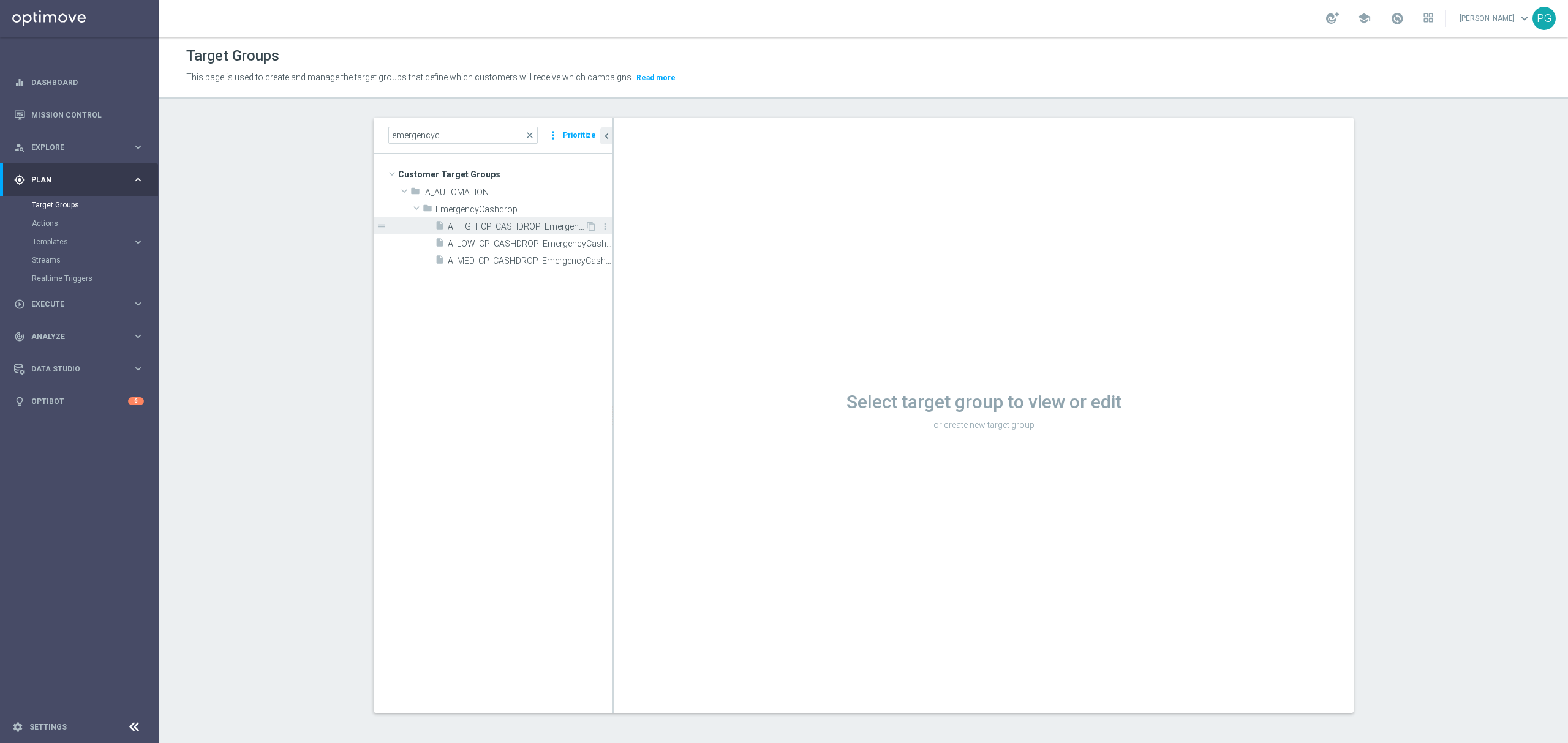
click at [505, 234] on div "insert_drive_file A_HIGH_CP_CASHDROP_EmergencyCashdrop_14d" at bounding box center [510, 226] width 150 height 17
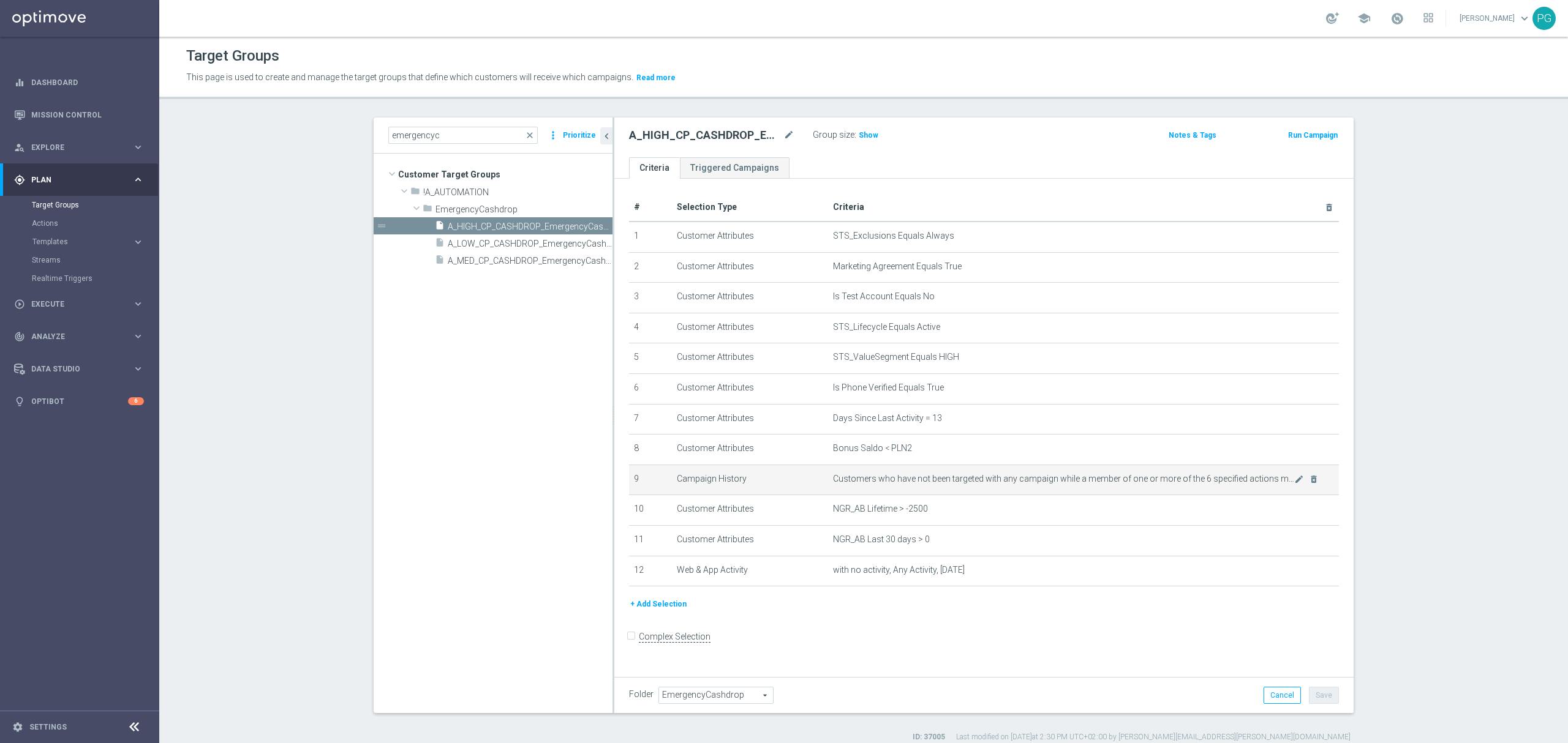
click at [1297, 483] on div "mode_edit delete_forever" at bounding box center [1306, 479] width 25 height 10
click at [1294, 484] on icon "mode_edit" at bounding box center [1299, 479] width 10 height 10
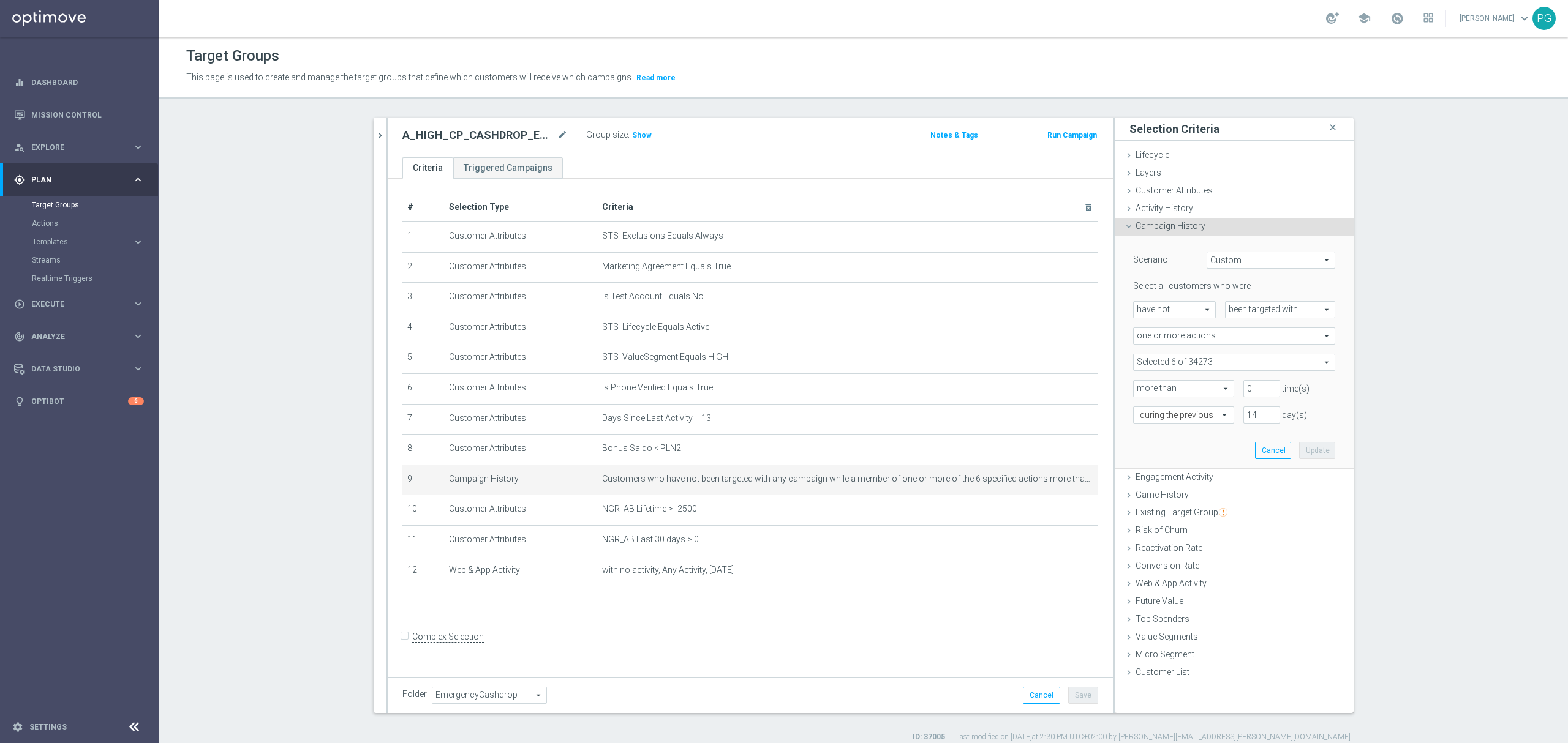
click at [1182, 365] on span at bounding box center [1234, 362] width 201 height 16
click at [1166, 391] on span "Show Selected" at bounding box center [1172, 387] width 45 height 9
click at [1146, 391] on input "Show Selected" at bounding box center [1142, 389] width 8 height 8
checkbox input "true"
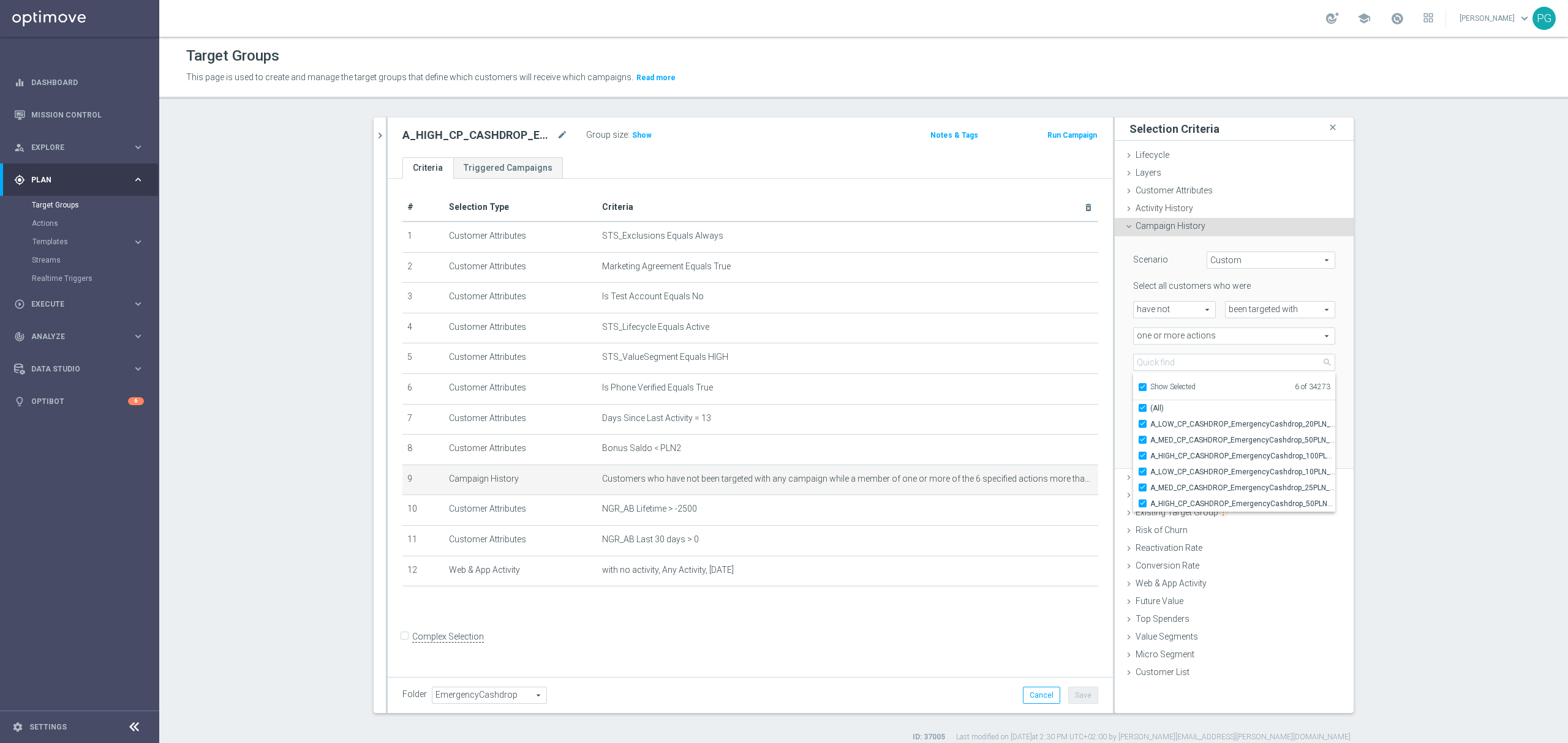
click at [1124, 371] on div "Scenario Custom Custom arrow_drop_down search Select all customers who were hav…" at bounding box center [1234, 352] width 221 height 232
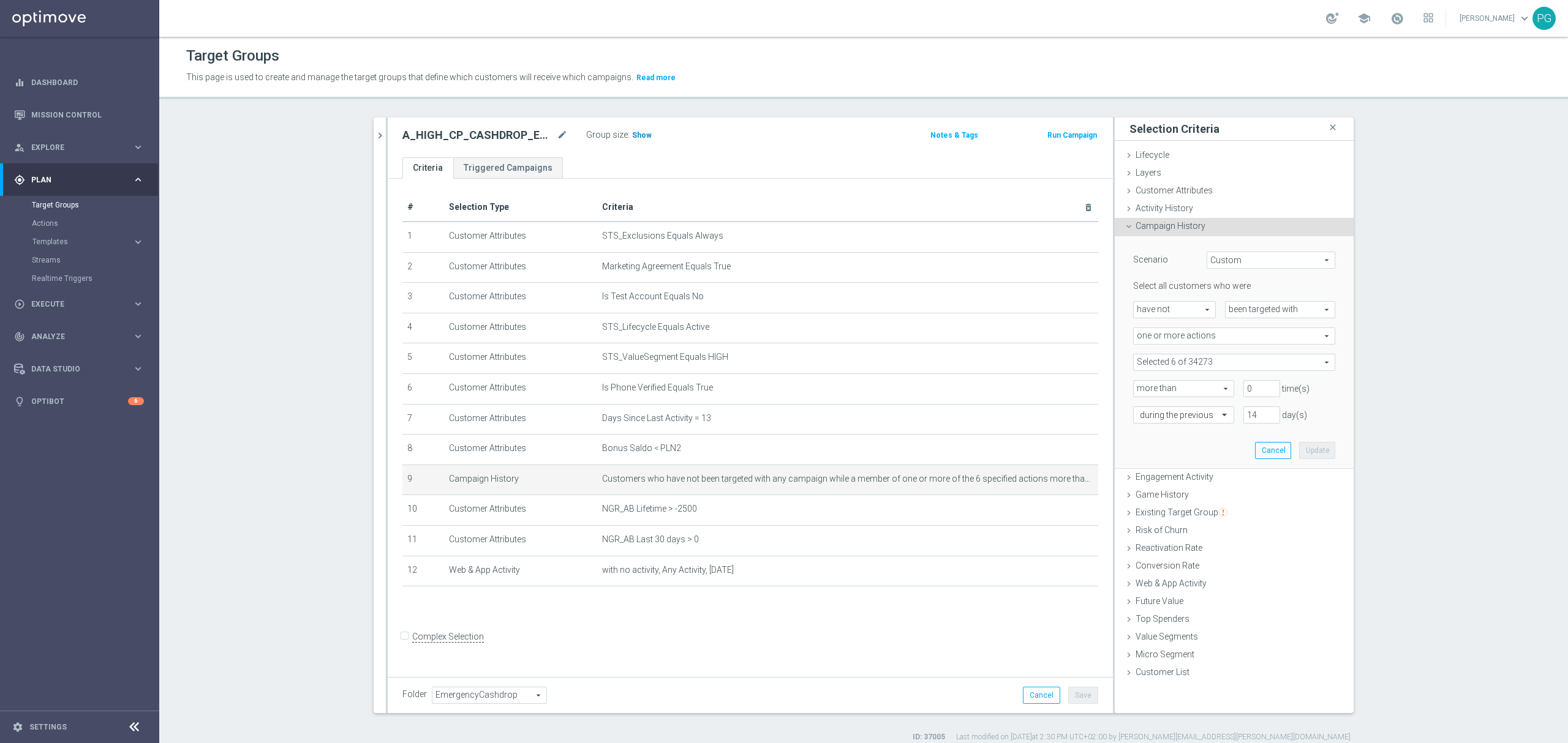
click at [639, 133] on span "Show" at bounding box center [642, 135] width 20 height 9
click at [375, 135] on icon "chevron_right" at bounding box center [380, 135] width 12 height 12
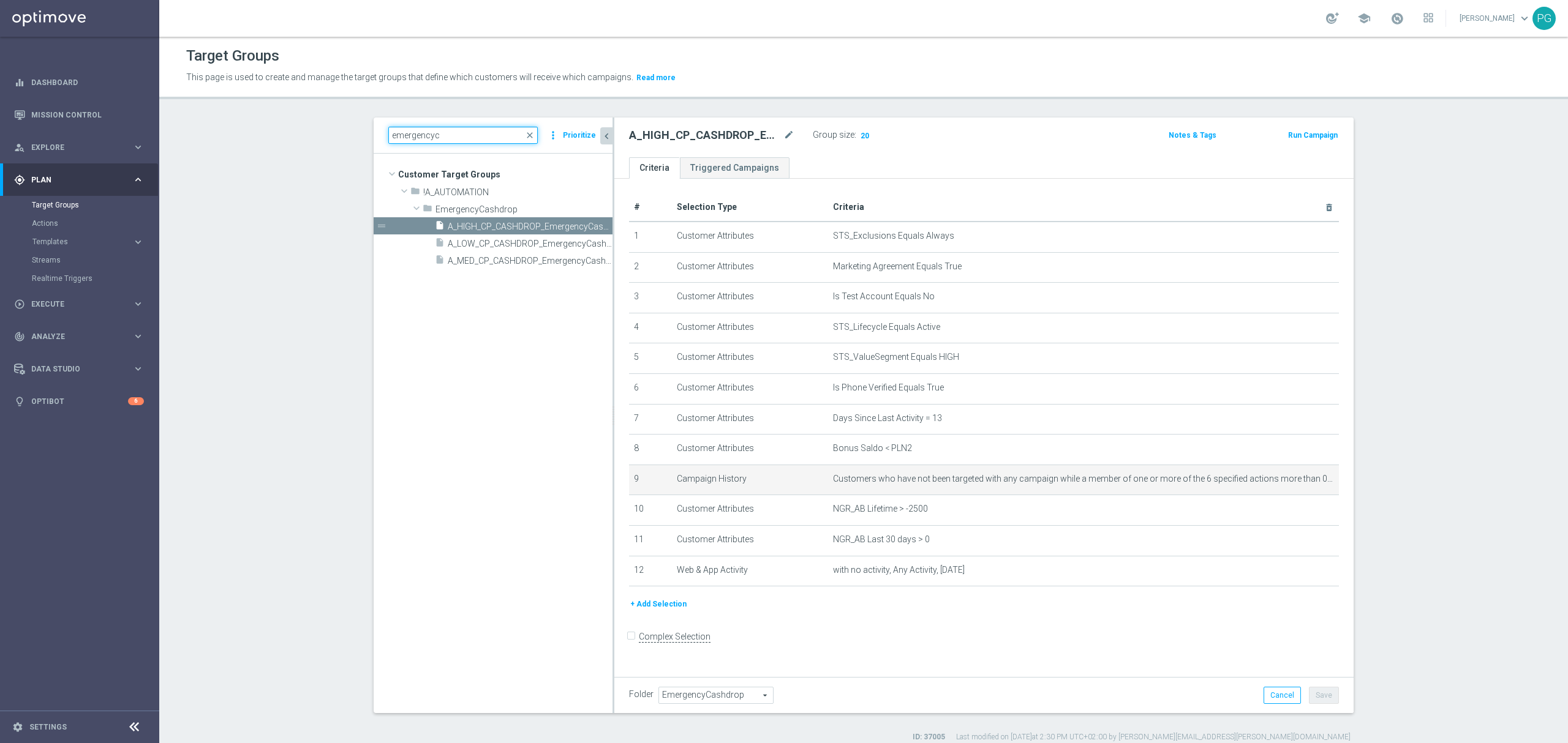
click at [464, 142] on input "emergencyc" at bounding box center [463, 136] width 149 height 17
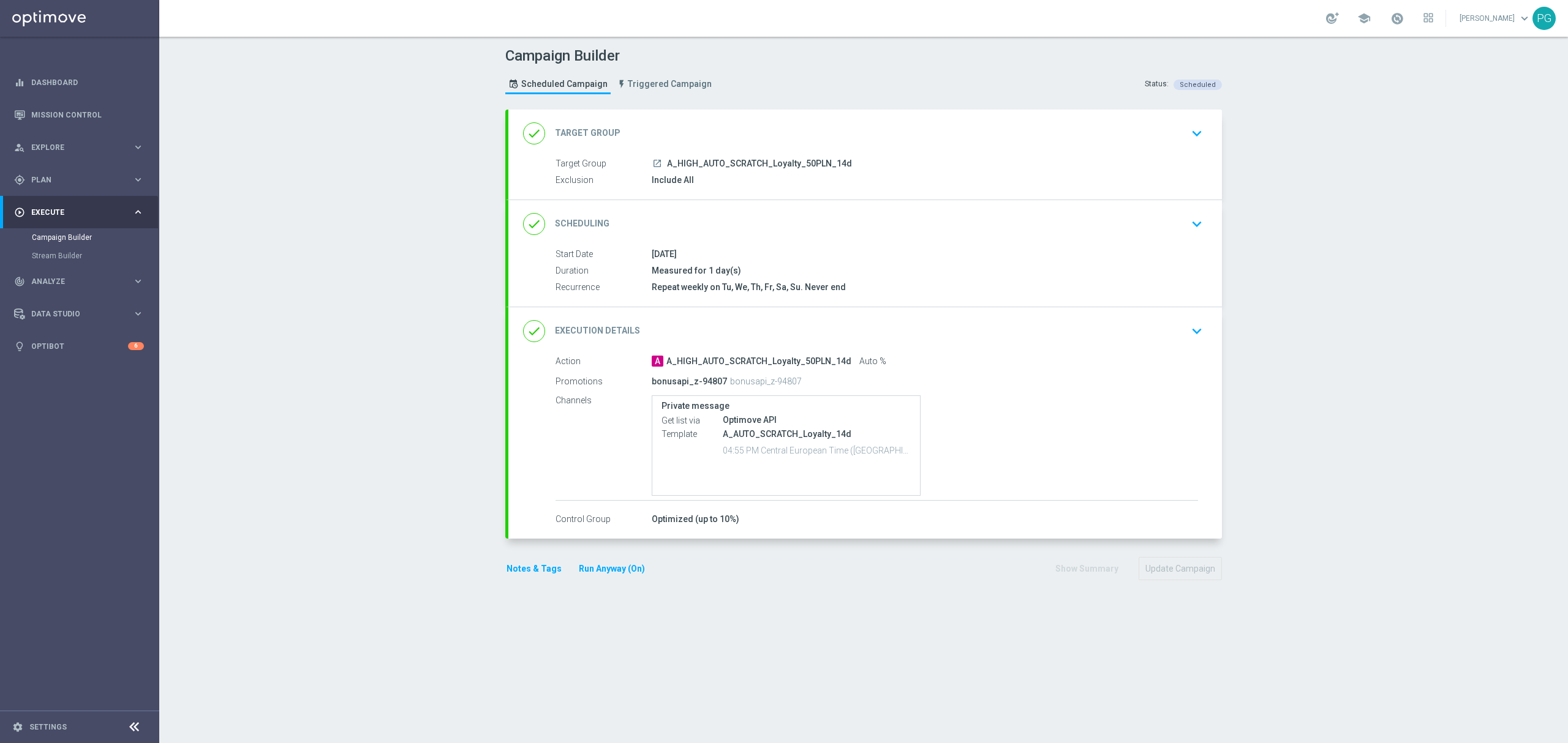
click at [828, 327] on div "done Execution Details keyboard_arrow_down" at bounding box center [865, 331] width 684 height 23
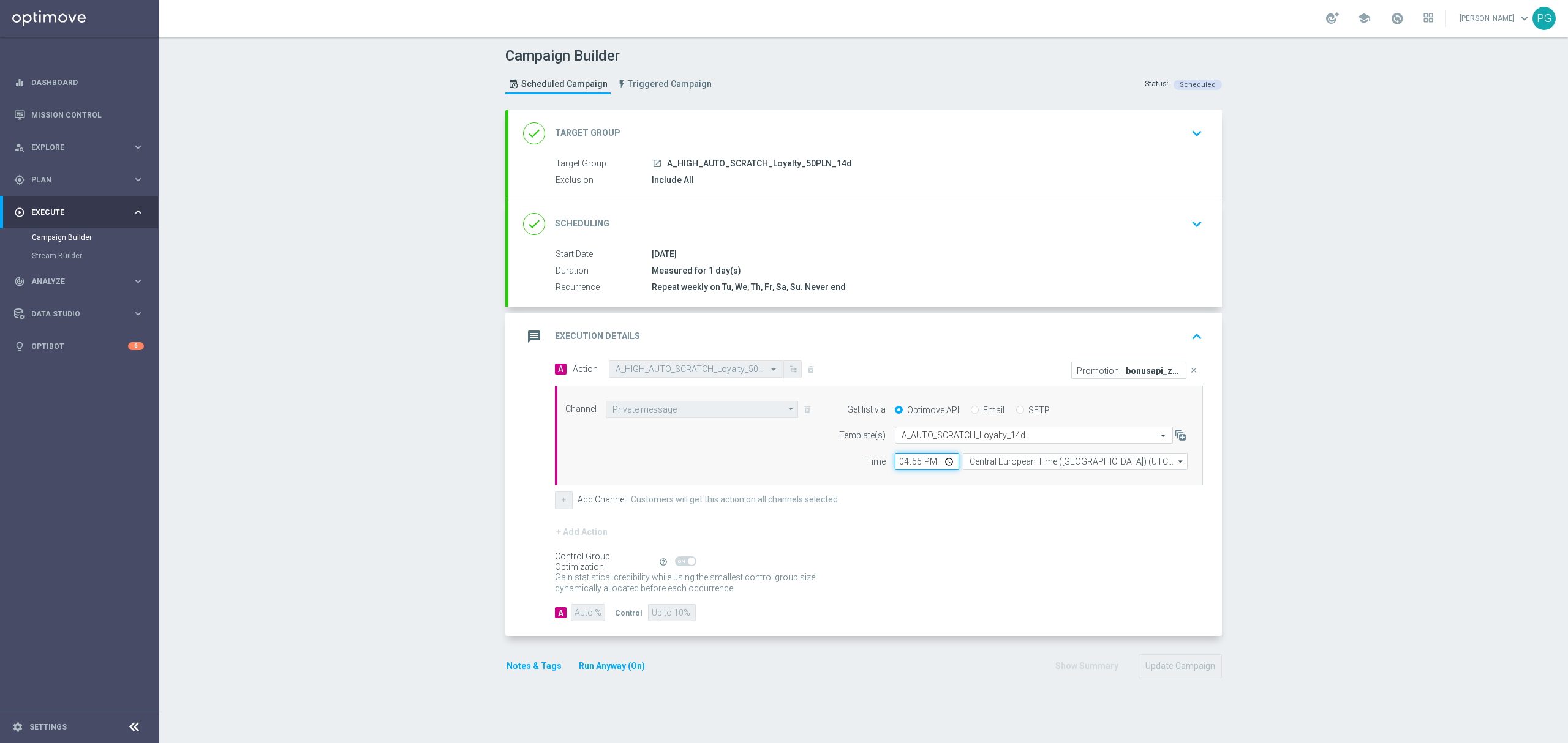
click at [895, 461] on input "16:55" at bounding box center [927, 462] width 64 height 17
click at [960, 673] on div "Notes & Tags Run Anyway (On) Show Summary Update Campaign" at bounding box center [863, 666] width 716 height 24
click at [911, 465] on input "17:03" at bounding box center [927, 462] width 64 height 17
type input "17:01"
click at [1184, 648] on form "done Target Group keyboard_arrow_down Target Group launch A_HIGH_AUTO_SCRATCH_L…" at bounding box center [863, 394] width 716 height 568
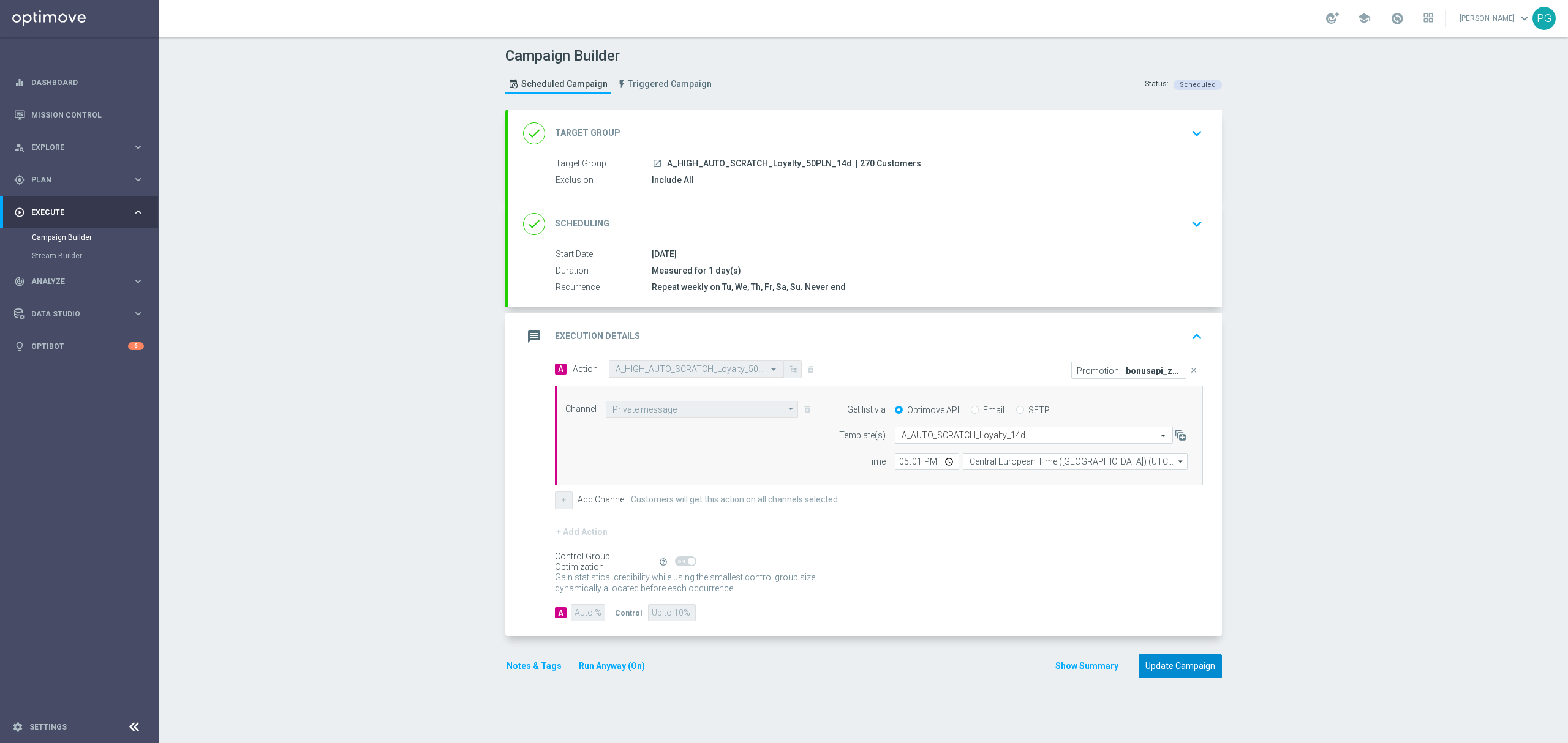
click at [1184, 670] on button "Update Campaign" at bounding box center [1180, 666] width 83 height 24
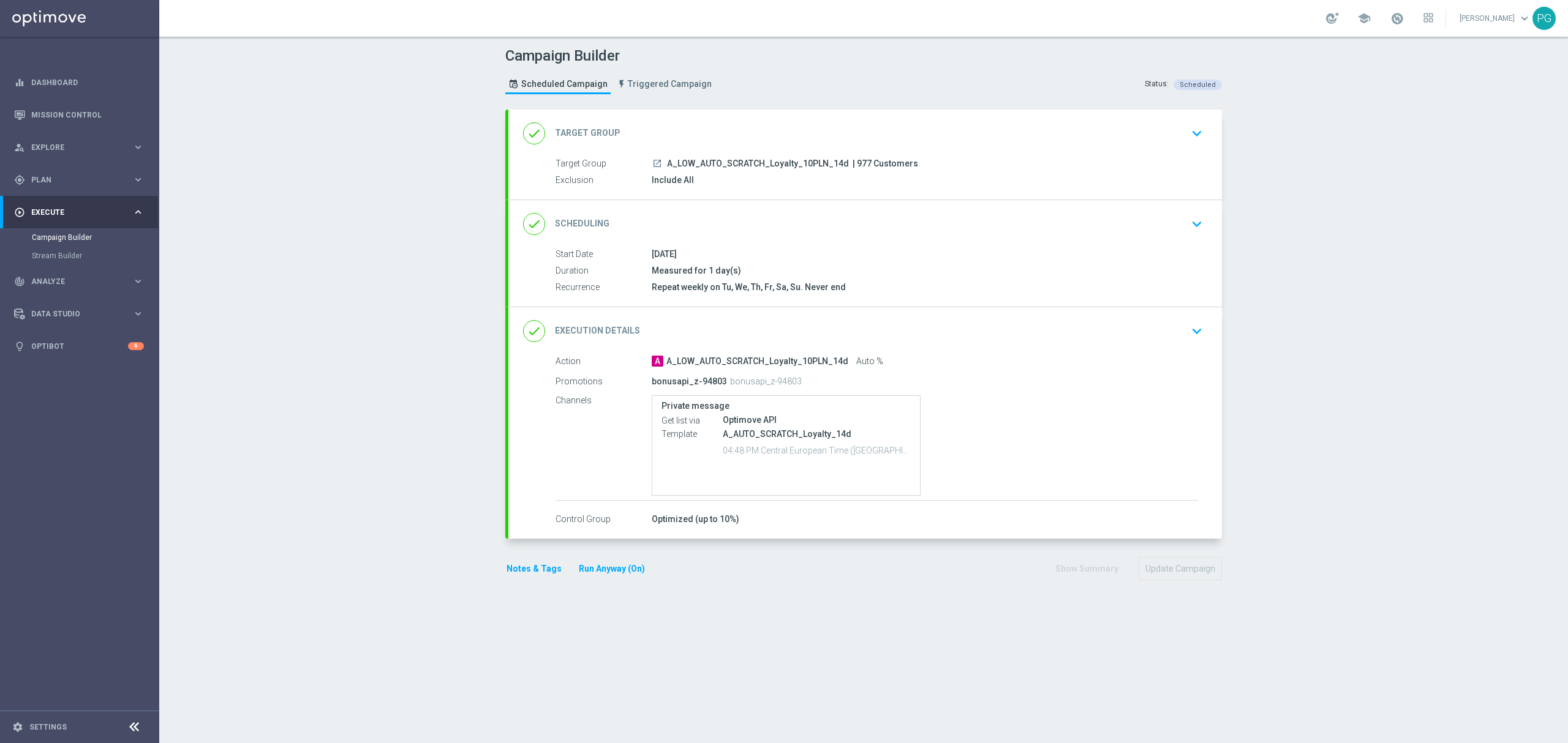
click at [779, 330] on div "done Execution Details keyboard_arrow_down" at bounding box center [865, 331] width 684 height 23
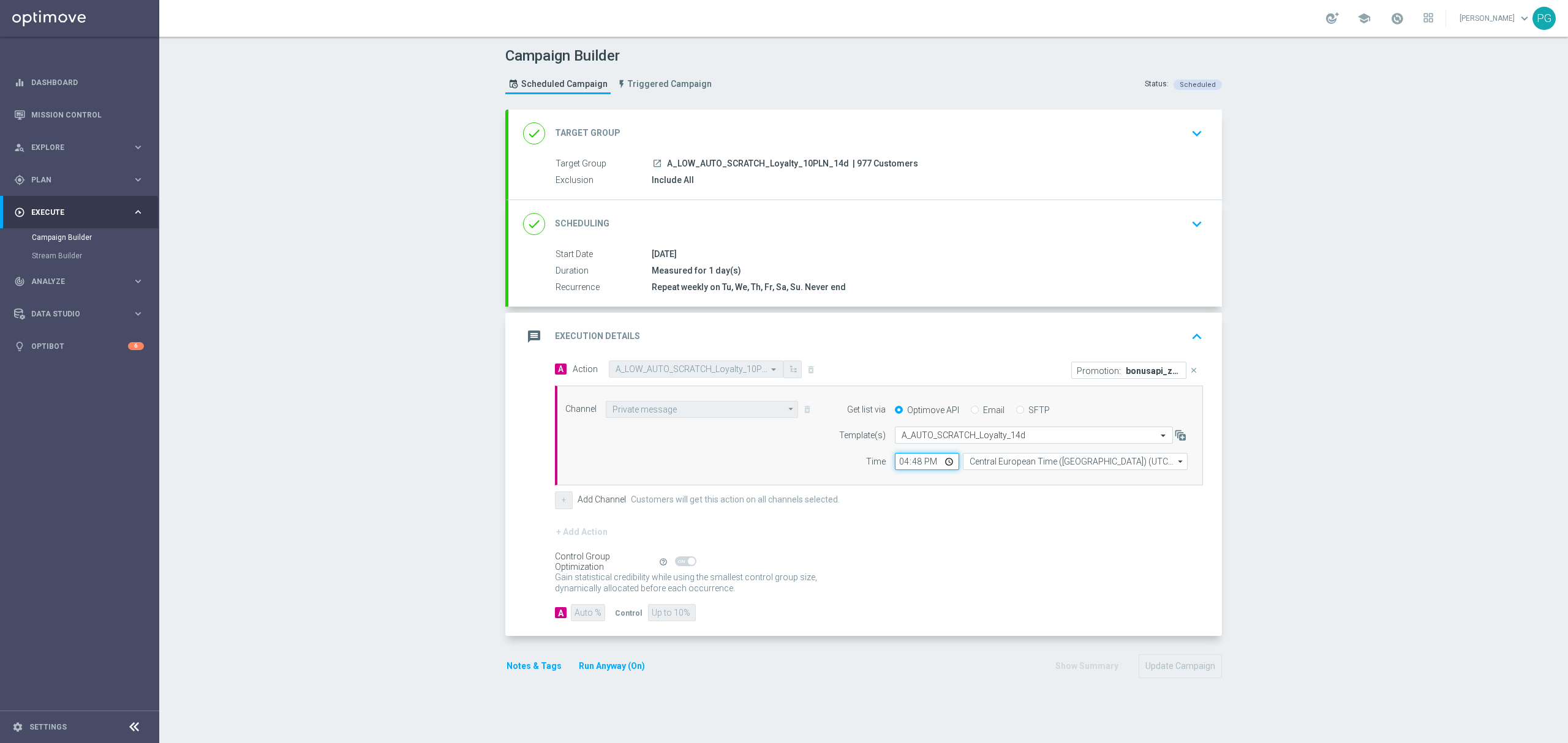
click at [895, 464] on input "16:48" at bounding box center [927, 462] width 64 height 17
type input "17:08"
click at [1370, 508] on div "Campaign Builder Scheduled Campaign Triggered Campaign Status: Scheduled done T…" at bounding box center [864, 390] width 1409 height 706
click at [1182, 674] on button "Update Campaign" at bounding box center [1180, 666] width 83 height 24
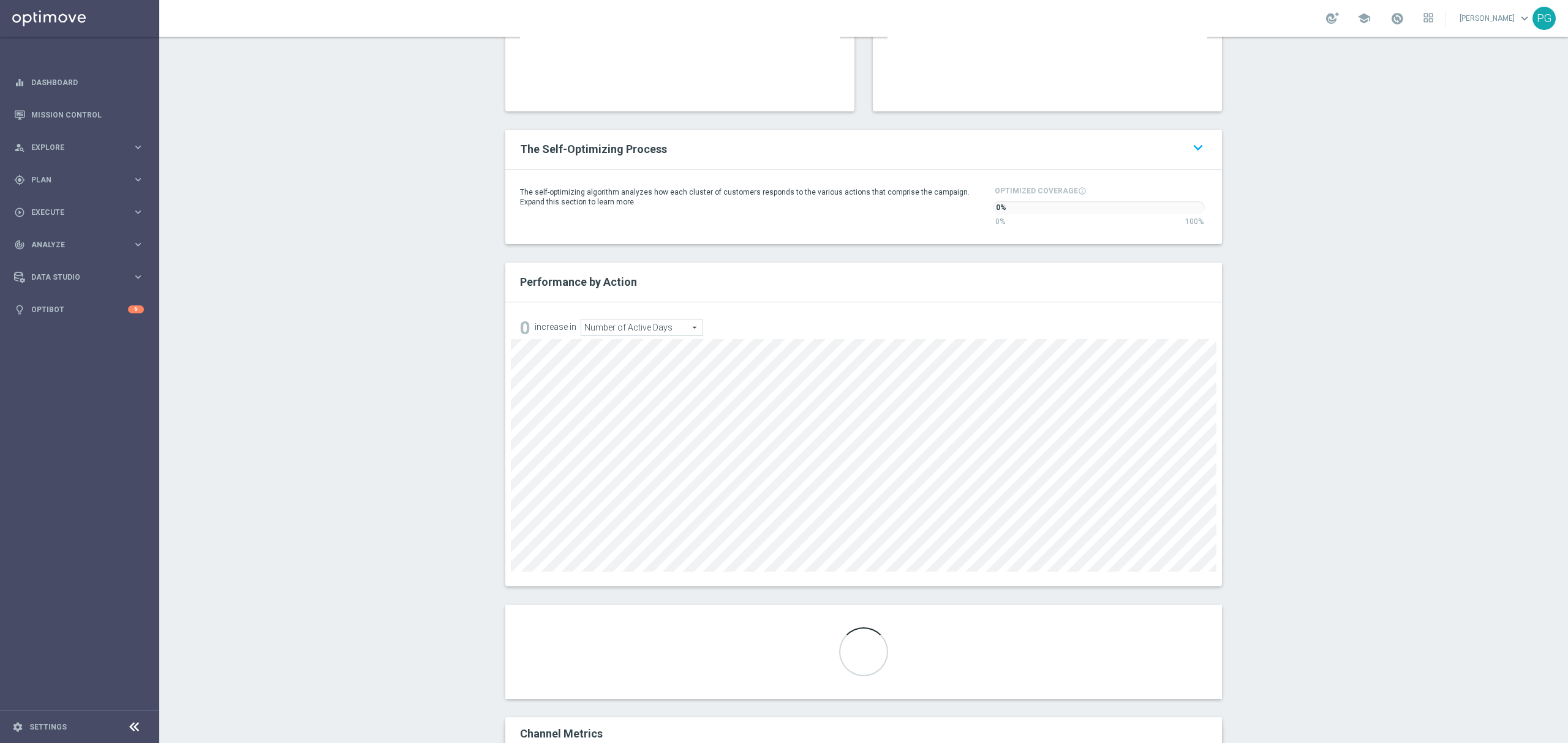
scroll to position [441, 0]
type input "A_LOW_AUTO_SCRATCH_Birthday_365d_A"
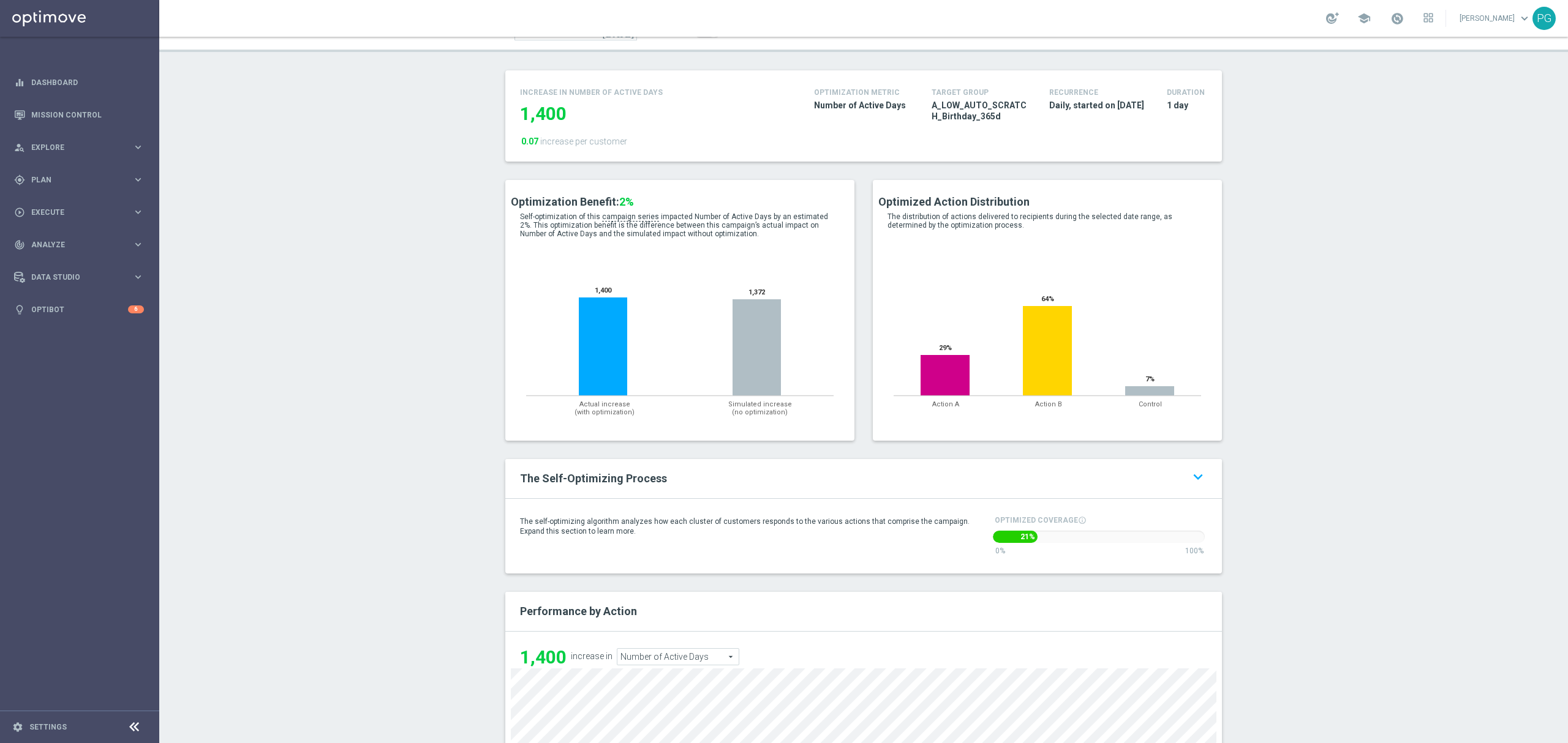
scroll to position [129, 0]
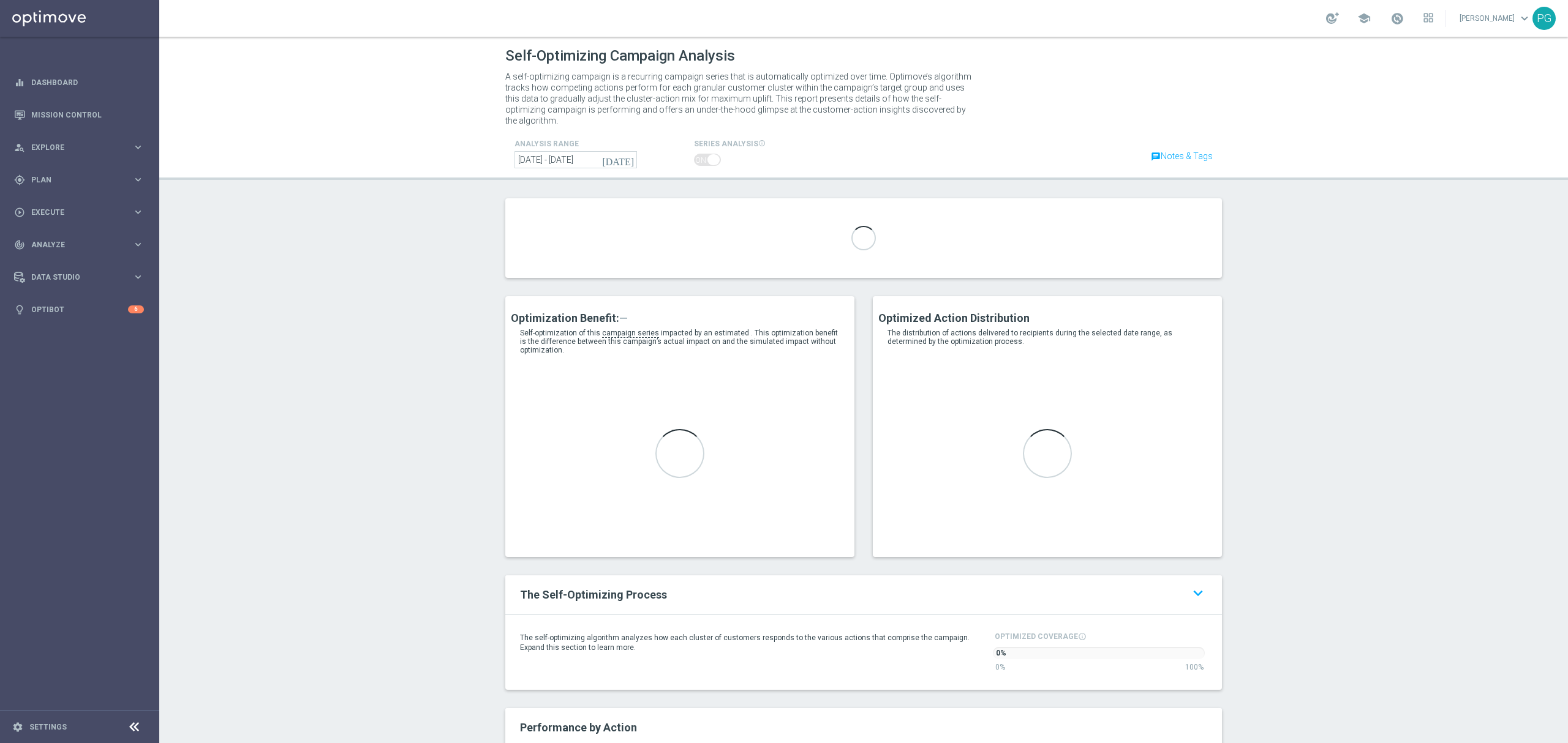
type input "A_MED_AUTO_SCRATCH_Birthday_365d"
type input "A_HIGH_AUTO_SCRATCH_Birthday_365d"
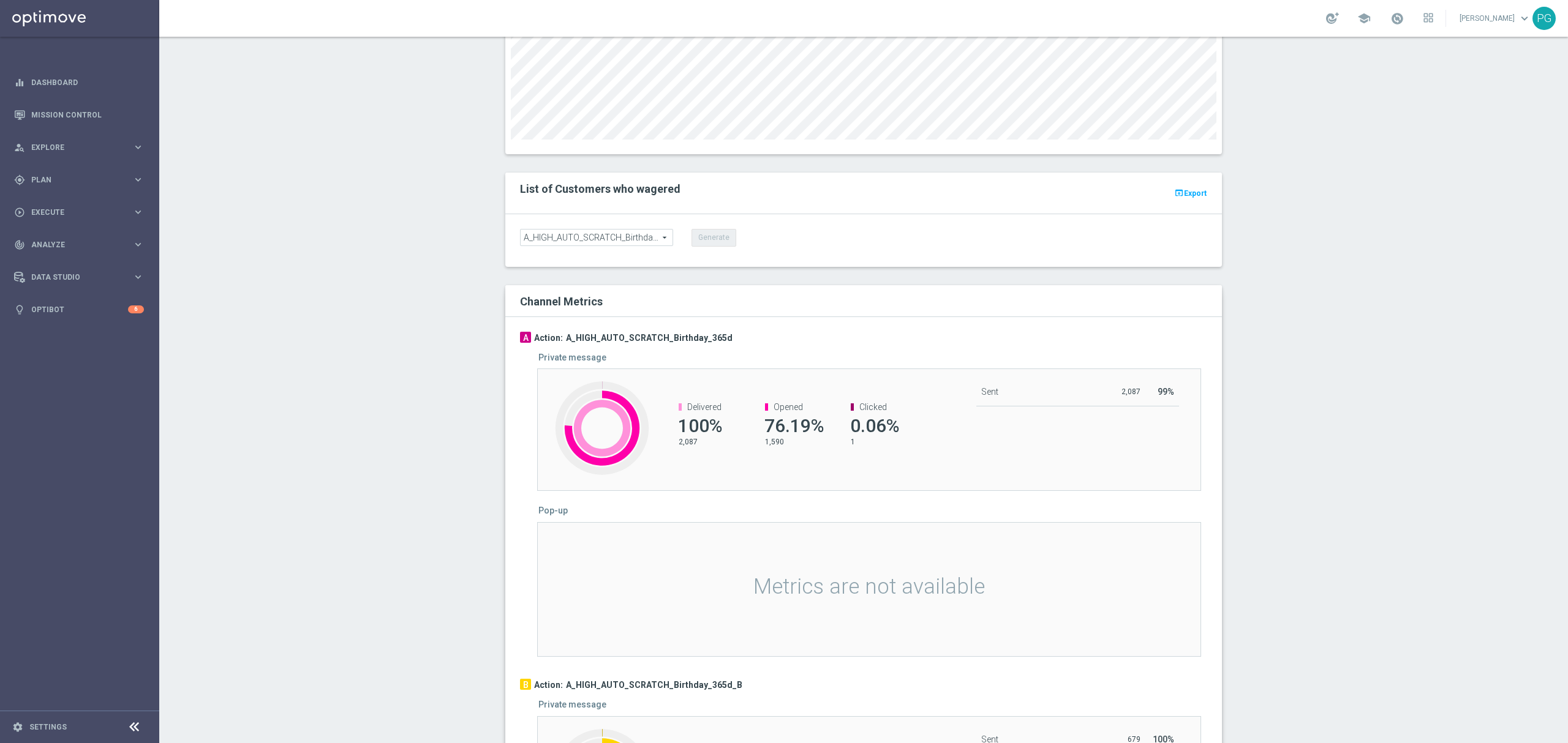
scroll to position [889, 0]
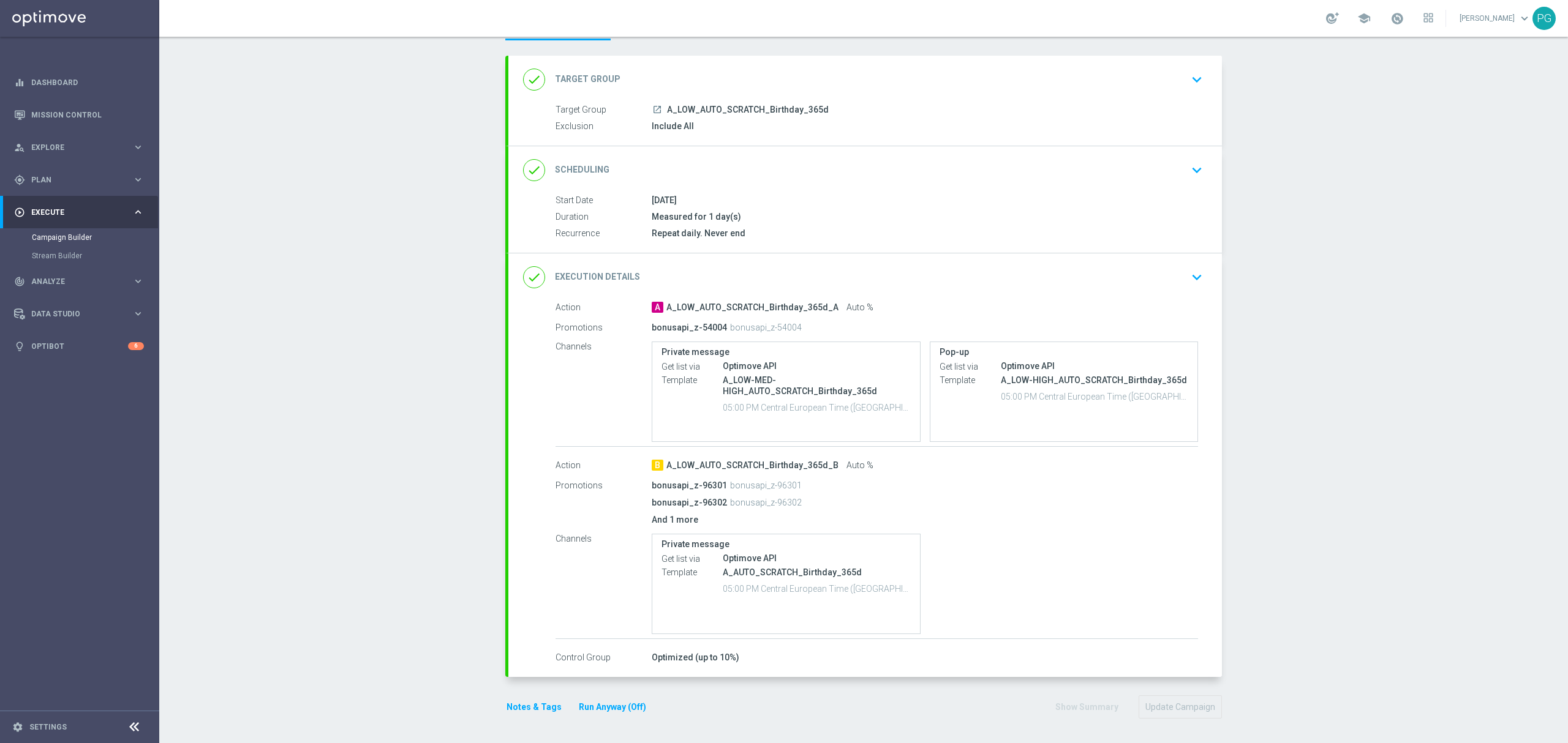
scroll to position [55, 0]
click at [766, 657] on div "Optimized (up to 10%)" at bounding box center [925, 657] width 546 height 12
click at [868, 280] on div "done Execution Details keyboard_arrow_down" at bounding box center [865, 277] width 684 height 23
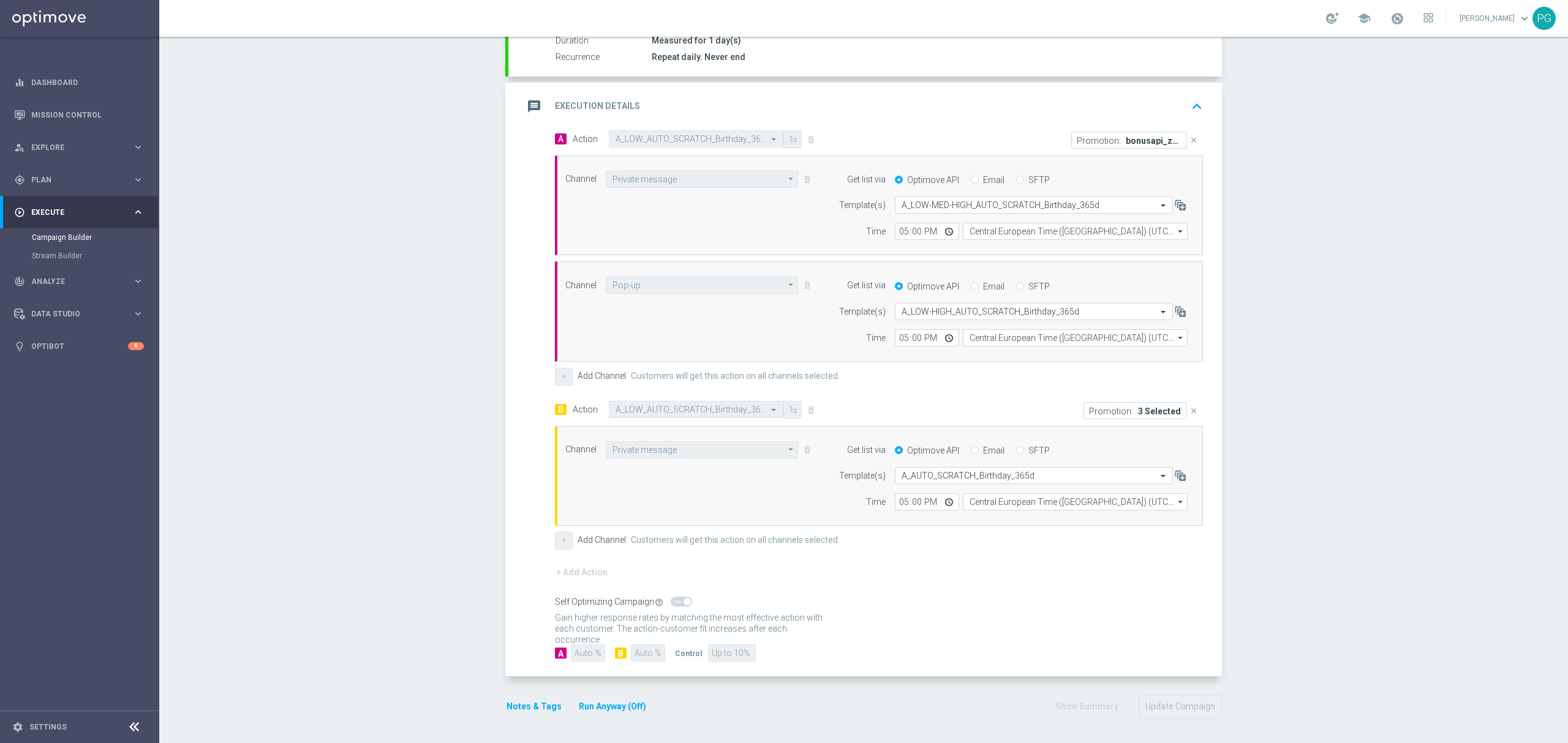
scroll to position [0, 0]
